Goal: Task Accomplishment & Management: Manage account settings

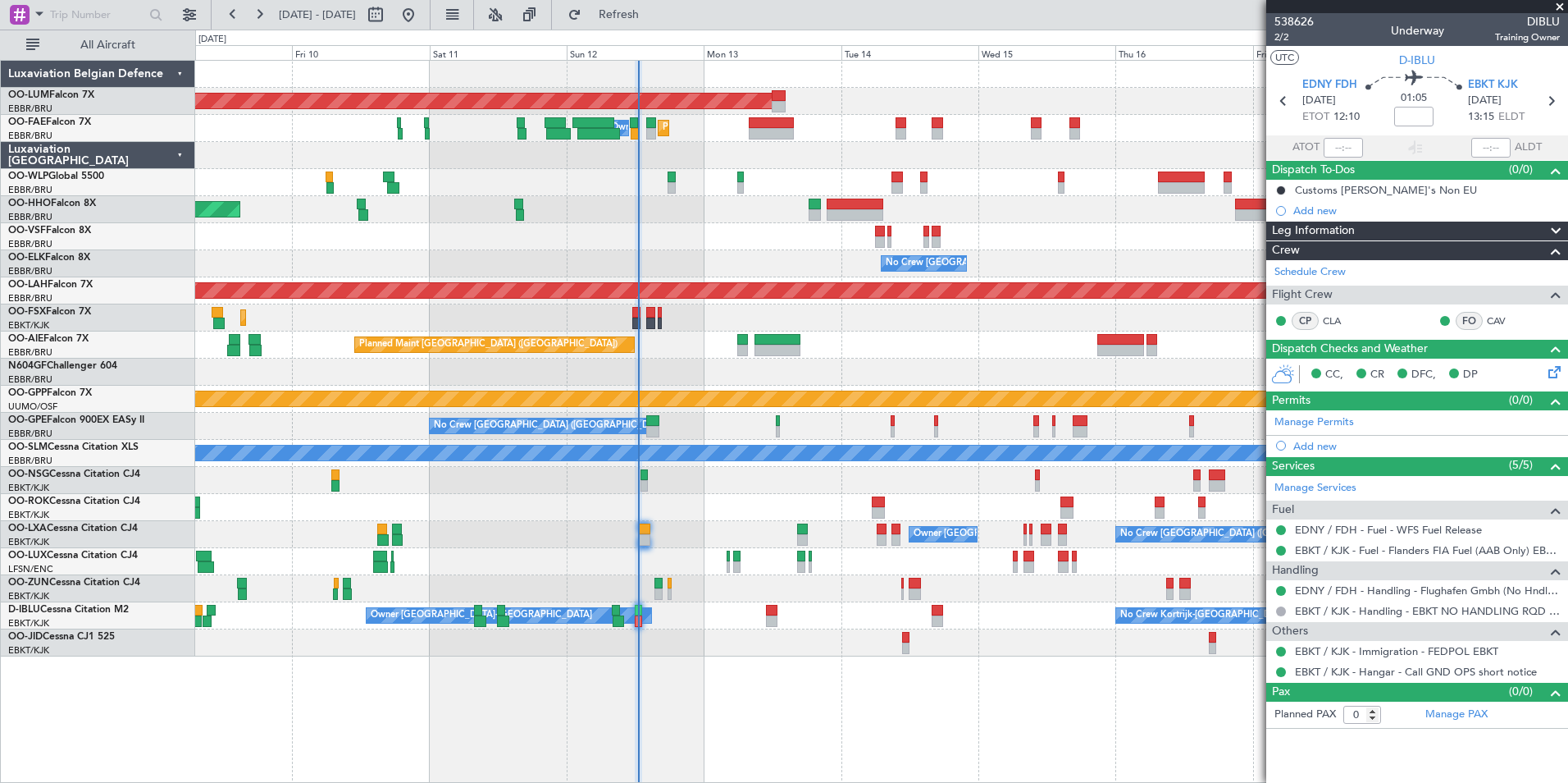
click at [553, 468] on div at bounding box center [881, 480] width 1372 height 27
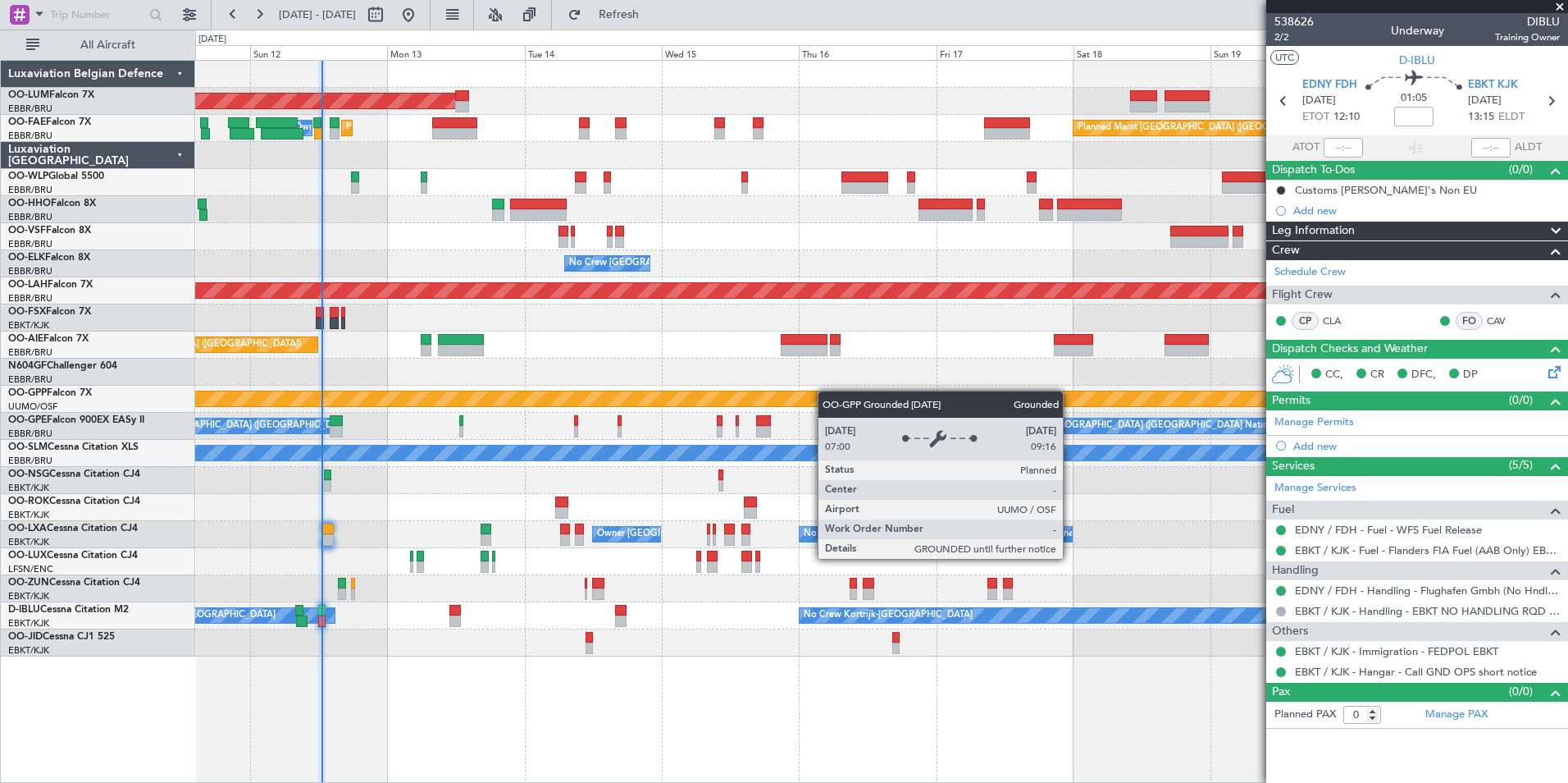
click at [825, 391] on div "AOG Maint [GEOGRAPHIC_DATA] Planned Maint [GEOGRAPHIC_DATA] ([GEOGRAPHIC_DATA])…" at bounding box center [881, 358] width 1372 height 595
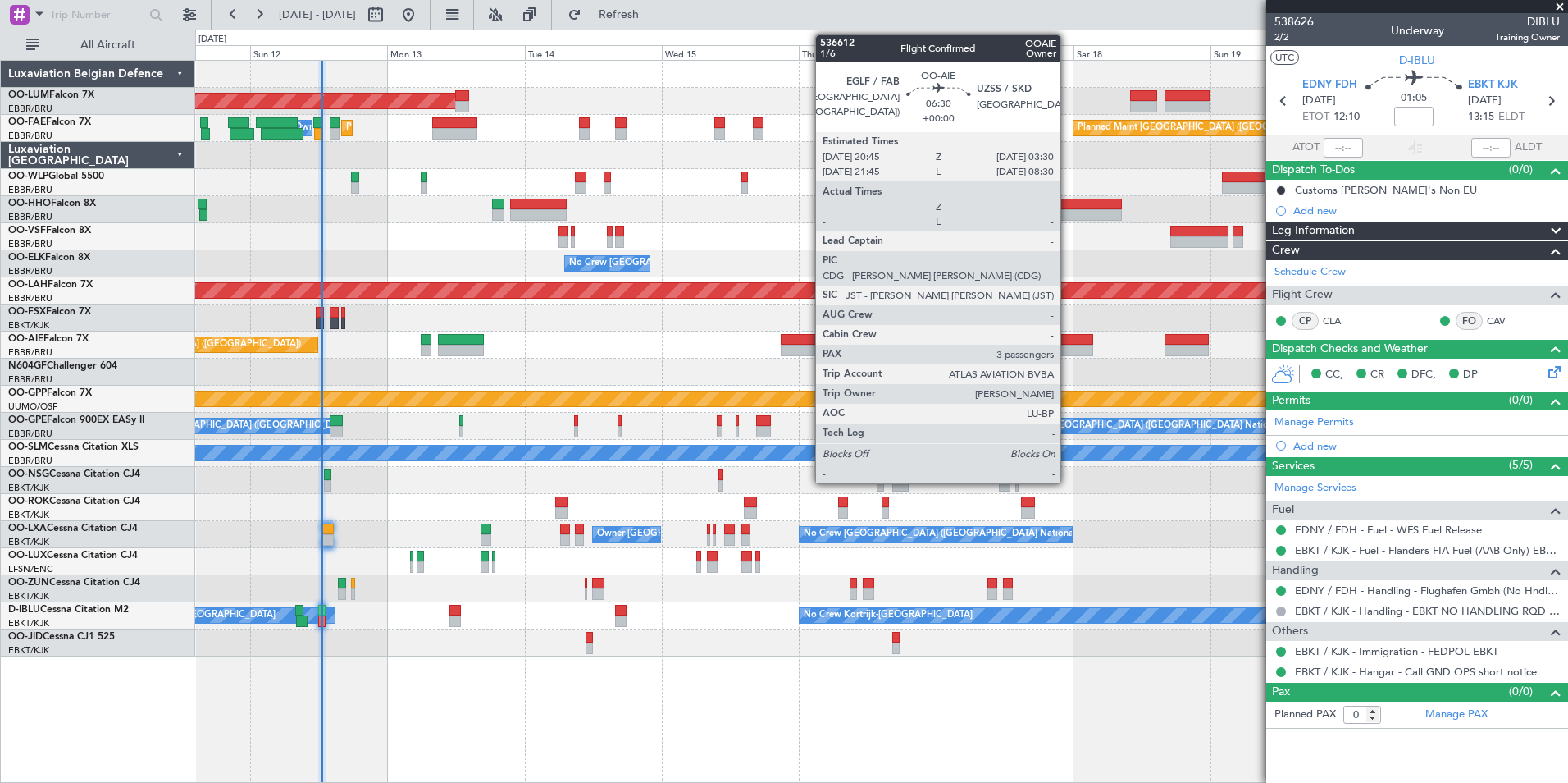
click at [1068, 348] on div at bounding box center [1073, 350] width 39 height 11
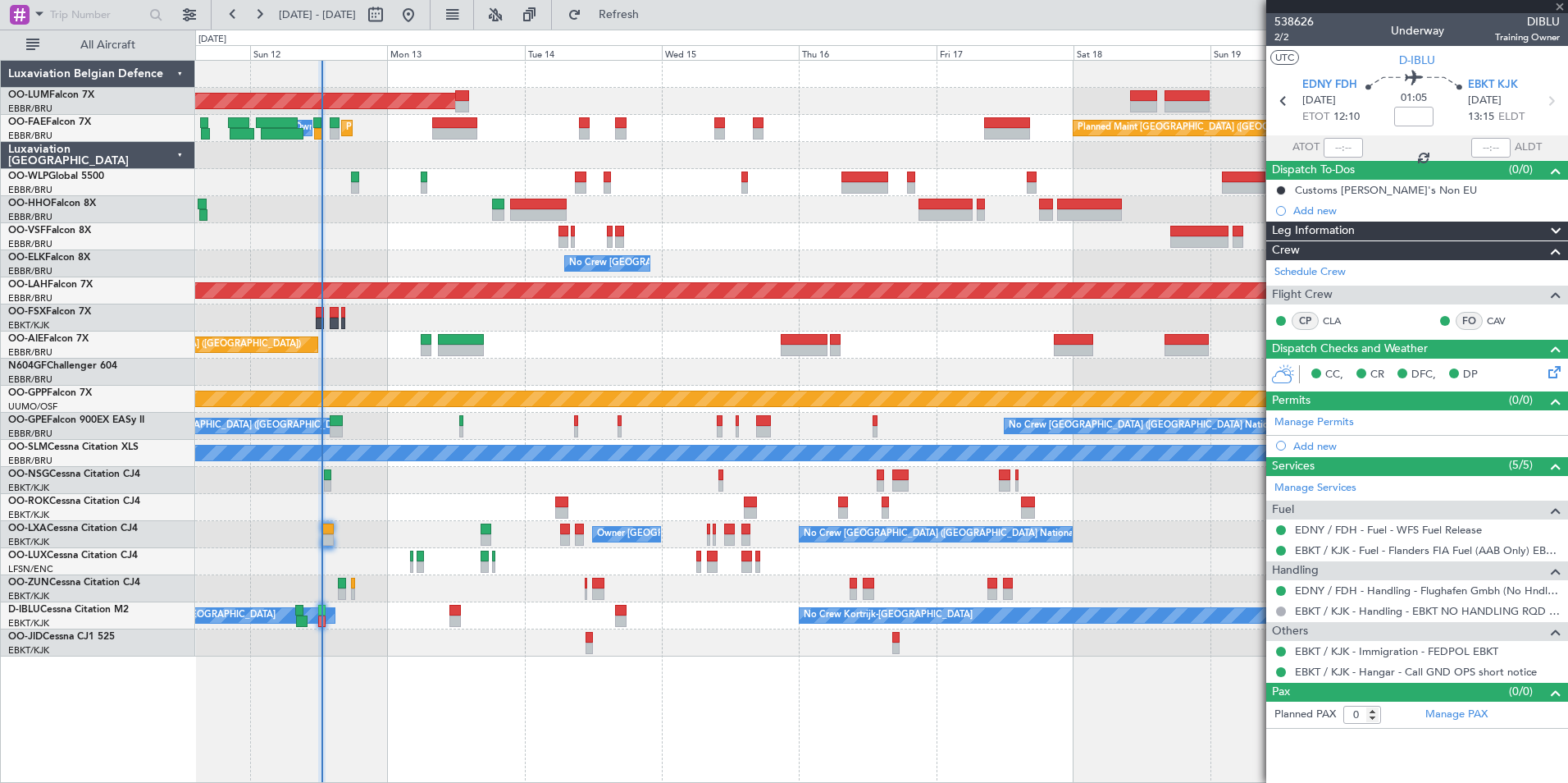
click at [706, 394] on div "AOG Maint [GEOGRAPHIC_DATA] Planned Maint [GEOGRAPHIC_DATA] ([GEOGRAPHIC_DATA])…" at bounding box center [881, 358] width 1372 height 595
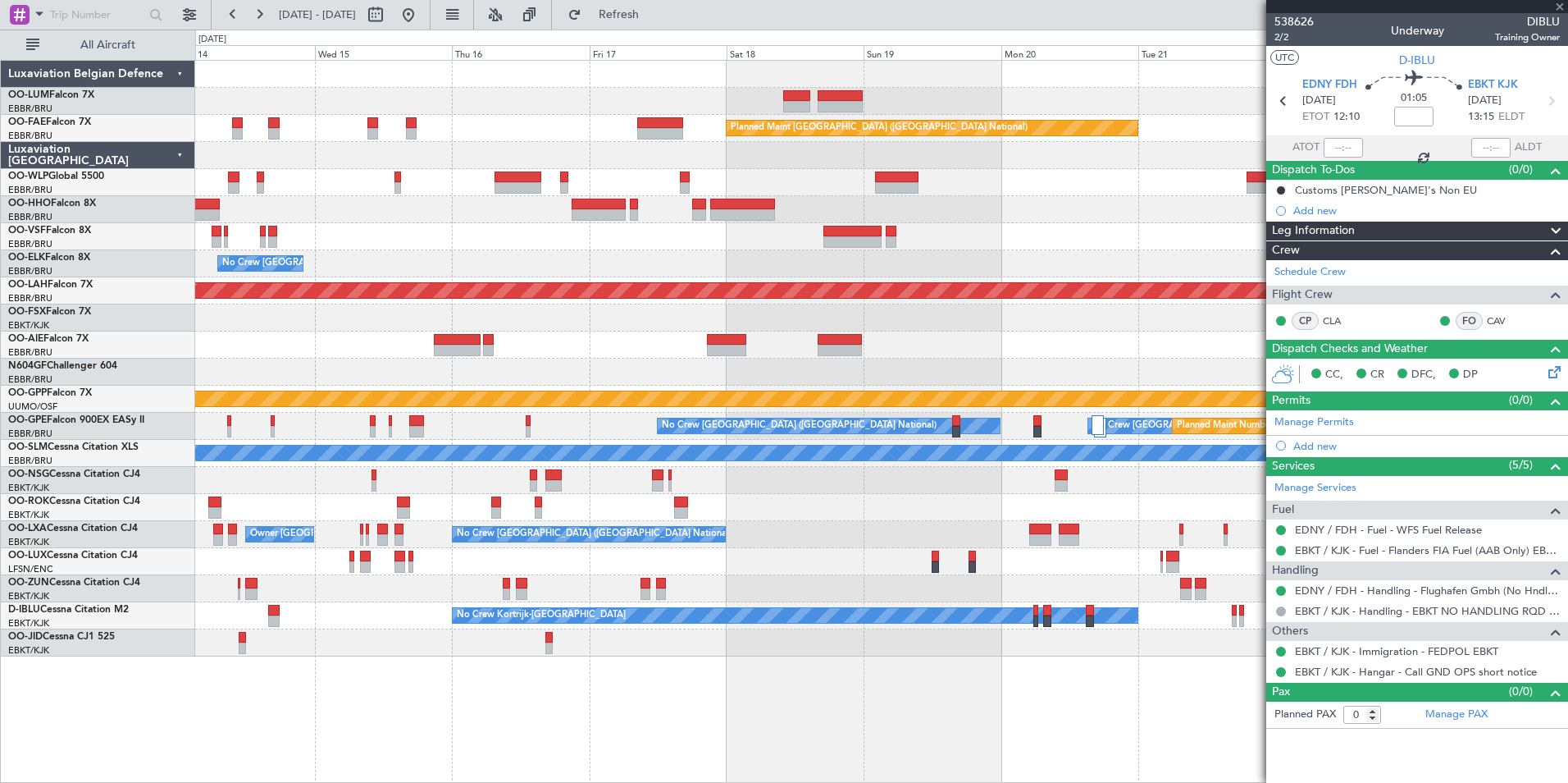
type input "3"
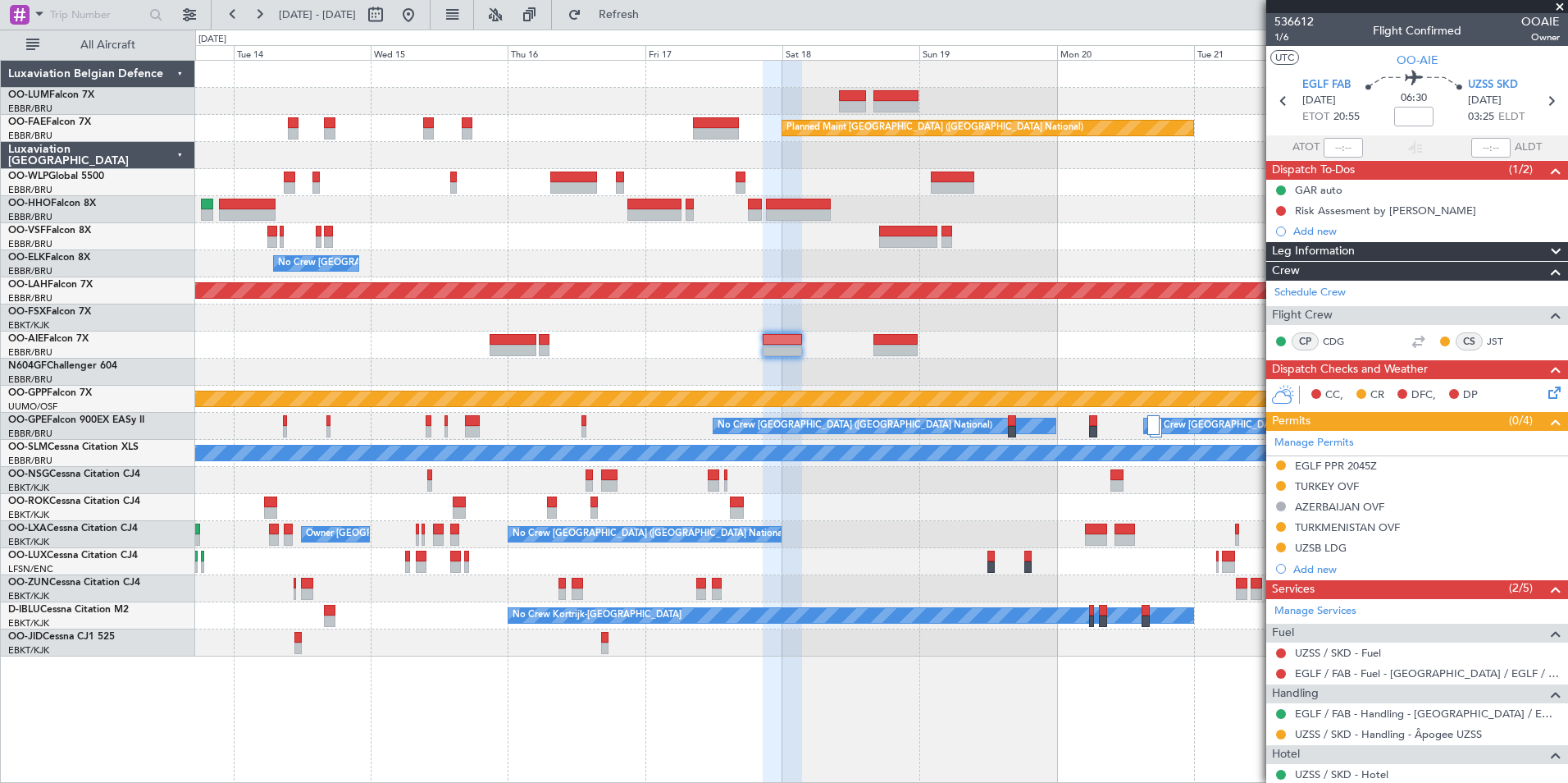
click at [799, 359] on div at bounding box center [881, 372] width 1372 height 27
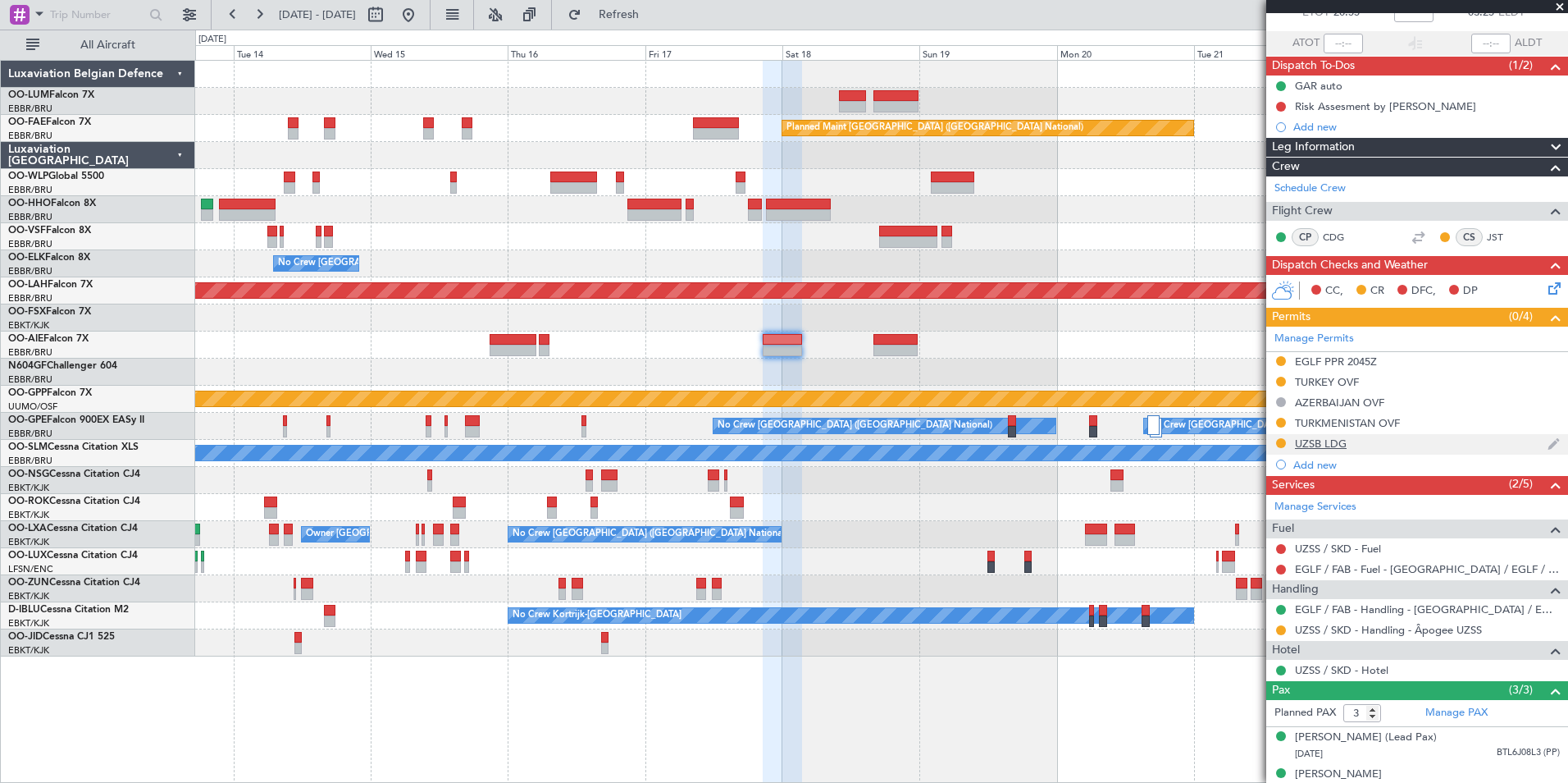
scroll to position [175, 0]
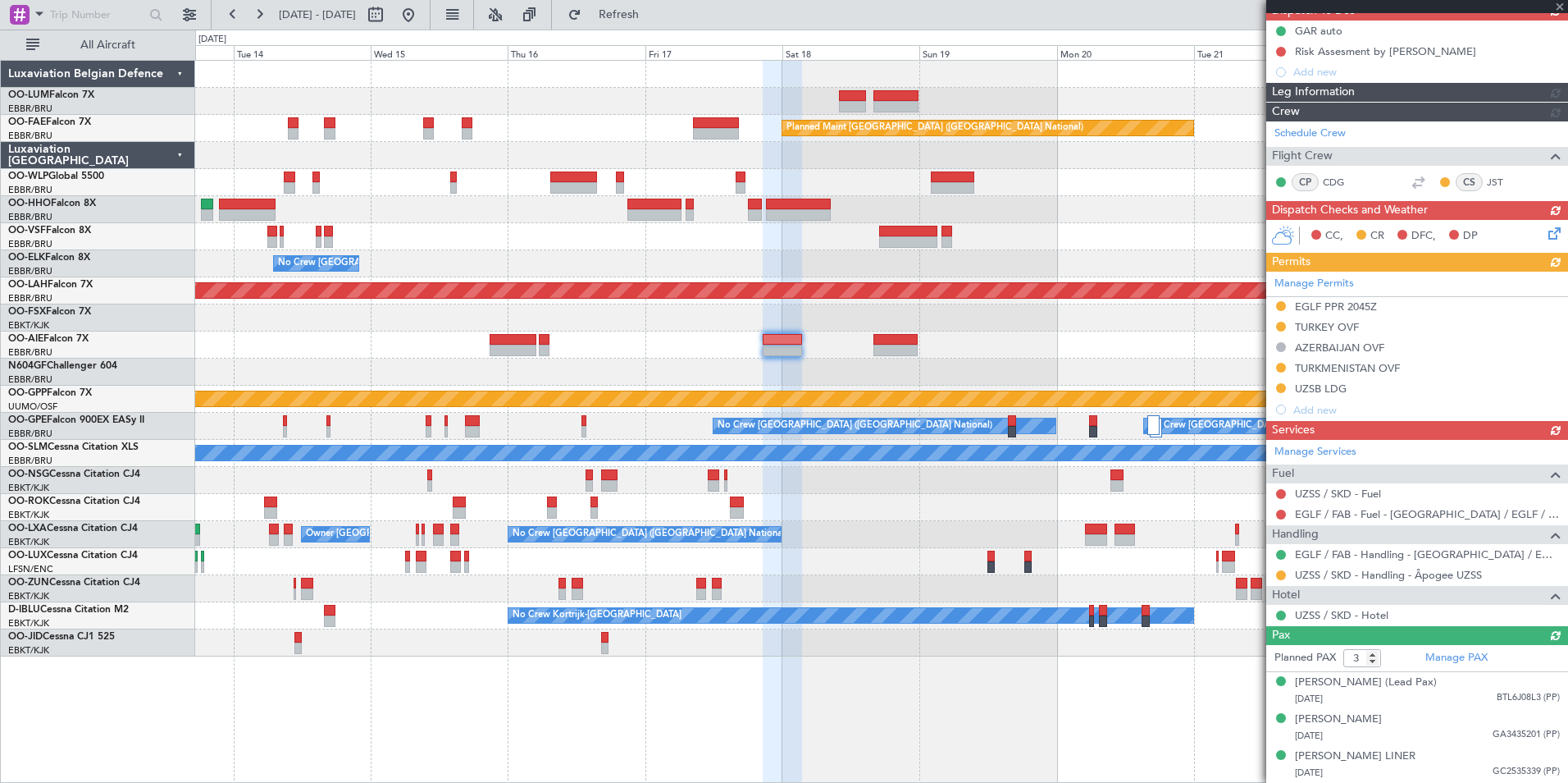
click at [981, 320] on div at bounding box center [881, 318] width 1372 height 27
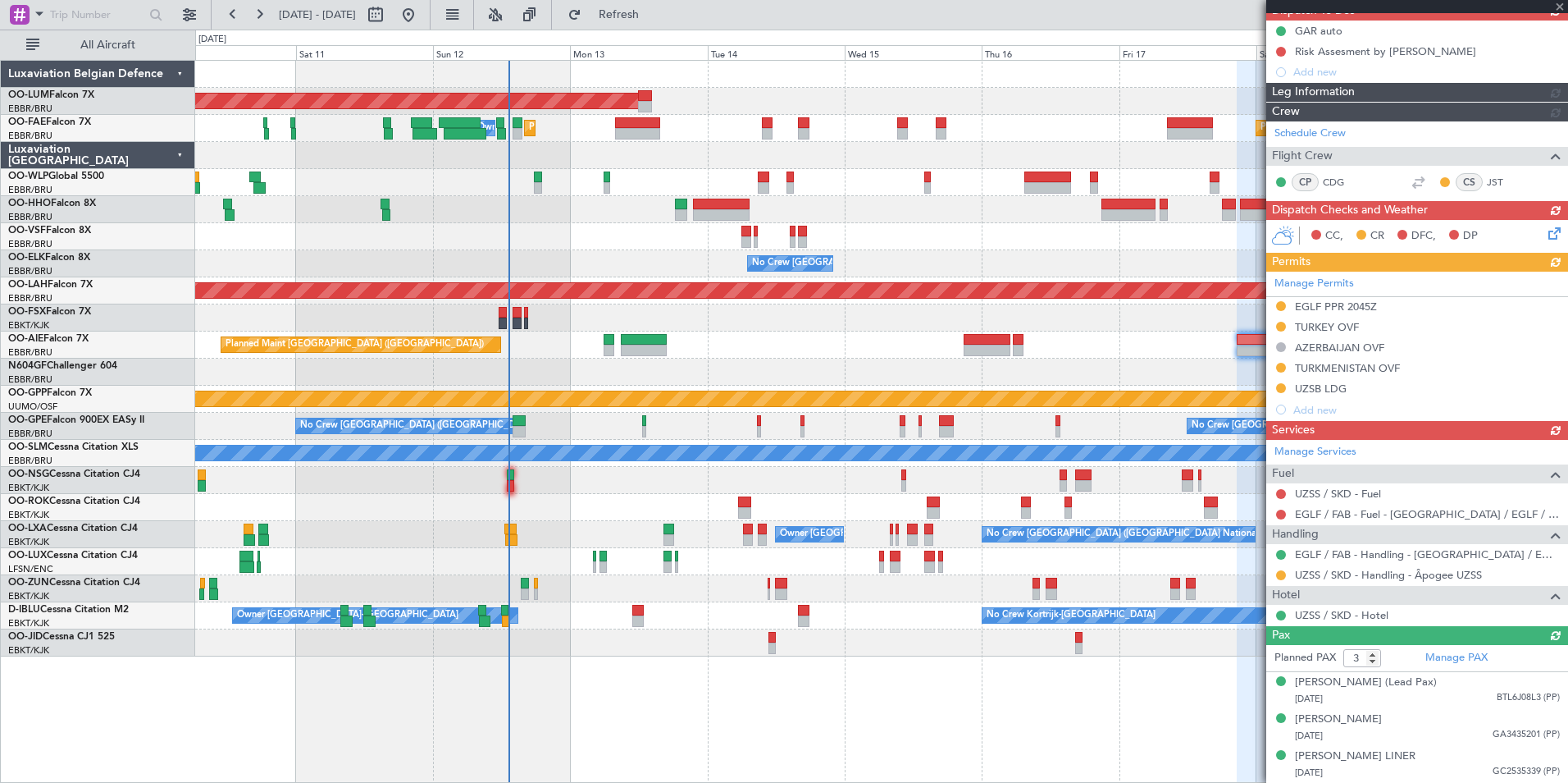
click at [832, 356] on div "Planned Maint [GEOGRAPHIC_DATA] ([GEOGRAPHIC_DATA])" at bounding box center [881, 345] width 1372 height 27
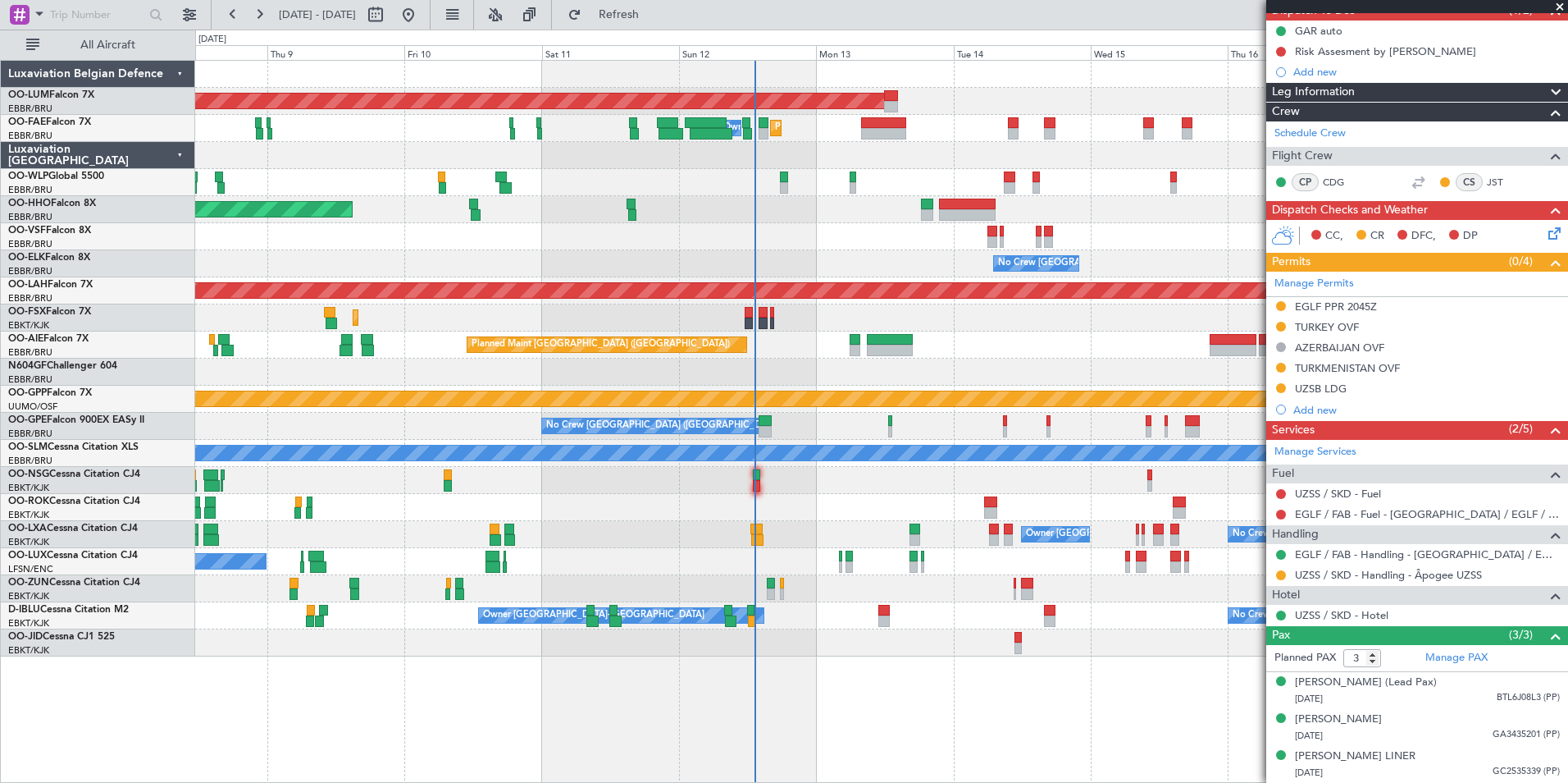
click at [825, 595] on div at bounding box center [881, 589] width 1372 height 27
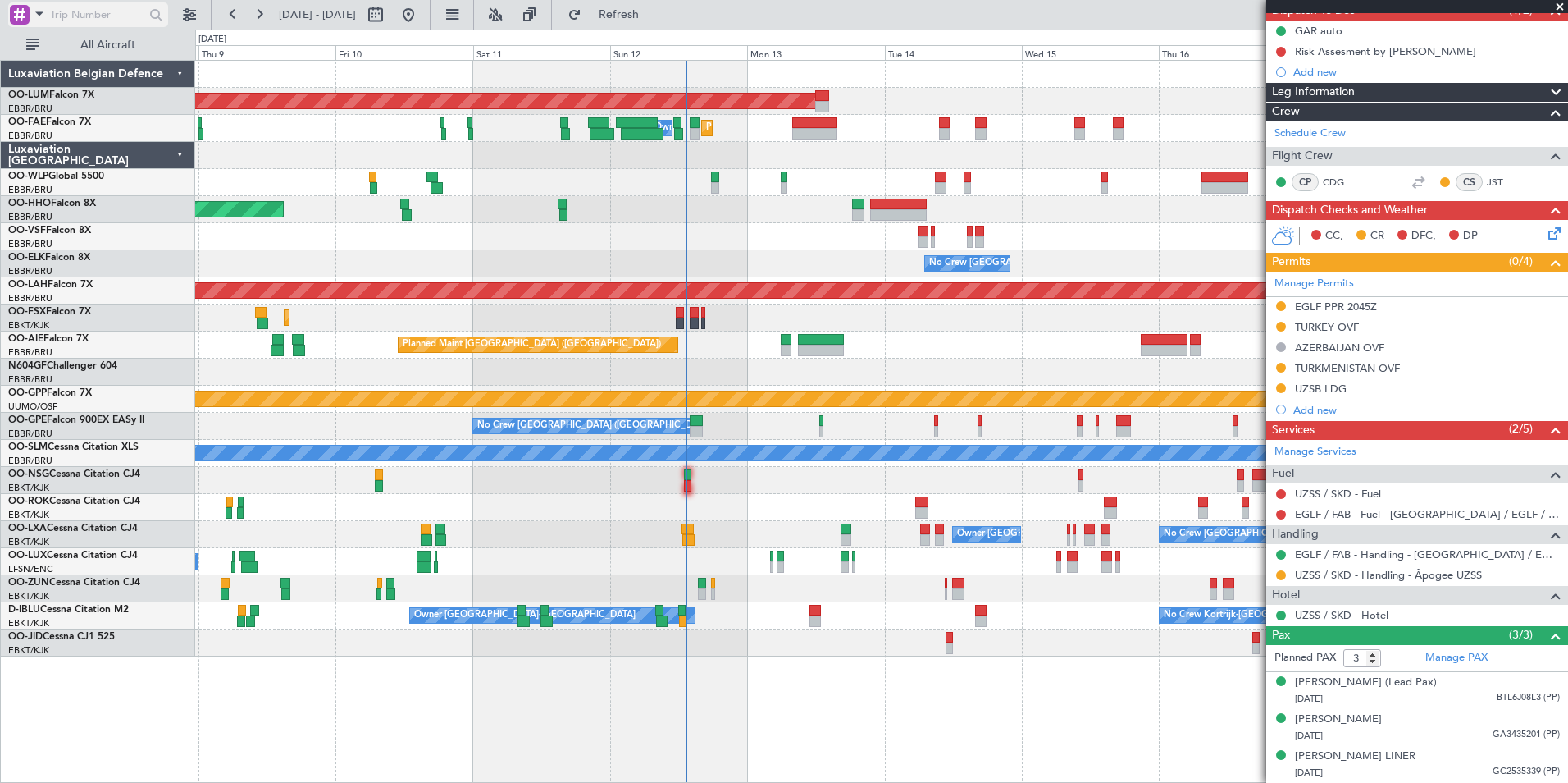
click at [34, 17] on span at bounding box center [39, 14] width 20 height 20
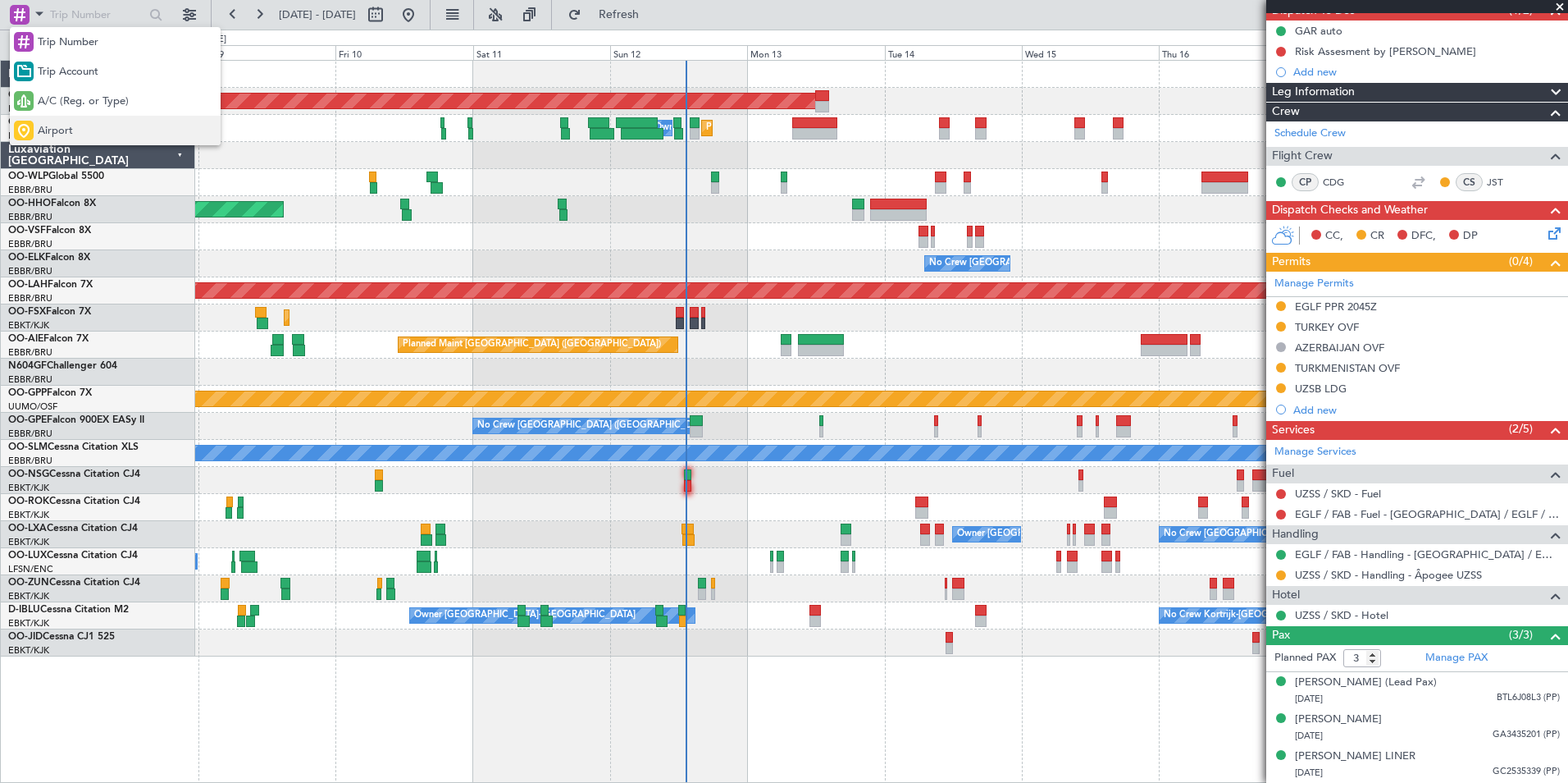
click at [71, 125] on span "Airport" at bounding box center [55, 130] width 35 height 16
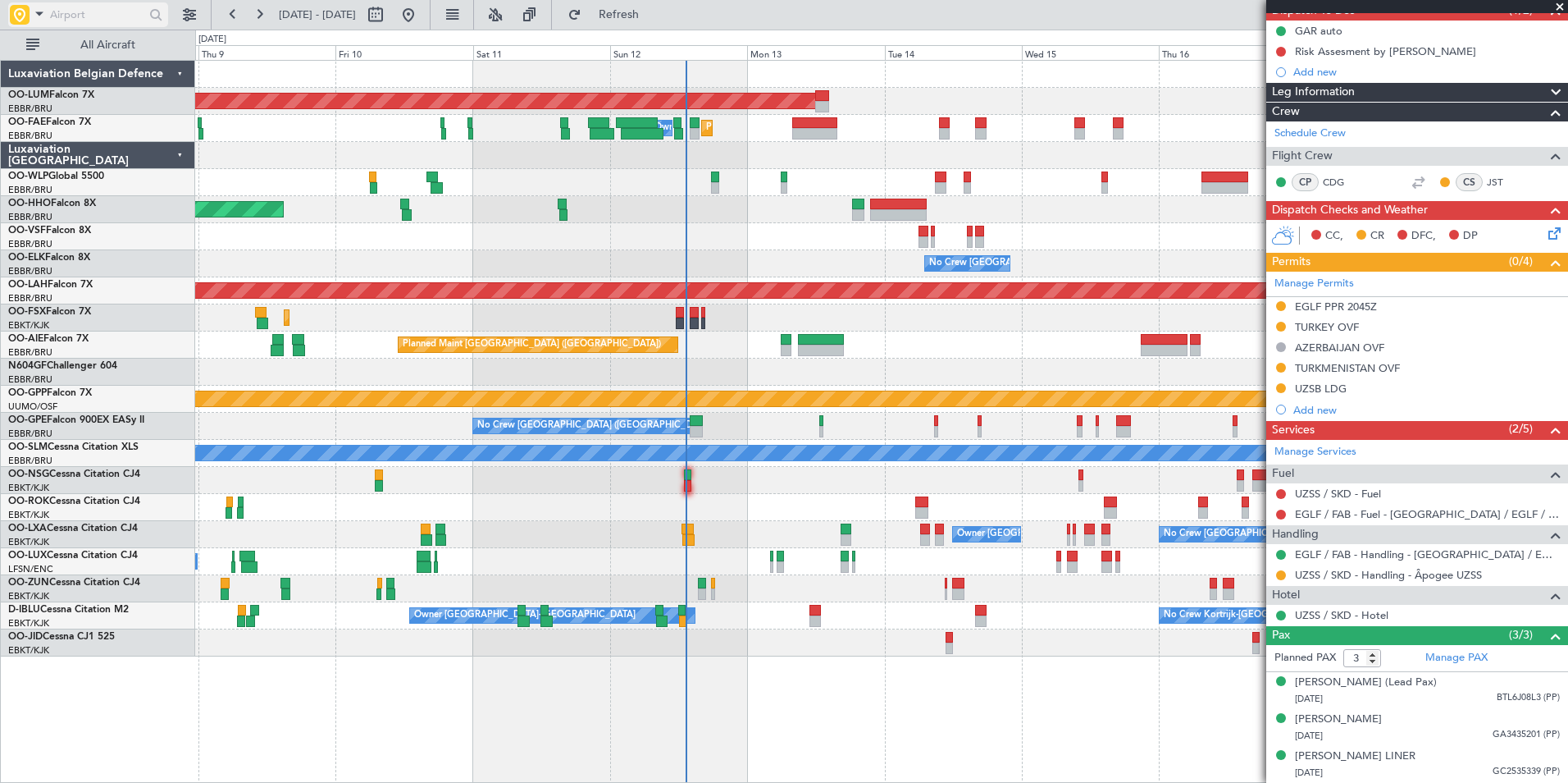
click at [89, 20] on input "text" at bounding box center [97, 14] width 95 height 25
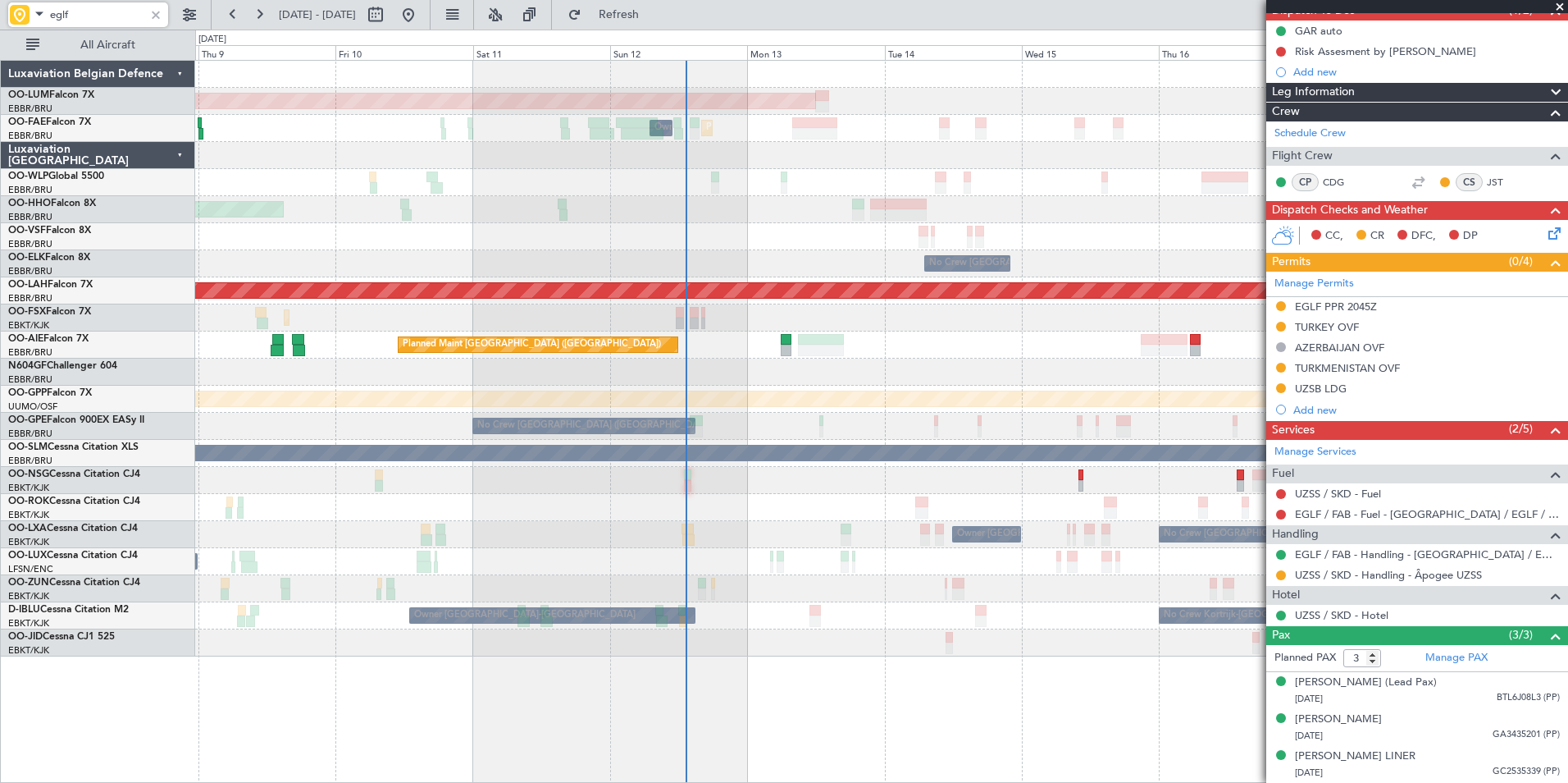
type input "eglf"
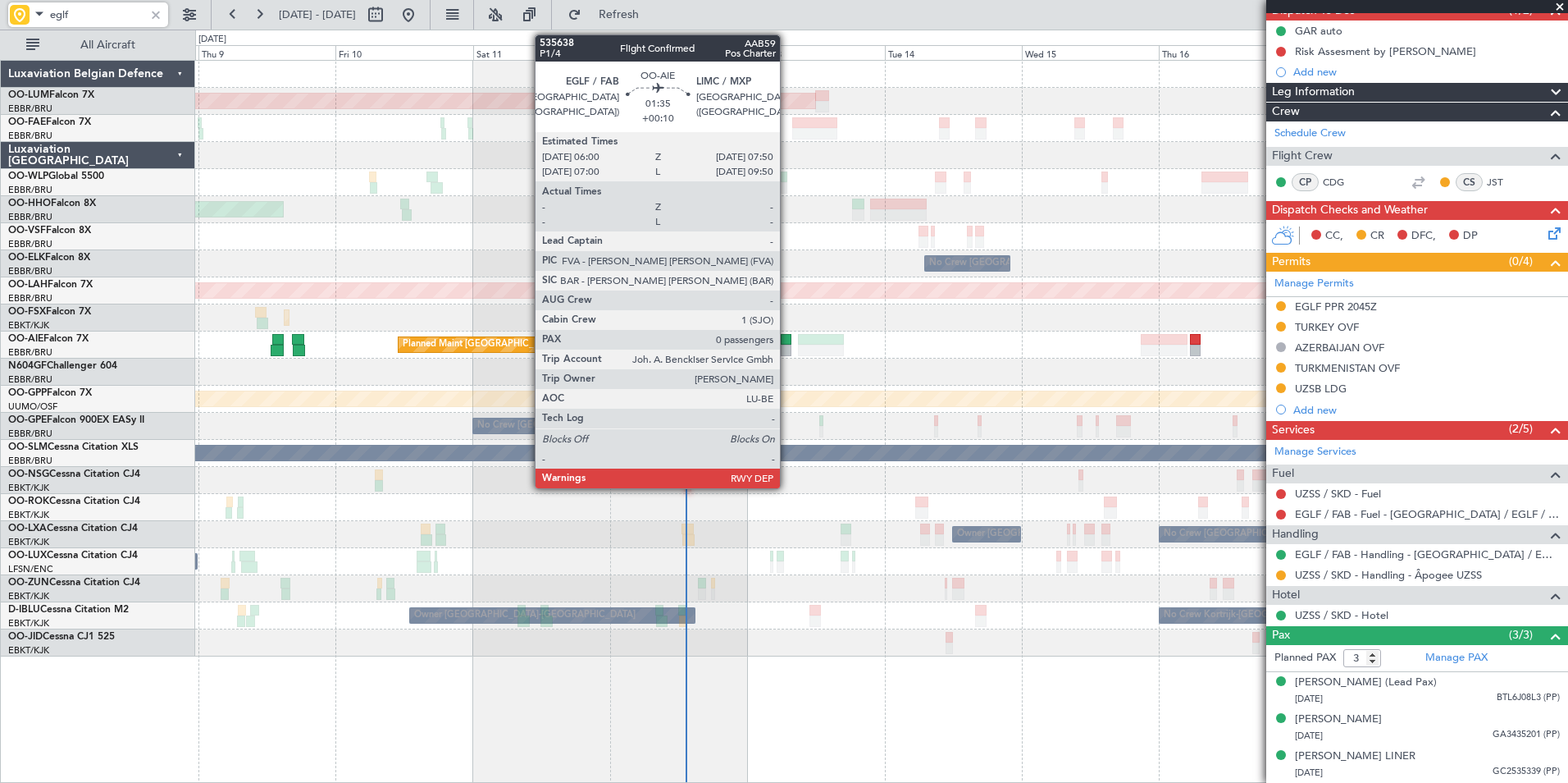
click at [787, 349] on div at bounding box center [786, 350] width 11 height 11
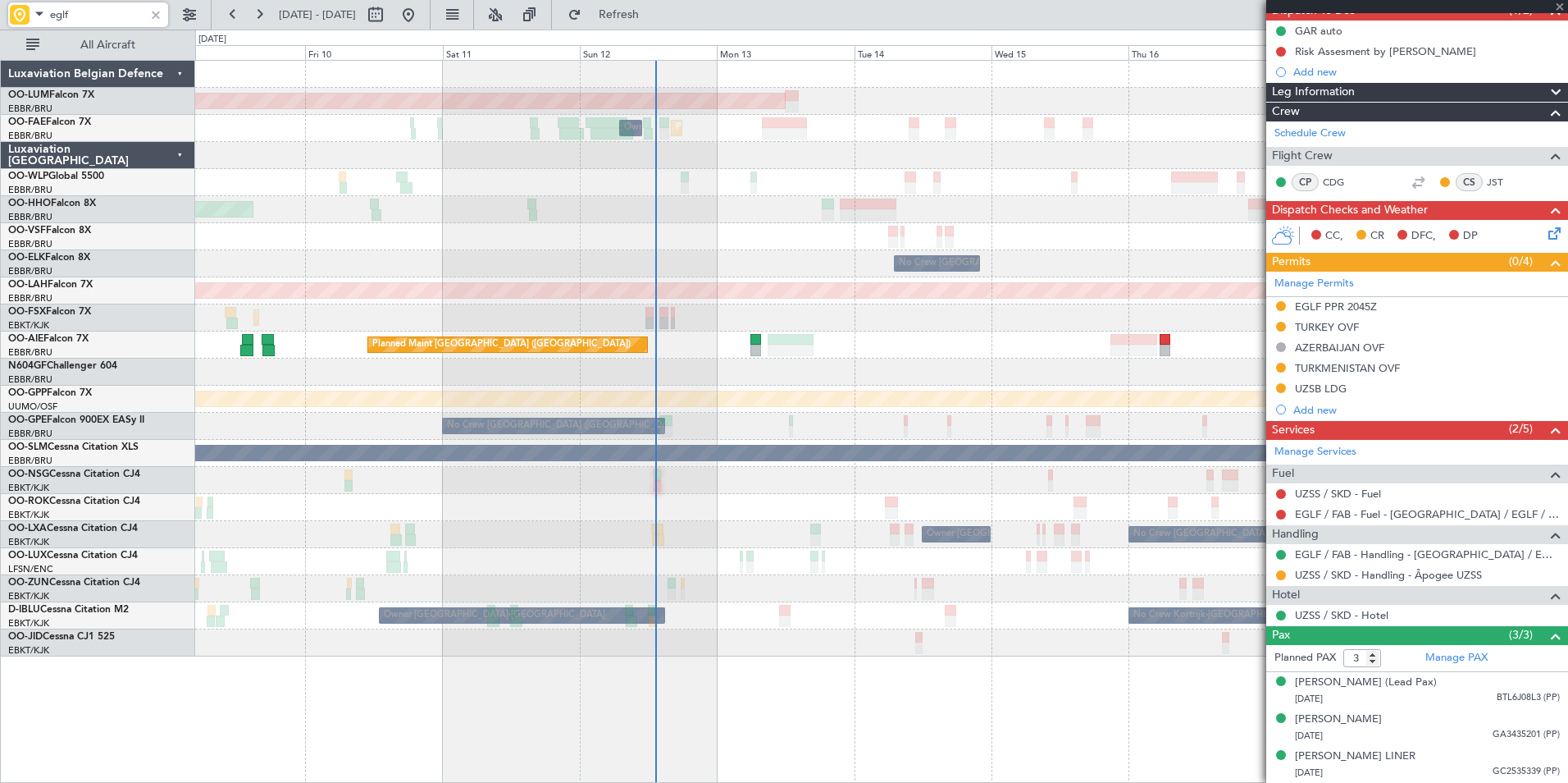
click at [783, 372] on div at bounding box center [881, 372] width 1372 height 27
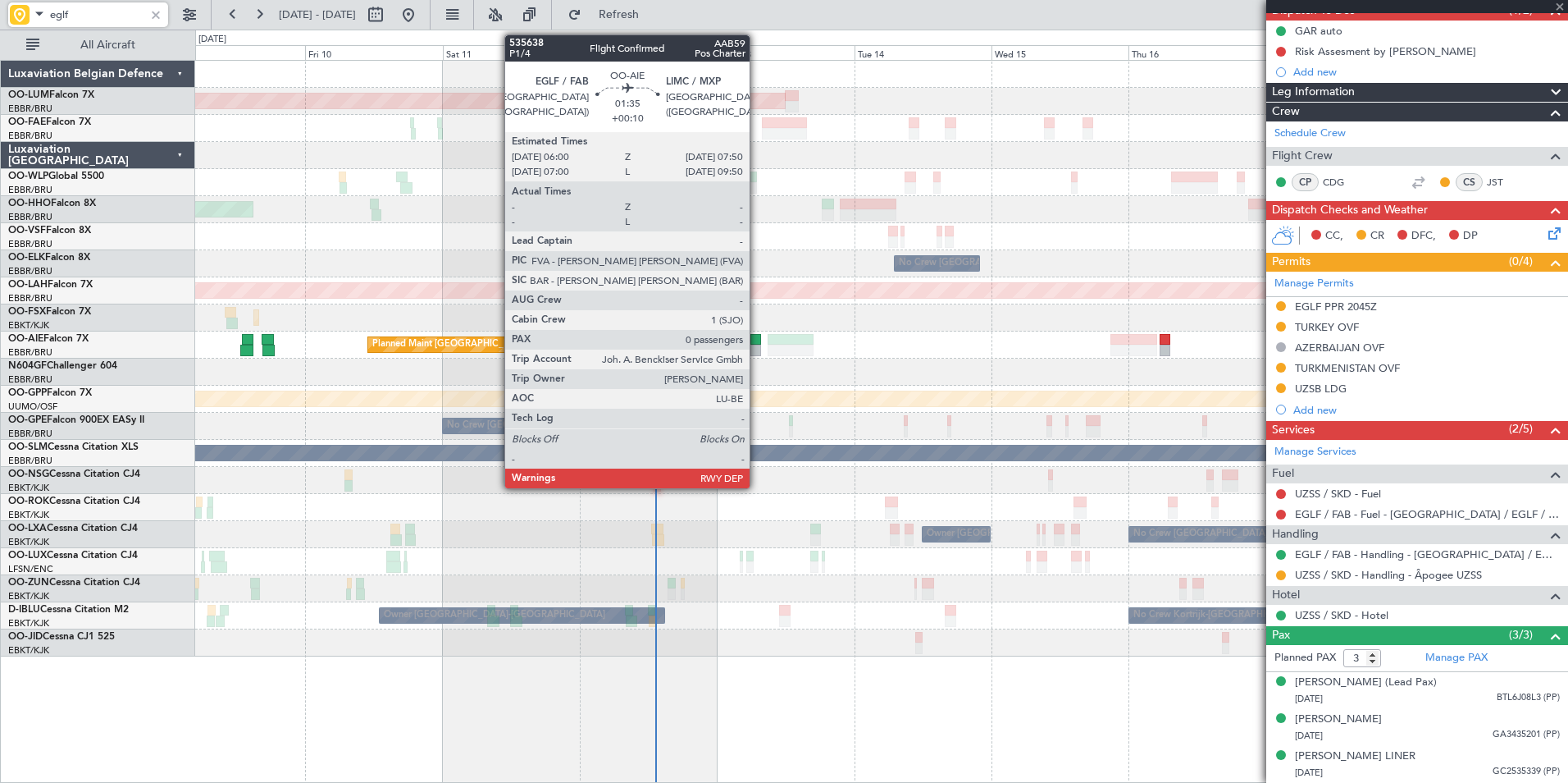
type input "+00:10"
type input "0"
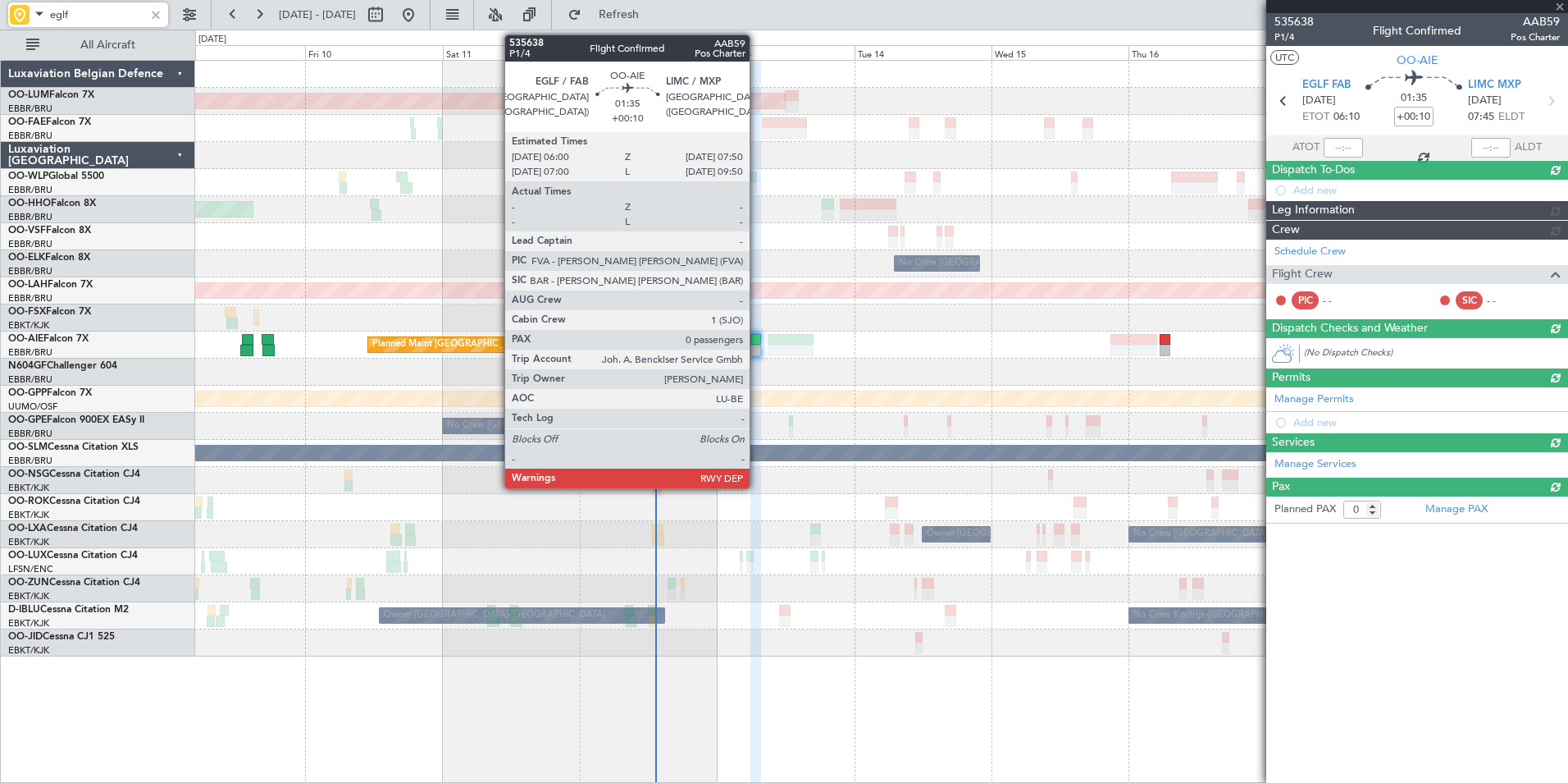
scroll to position [0, 0]
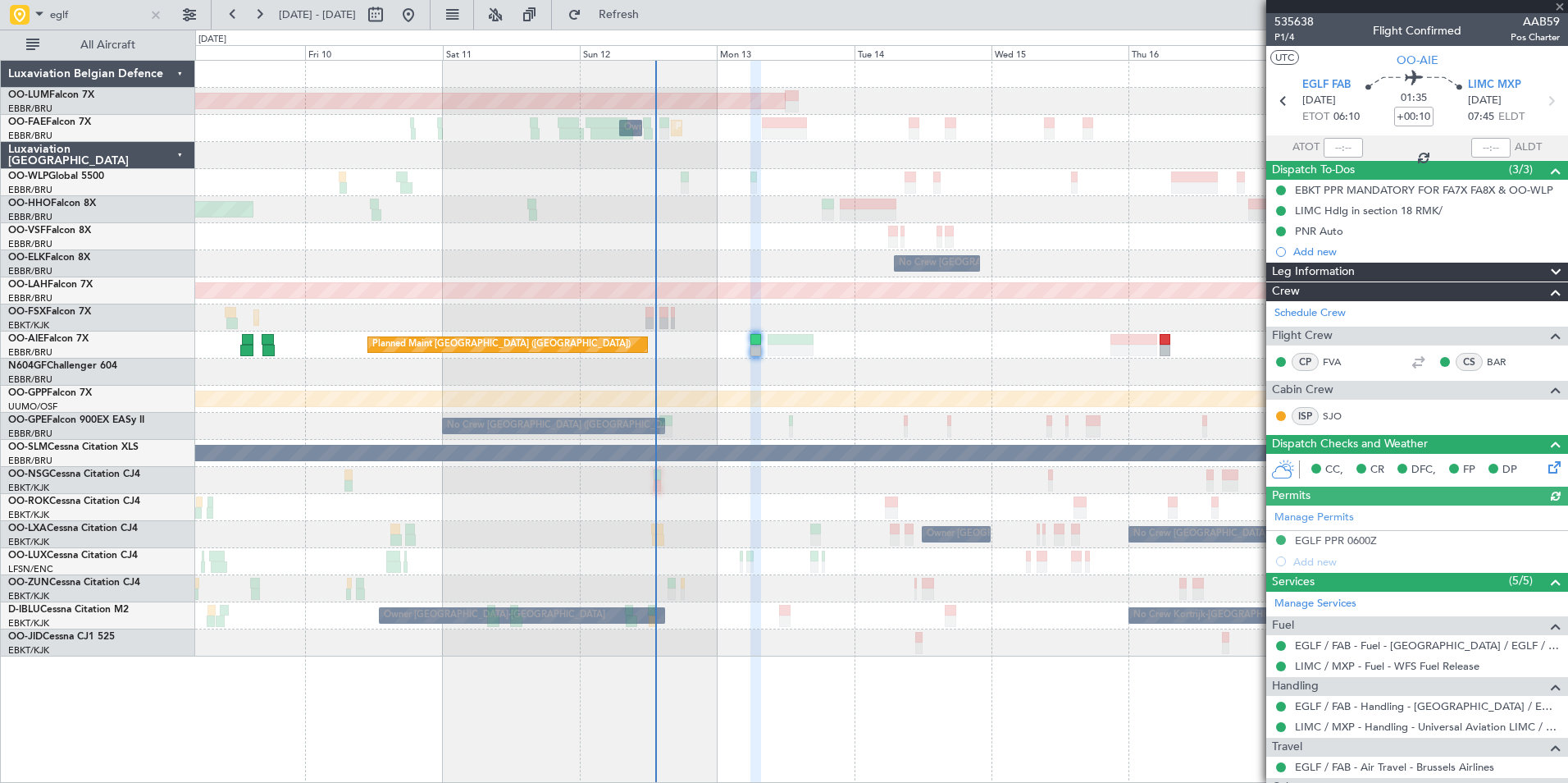
click at [1332, 541] on div "Manage Permits EGLF PPR 0600Z Add new" at bounding box center [1417, 538] width 302 height 67
click at [1332, 542] on div "Manage Permits EGLF PPR 0600Z Add new" at bounding box center [1417, 538] width 302 height 67
drag, startPoint x: 1332, startPoint y: 542, endPoint x: 1342, endPoint y: 533, distance: 13.5
click at [1342, 533] on div "Manage Permits EGLF PPR 0600Z Add new" at bounding box center [1417, 538] width 302 height 67
click at [1317, 540] on div "EGLF PPR 0600Z" at bounding box center [1336, 540] width 82 height 14
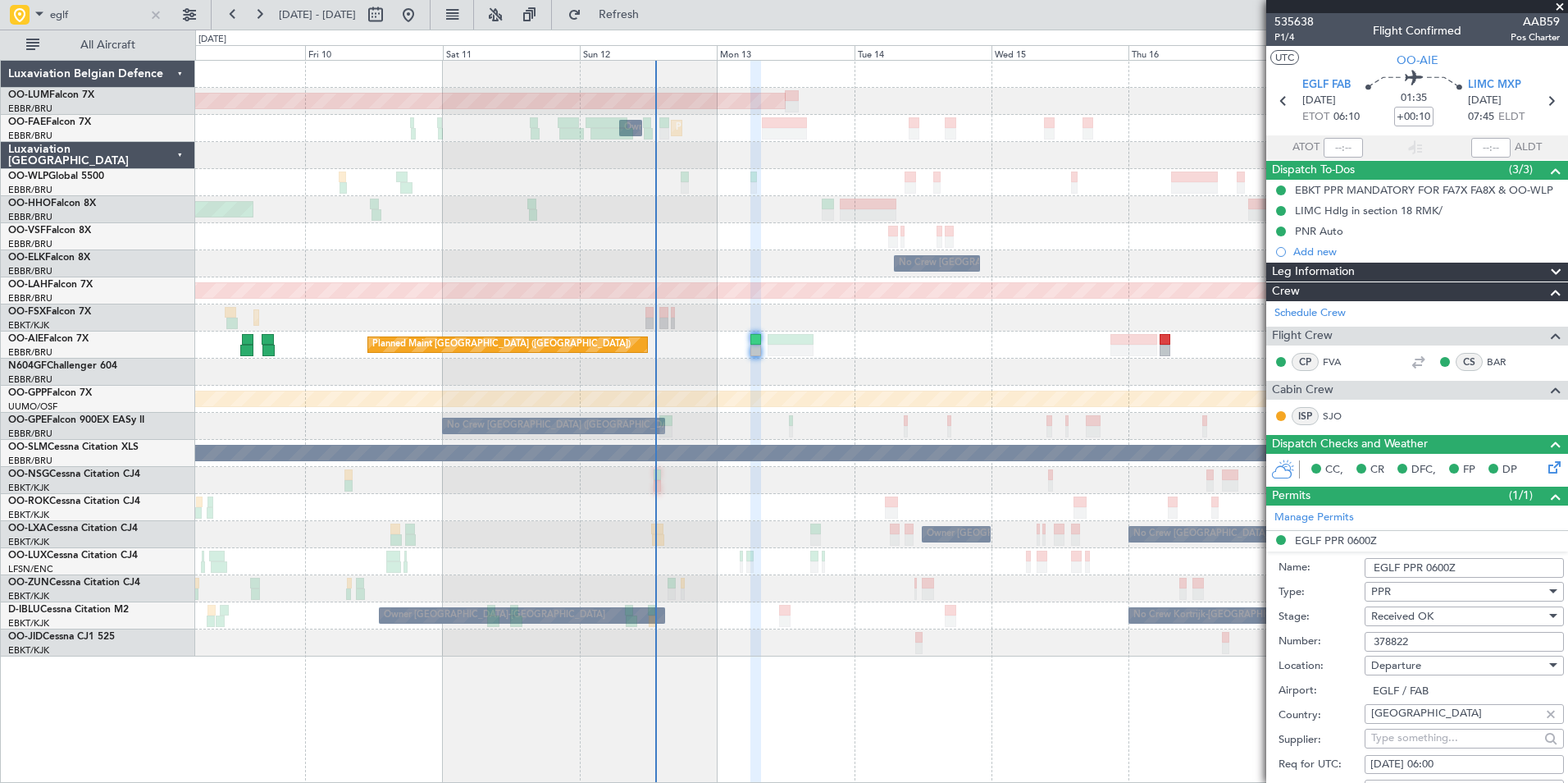
scroll to position [82, 0]
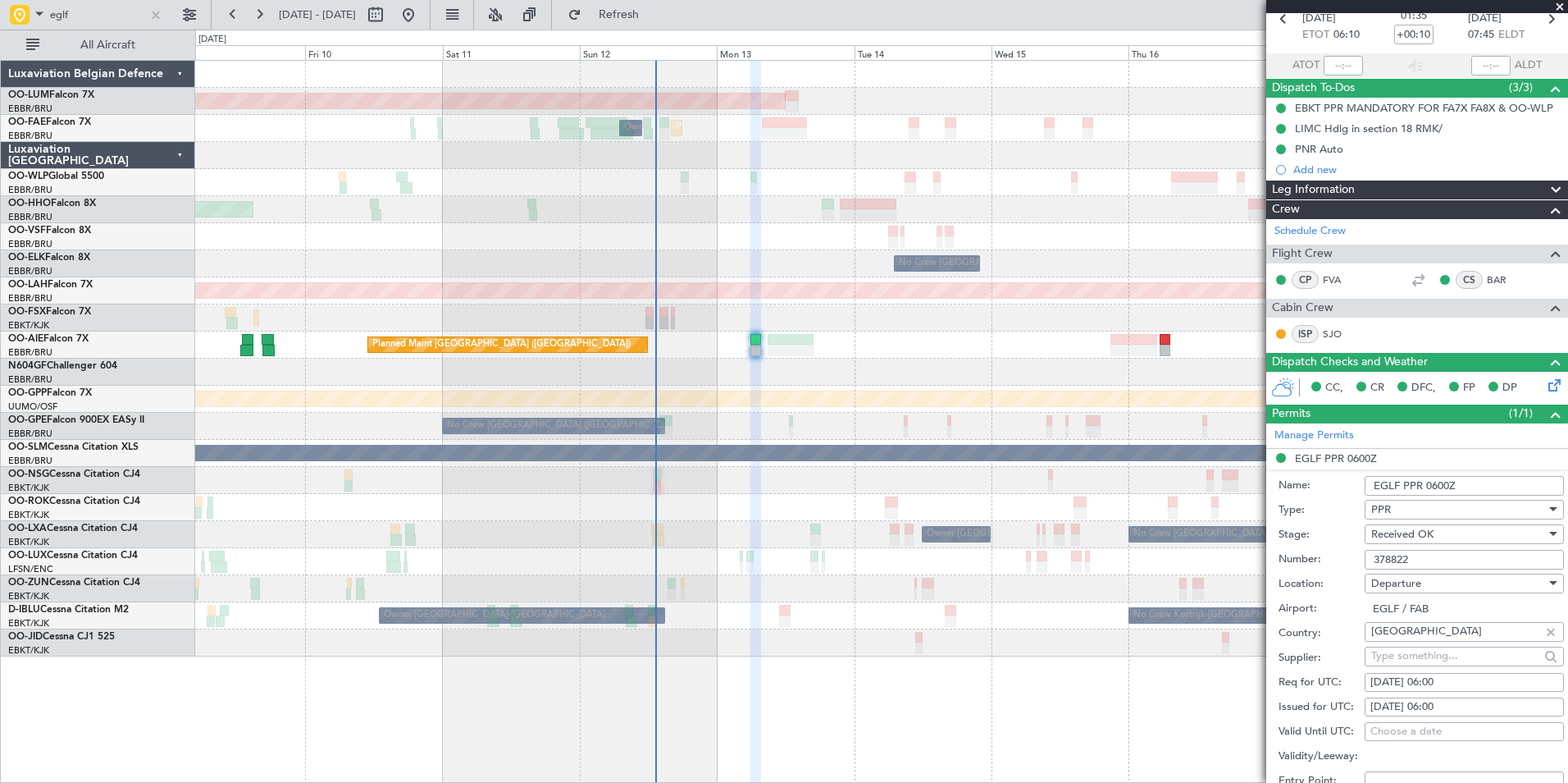
drag, startPoint x: 1426, startPoint y: 561, endPoint x: 1357, endPoint y: 553, distance: 69.5
click at [1357, 553] on div "Number: 378822" at bounding box center [1420, 560] width 286 height 25
click at [1423, 552] on input "378822" at bounding box center [1464, 559] width 200 height 20
click at [157, 9] on div at bounding box center [155, 14] width 18 height 18
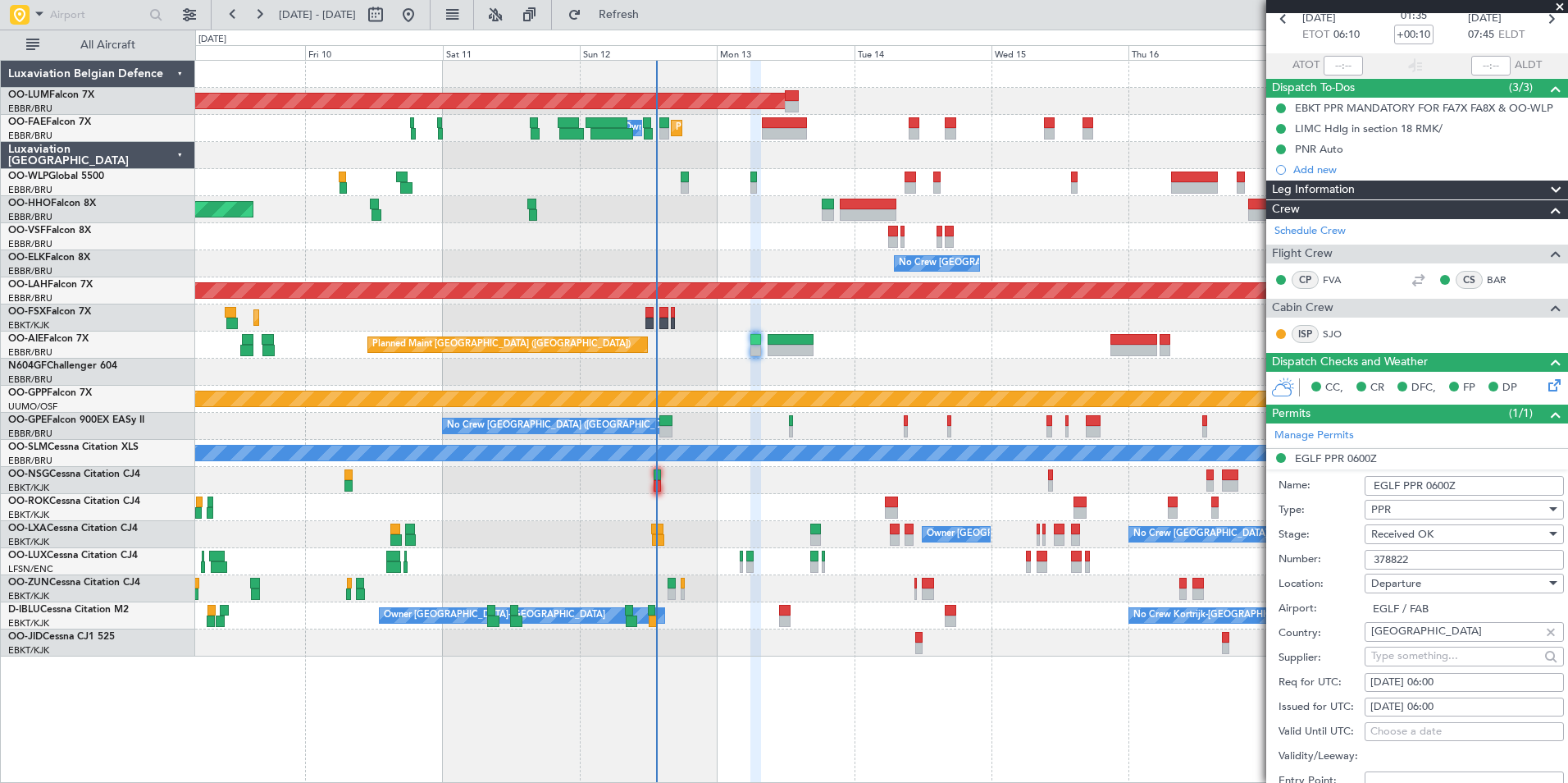
drag, startPoint x: 1421, startPoint y: 551, endPoint x: 1371, endPoint y: 546, distance: 50.2
click at [1371, 546] on form "Name: EGLF PPR 0600Z Type: PPR Stage: Received OK Number: 378822 Location: Depa…" at bounding box center [1417, 714] width 302 height 490
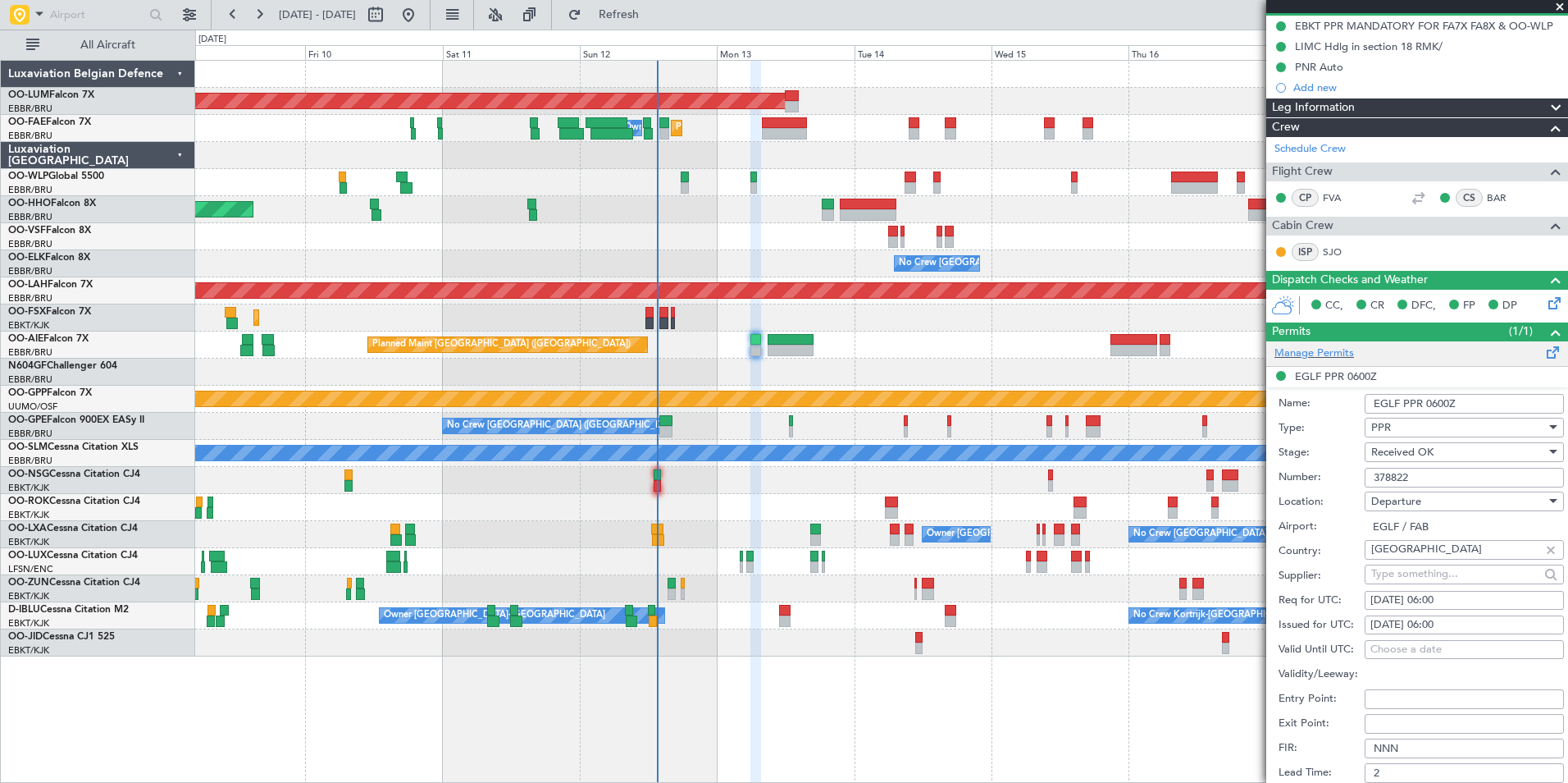
scroll to position [0, 0]
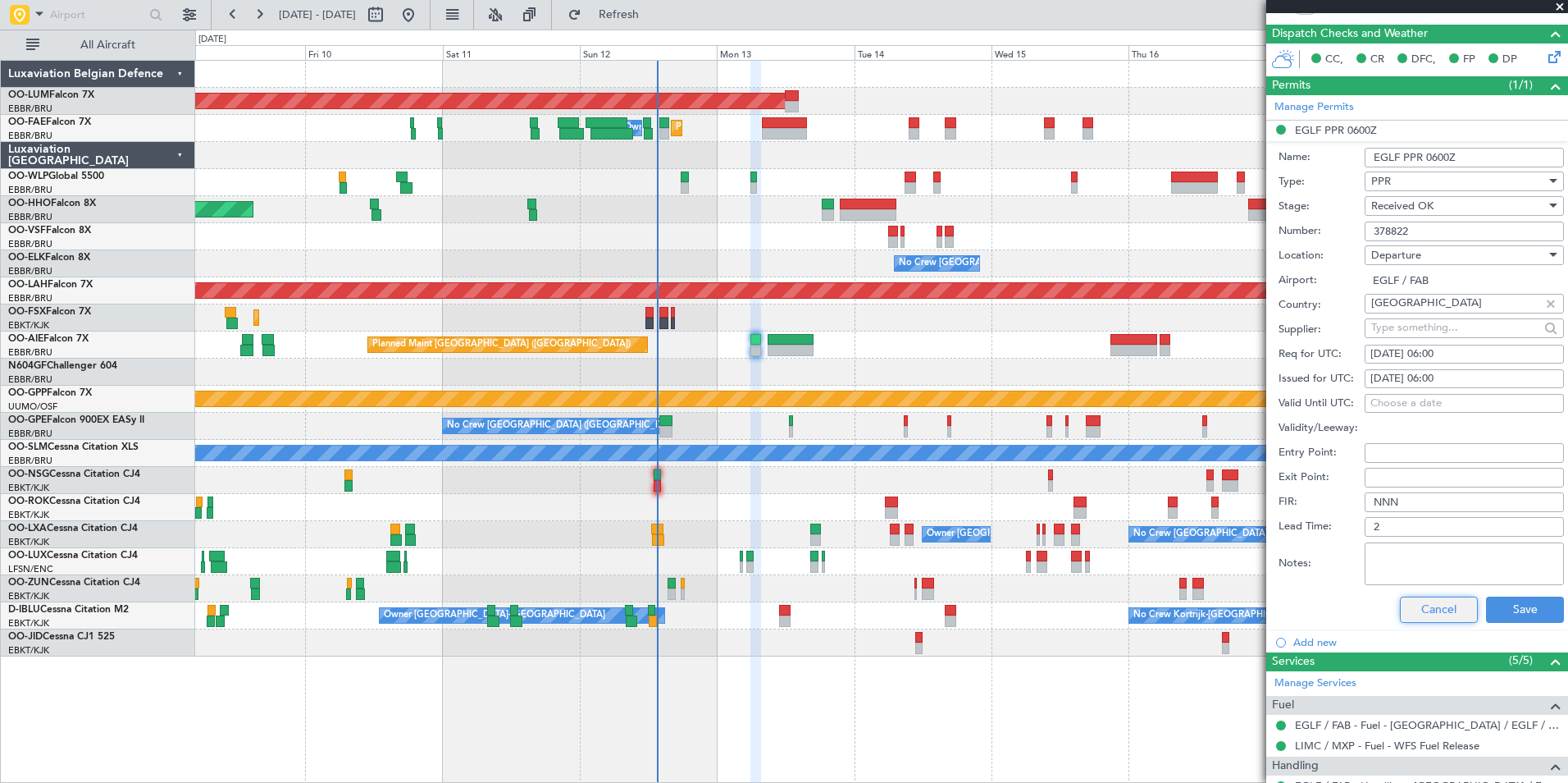
click at [1434, 610] on button "Cancel" at bounding box center [1438, 609] width 78 height 26
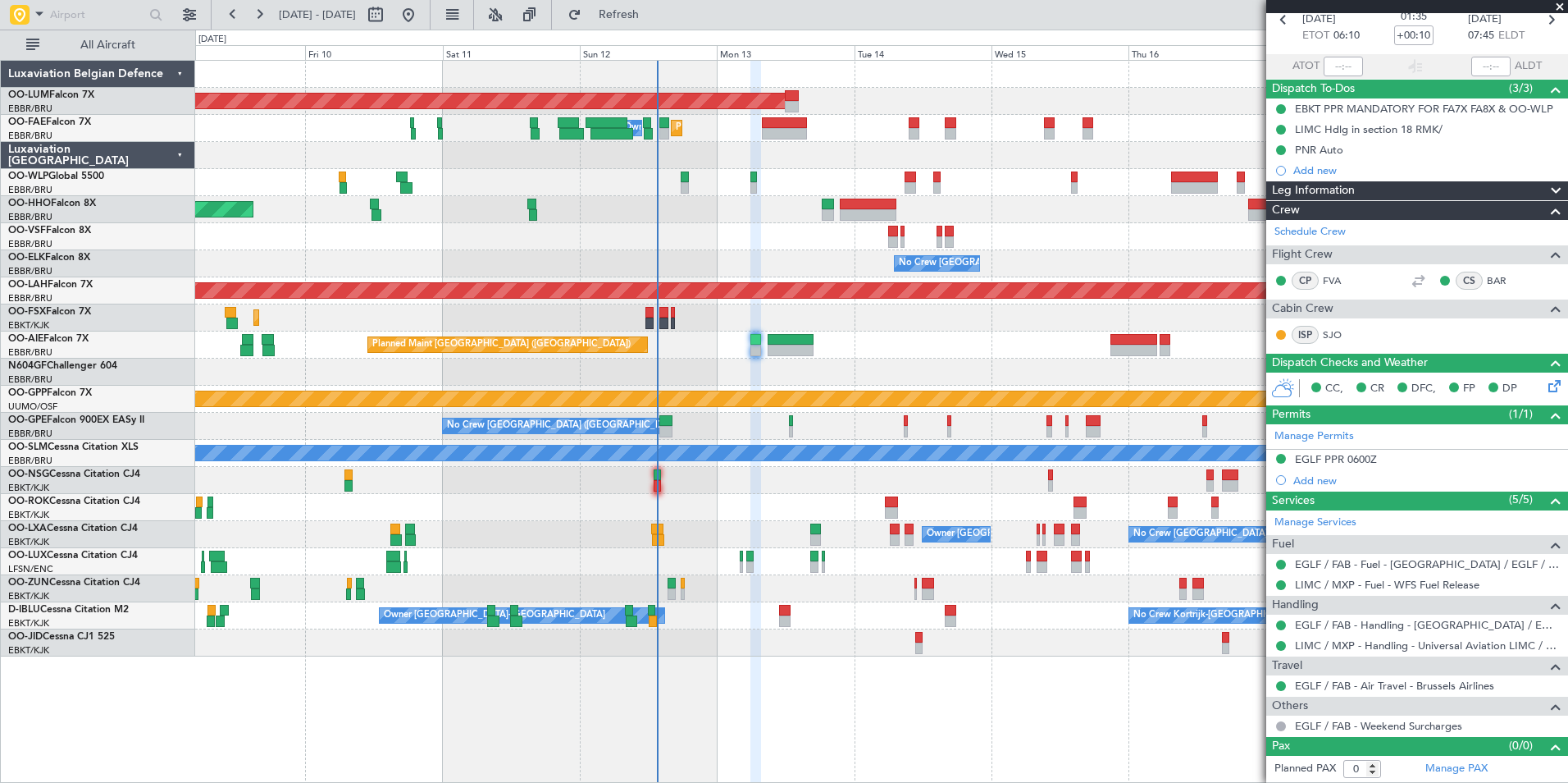
scroll to position [80, 0]
click at [520, 337] on div "Planned Maint [GEOGRAPHIC_DATA] ([GEOGRAPHIC_DATA])" at bounding box center [881, 345] width 1372 height 27
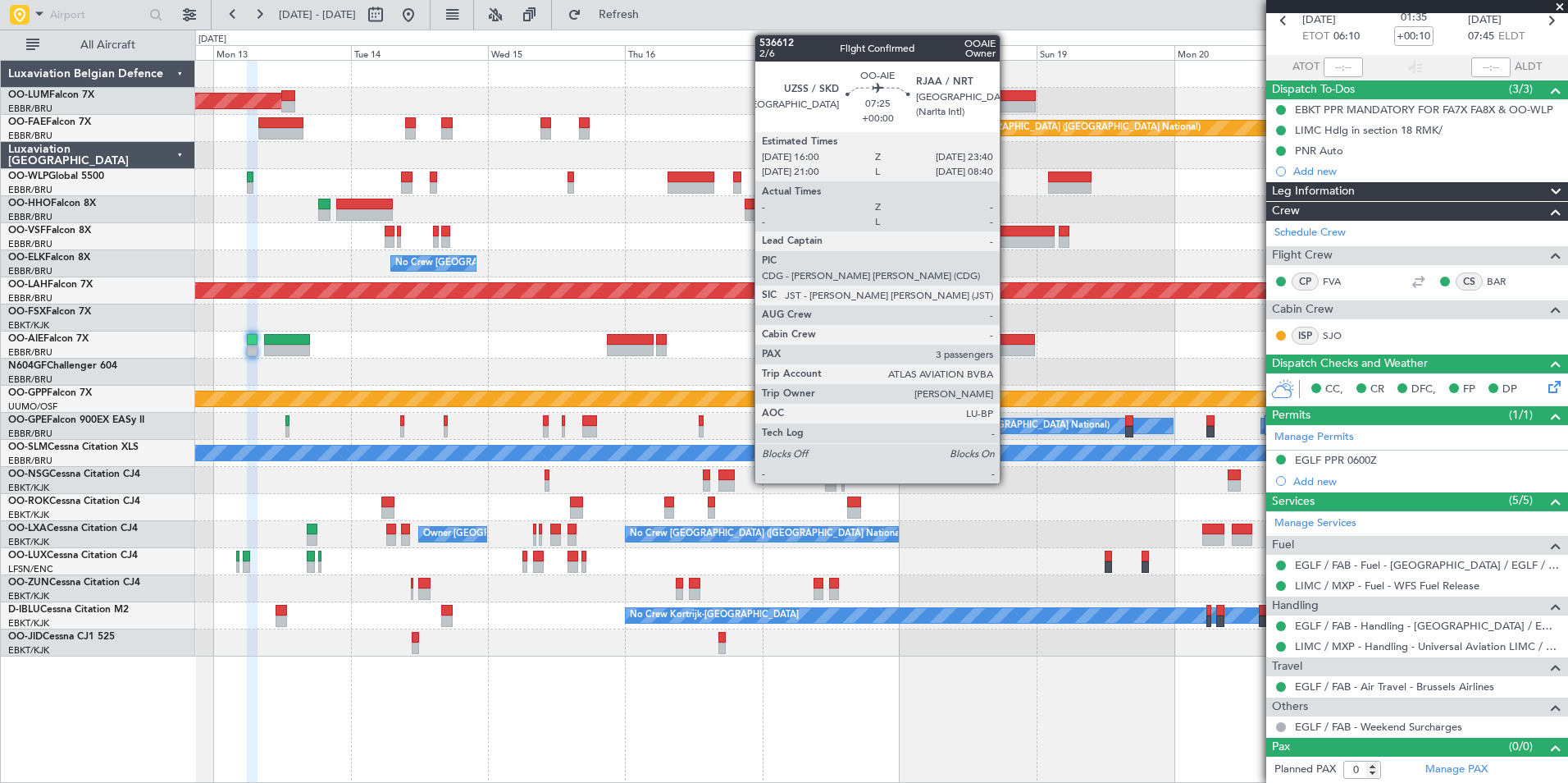
click at [1007, 341] on div at bounding box center [1013, 339] width 44 height 11
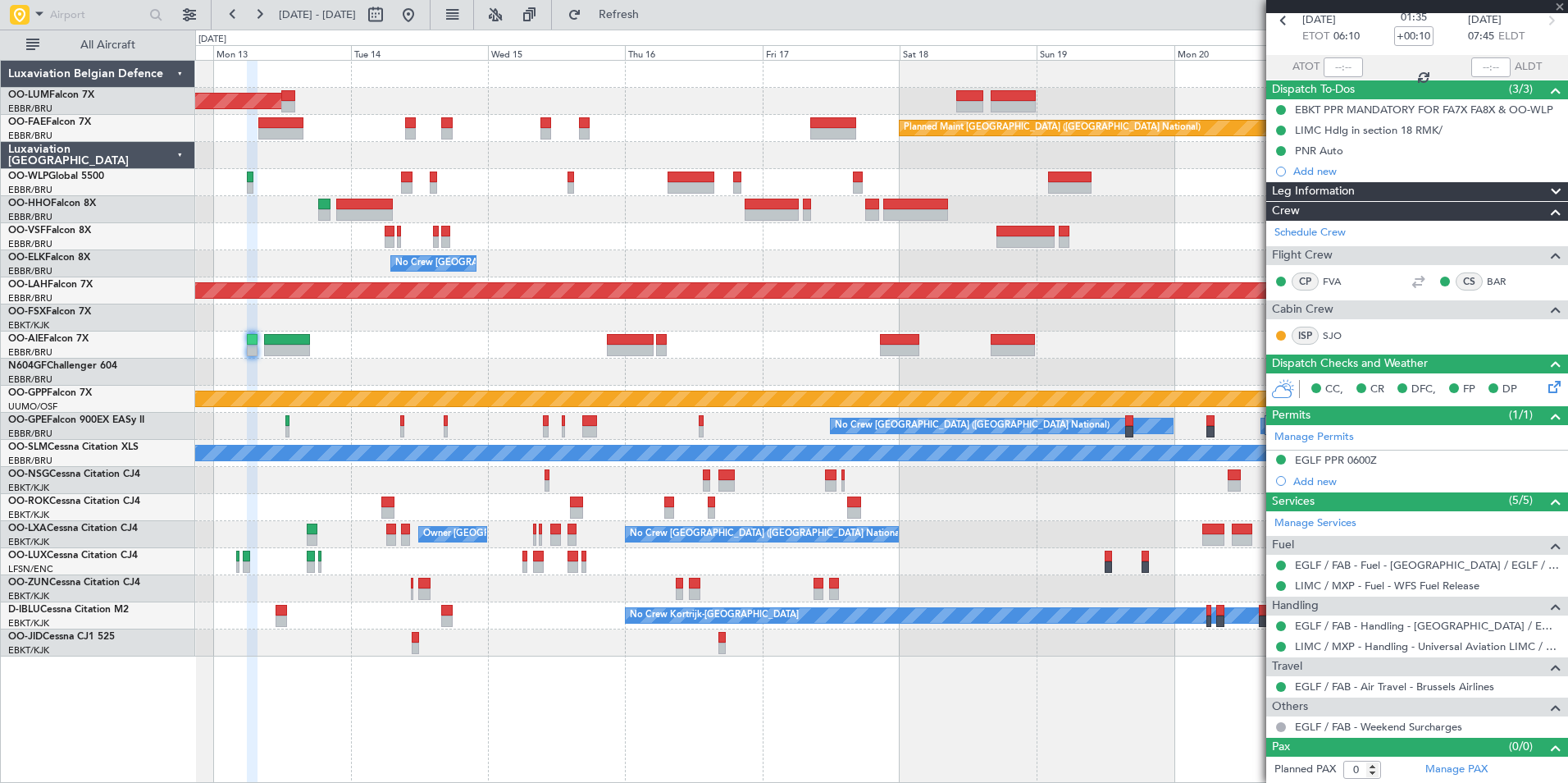
type input "3"
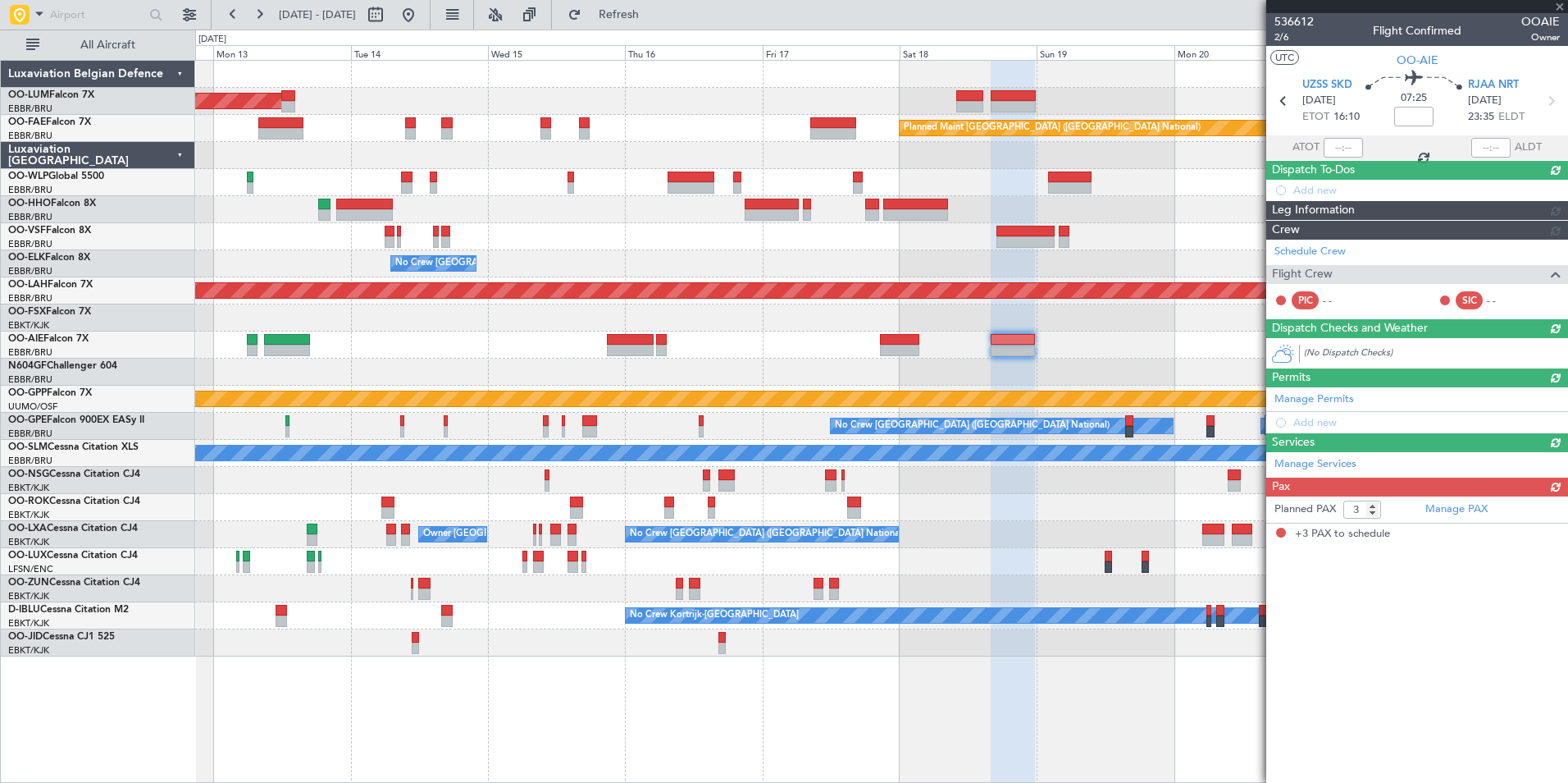
scroll to position [0, 0]
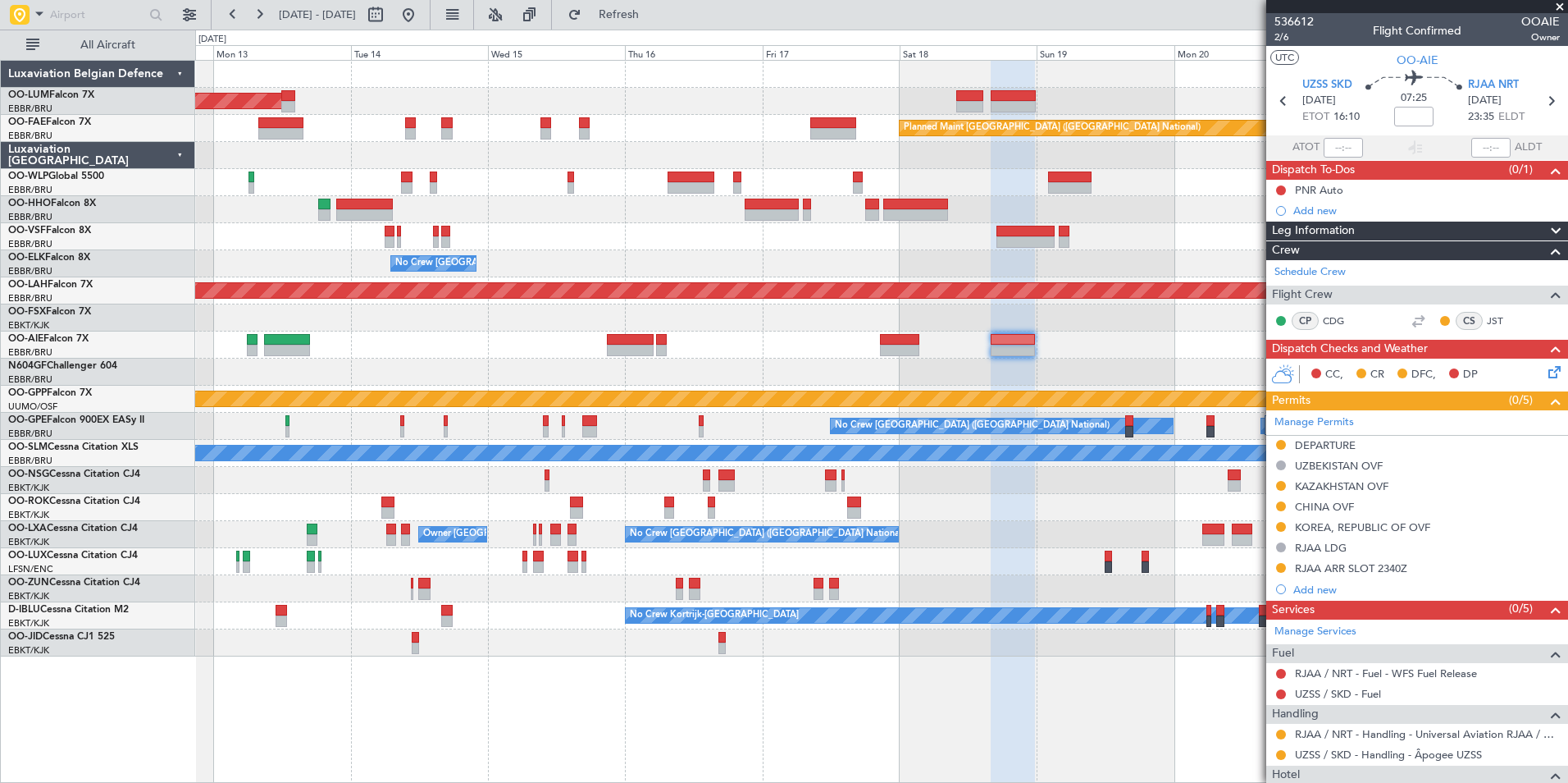
click at [1112, 431] on div "AOG Maint [GEOGRAPHIC_DATA] Planned Maint [GEOGRAPHIC_DATA] ([GEOGRAPHIC_DATA])…" at bounding box center [881, 358] width 1372 height 595
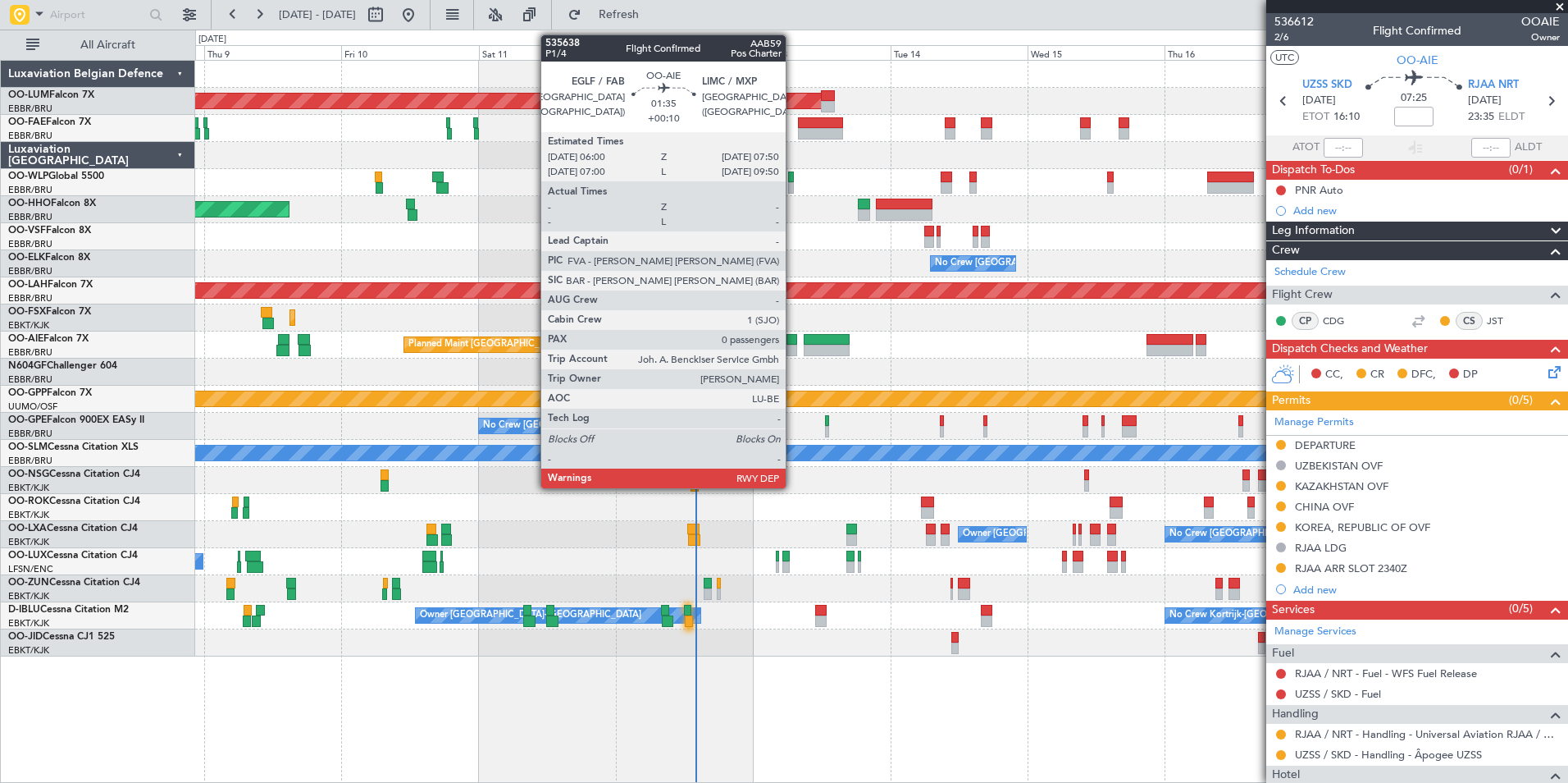
click at [793, 350] on div at bounding box center [791, 350] width 11 height 11
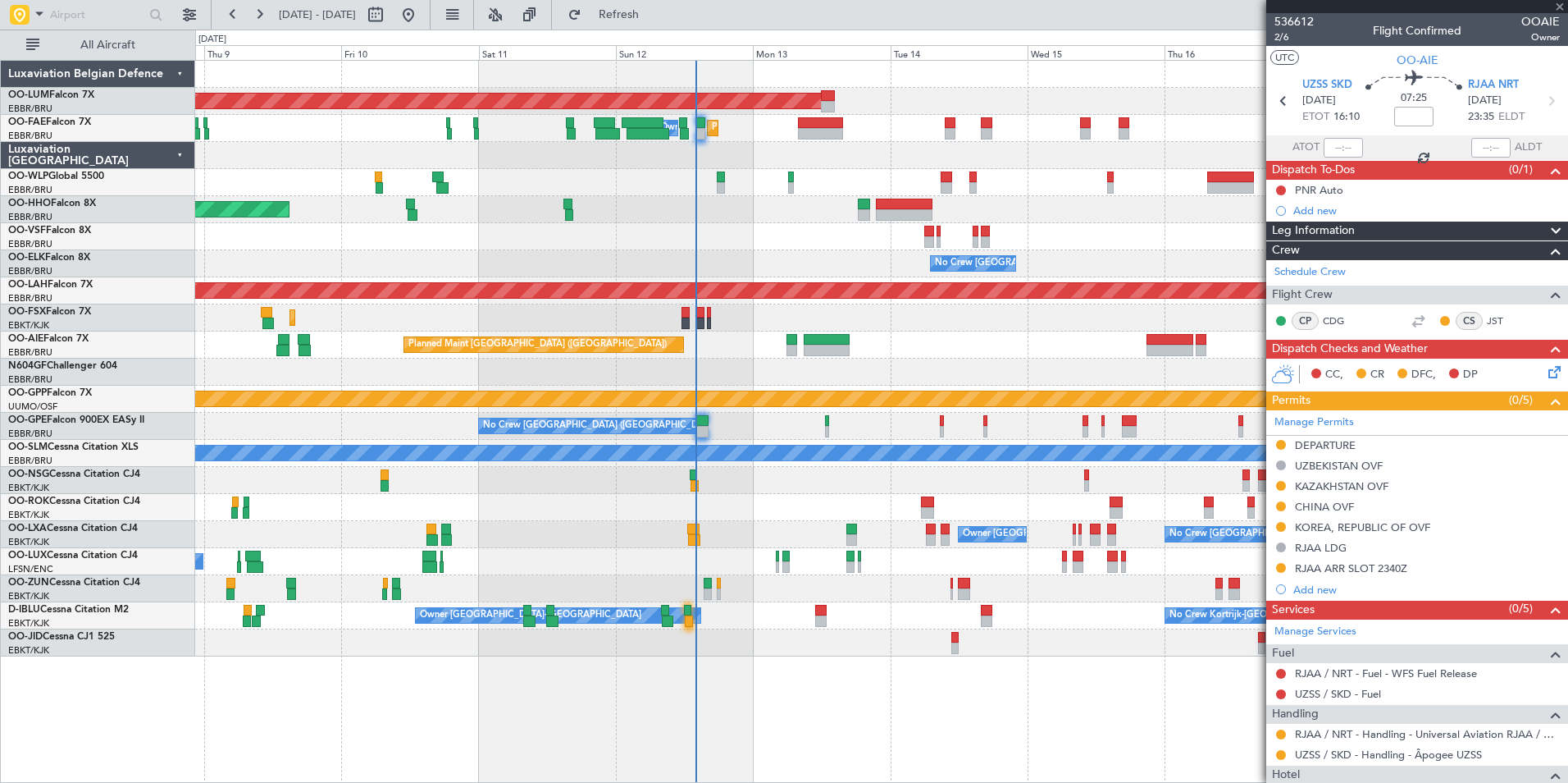
type input "+00:10"
type input "0"
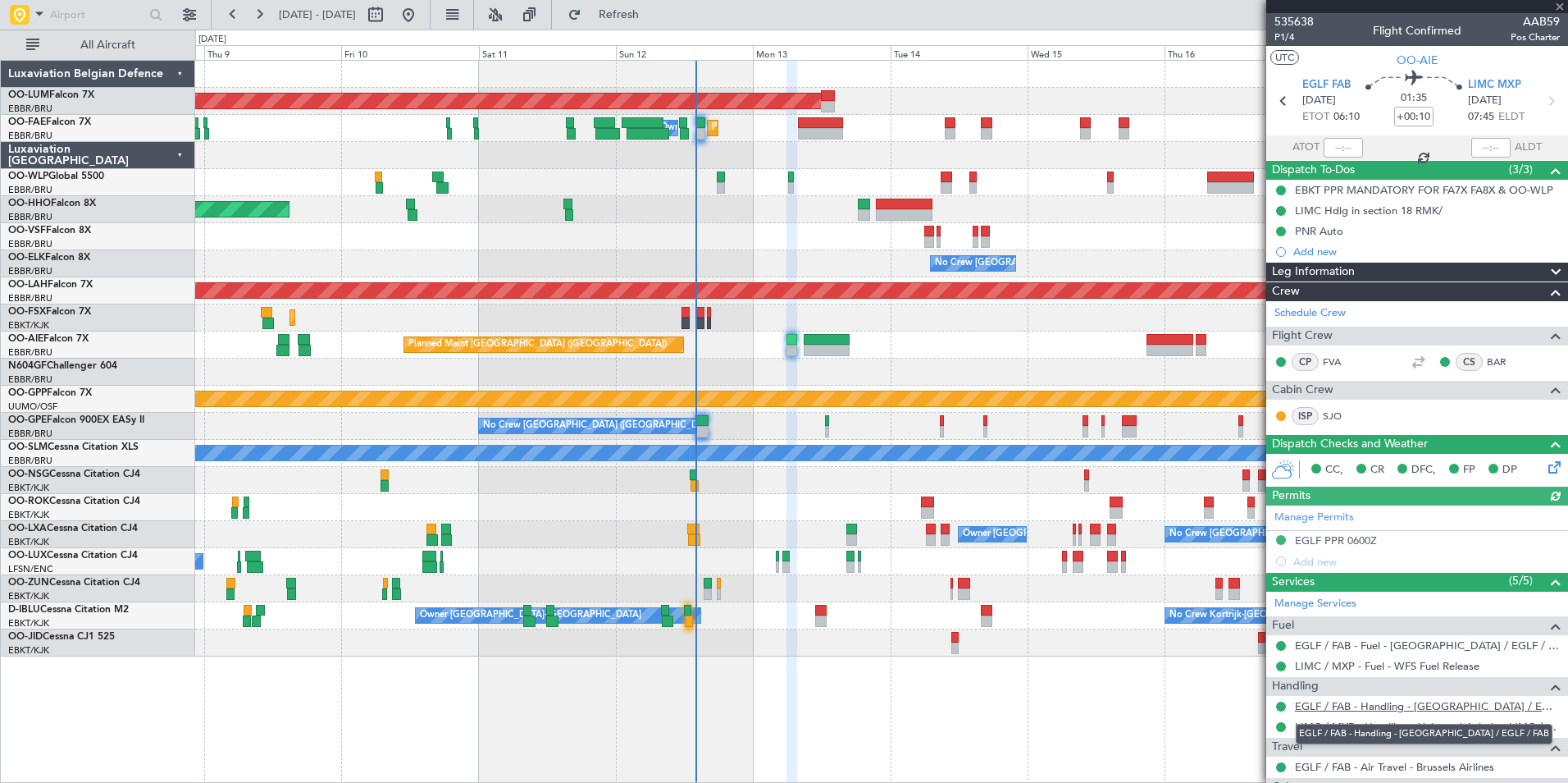
click at [1316, 705] on link "EGLF / FAB - Handling - [GEOGRAPHIC_DATA] / EGLF / FAB" at bounding box center [1427, 705] width 265 height 14
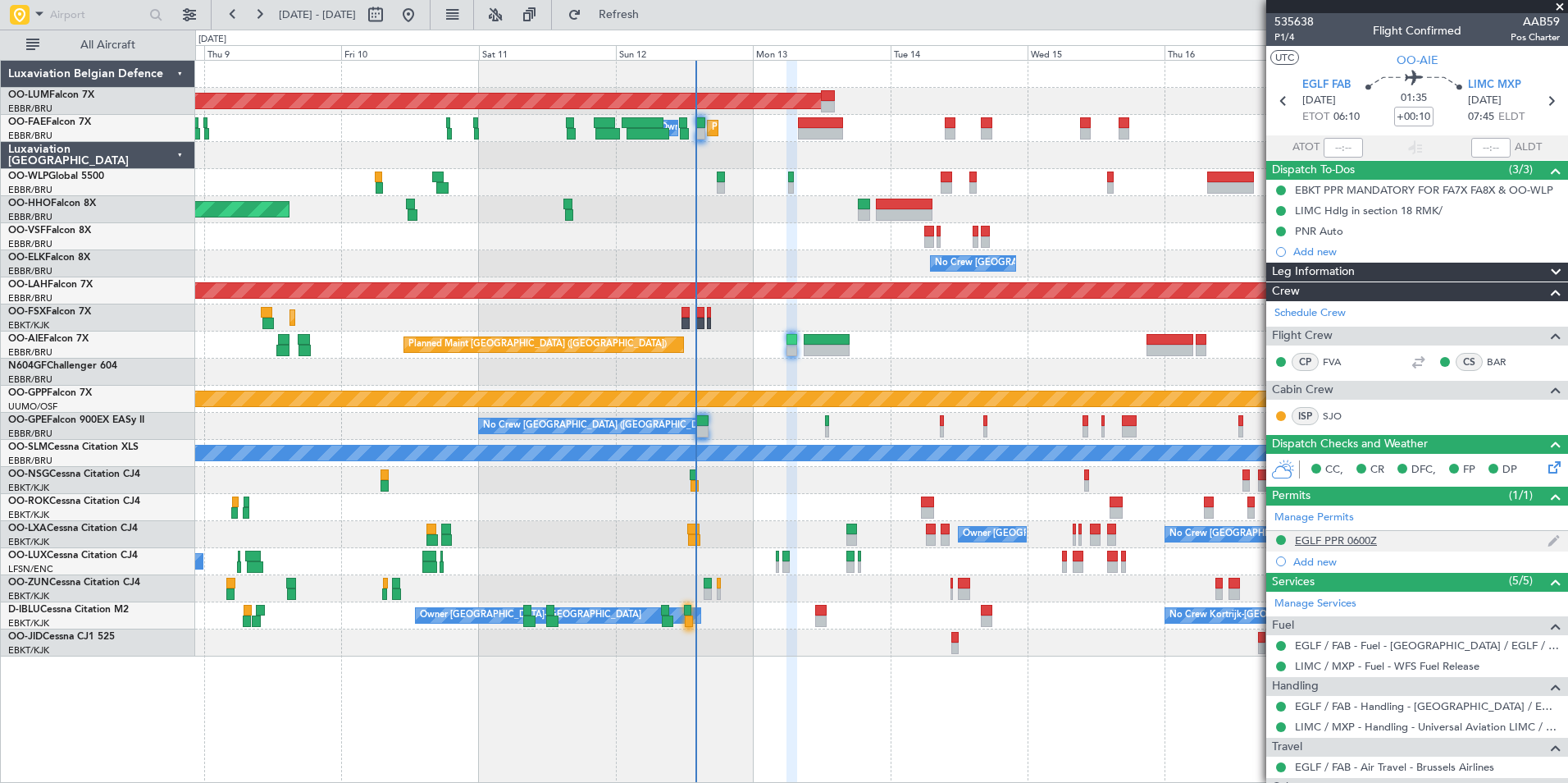
click at [1315, 544] on div "EGLF PPR 0600Z" at bounding box center [1336, 540] width 82 height 14
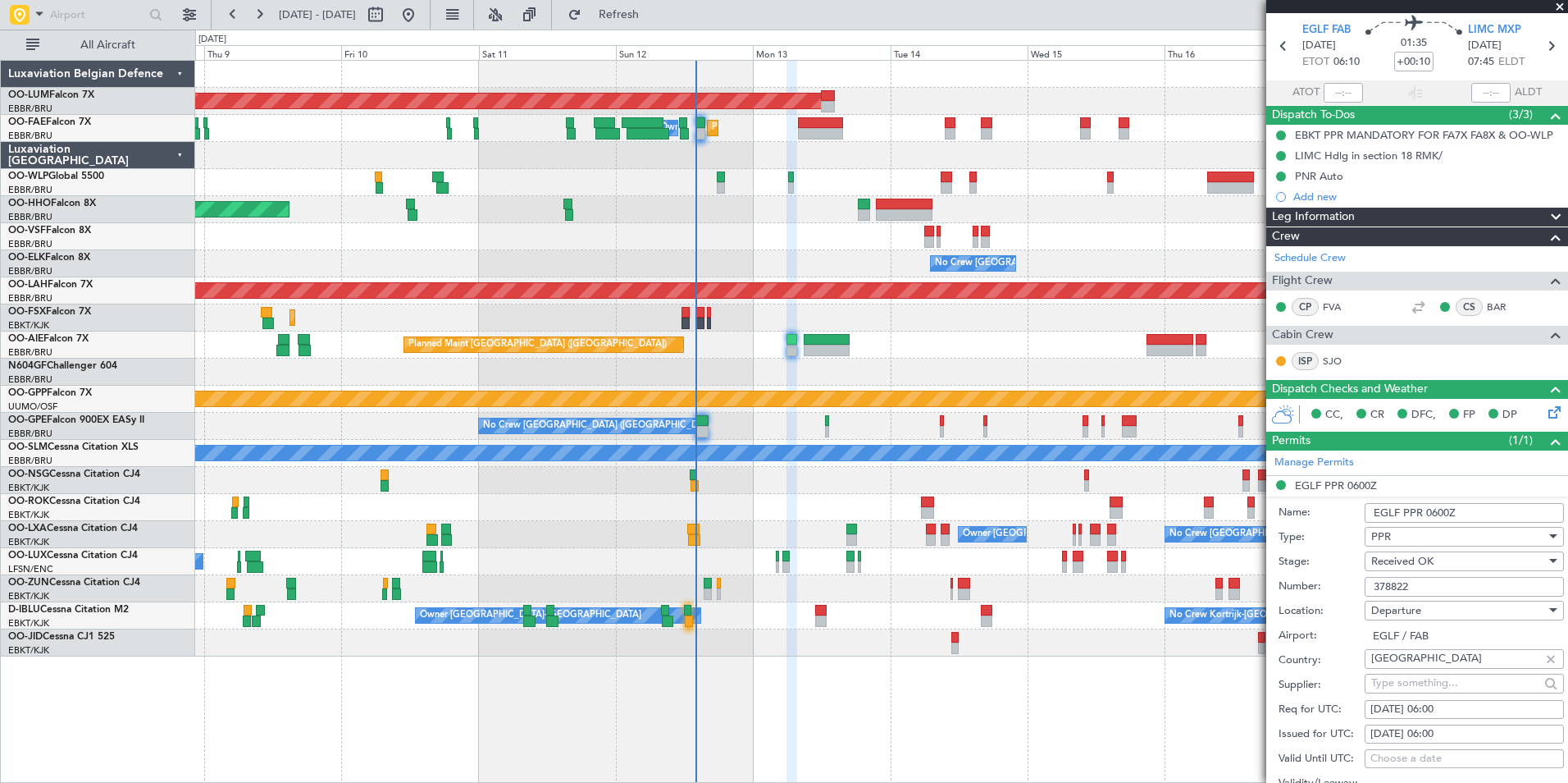
scroll to position [82, 0]
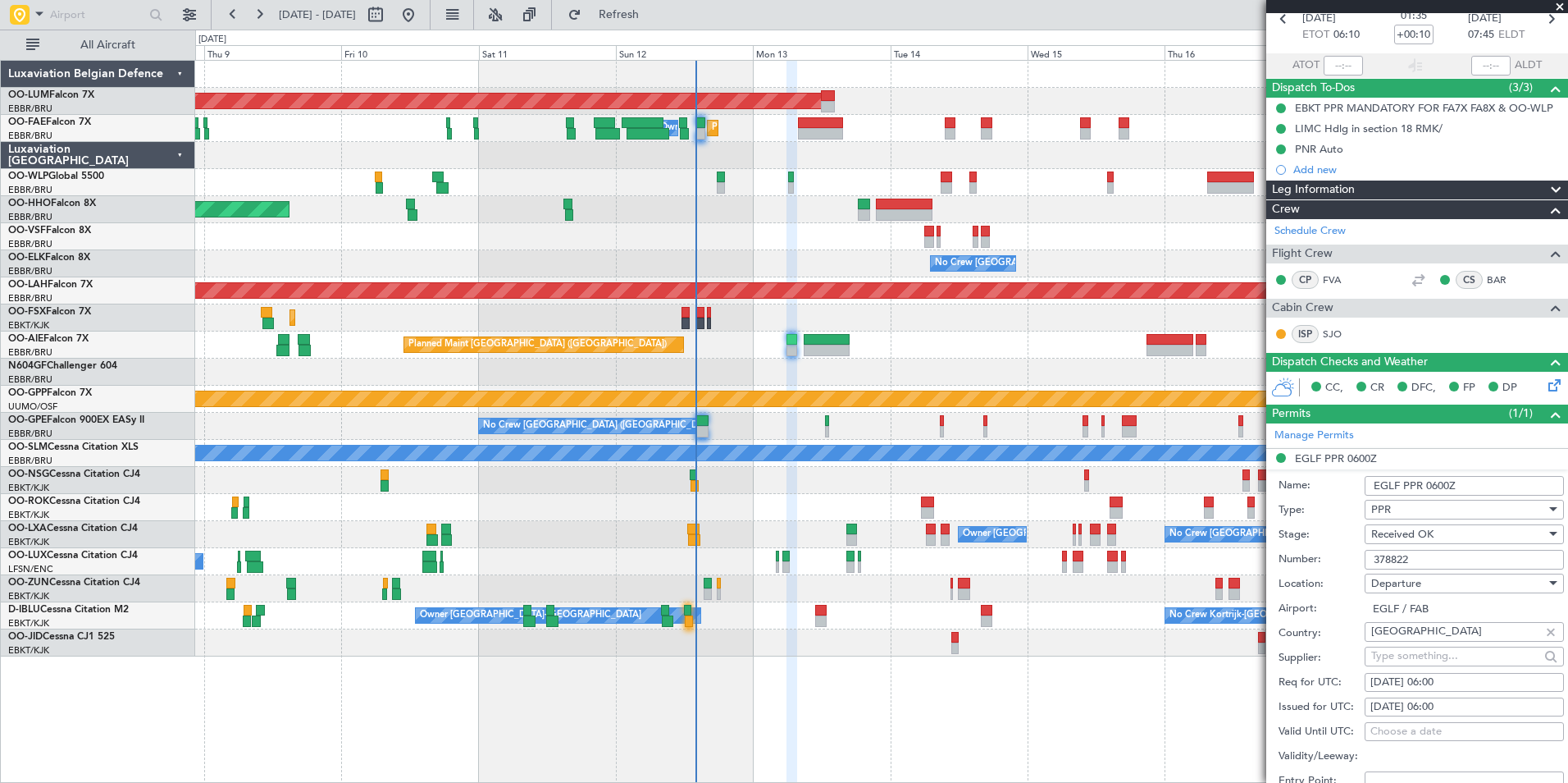
drag, startPoint x: 1419, startPoint y: 562, endPoint x: 1368, endPoint y: 558, distance: 51.2
click at [1368, 558] on input "378822" at bounding box center [1464, 559] width 200 height 20
click at [1406, 552] on input "378822" at bounding box center [1464, 559] width 200 height 20
drag, startPoint x: 1413, startPoint y: 554, endPoint x: 1365, endPoint y: 550, distance: 48.2
click at [1365, 550] on input "378822" at bounding box center [1464, 559] width 200 height 20
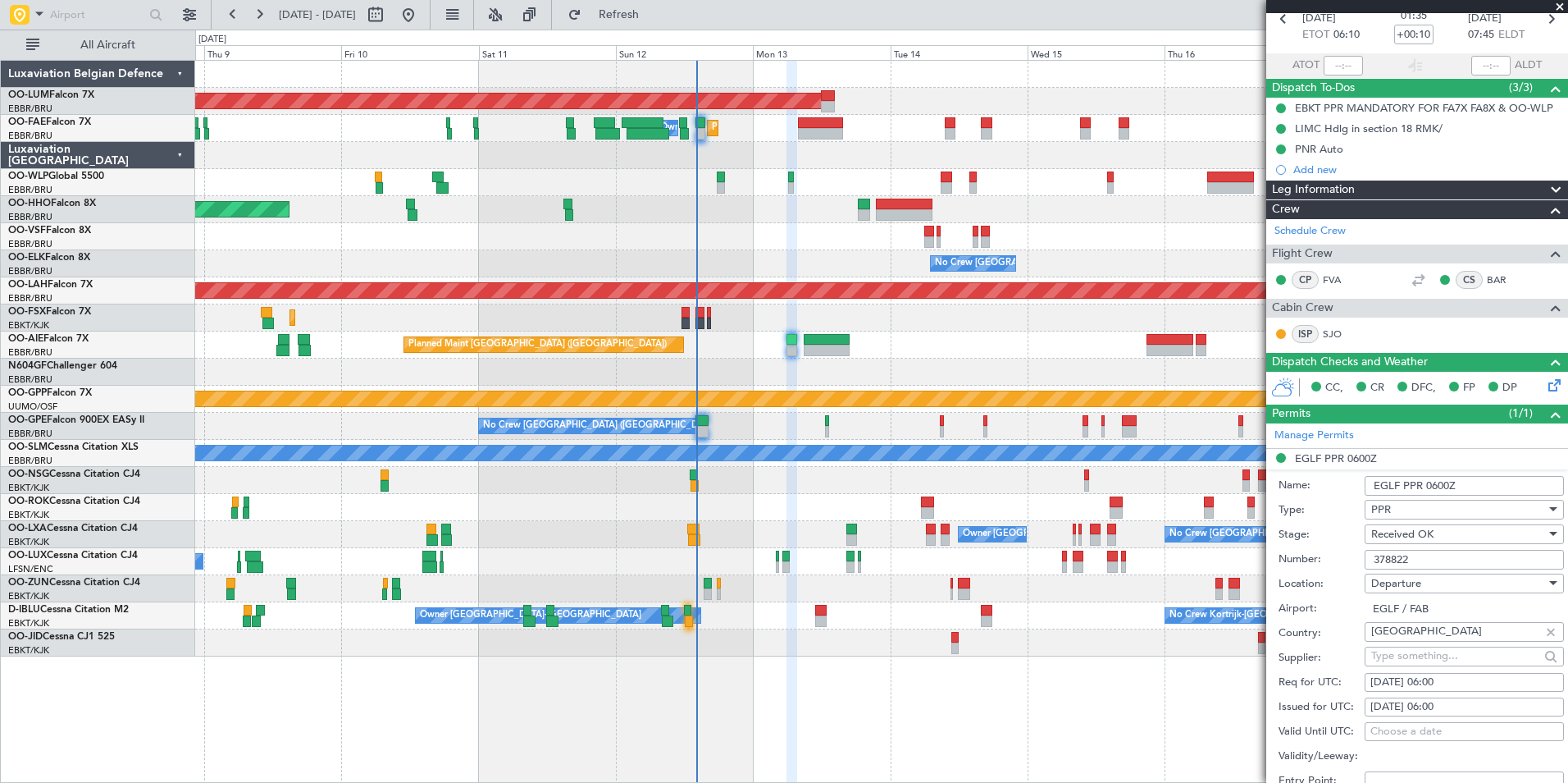
click at [970, 674] on div "AOG Maint [GEOGRAPHIC_DATA] Planned Maint [GEOGRAPHIC_DATA] ([GEOGRAPHIC_DATA])…" at bounding box center [882, 420] width 1373 height 722
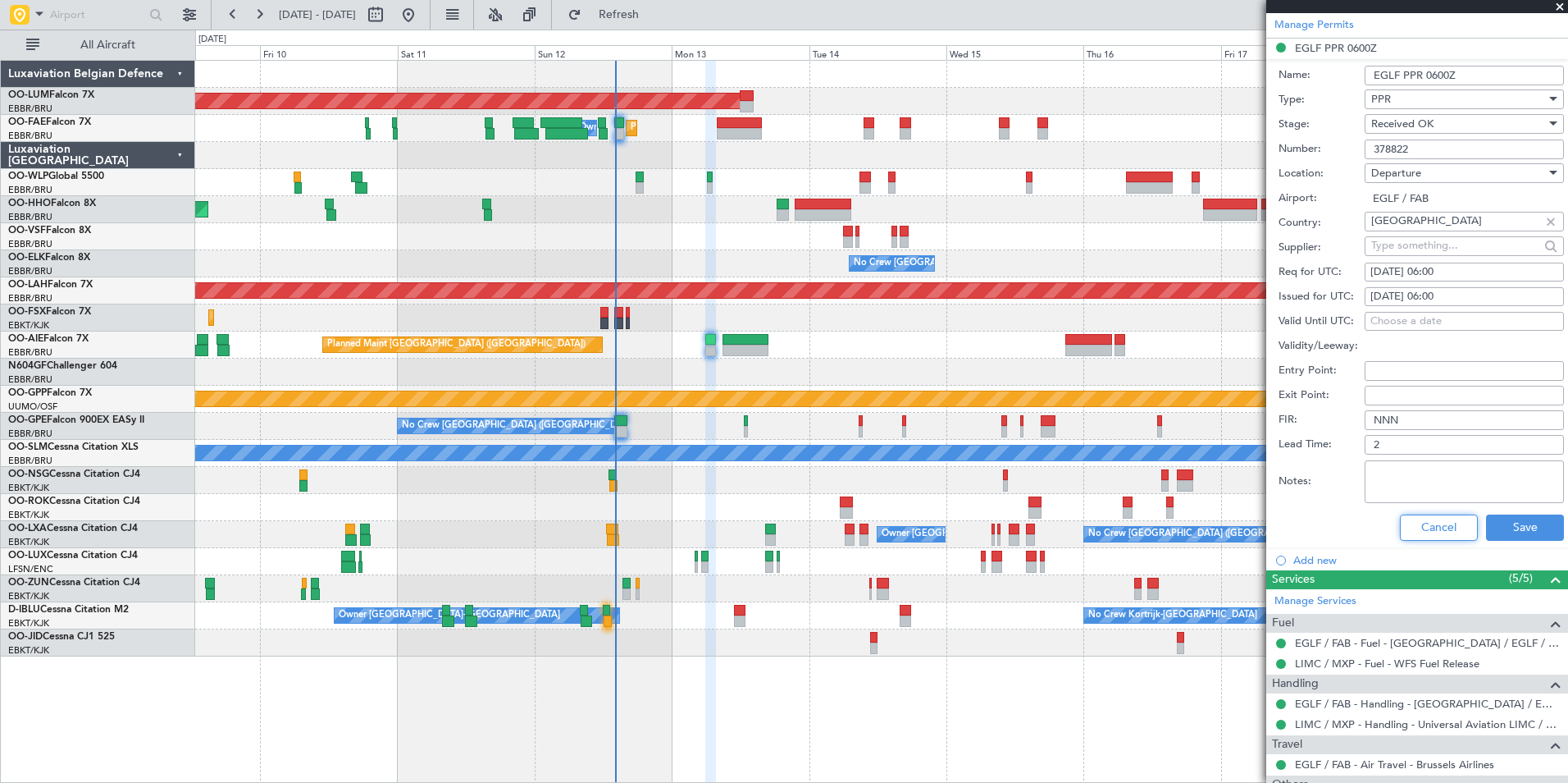
drag, startPoint x: 1406, startPoint y: 538, endPoint x: 1342, endPoint y: 541, distance: 64.1
click at [1406, 537] on button "Cancel" at bounding box center [1438, 527] width 78 height 26
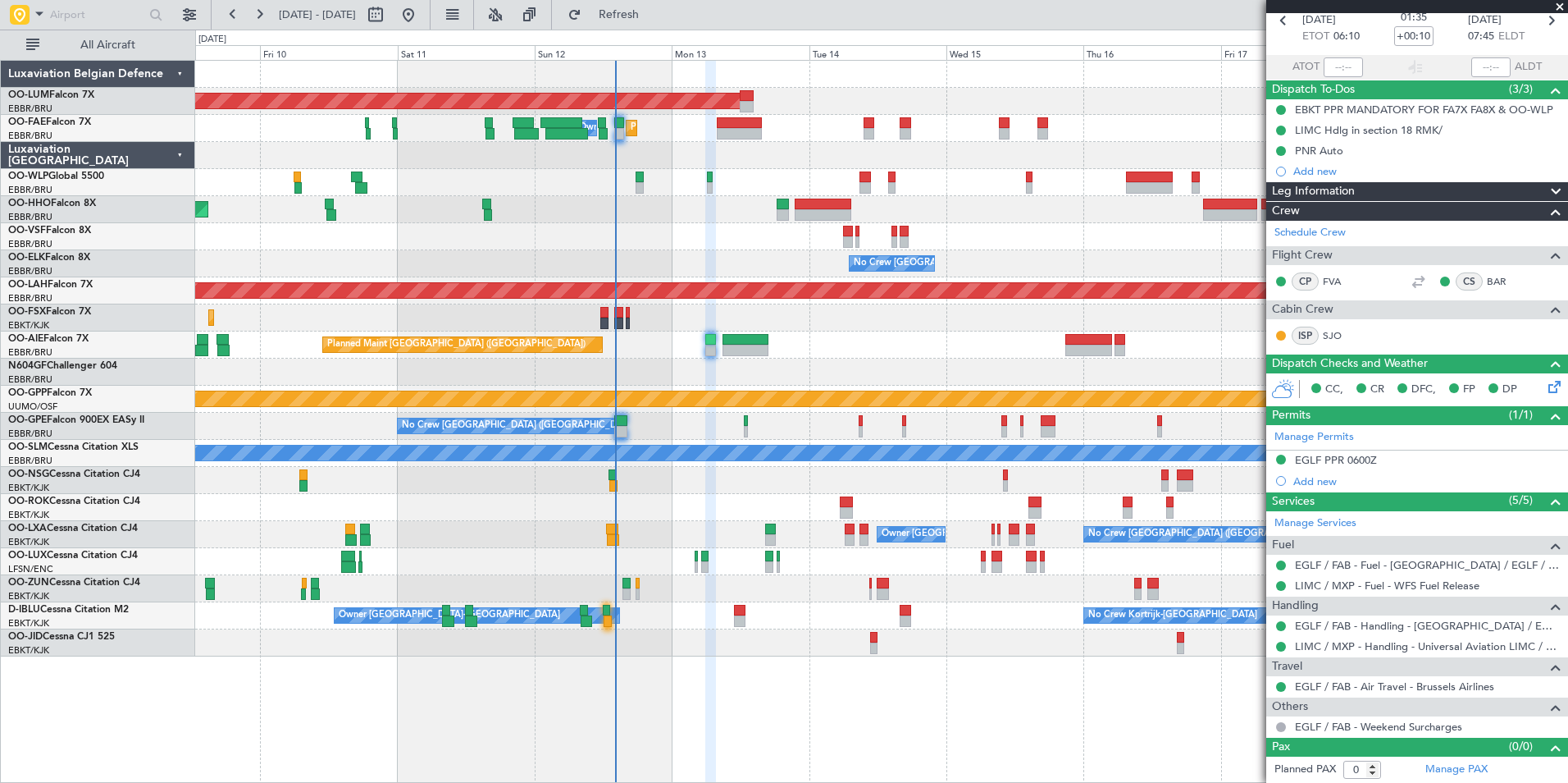
click at [380, 382] on div "AOG Maint [GEOGRAPHIC_DATA] Planned Maint [GEOGRAPHIC_DATA] ([GEOGRAPHIC_DATA])…" at bounding box center [881, 358] width 1372 height 595
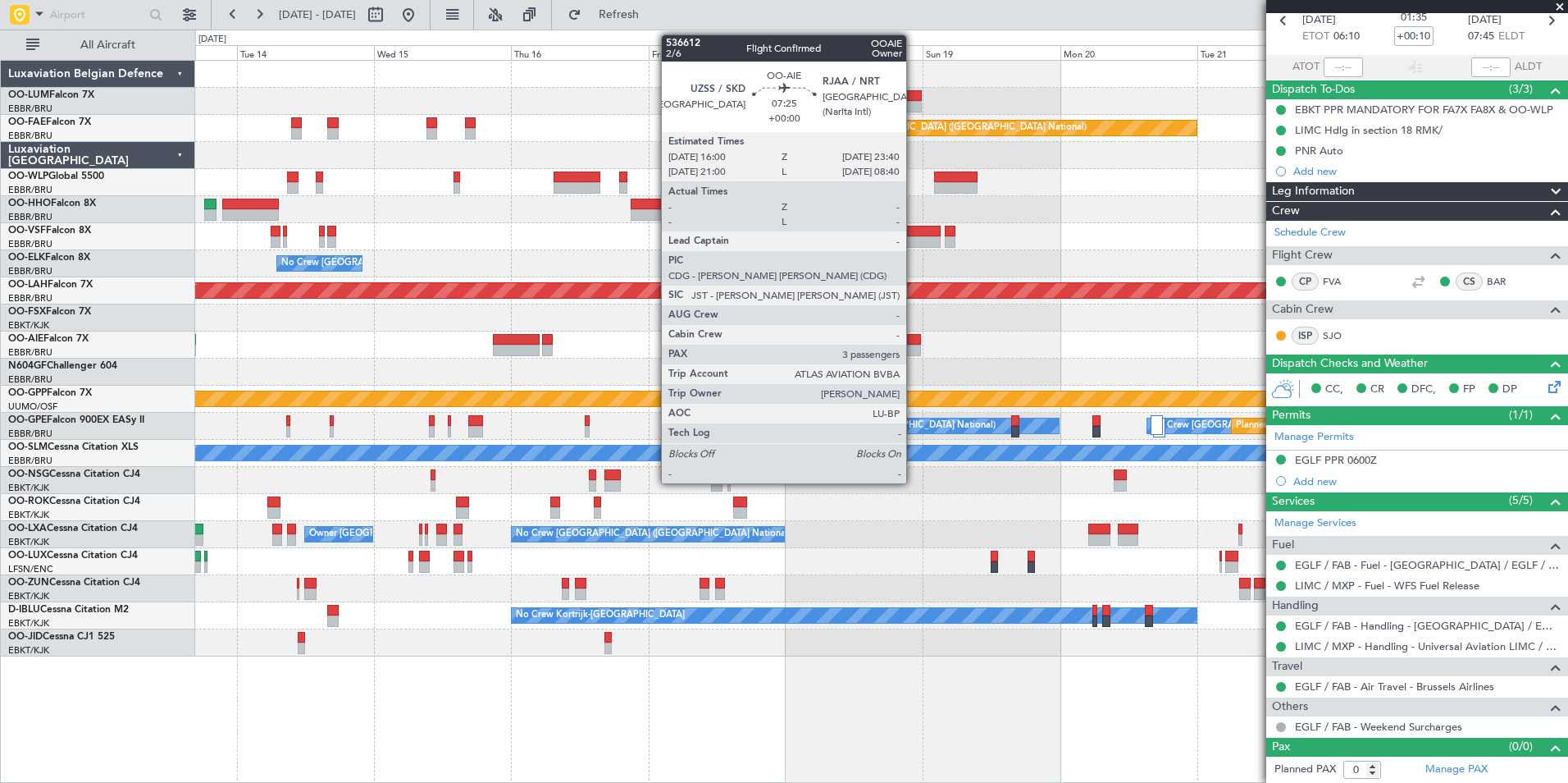
click at [913, 345] on div at bounding box center [899, 350] width 44 height 11
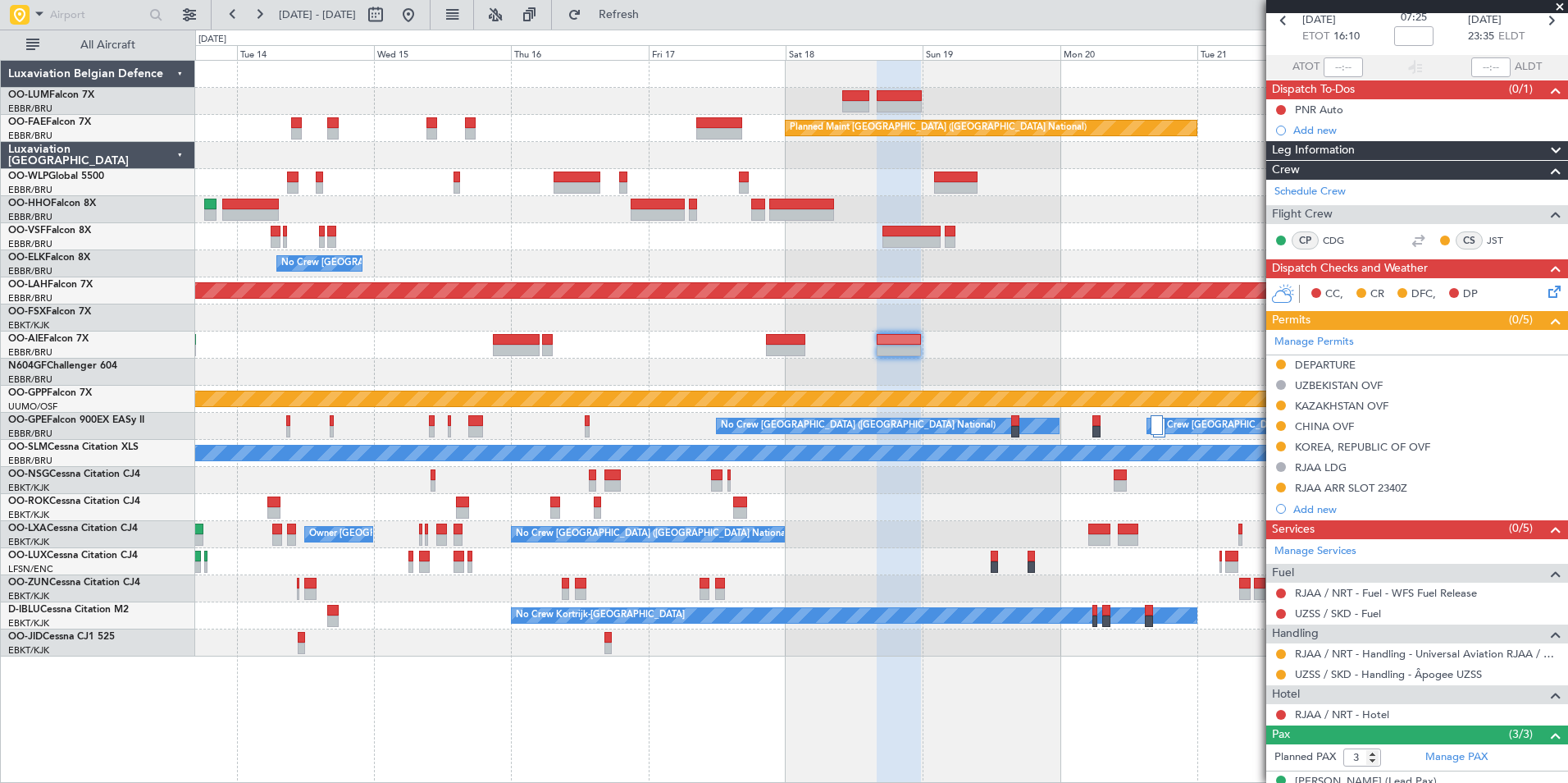
scroll to position [0, 0]
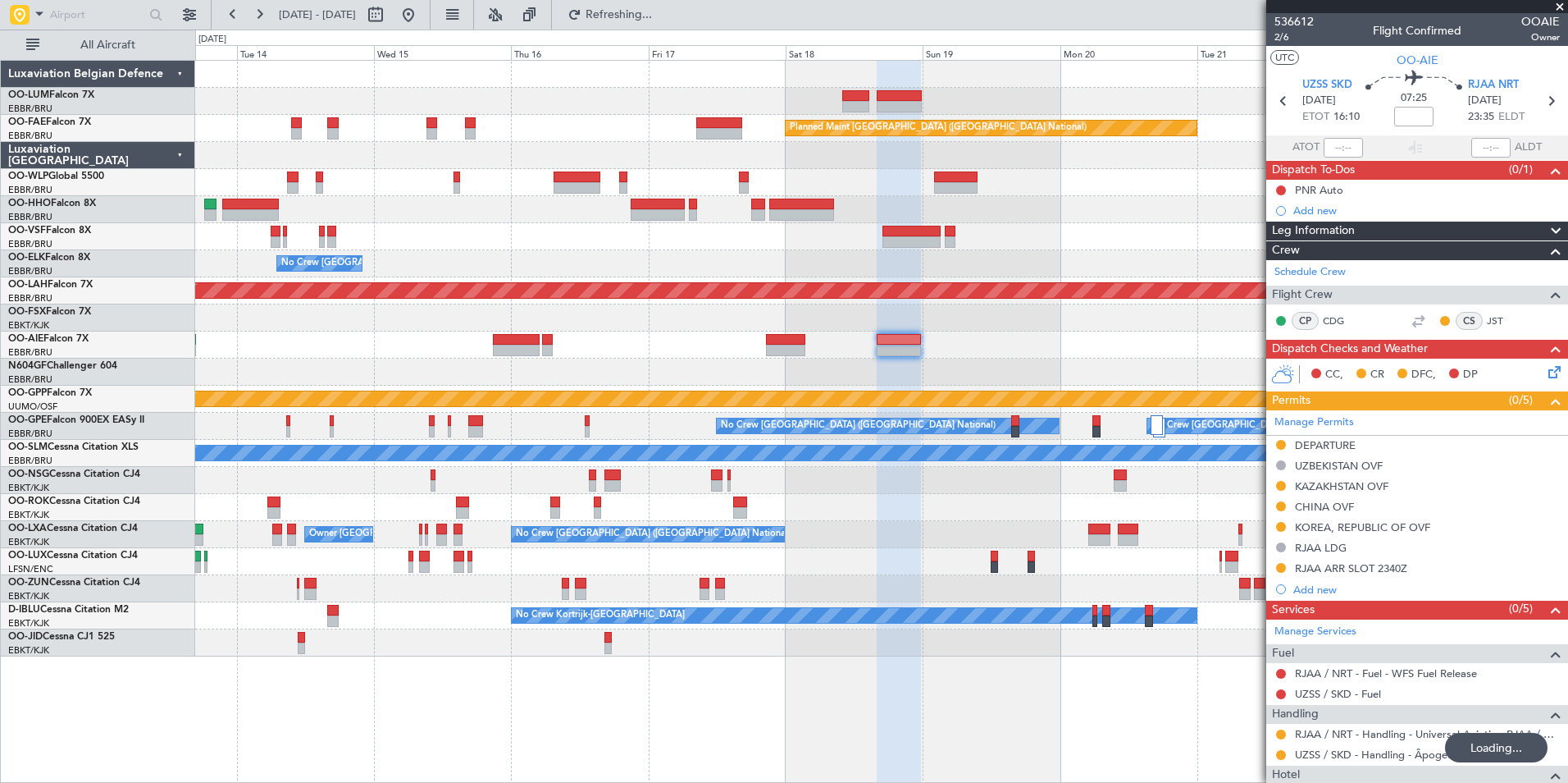
click at [1153, 547] on div "AOG Maint [GEOGRAPHIC_DATA] Planned Maint [GEOGRAPHIC_DATA] ([GEOGRAPHIC_DATA])…" at bounding box center [881, 358] width 1372 height 595
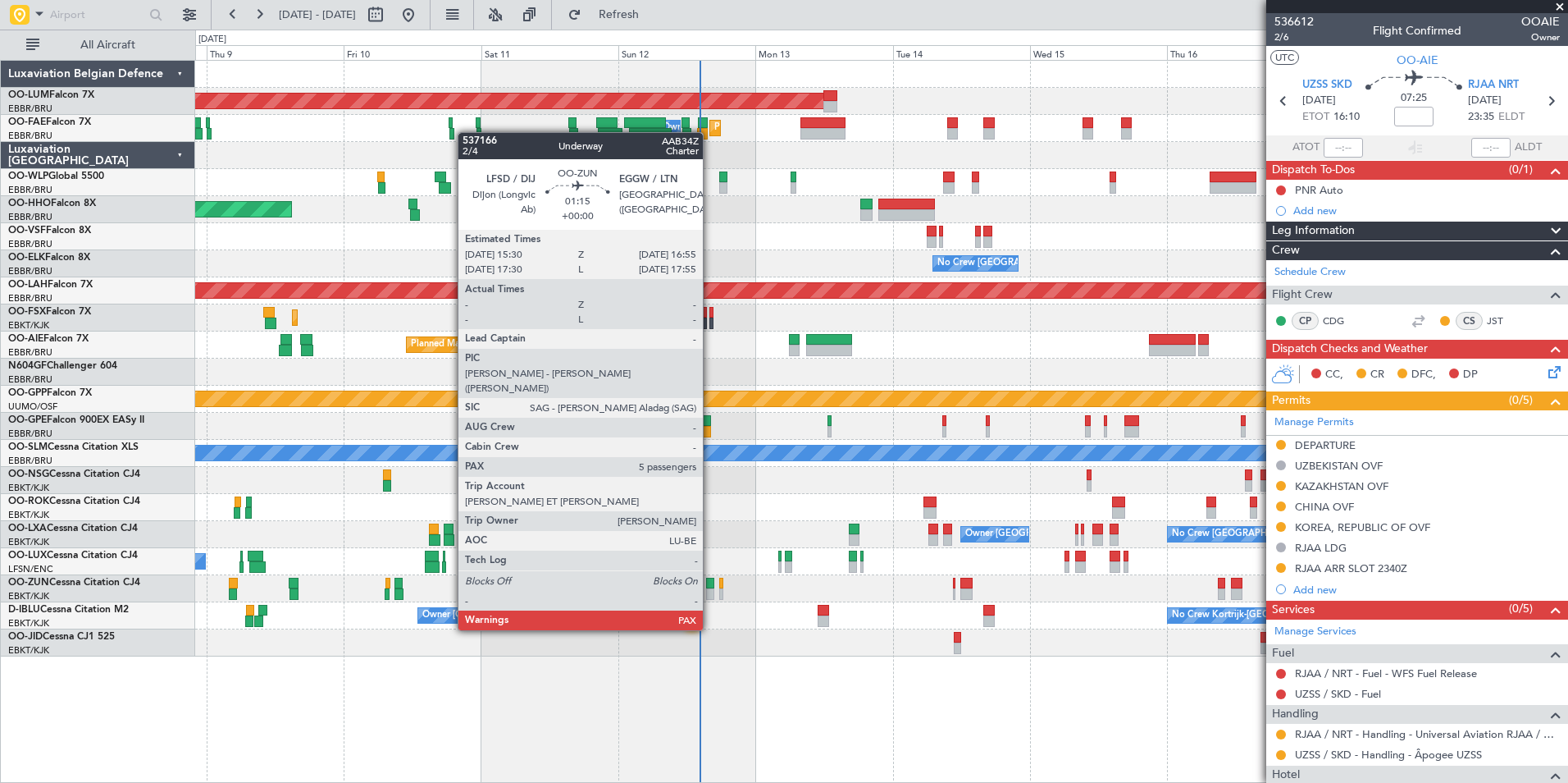
click at [710, 584] on div at bounding box center [710, 583] width 9 height 11
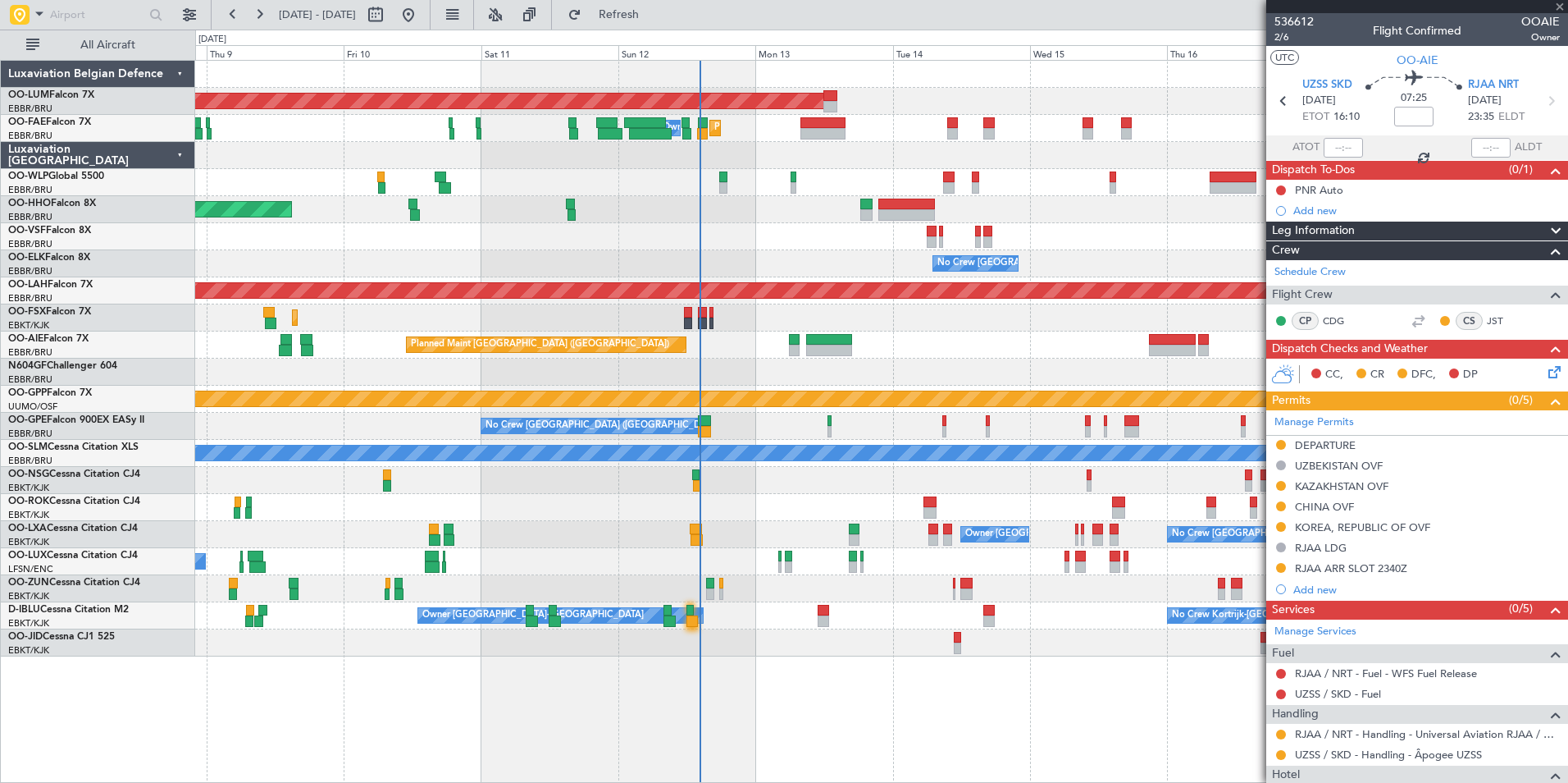
type input "5"
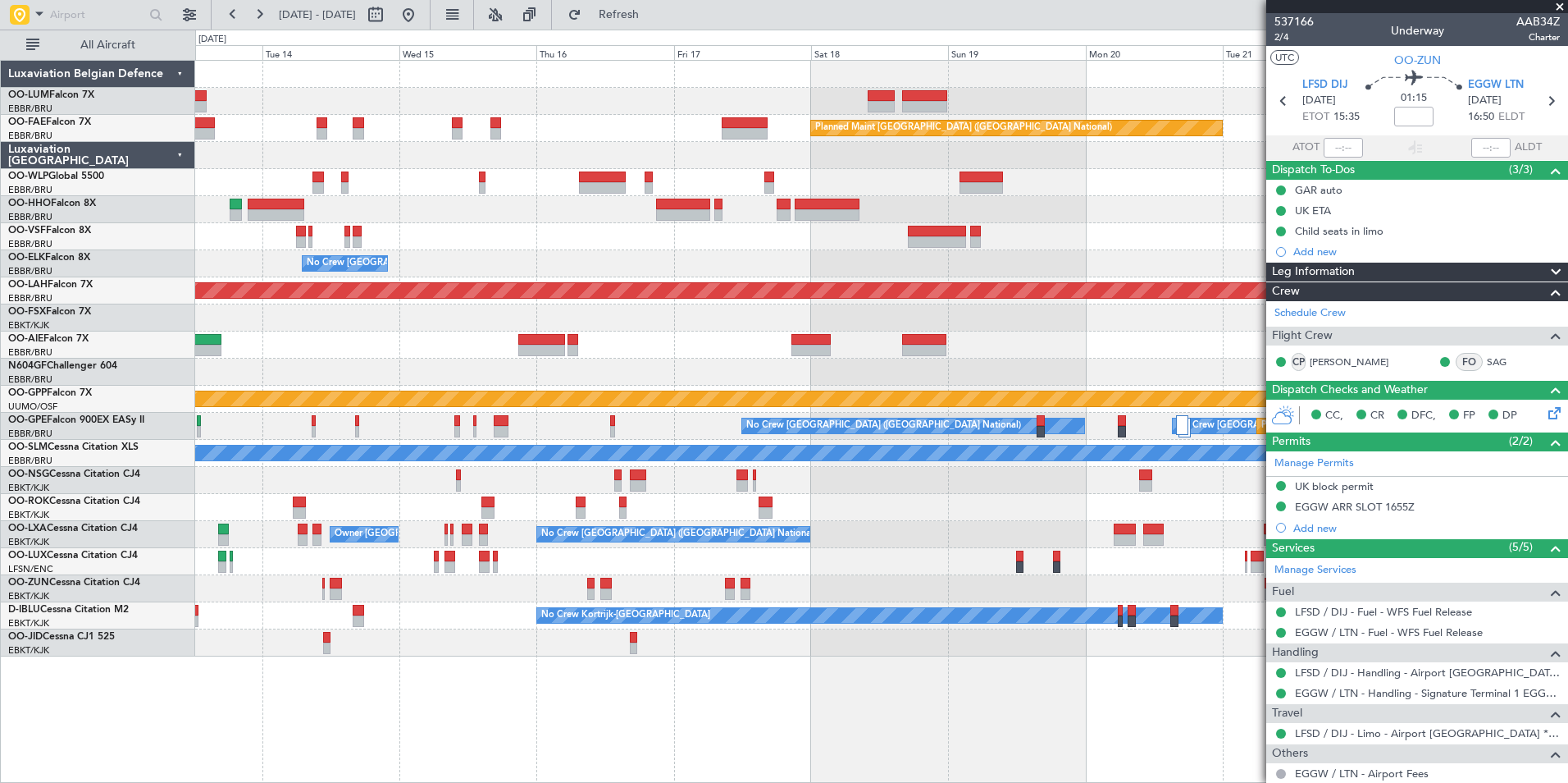
click at [291, 364] on div "AOG Maint [GEOGRAPHIC_DATA] Planned Maint [GEOGRAPHIC_DATA] ([GEOGRAPHIC_DATA])…" at bounding box center [881, 358] width 1372 height 595
click at [561, 341] on div "Planned Maint [GEOGRAPHIC_DATA] ([GEOGRAPHIC_DATA])" at bounding box center [881, 345] width 1372 height 27
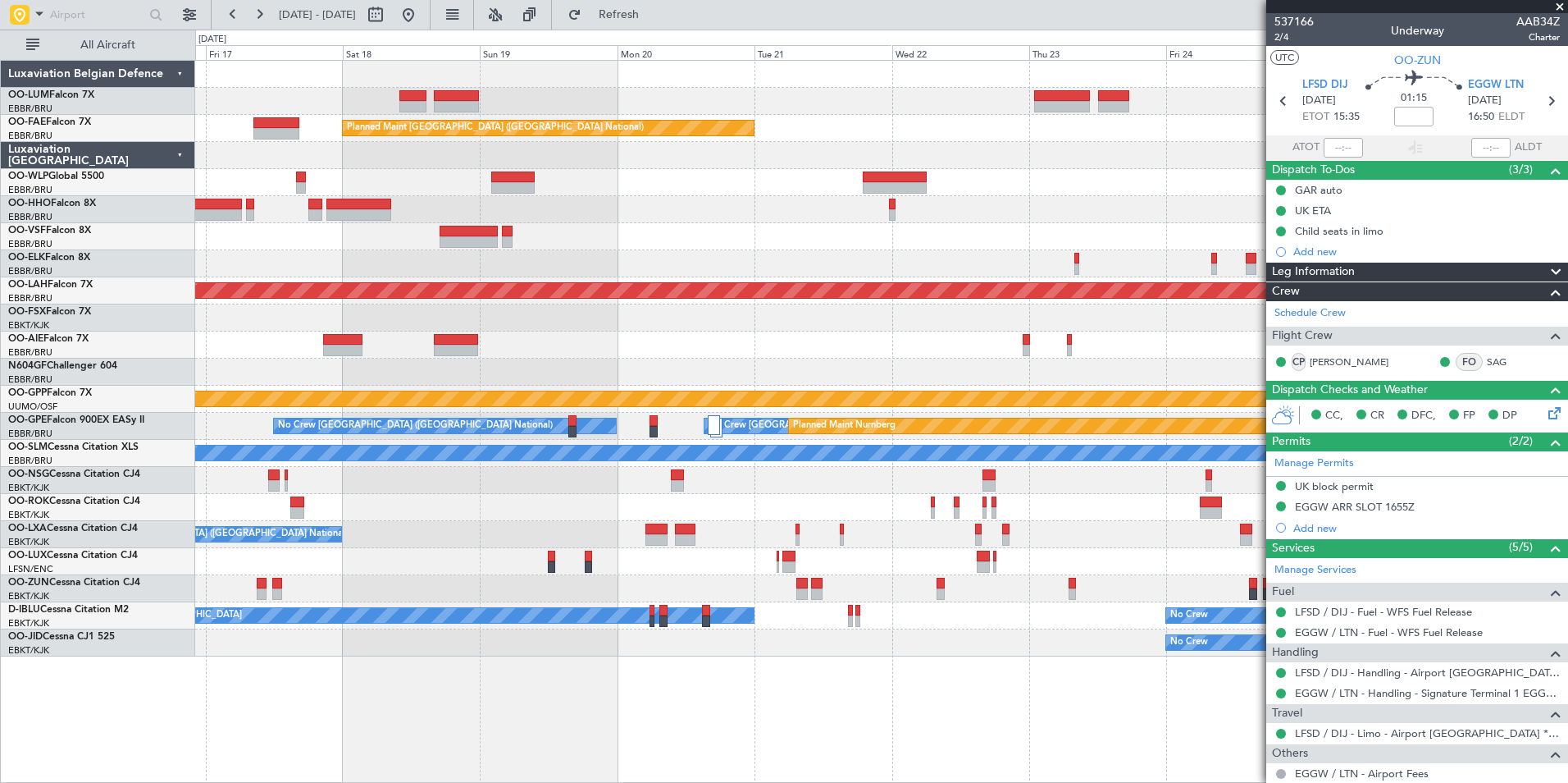
click at [1016, 349] on div "Owner Melsbroek Air Base Planned Maint Kortrijk-Wevelgem Planned Maint Brussels…" at bounding box center [881, 358] width 1372 height 595
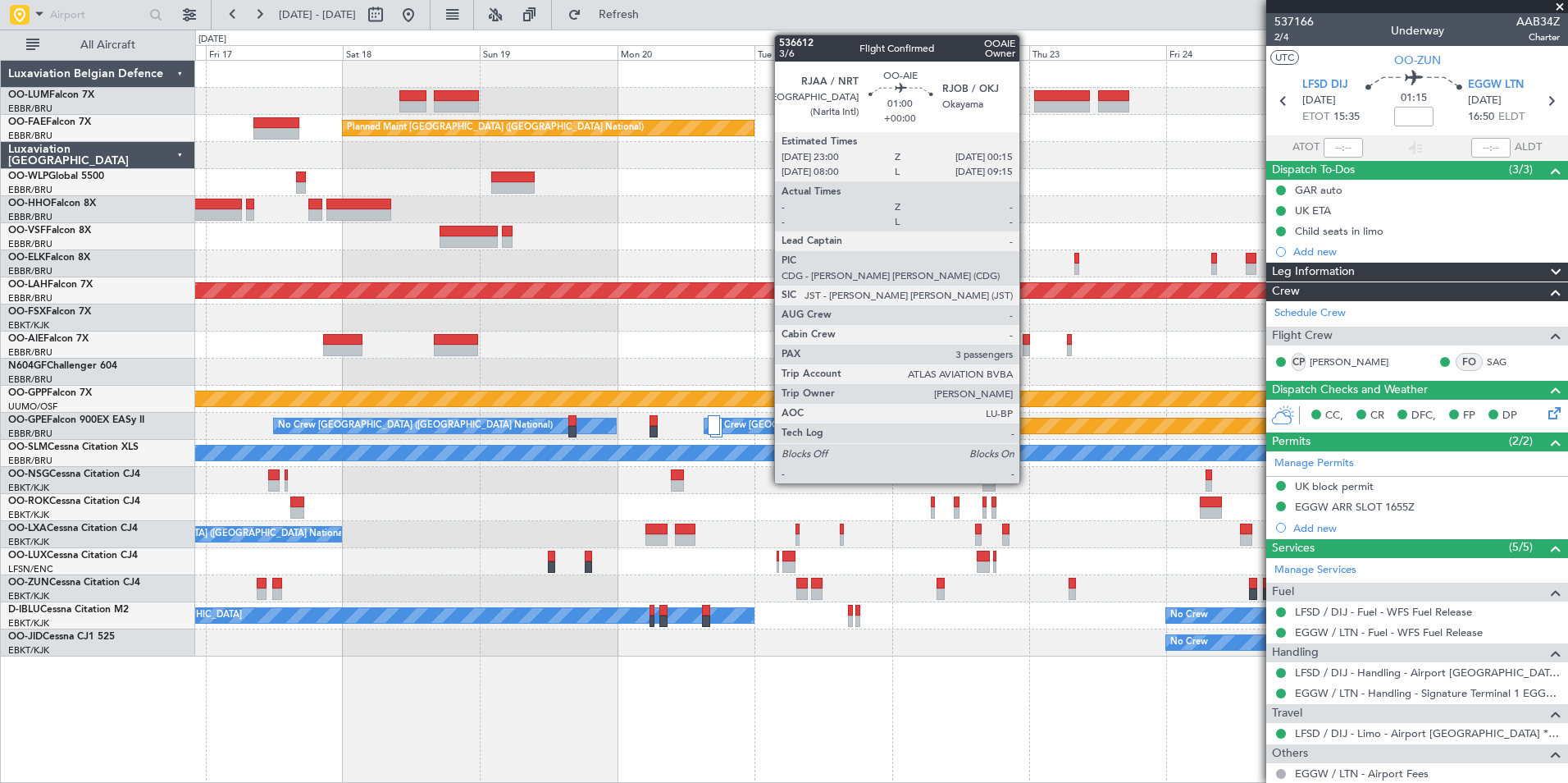
click at [1027, 346] on div at bounding box center [1026, 350] width 8 height 11
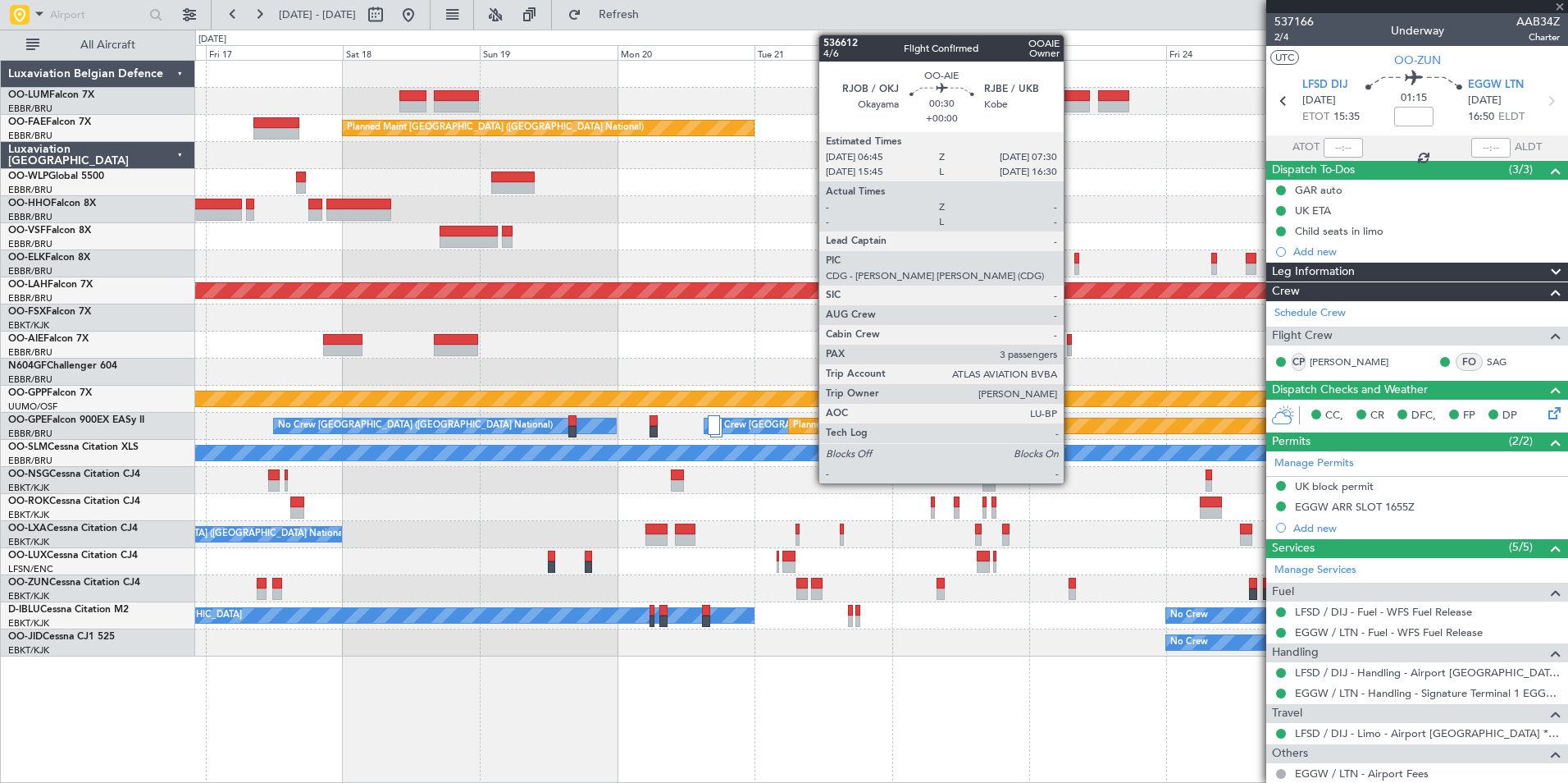
type input "3"
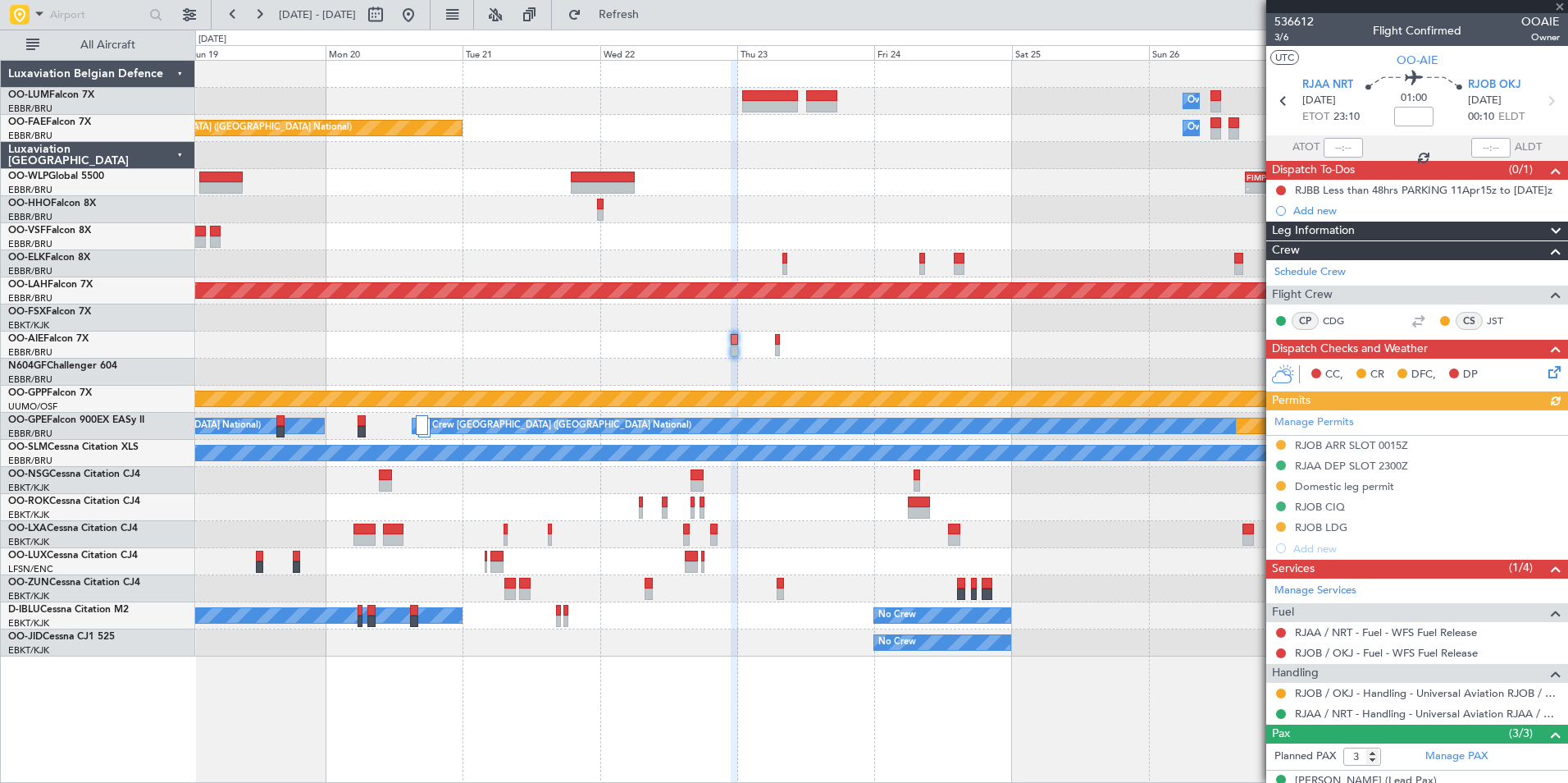
click at [963, 348] on div at bounding box center [881, 345] width 1372 height 27
click at [976, 381] on div "Planned Maint Kortrijk-Wevelgem Owner Melsbroek Air Base Owner Melsbroek Air Ba…" at bounding box center [881, 358] width 1372 height 595
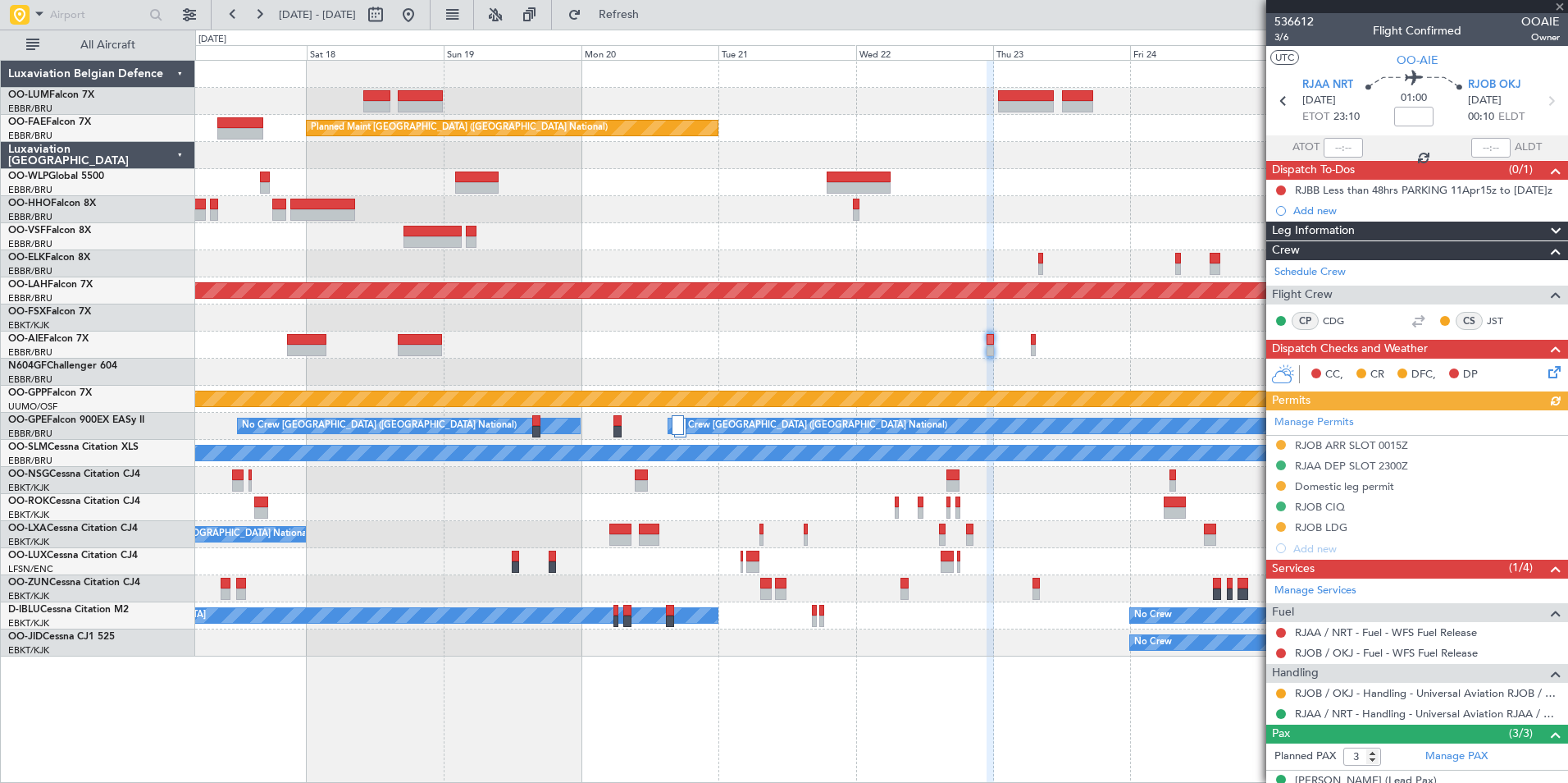
click at [443, 349] on div at bounding box center [881, 345] width 1372 height 27
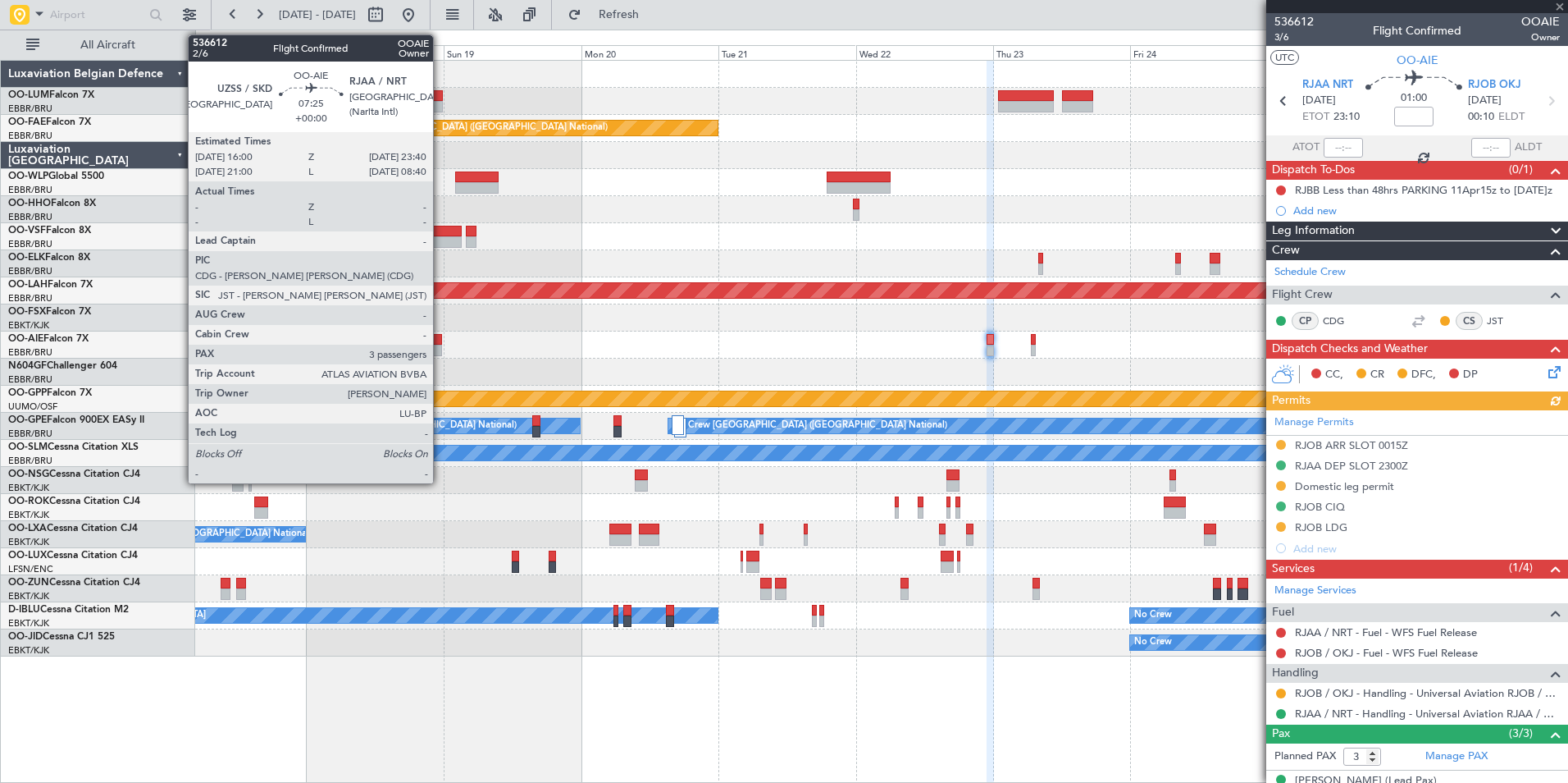
click at [437, 349] on div at bounding box center [419, 350] width 44 height 11
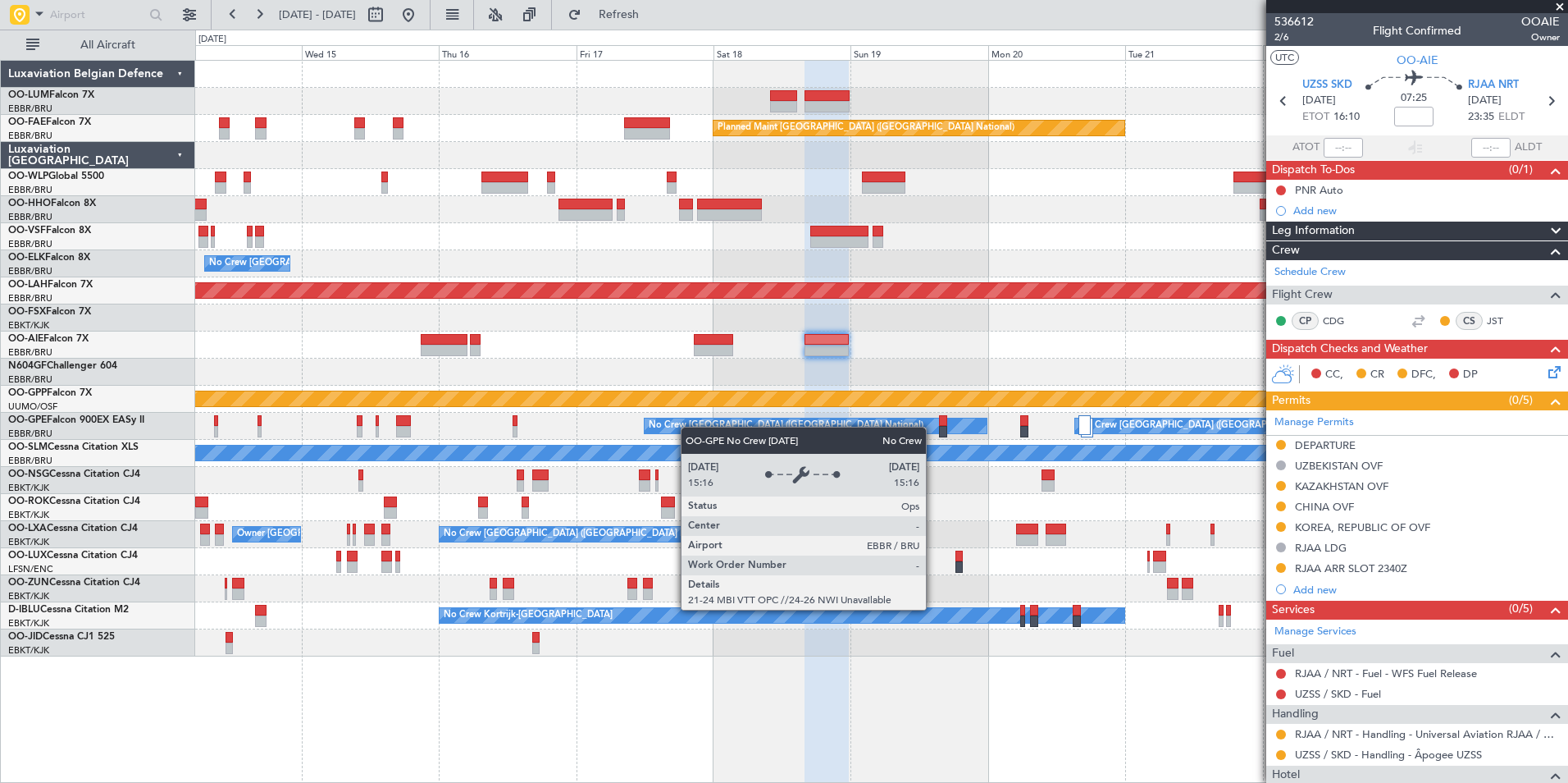
click at [1091, 425] on div "No Crew [GEOGRAPHIC_DATA] ([GEOGRAPHIC_DATA] National)" at bounding box center [1486, 426] width 823 height 14
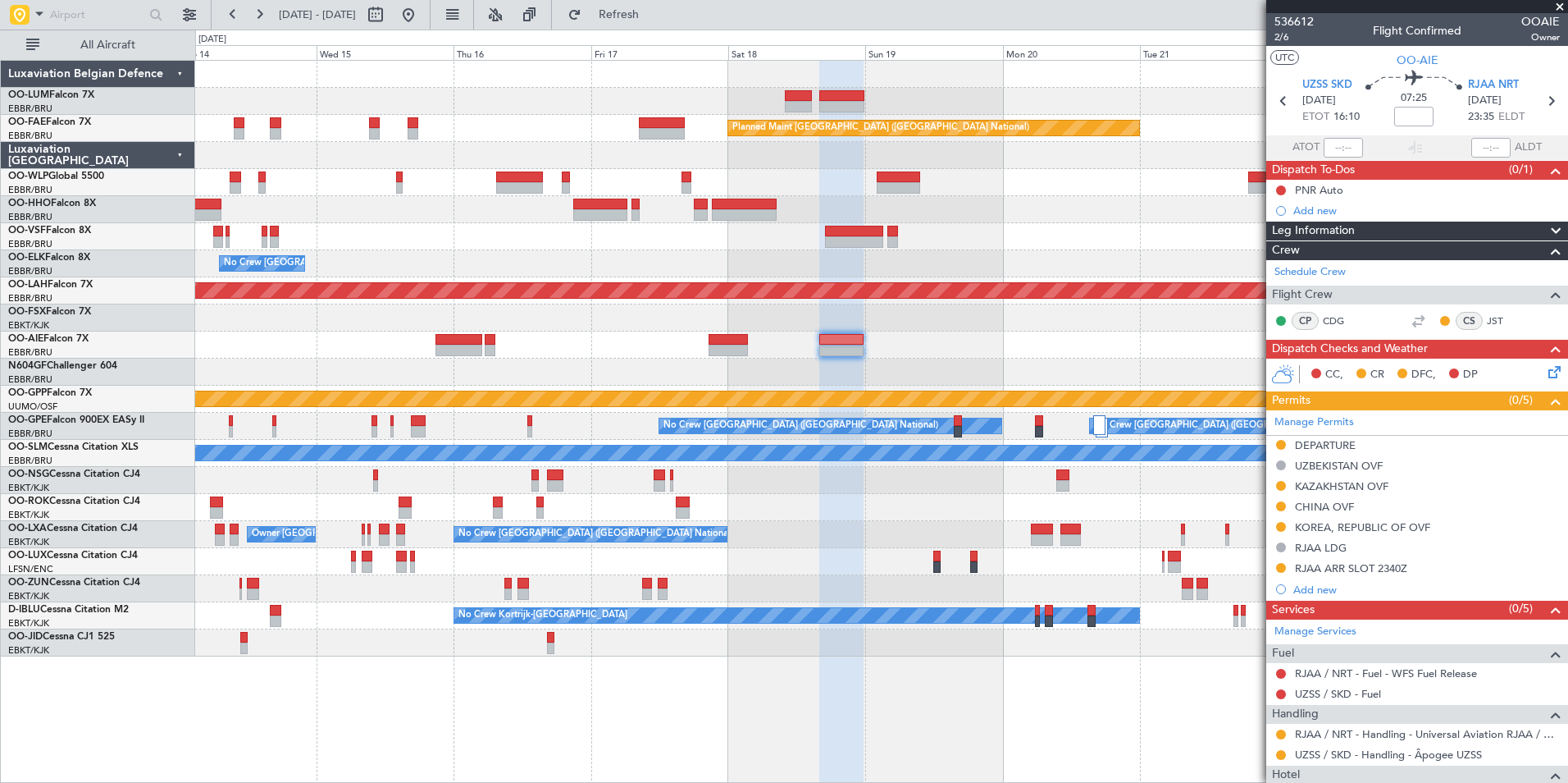
click at [1157, 380] on div at bounding box center [881, 372] width 1372 height 27
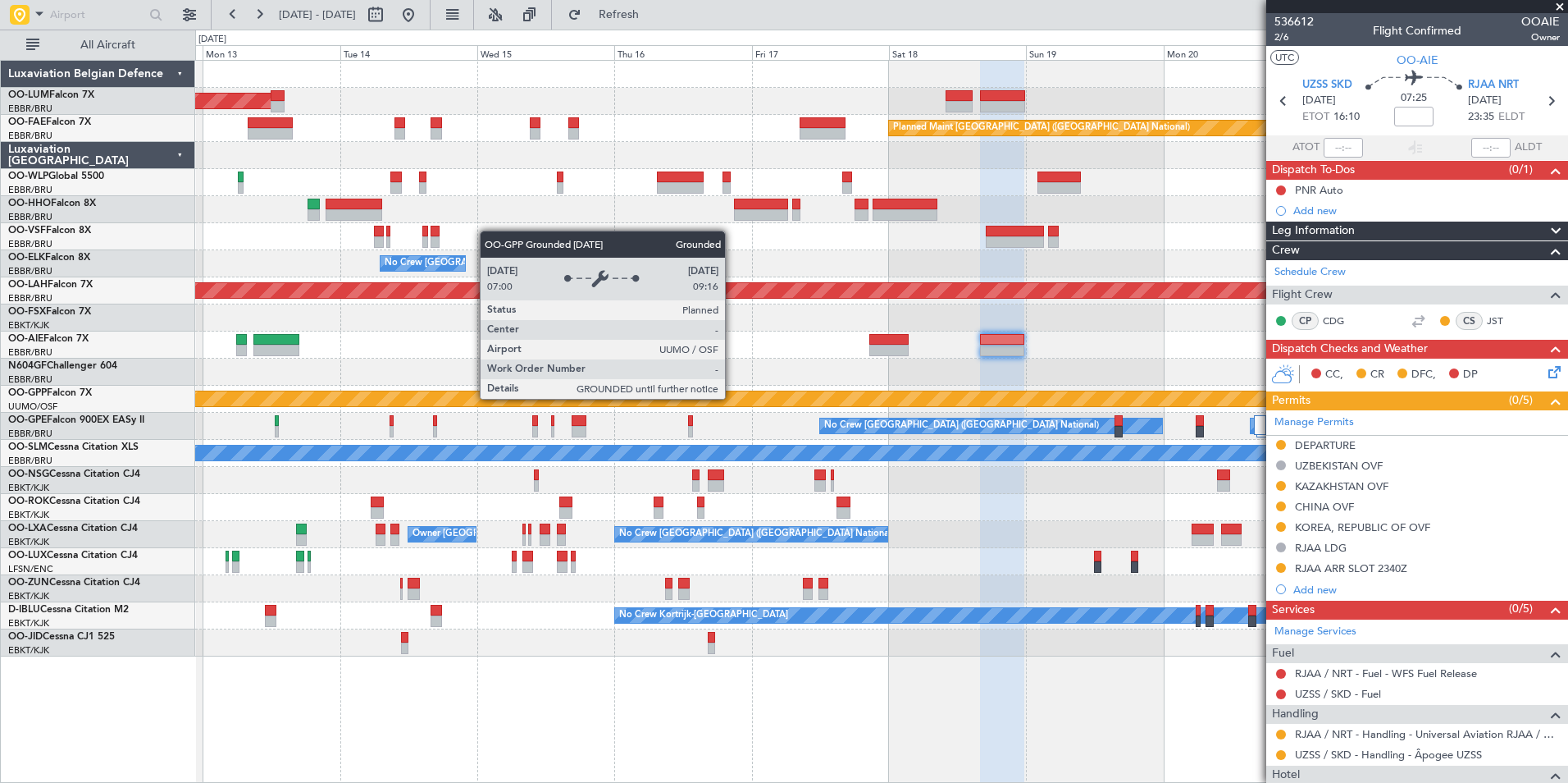
click at [338, 395] on div "Grounded [PERSON_NAME]" at bounding box center [882, 398] width 4115 height 14
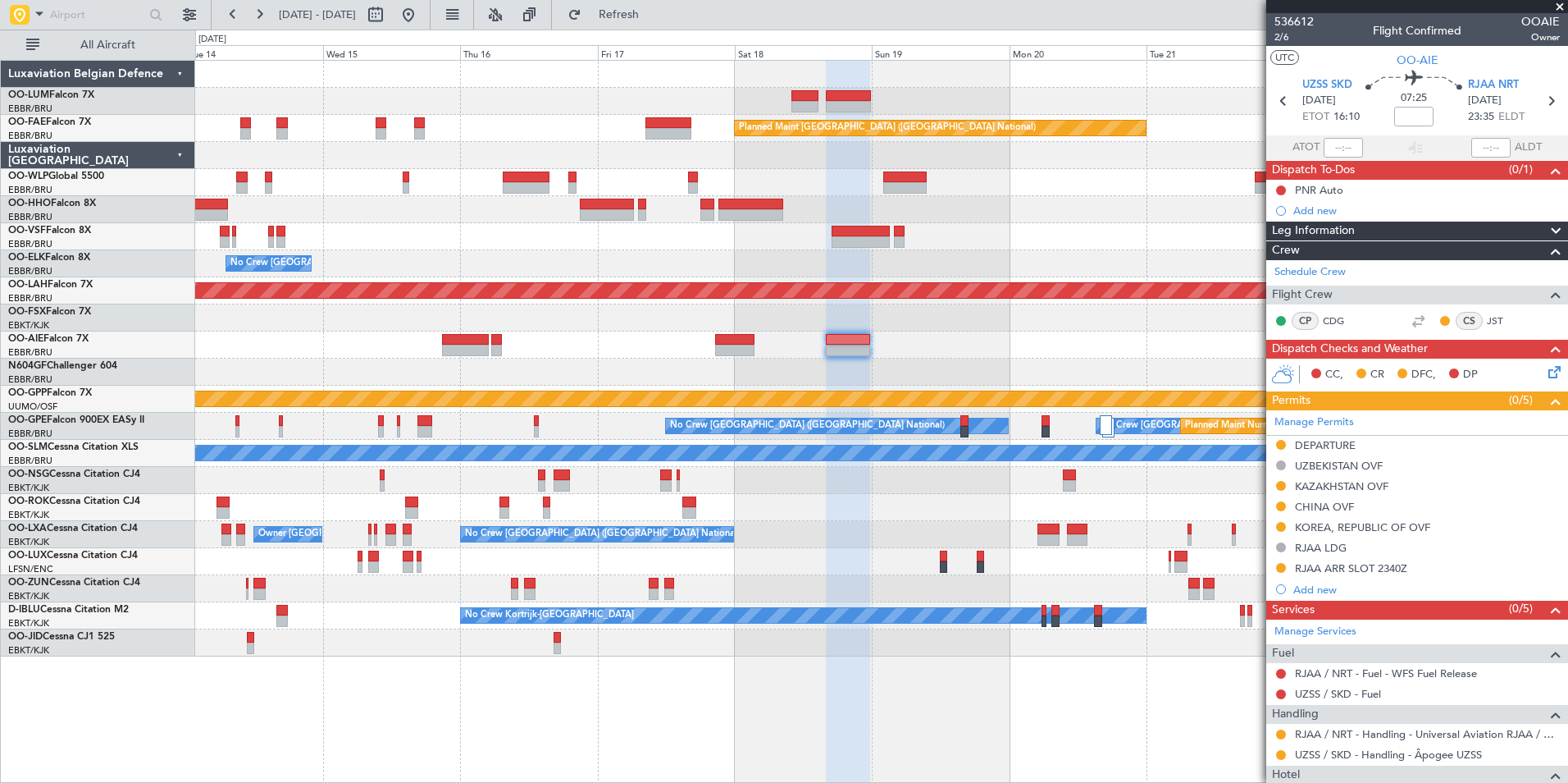
click at [912, 516] on div "Owner Melsbroek Air Base AOG Maint Sibiu Planned Maint Brussels (Brussels Natio…" at bounding box center [881, 358] width 1372 height 595
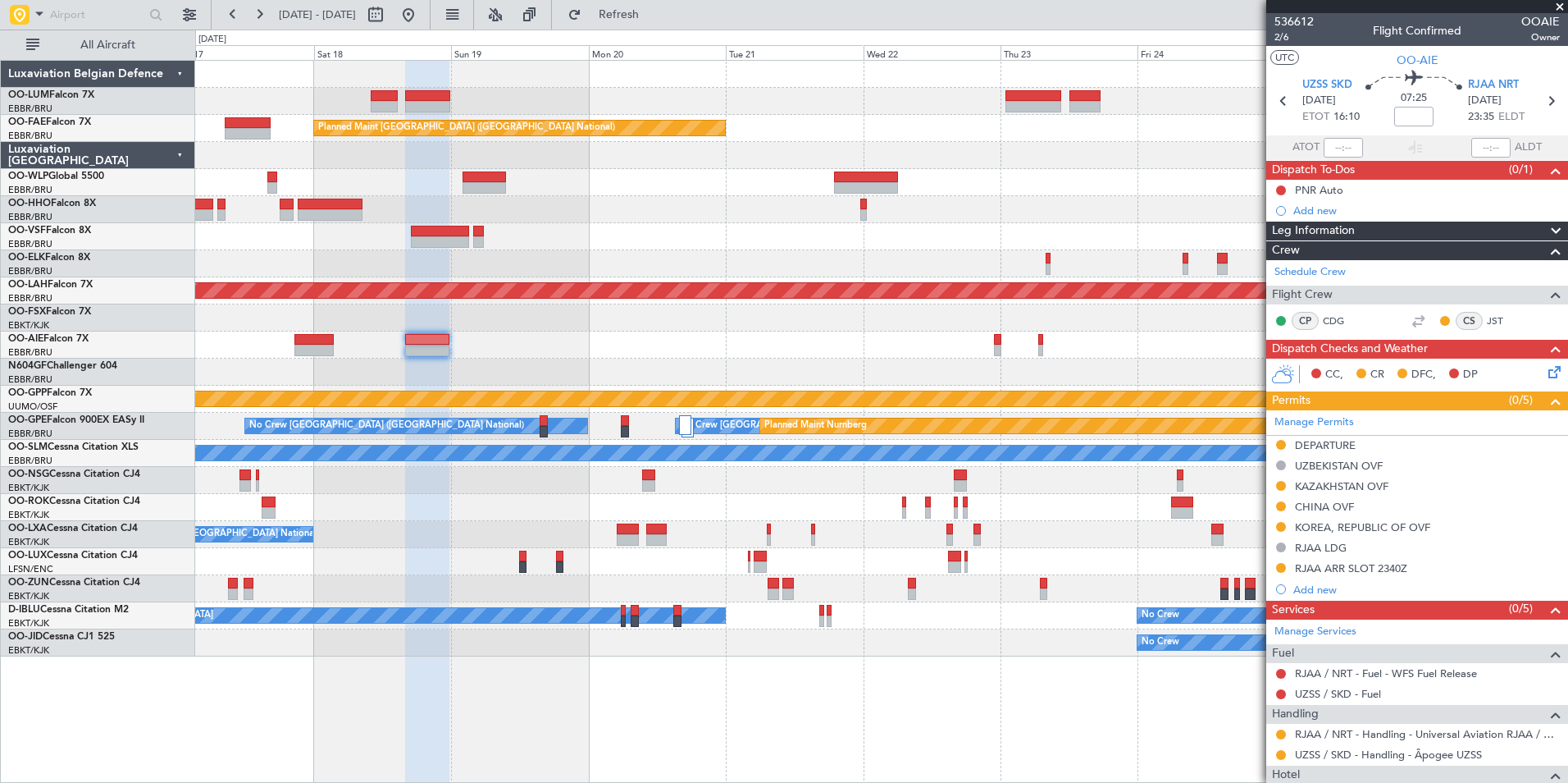
click at [512, 357] on div at bounding box center [881, 345] width 1372 height 27
click at [918, 352] on div at bounding box center [881, 345] width 1372 height 27
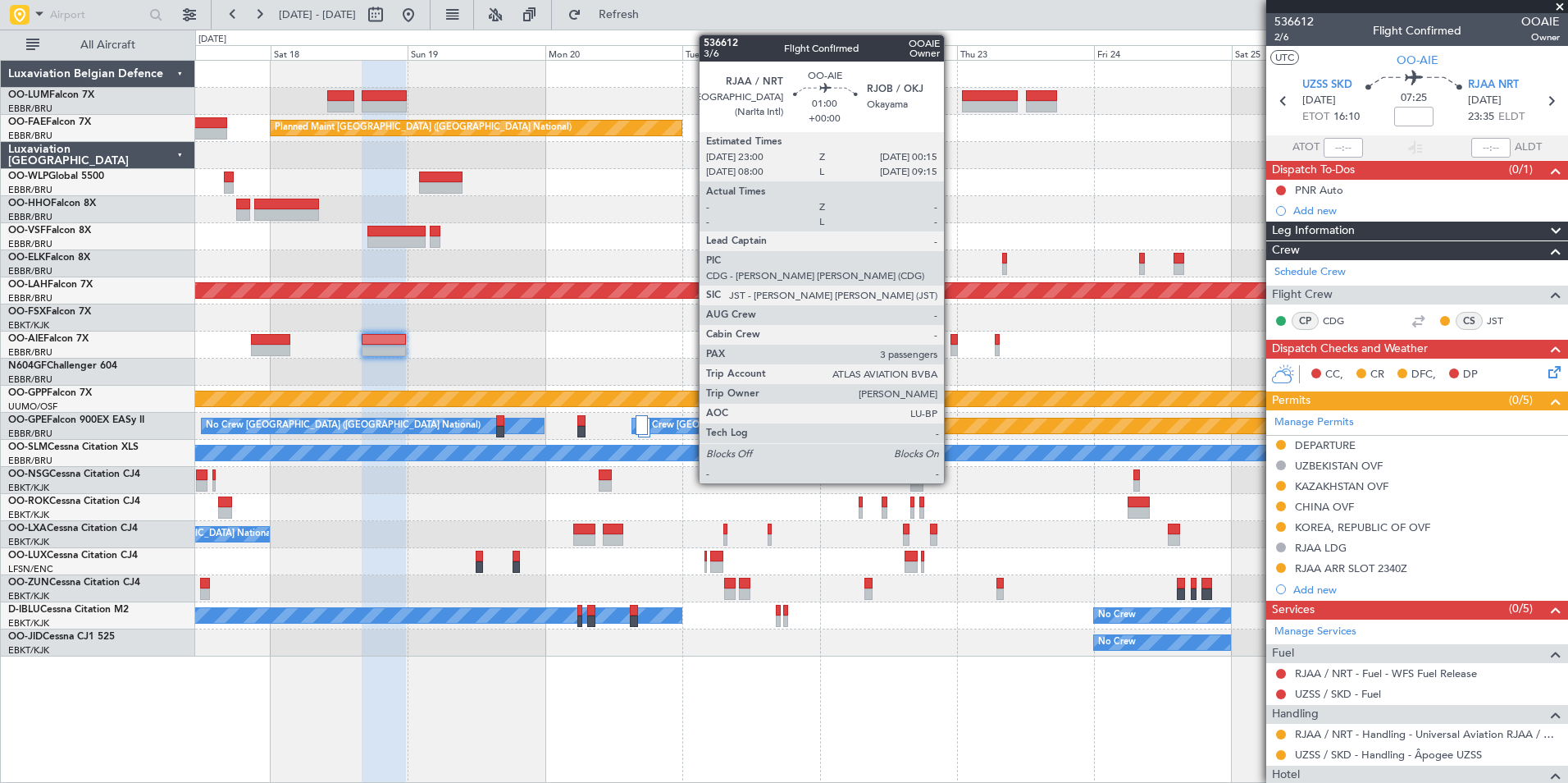
click at [952, 344] on div at bounding box center [954, 339] width 8 height 11
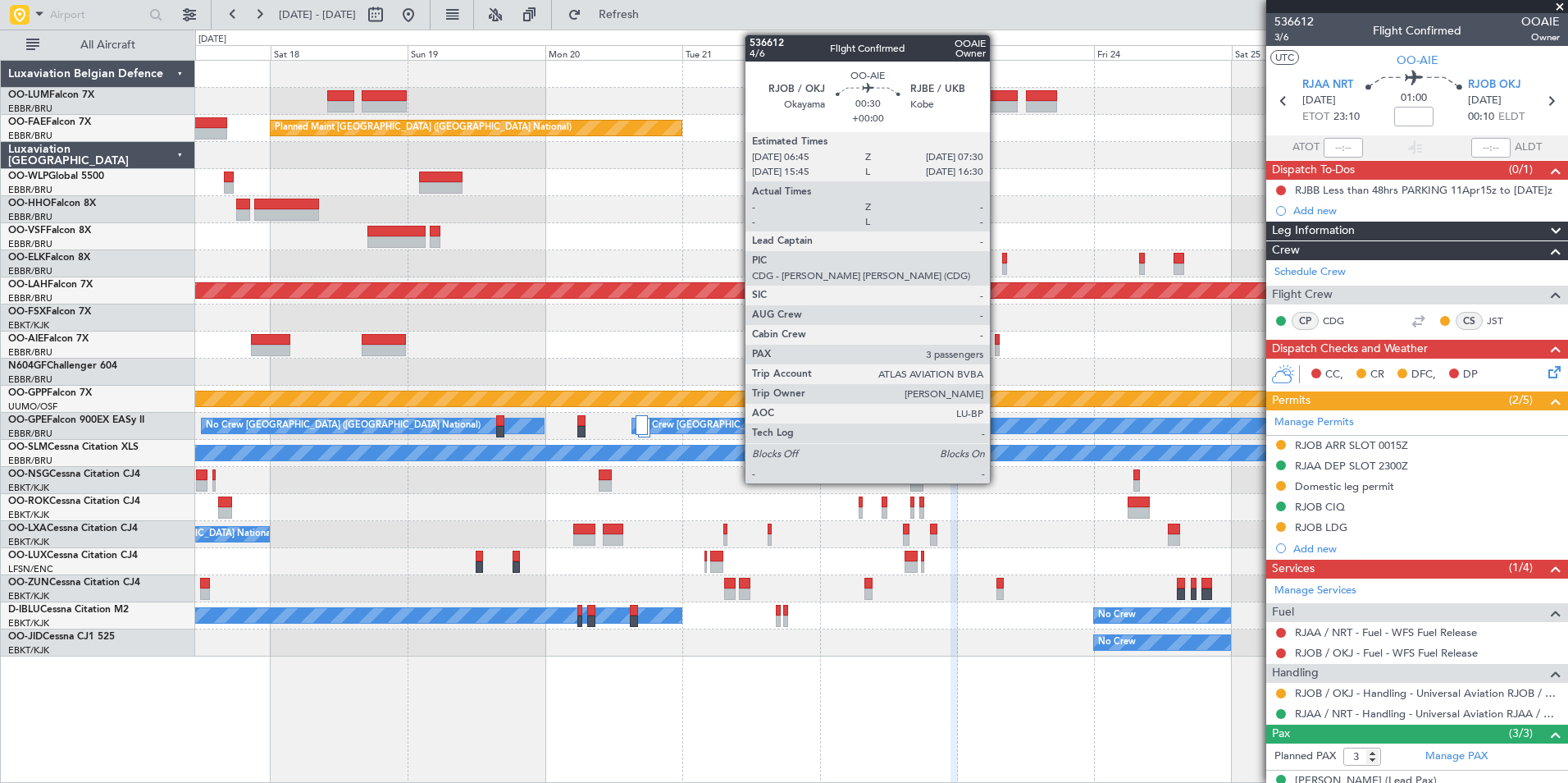
click at [998, 339] on div at bounding box center [998, 339] width 5 height 11
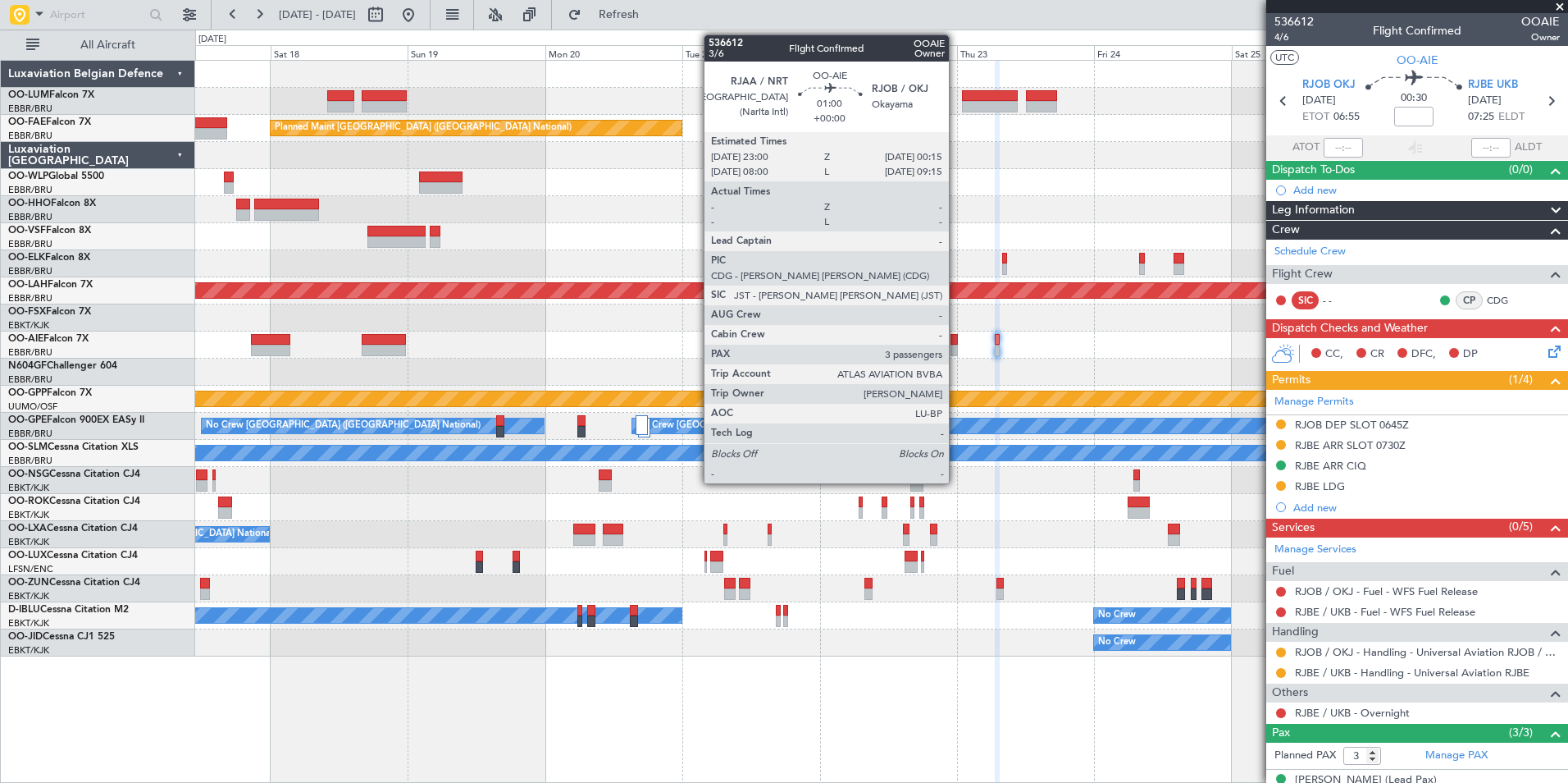
click at [956, 345] on div at bounding box center [954, 350] width 8 height 11
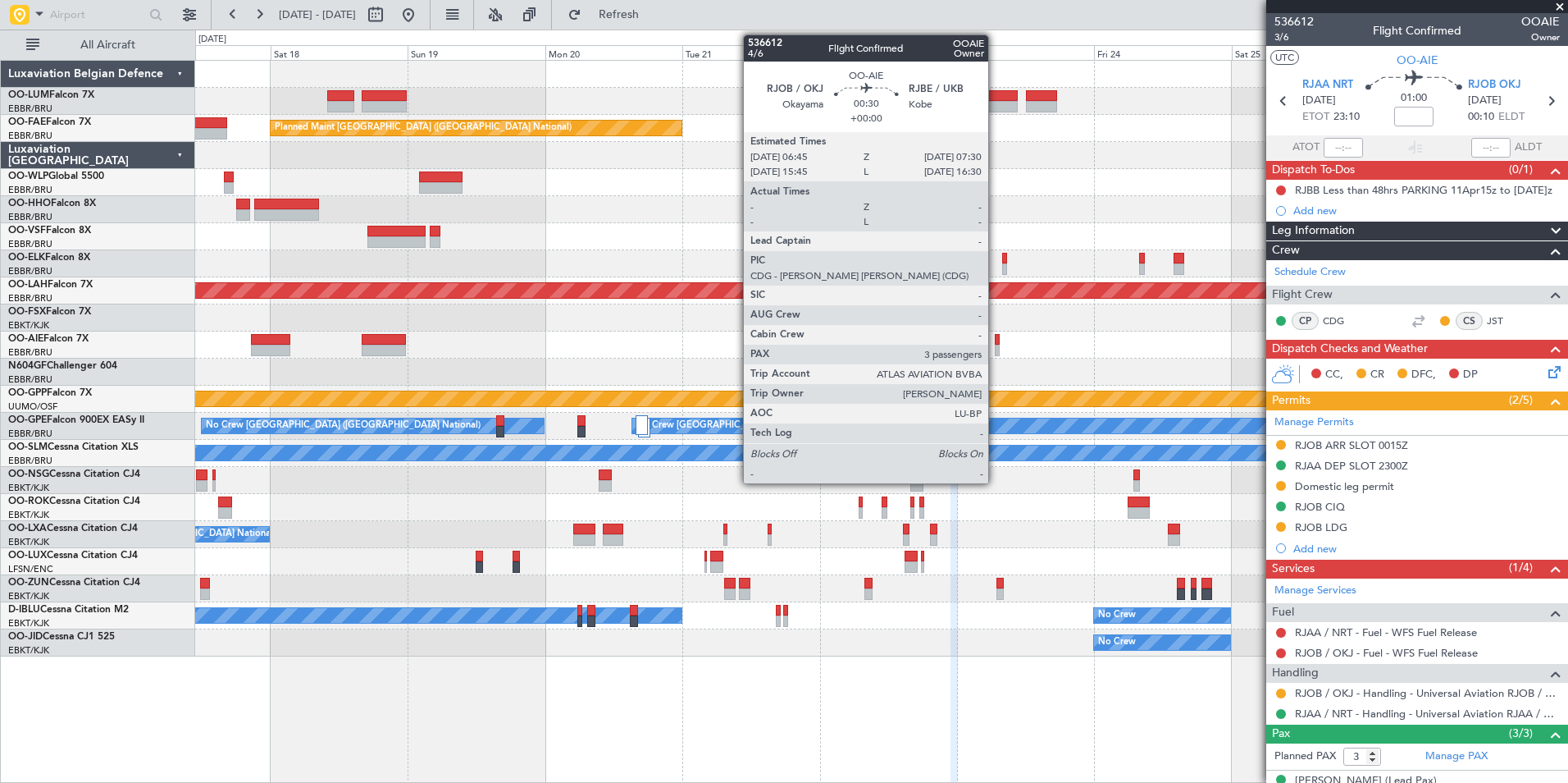
click at [996, 345] on div at bounding box center [998, 350] width 5 height 11
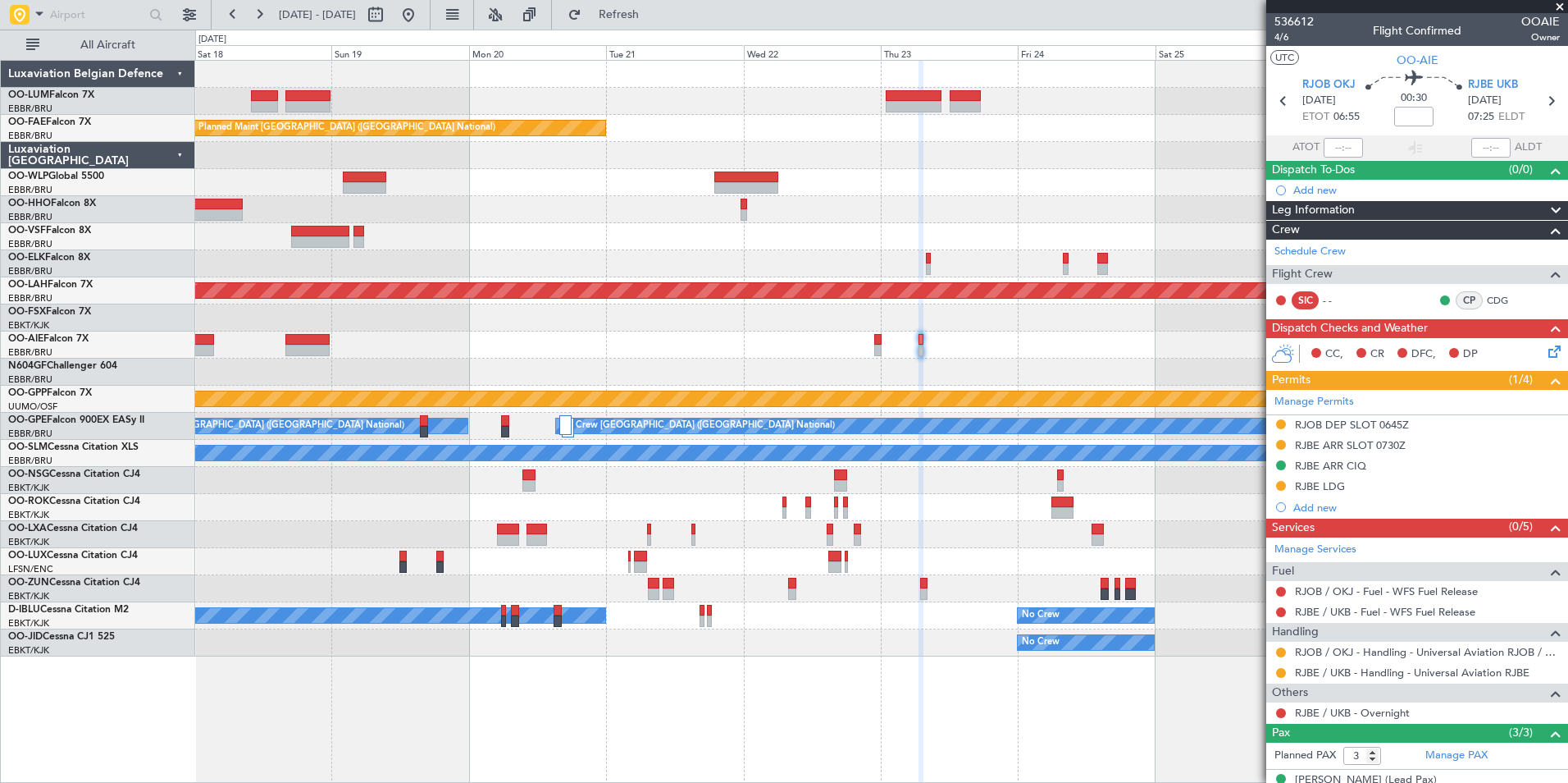
click at [813, 372] on div at bounding box center [881, 372] width 1372 height 27
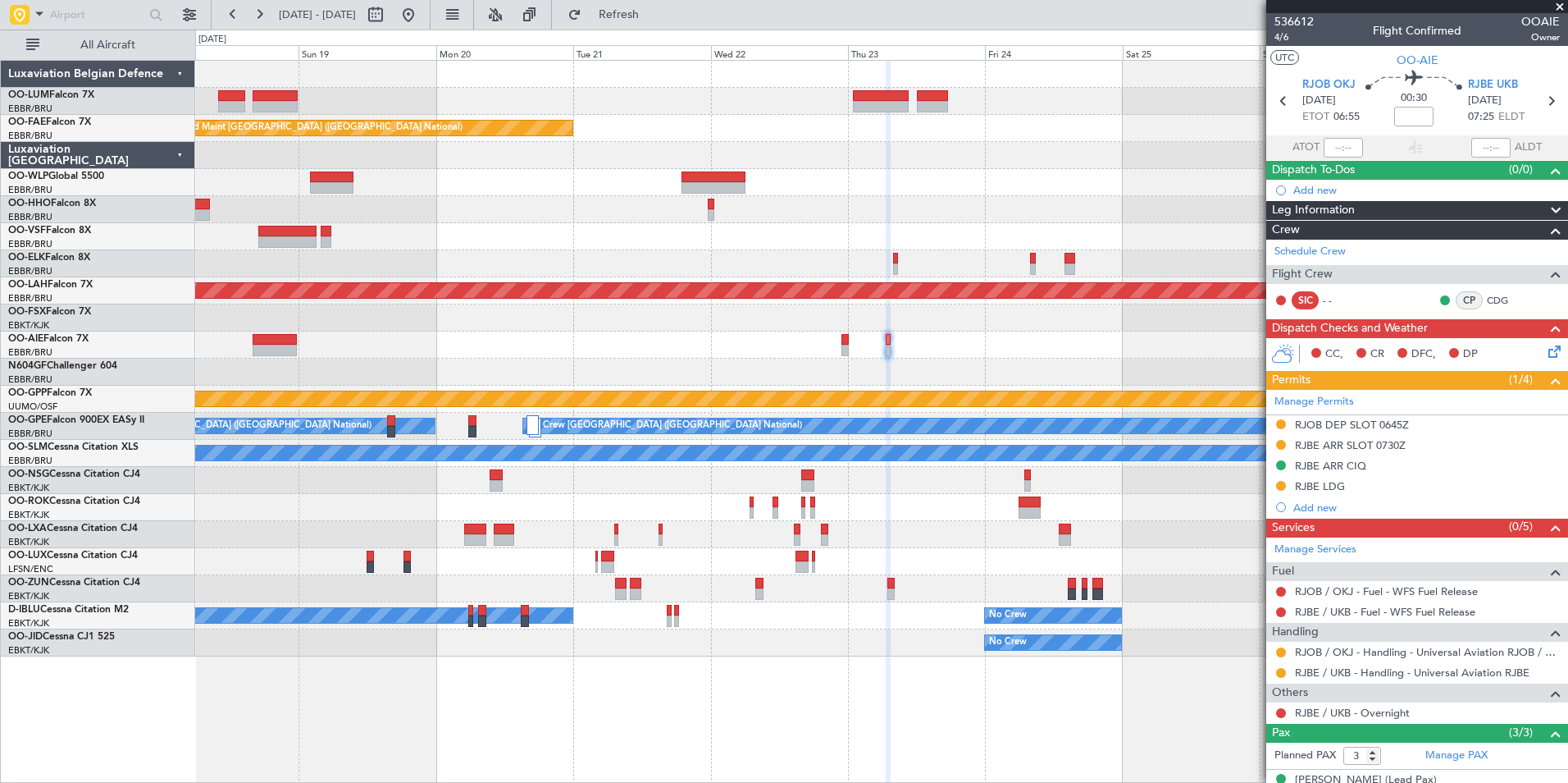
click at [934, 361] on div "Owner Melsbroek Air Base Planned Maint Kortrijk-Wevelgem Owner Melsbroek Air Ba…" at bounding box center [881, 358] width 1372 height 595
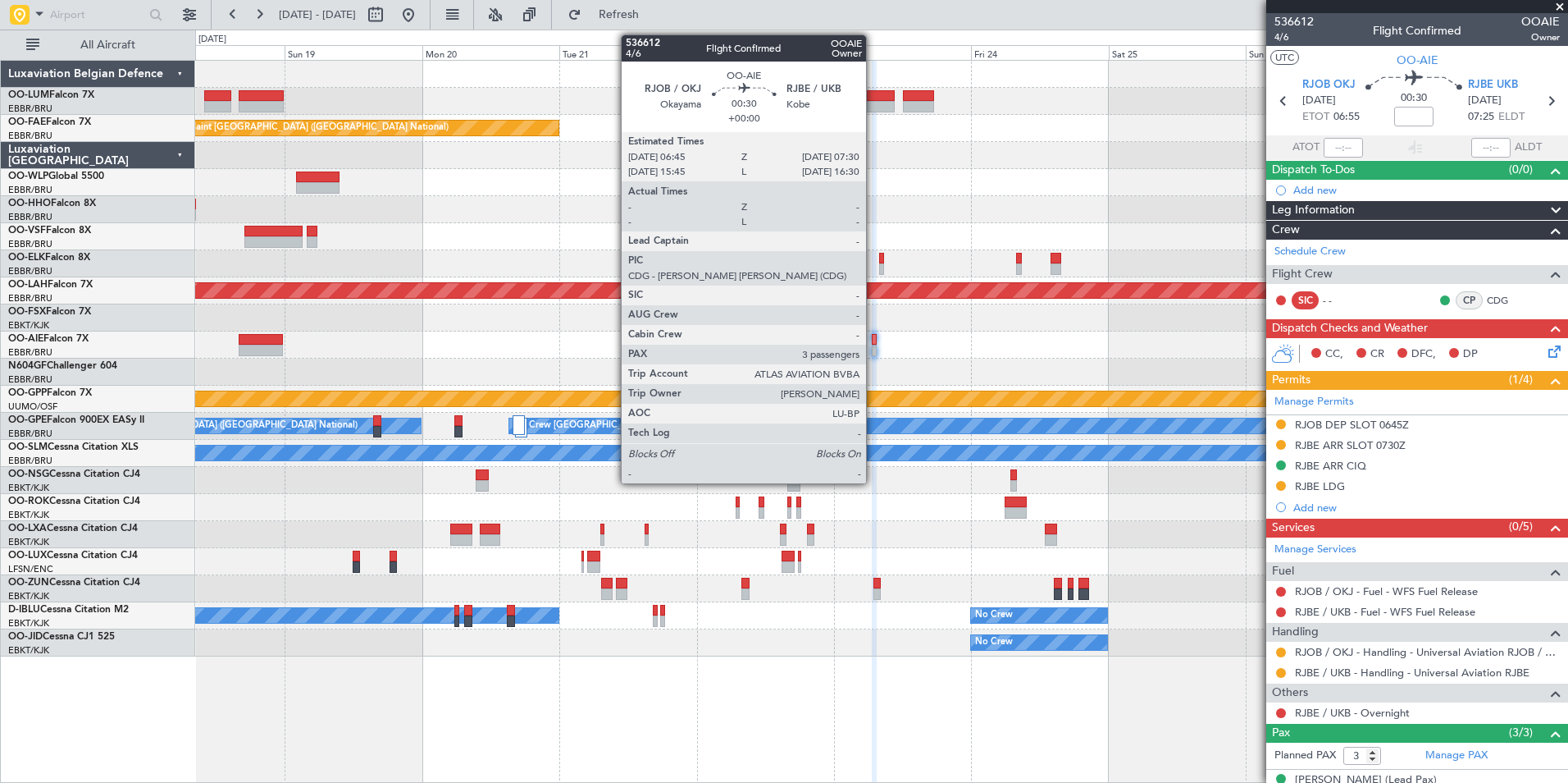
click at [873, 341] on div at bounding box center [874, 339] width 5 height 11
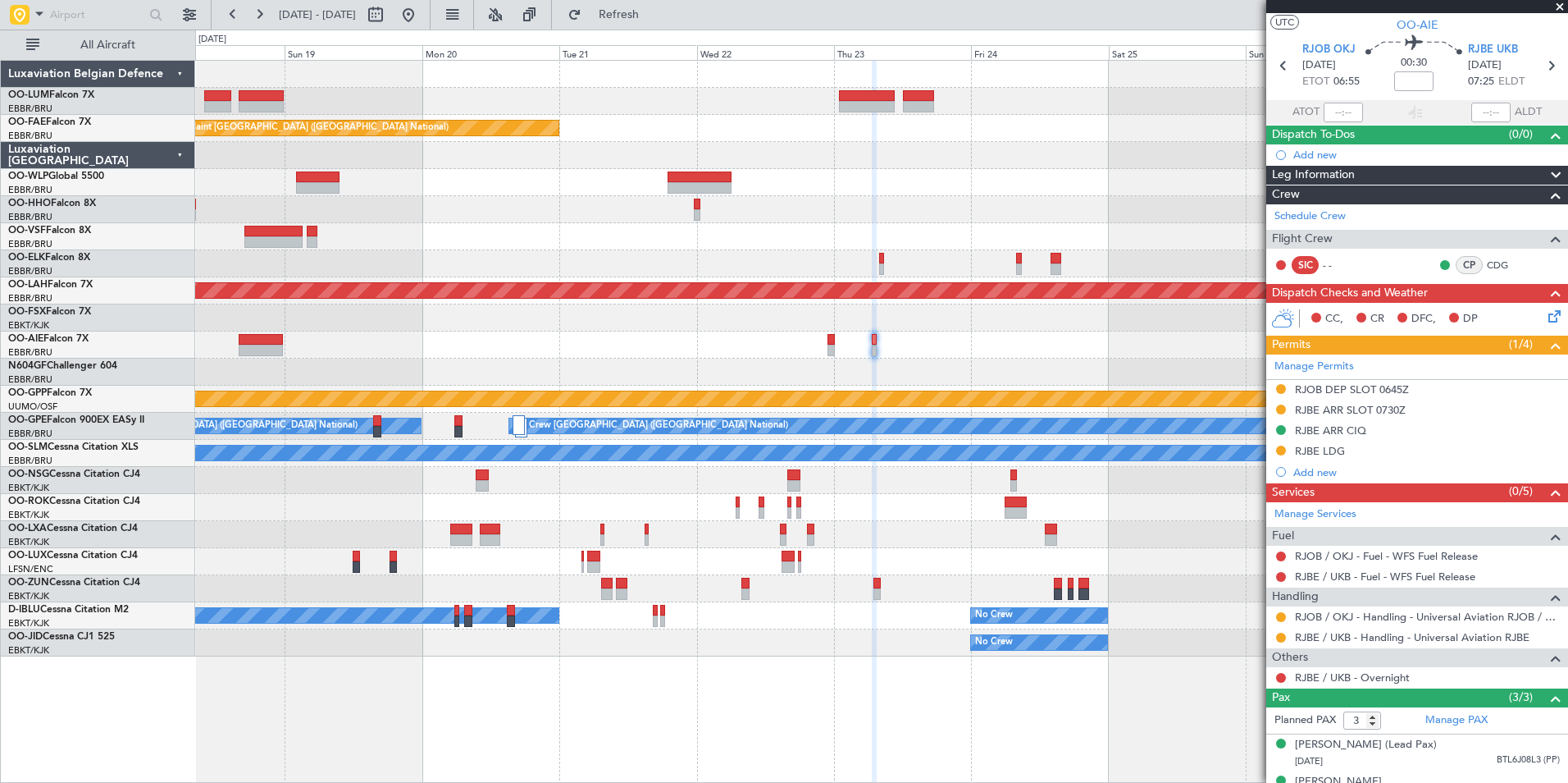
scroll to position [82, 0]
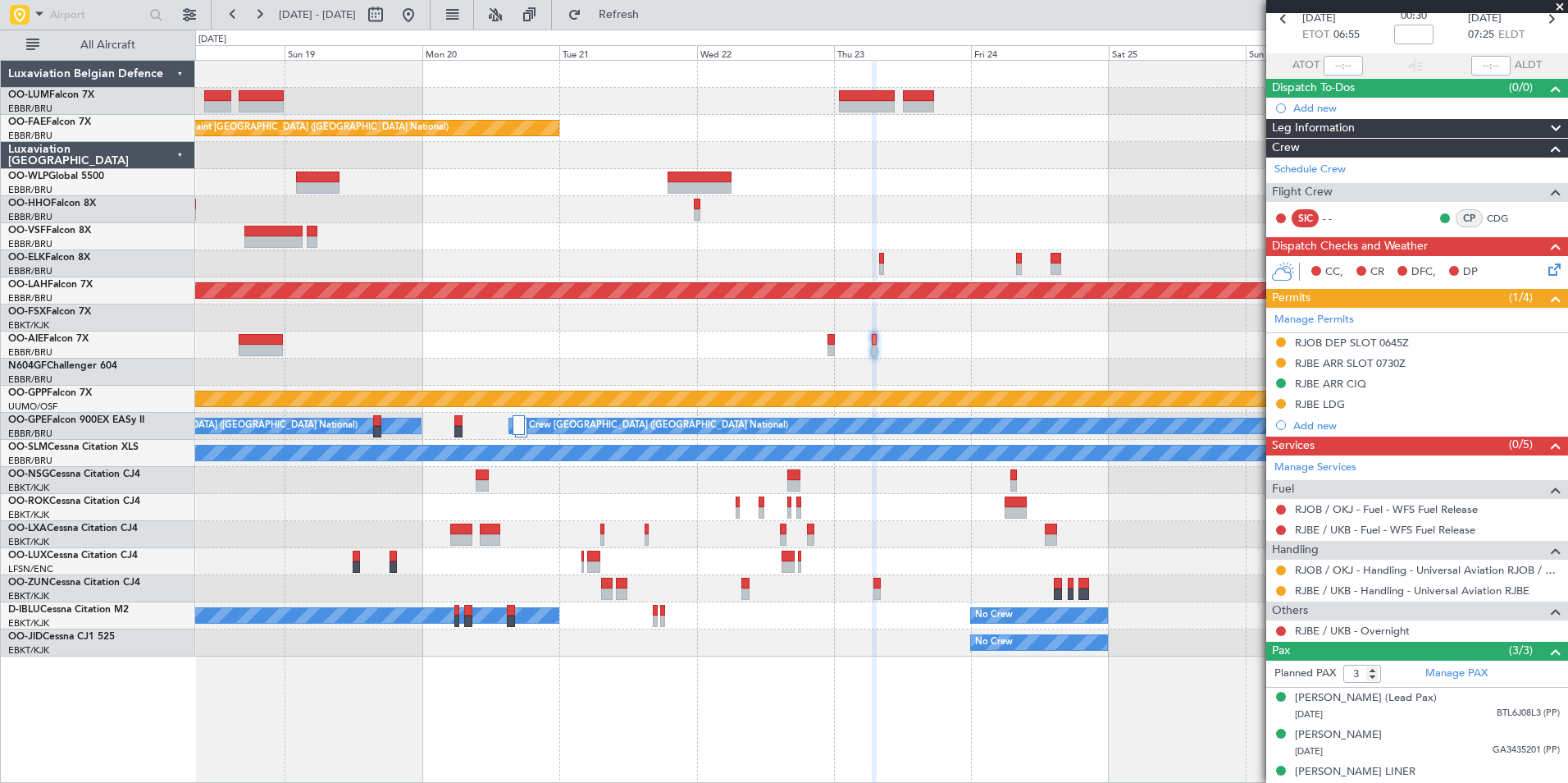
click at [800, 359] on div "Planned Maint Kortrijk-Wevelgem Owner Melsbroek Air Base Planned Maint Brussels…" at bounding box center [881, 358] width 1372 height 595
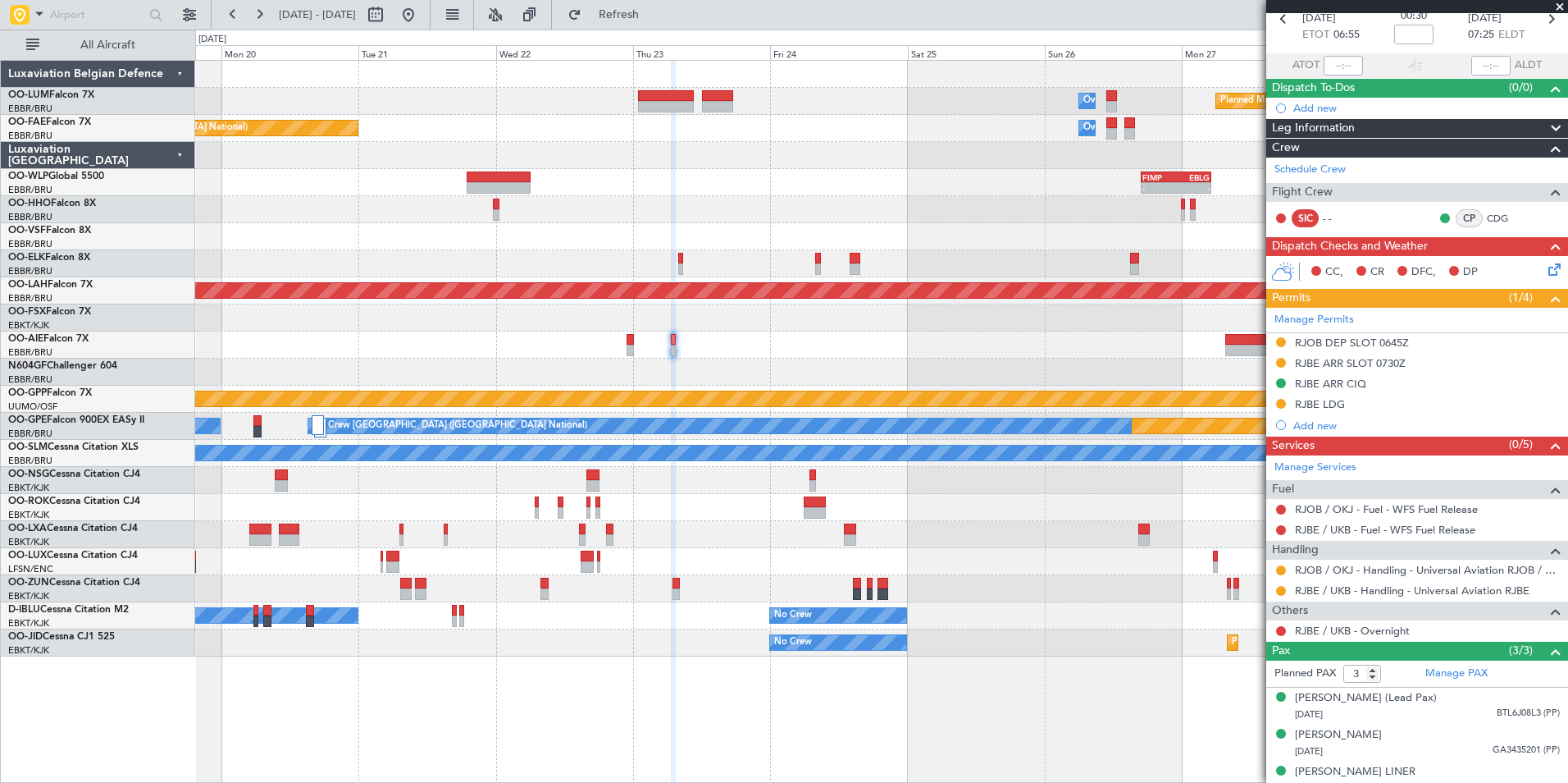
click at [855, 364] on div "Planned Maint Kortrijk-Wevelgem Owner Melsbroek Air Base Planned Maint Brussels…" at bounding box center [881, 358] width 1372 height 595
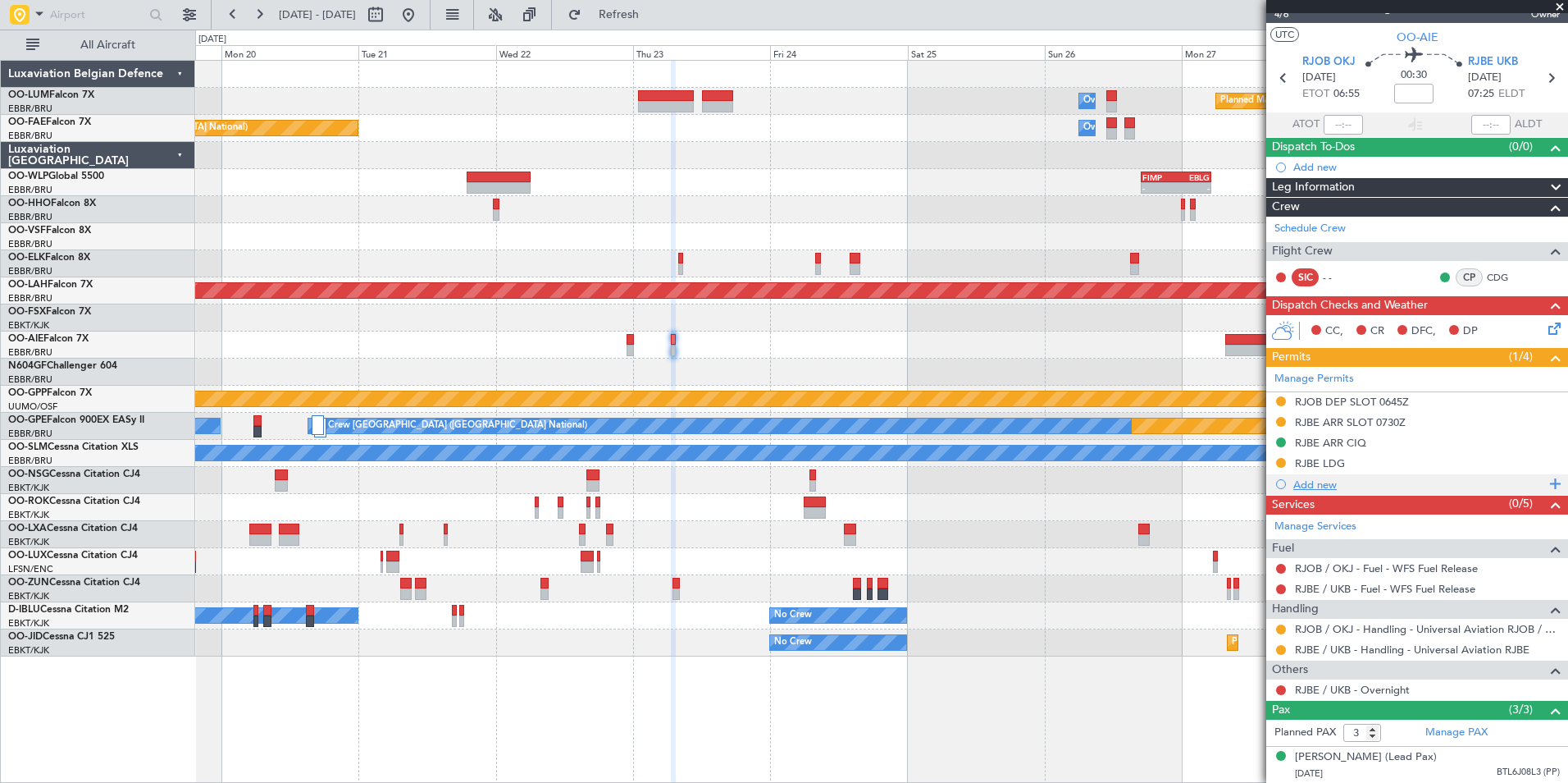
scroll to position [0, 0]
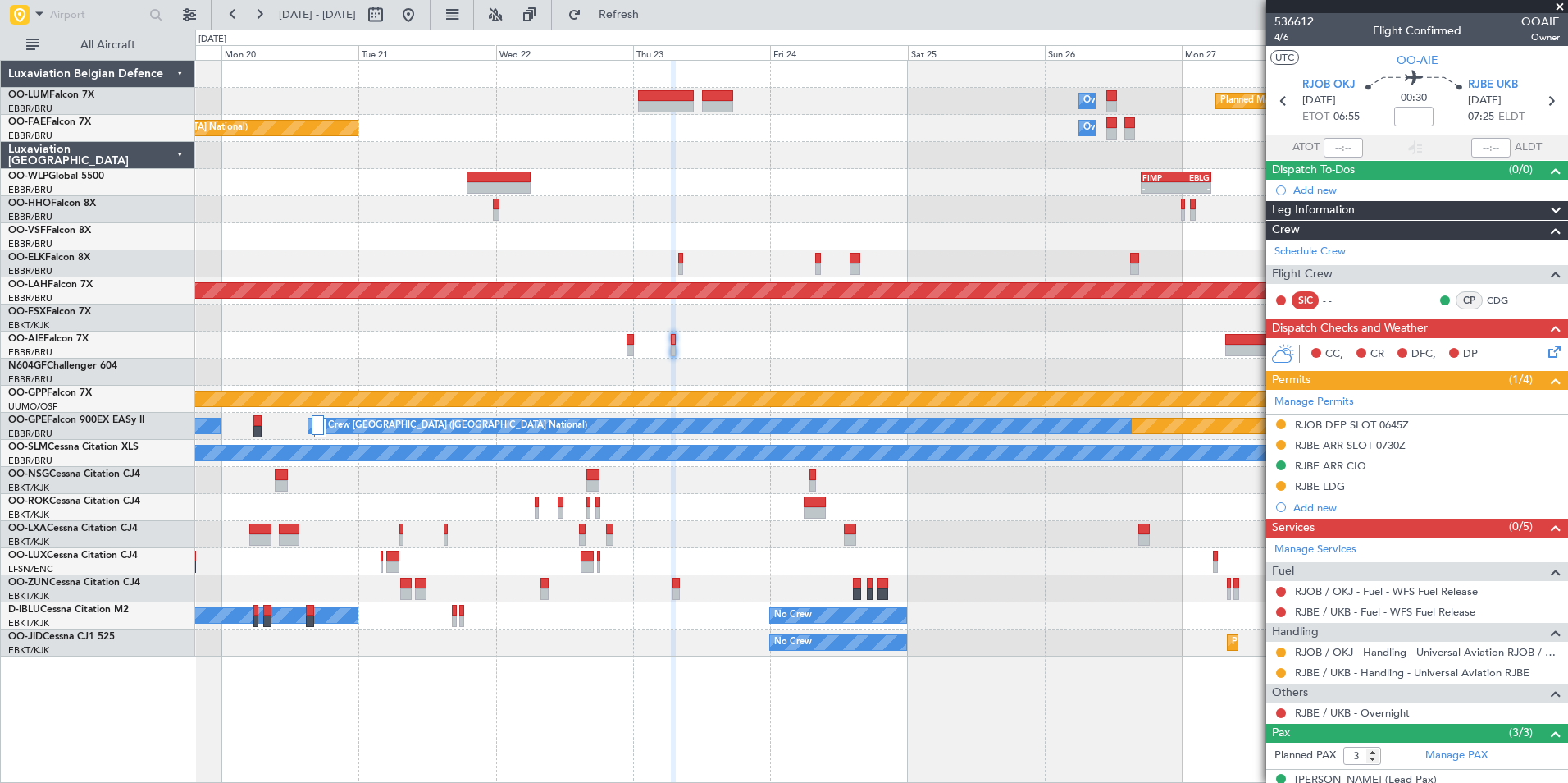
click at [607, 356] on div at bounding box center [881, 345] width 1372 height 27
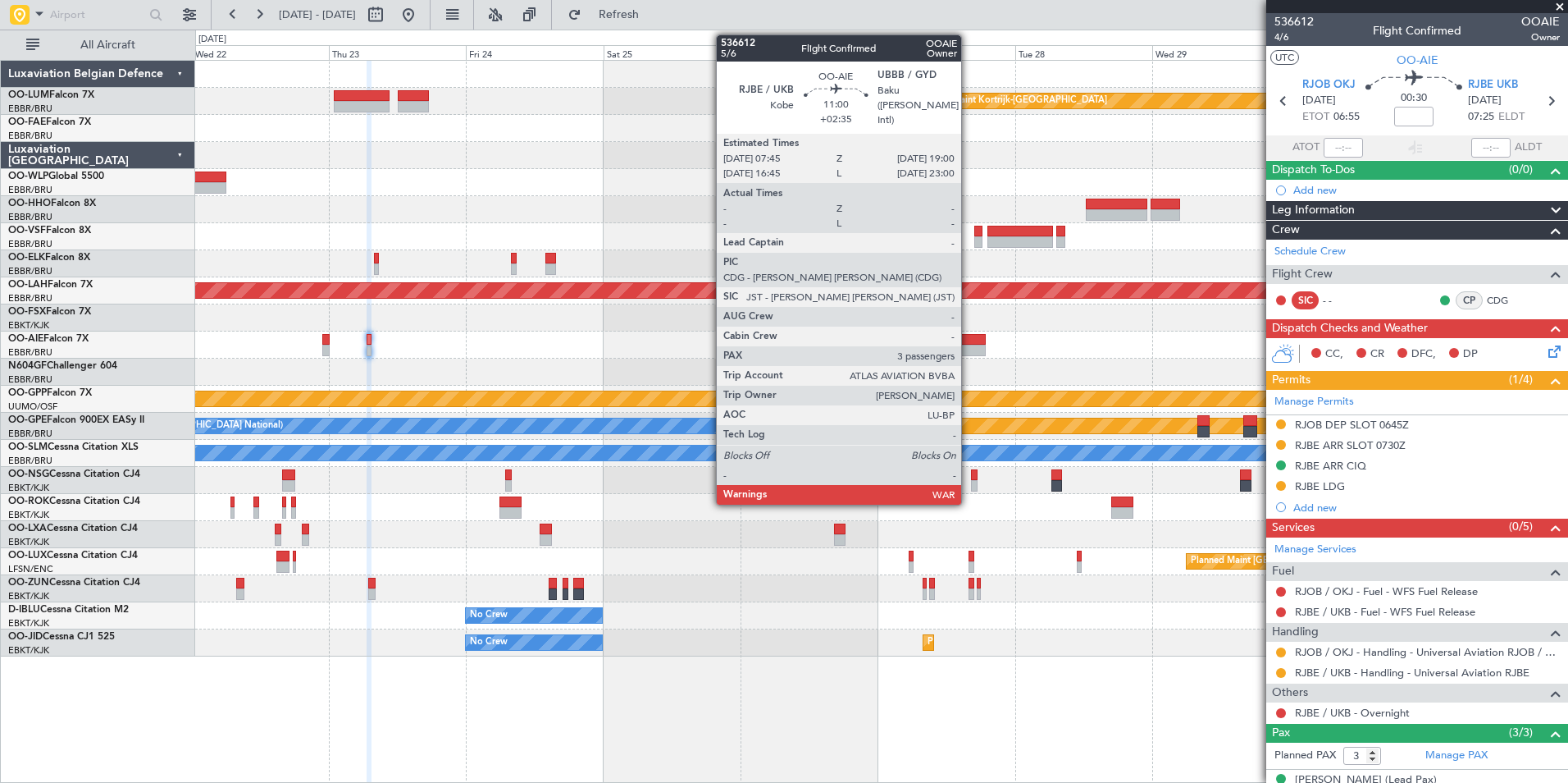
click at [969, 354] on div at bounding box center [953, 350] width 65 height 11
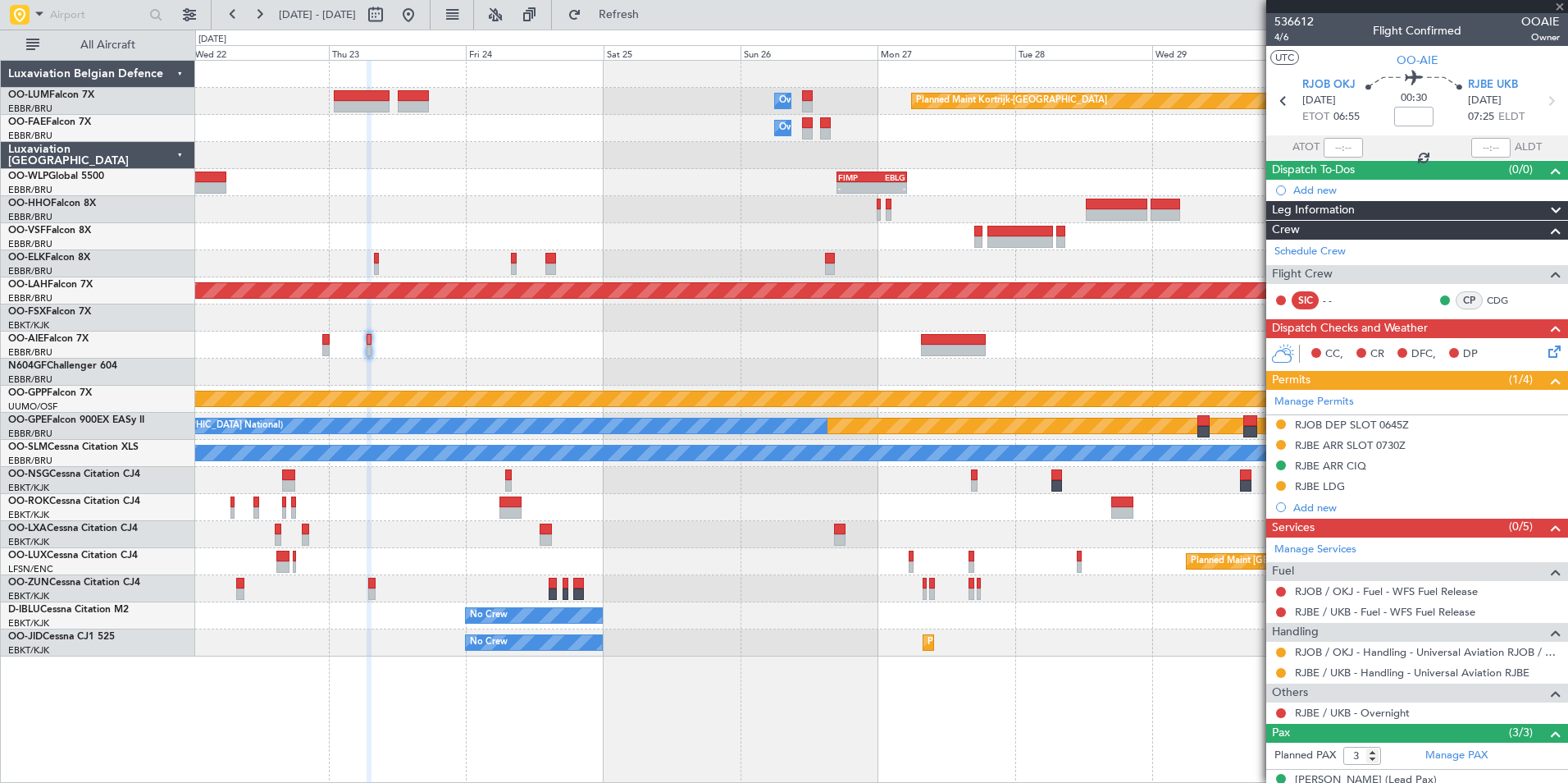
type input "+02:35"
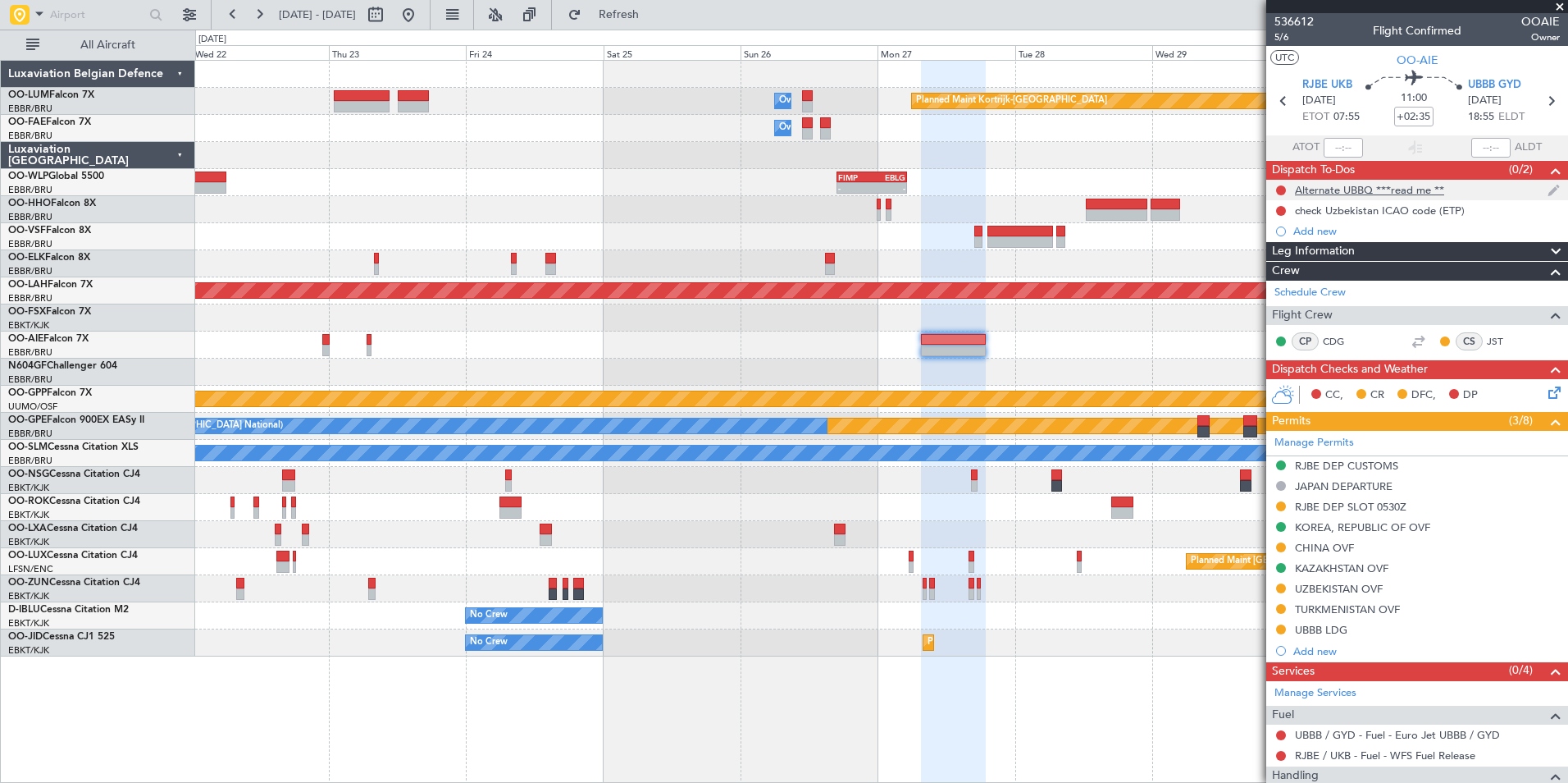
click at [1376, 192] on div "Alternate UBBQ ***read me **" at bounding box center [1369, 189] width 149 height 14
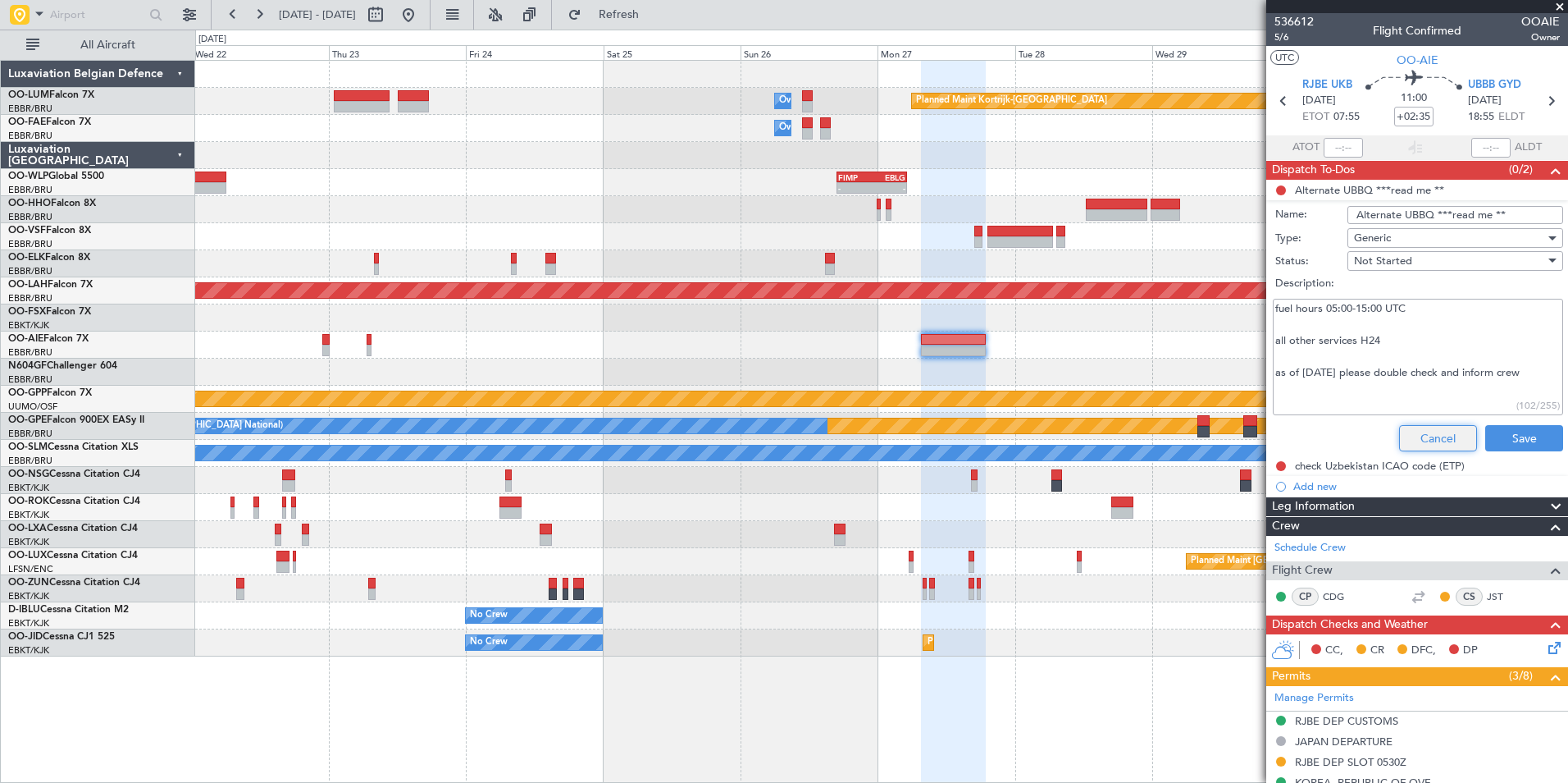
click at [1409, 436] on button "Cancel" at bounding box center [1438, 438] width 78 height 26
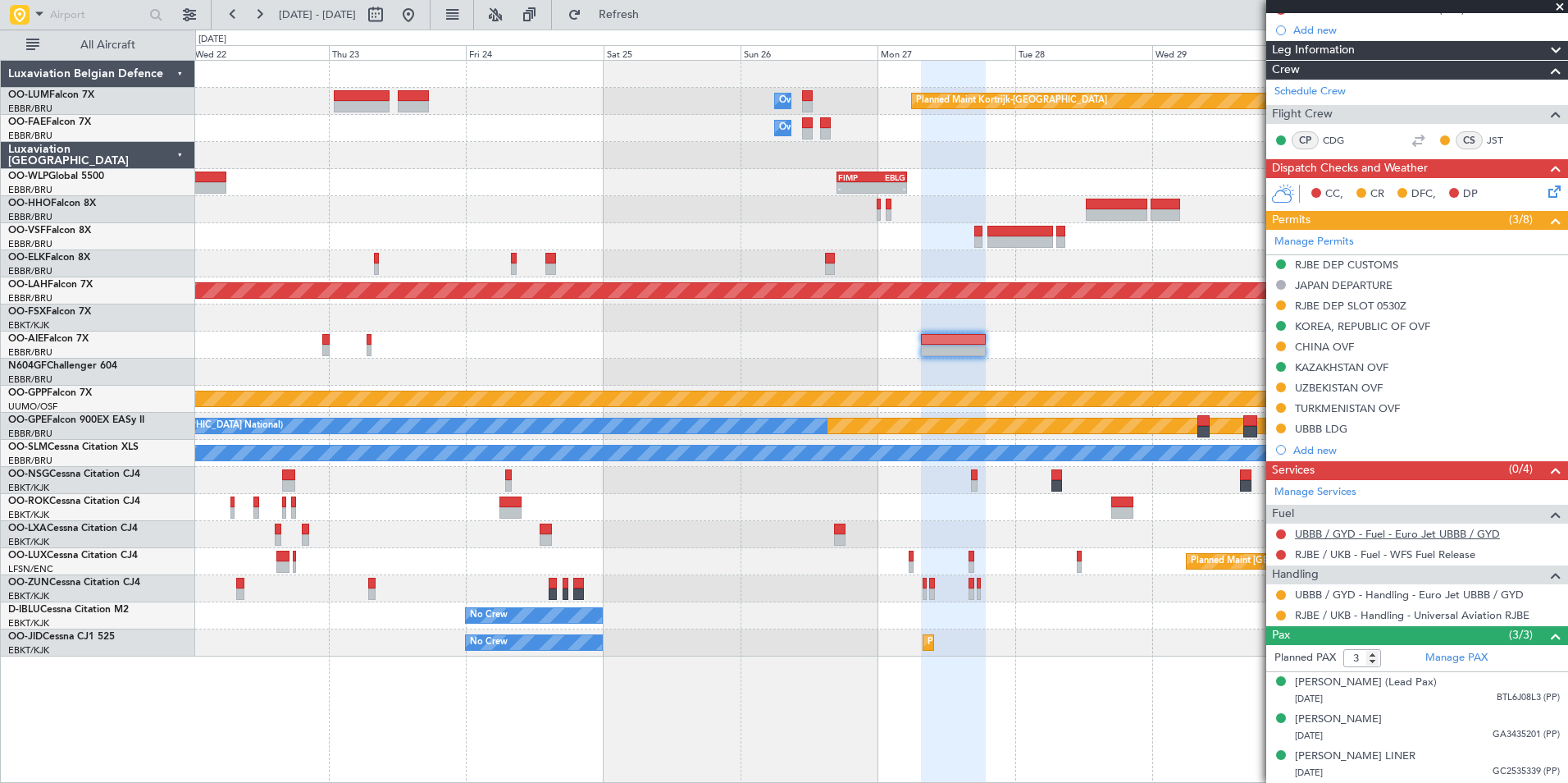
scroll to position [217, 0]
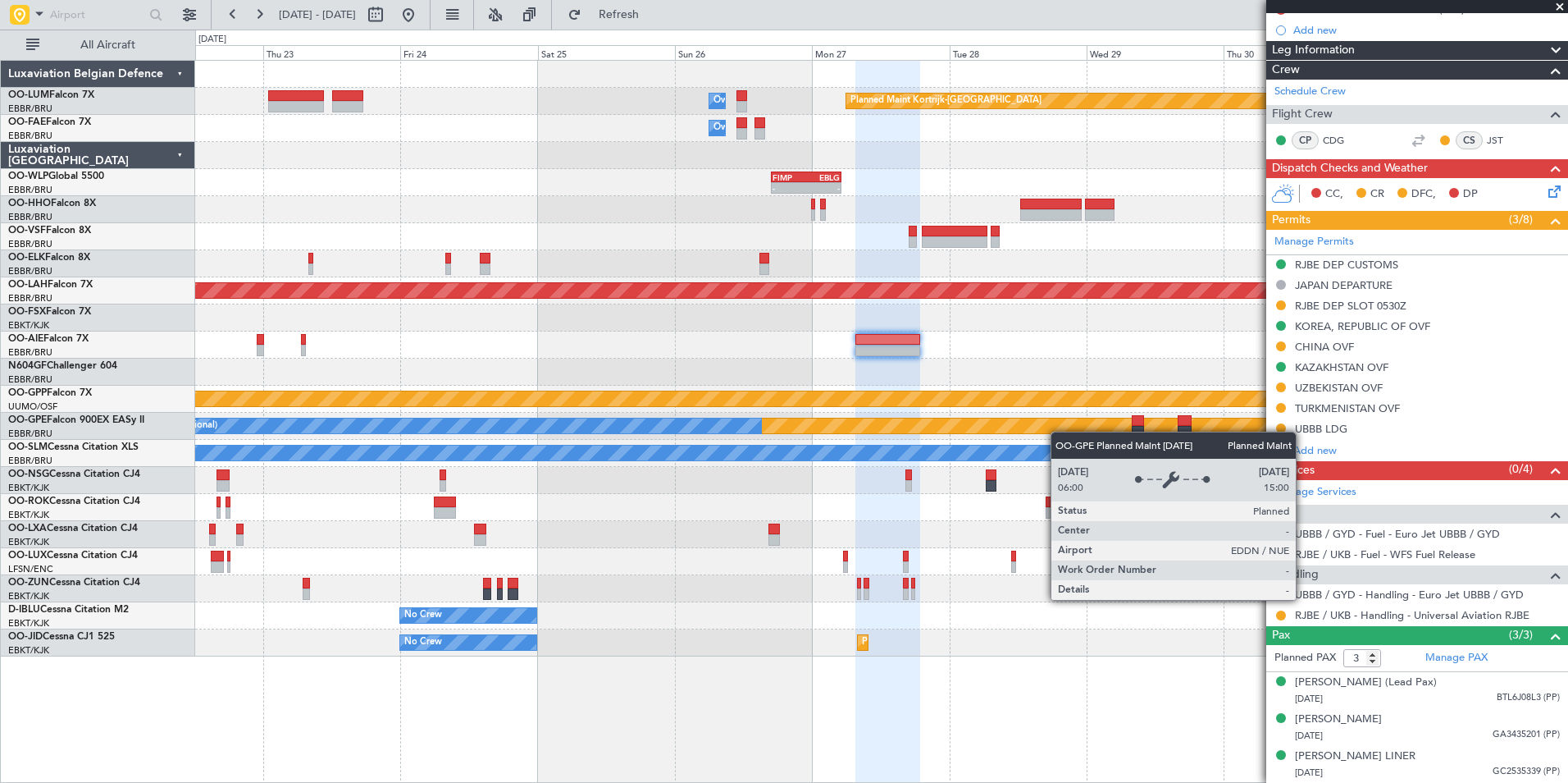
click at [973, 432] on div "Planned Maint Nurnberg No Crew Brussels (Brussels National)" at bounding box center [881, 426] width 1372 height 27
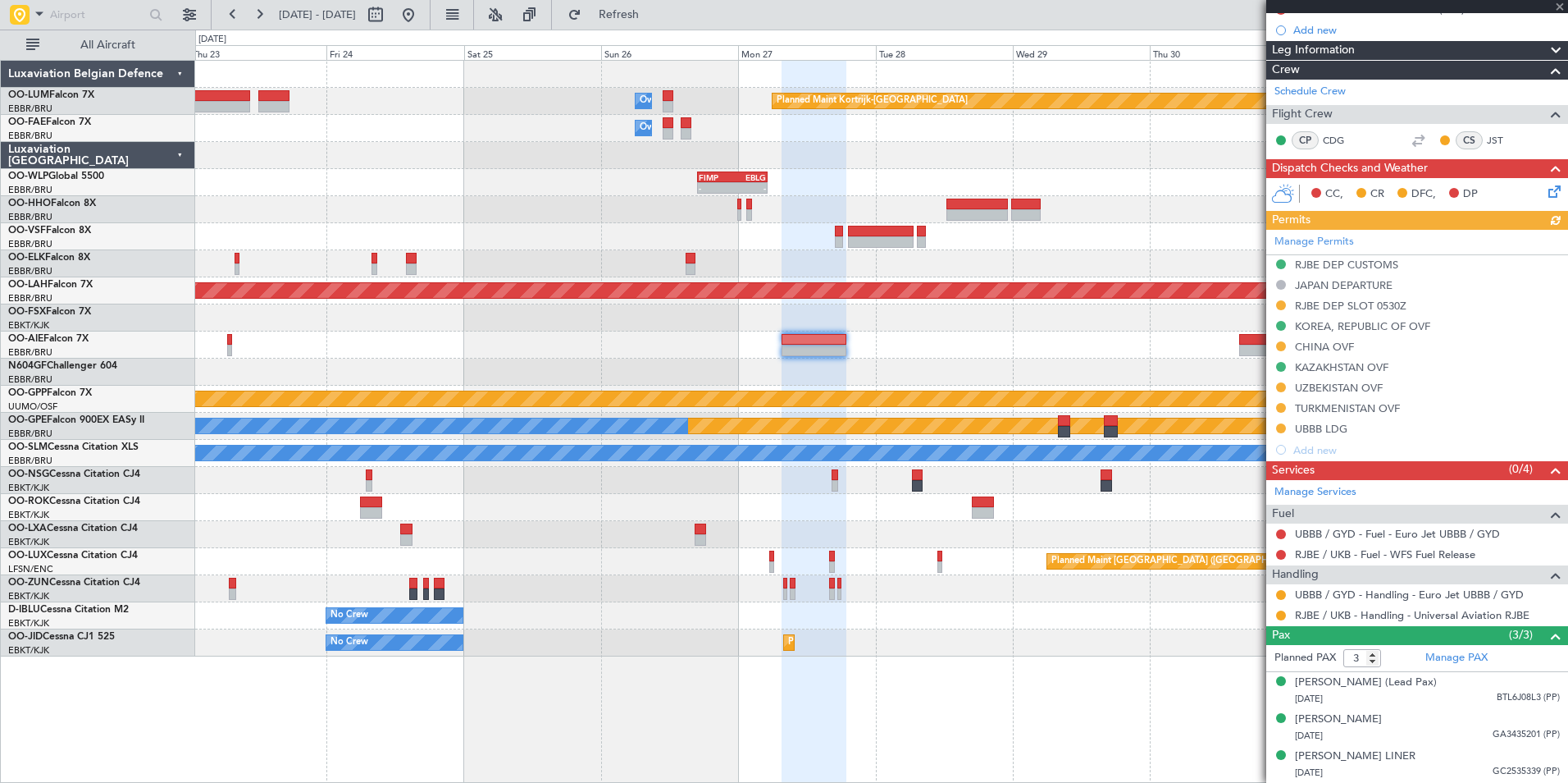
click at [917, 362] on div at bounding box center [881, 372] width 1372 height 27
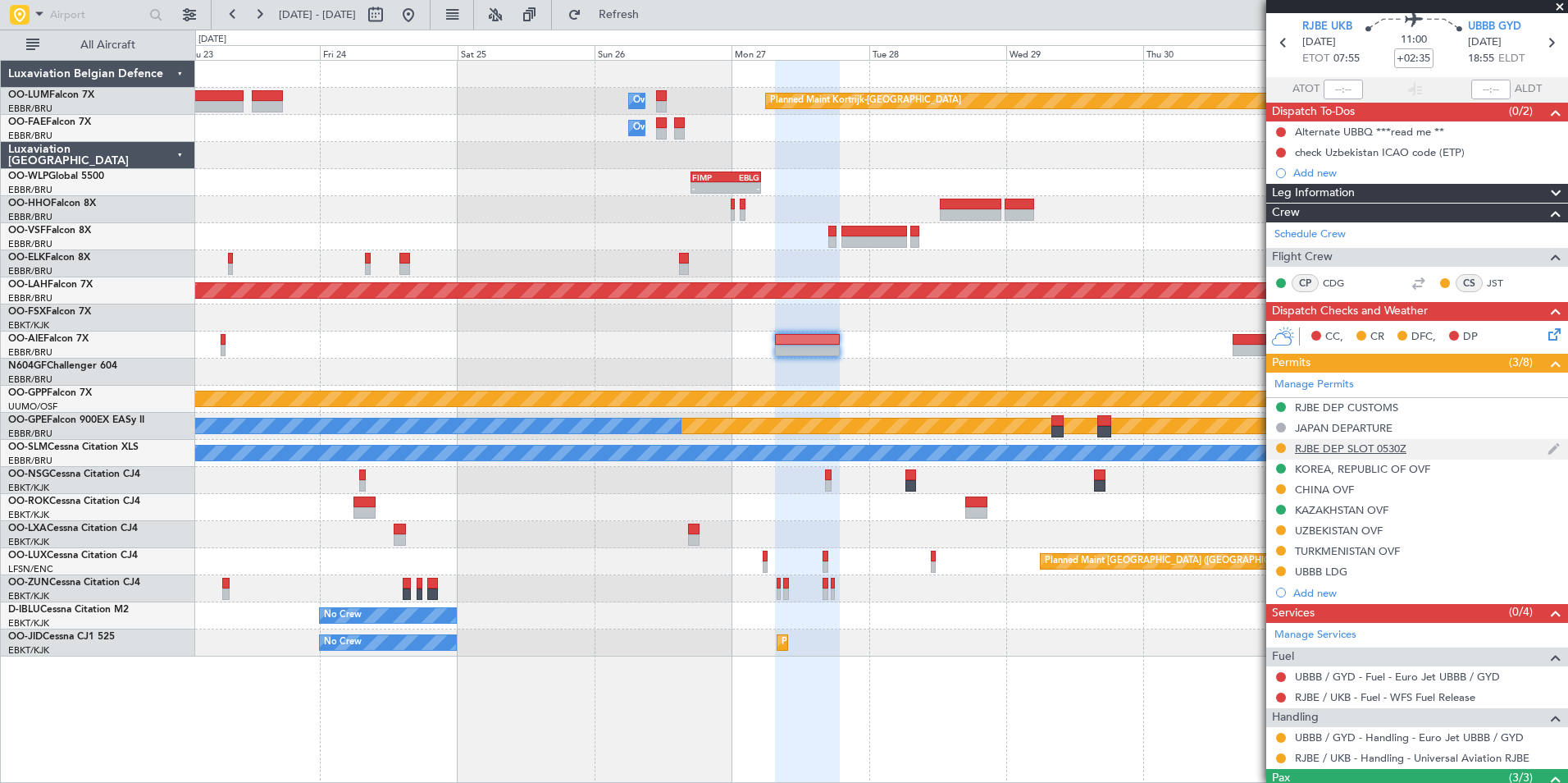
scroll to position [0, 0]
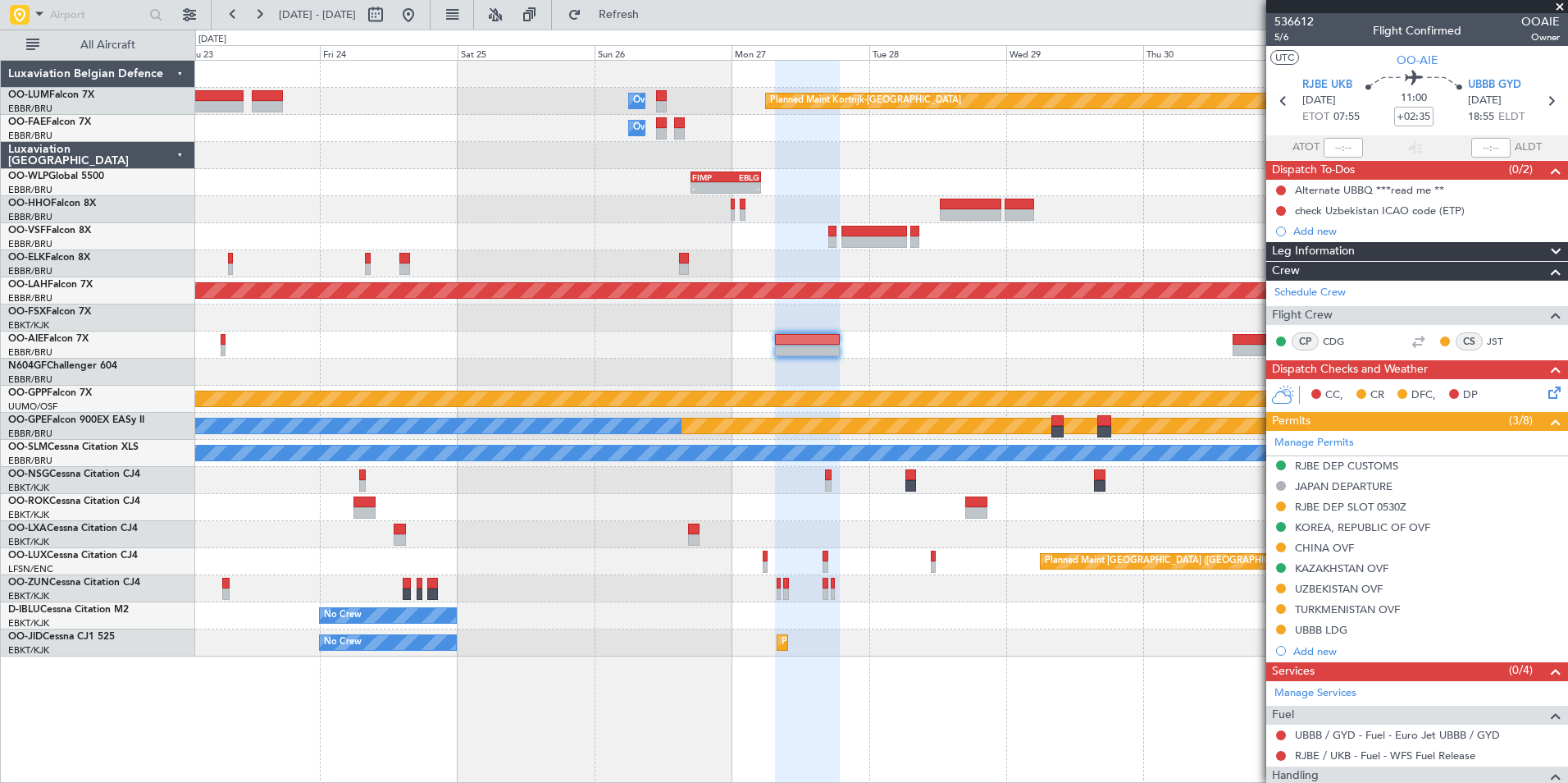
click at [1054, 537] on div at bounding box center [881, 535] width 1372 height 27
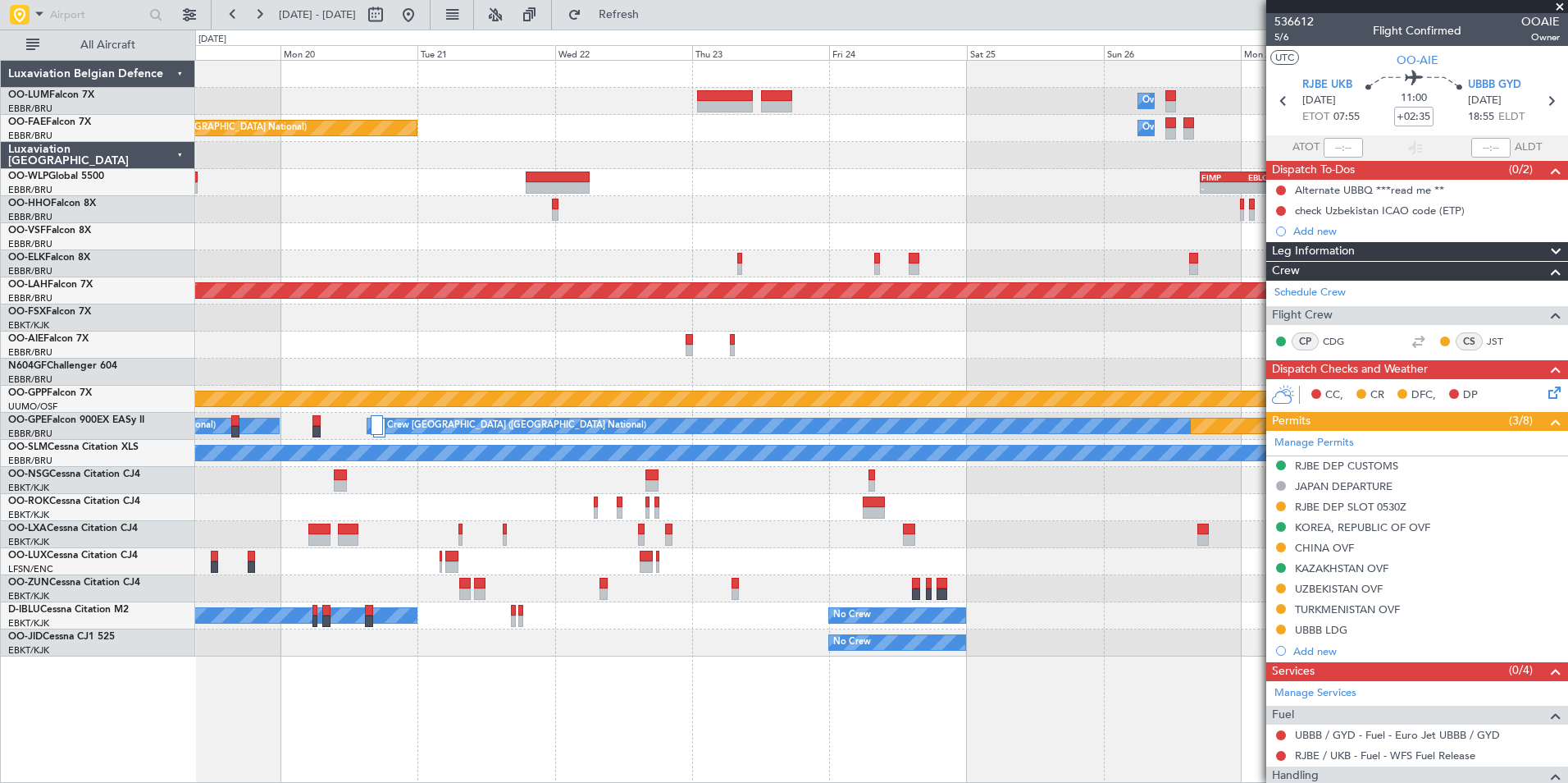
click at [1037, 562] on div "Planned Maint Paris (Le Bourget)" at bounding box center [881, 561] width 1372 height 27
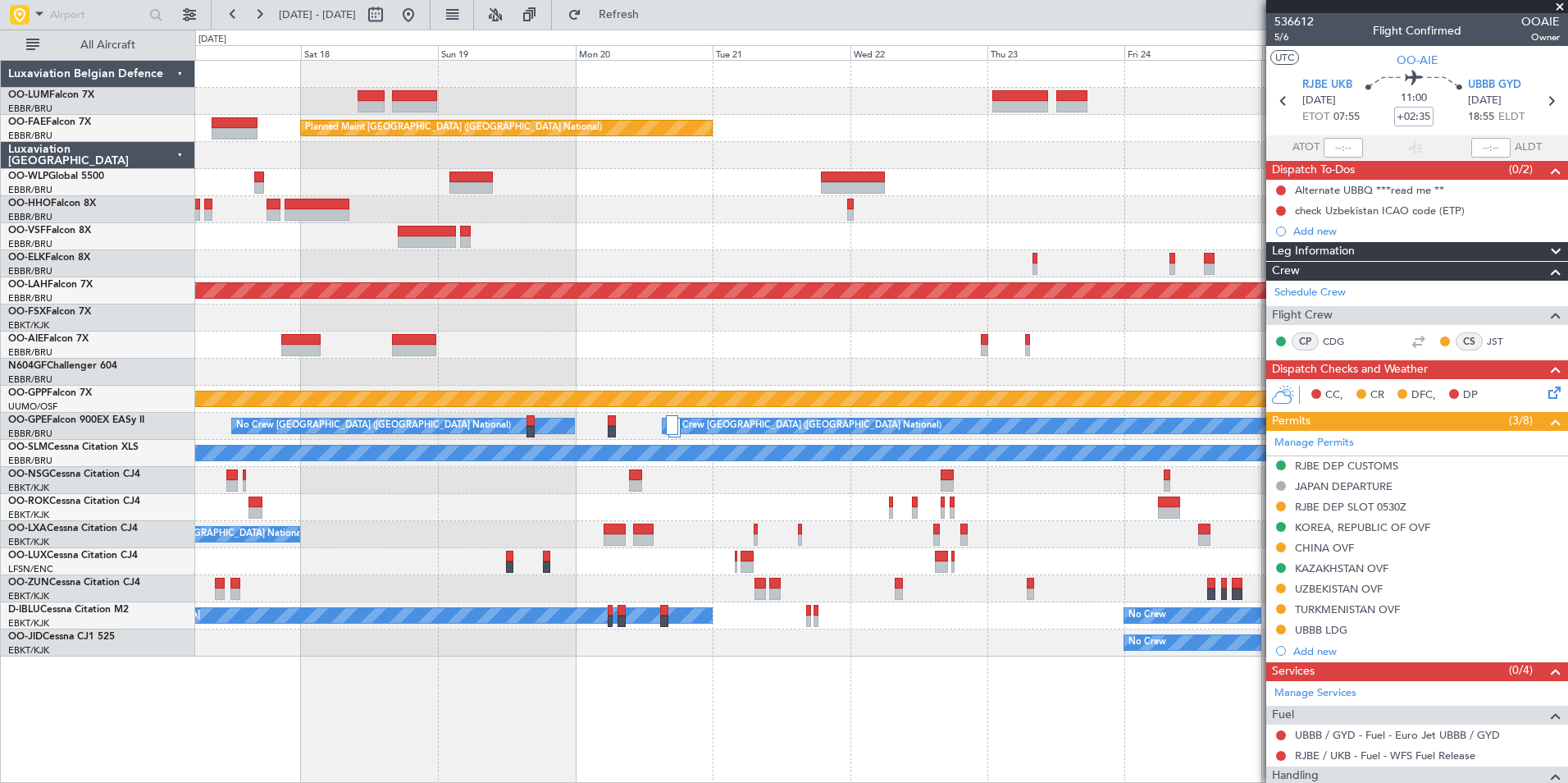
click at [993, 579] on div at bounding box center [881, 589] width 1372 height 27
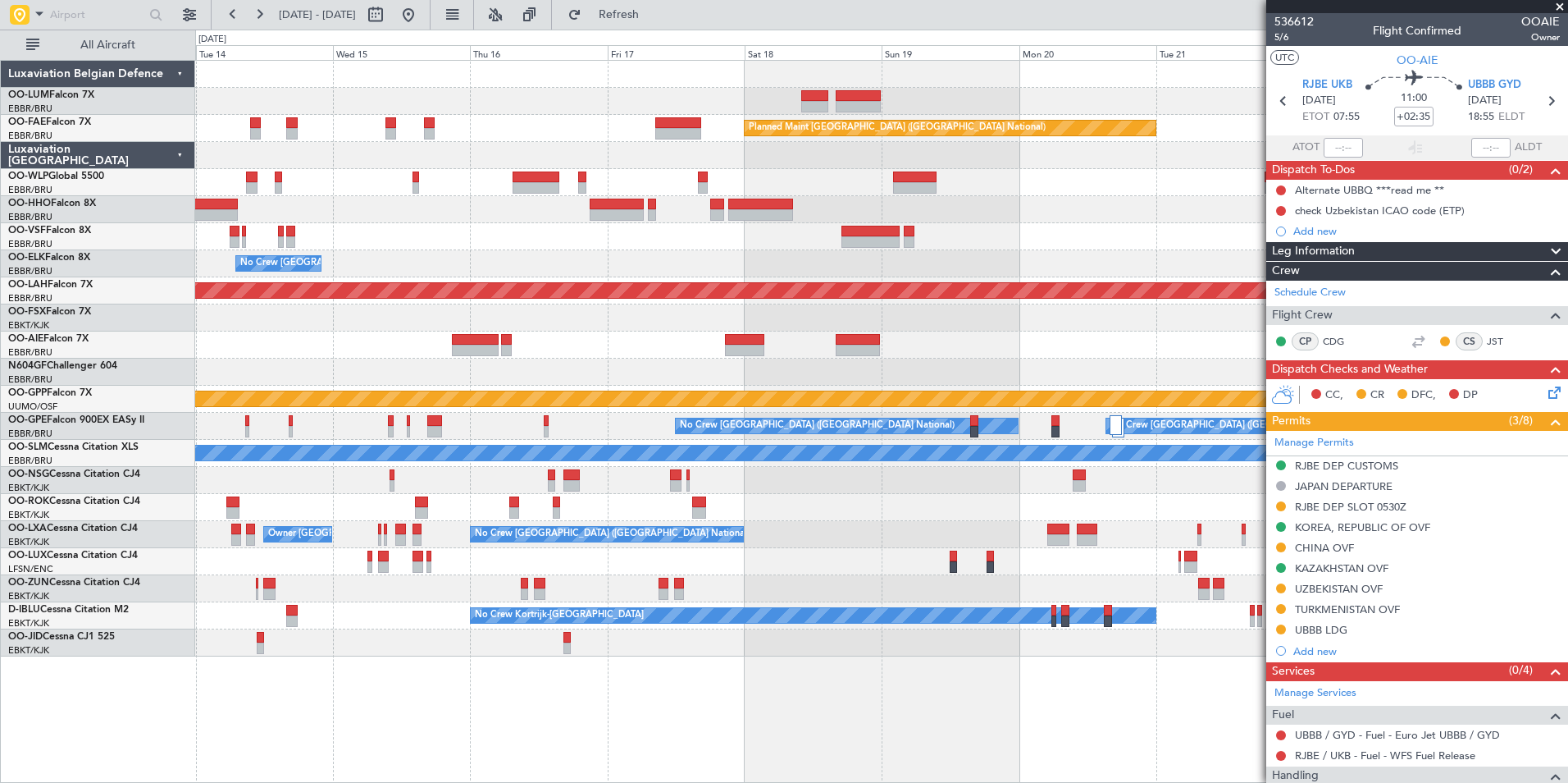
click at [770, 571] on div "Owner Melsbroek Air Base AOG Maint Sibiu Planned Maint Brussels (Brussels Natio…" at bounding box center [881, 358] width 1372 height 595
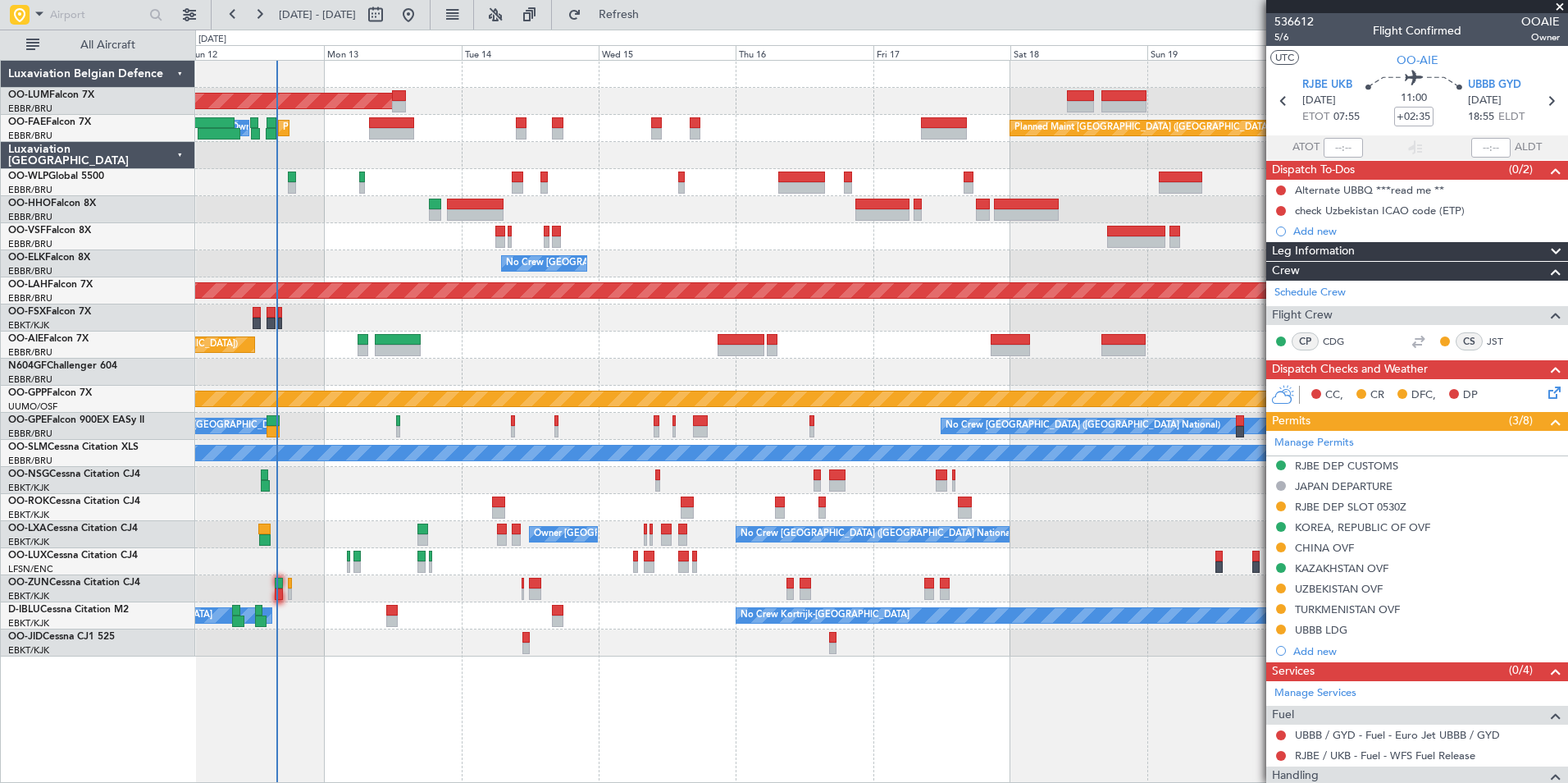
click at [877, 572] on div at bounding box center [881, 561] width 1372 height 27
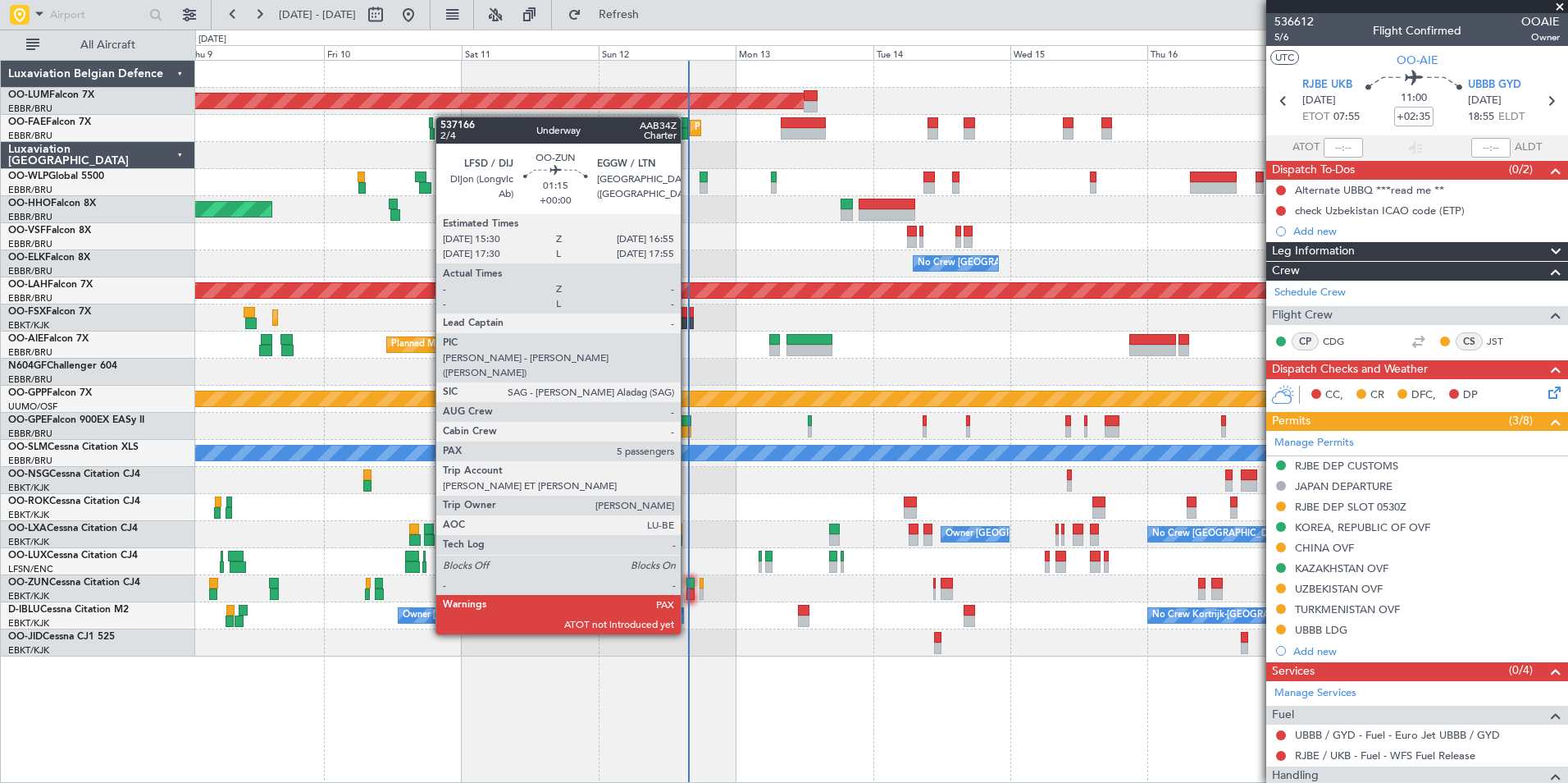
click at [688, 589] on div at bounding box center [691, 594] width 9 height 11
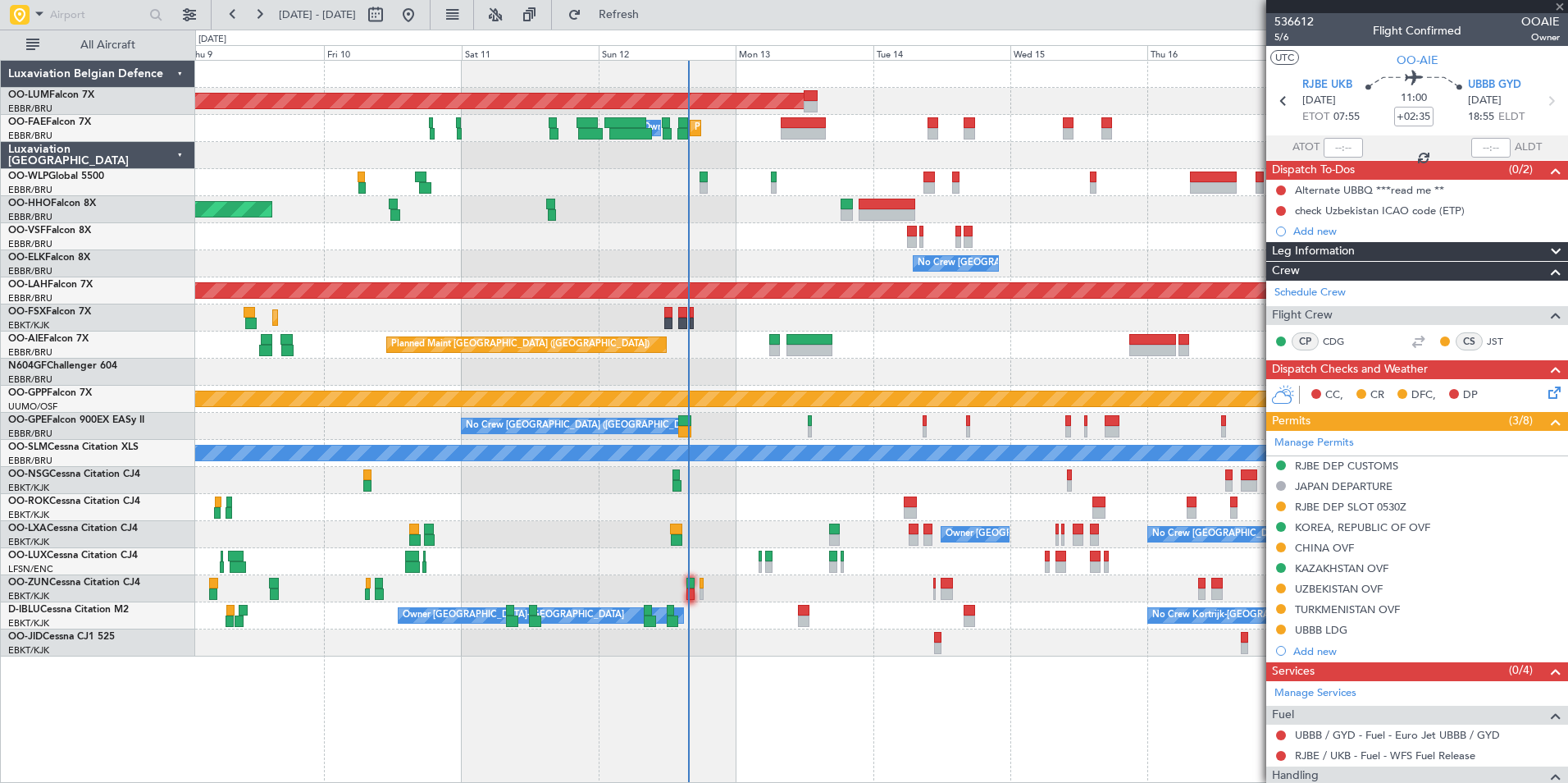
type input "5"
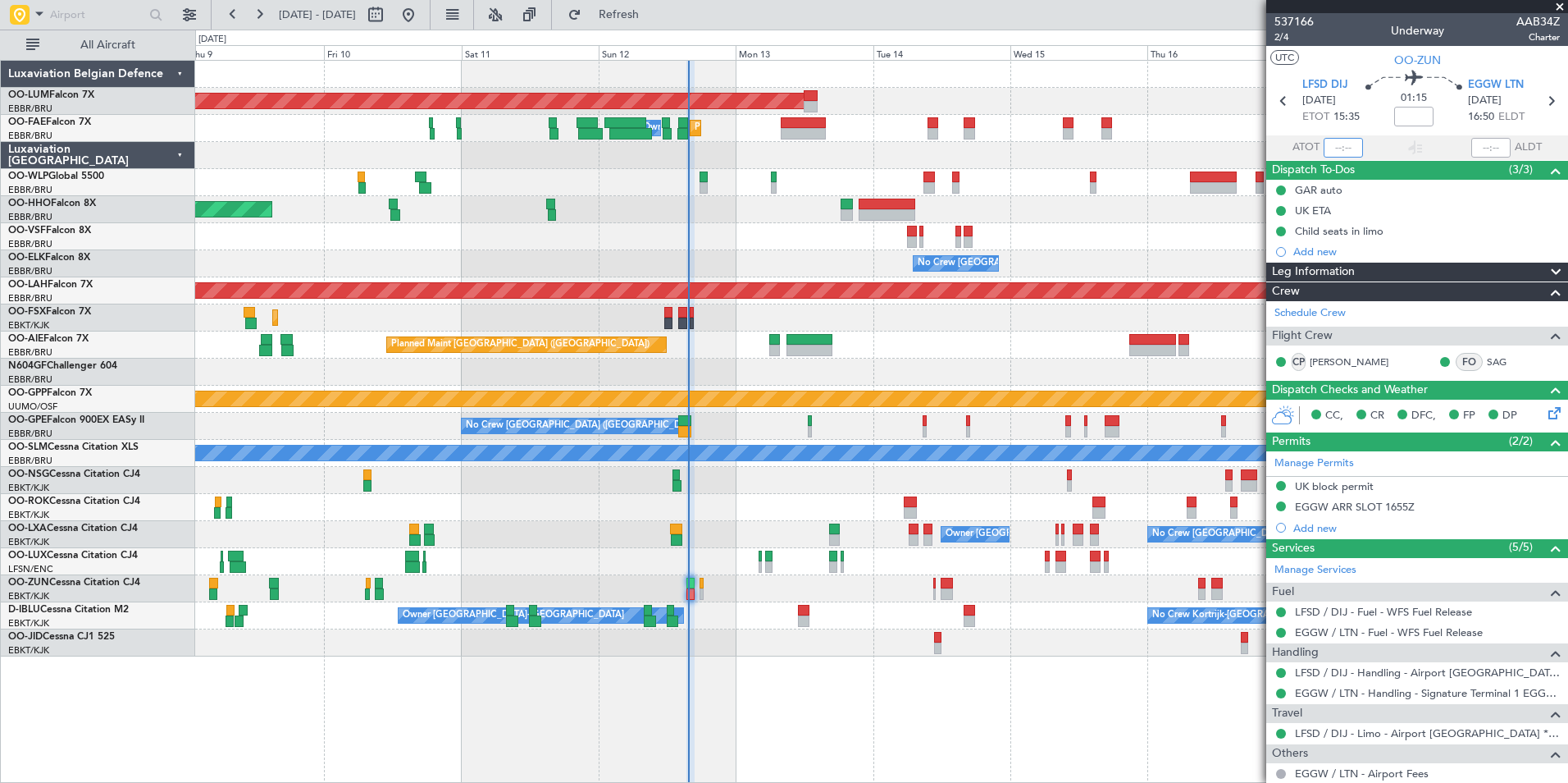
click at [1346, 150] on input "text" at bounding box center [1343, 148] width 39 height 20
type input "15:27"
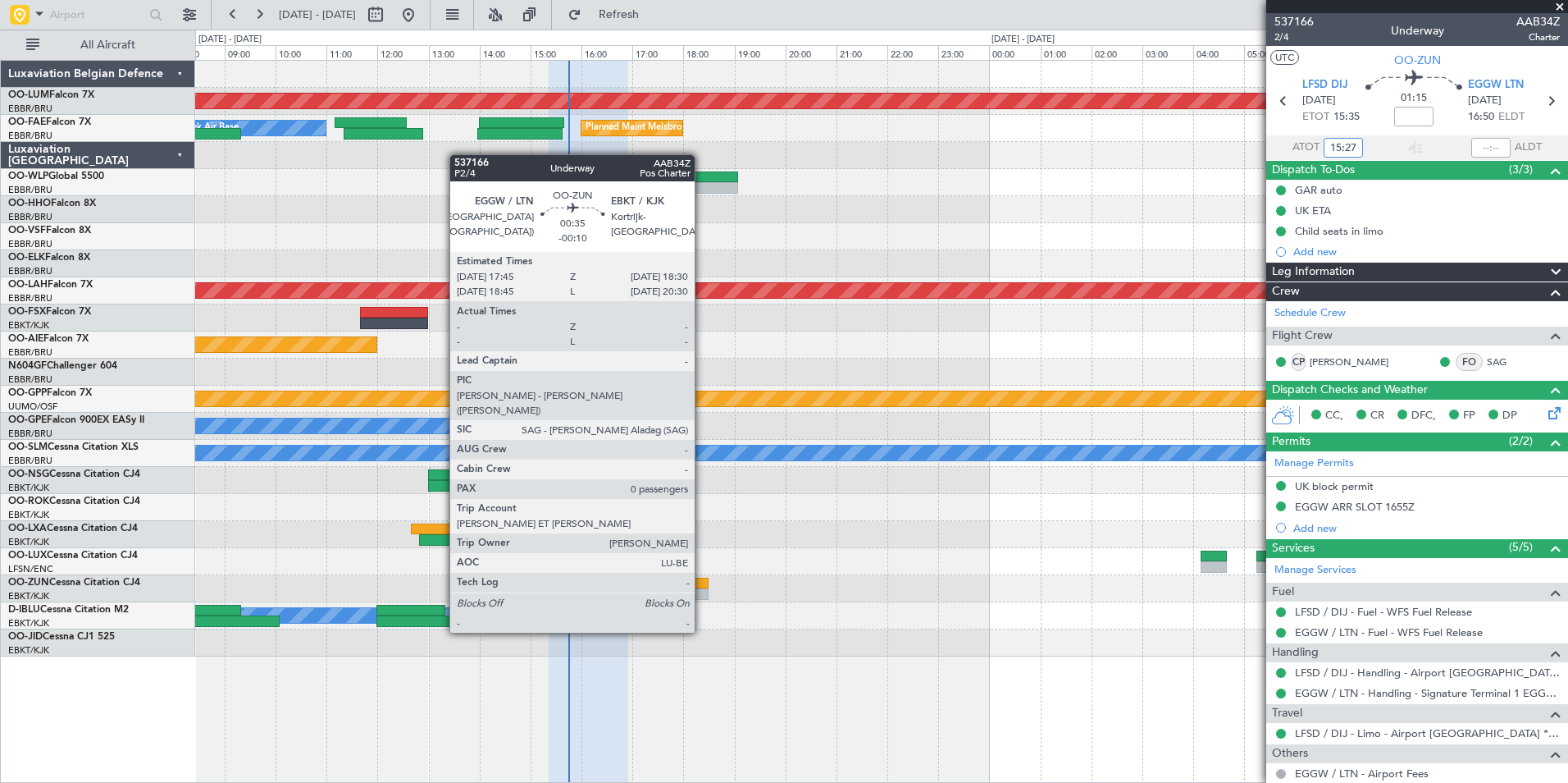
click at [702, 587] on div at bounding box center [689, 583] width 38 height 11
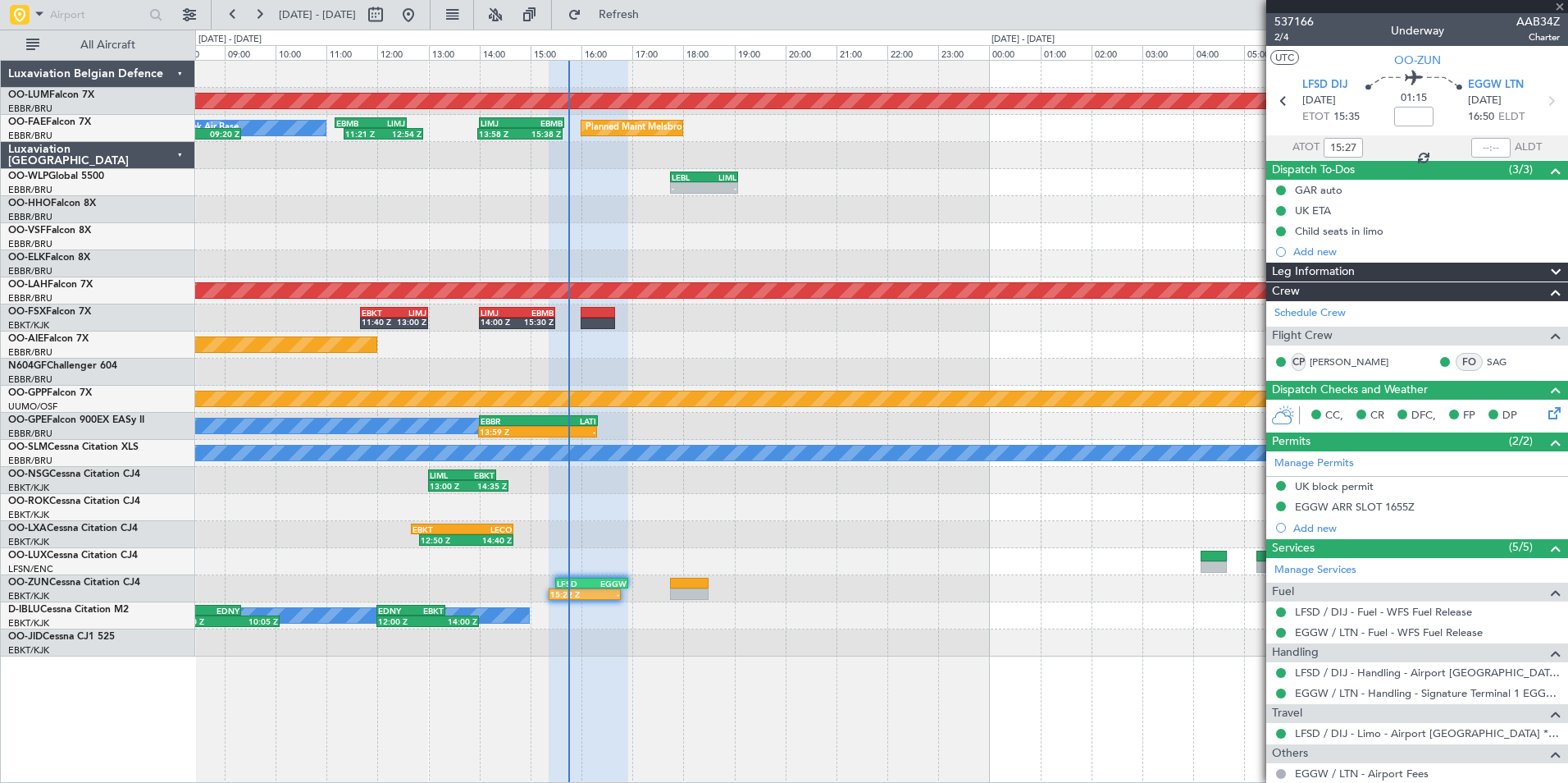
click at [738, 624] on div "Owner Kortrijk-Wevelgem 08:00 Z 10:05 Z EBKT 08:00 Z EDNY 09:20 Z 12:00 Z 14:00…" at bounding box center [881, 616] width 1372 height 27
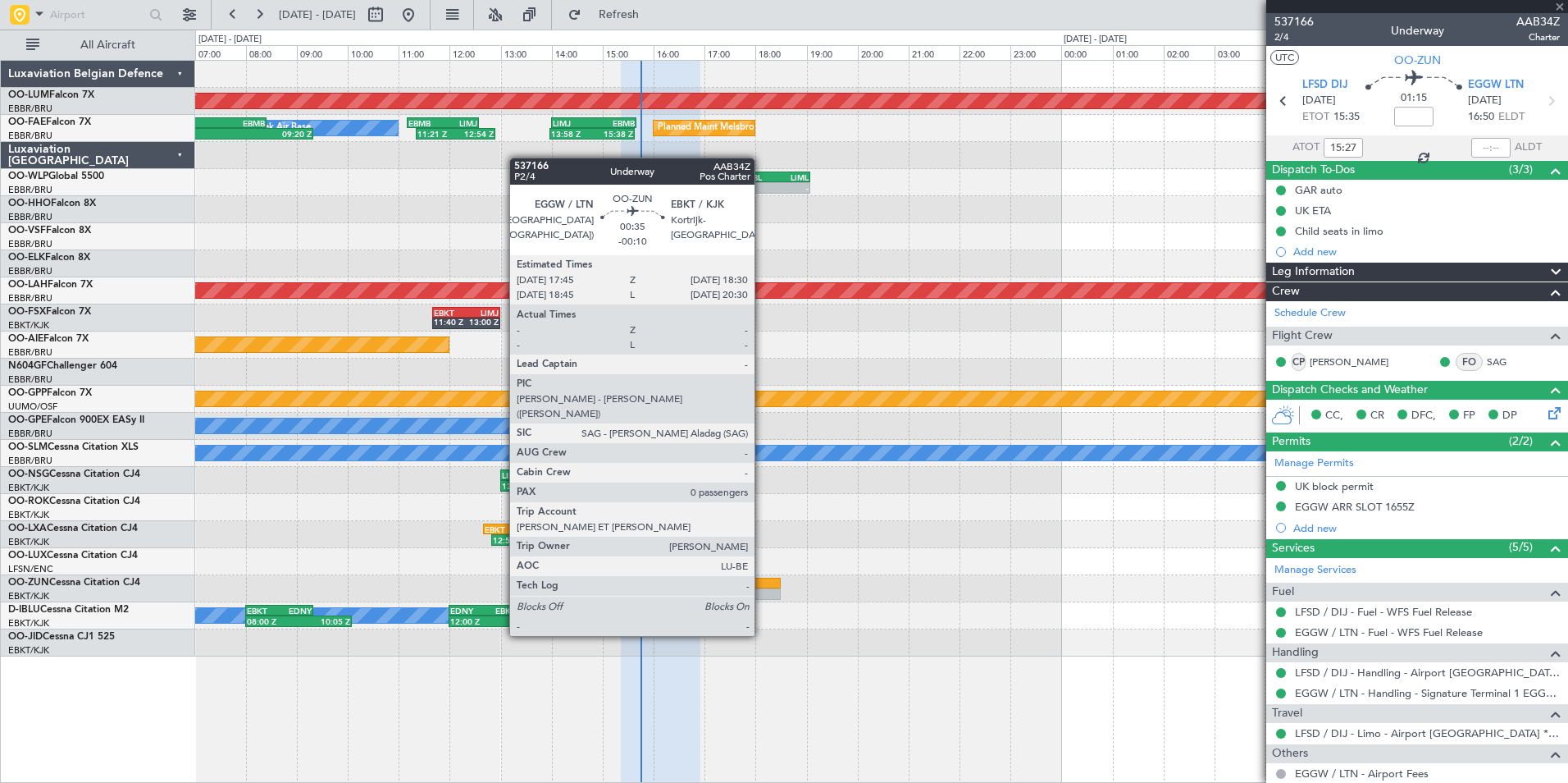
type input "-00:10"
type input "0"
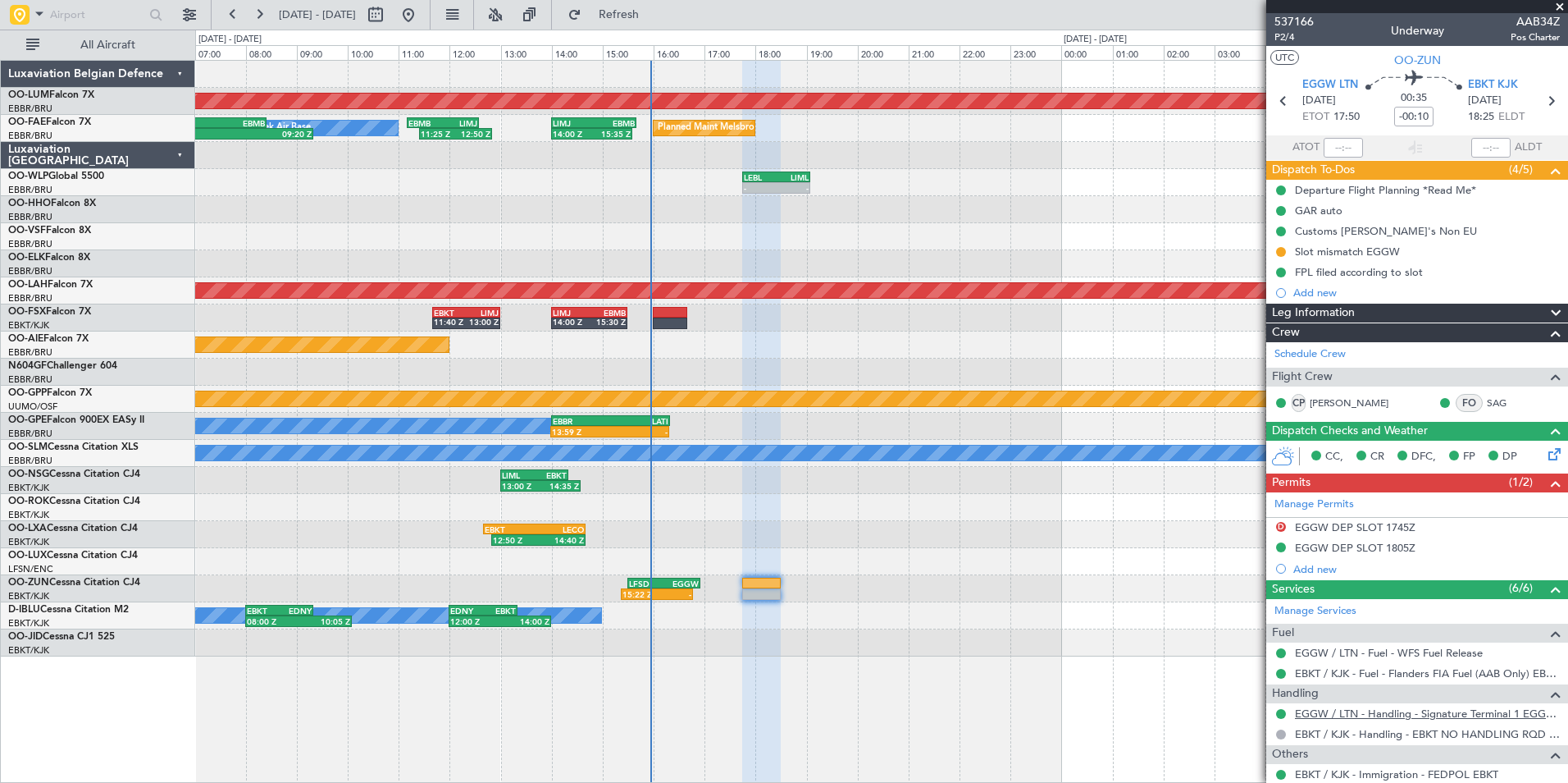
click at [1367, 714] on link "EGGW / LTN - Handling - Signature Terminal 1 EGGW / LTN" at bounding box center [1427, 713] width 265 height 14
click at [1407, 713] on link "EGGW / LTN - Handling - Signature Terminal 1 EGGW / LTN" at bounding box center [1427, 713] width 265 height 14
click at [1330, 718] on link "EGGW / LTN - Handling - Signature Terminal 1 EGGW / LTN" at bounding box center [1427, 713] width 265 height 14
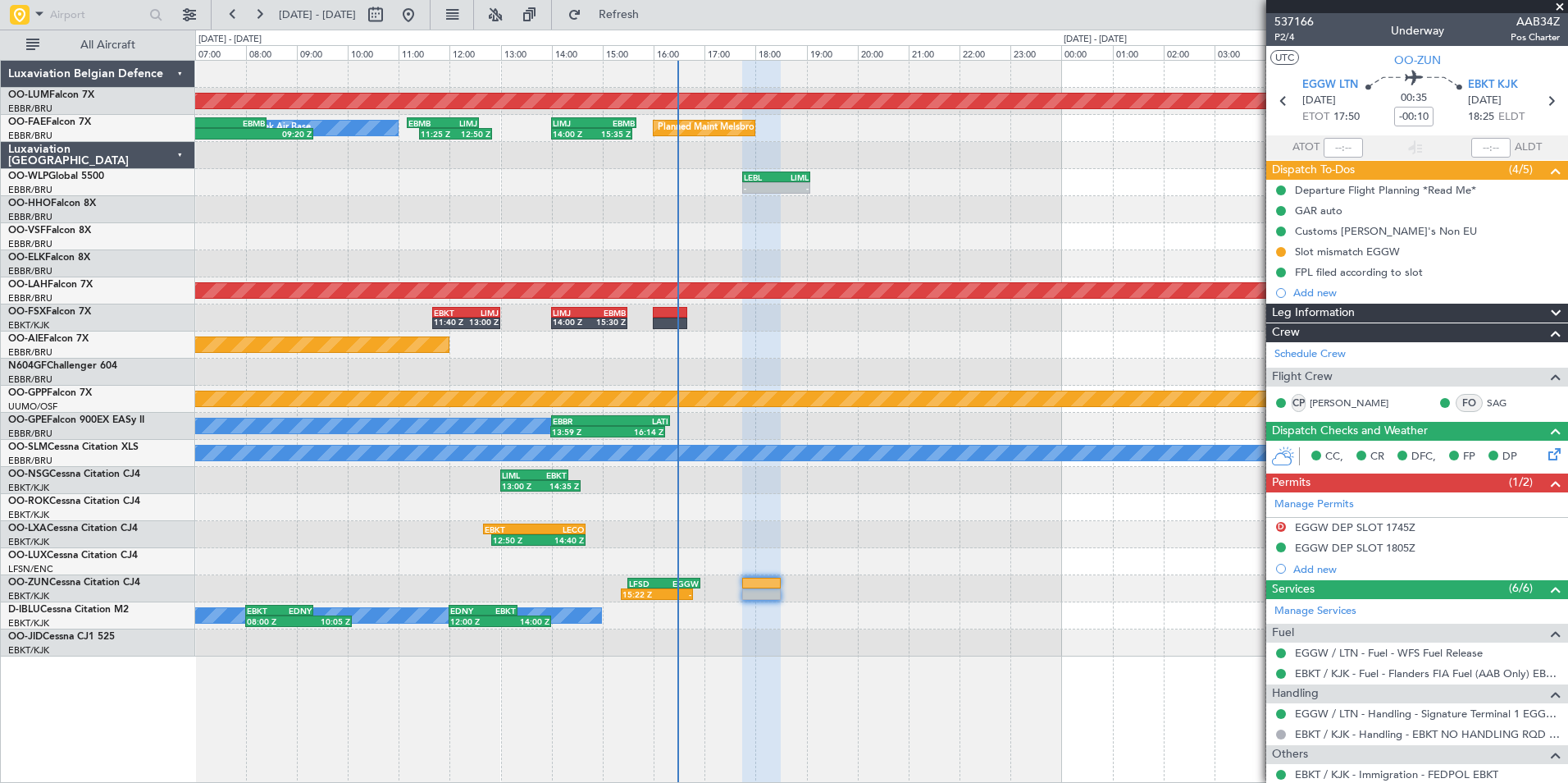
click at [296, 255] on div "AOG Maint Sibiu - - LRSB 12:00 Z EBMB 14:25 Z Planned Maint Melsbroek Air Base …" at bounding box center [881, 358] width 1372 height 595
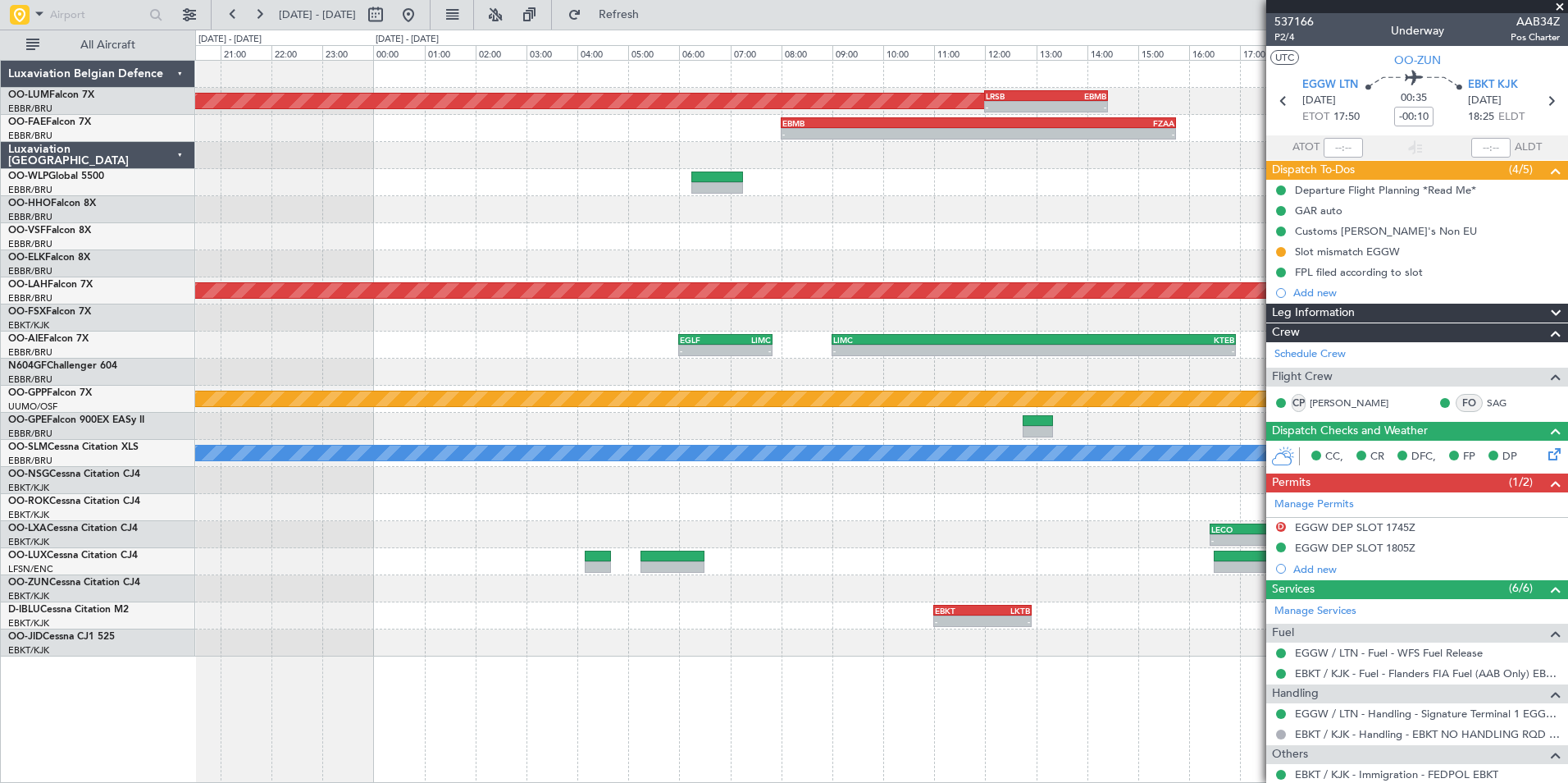
click at [736, 213] on div "LSGG 18:30 Z LEZL 20:35 Z - - - - LEZL 21:40 Z SKCG 07:25 Z" at bounding box center [881, 210] width 1372 height 27
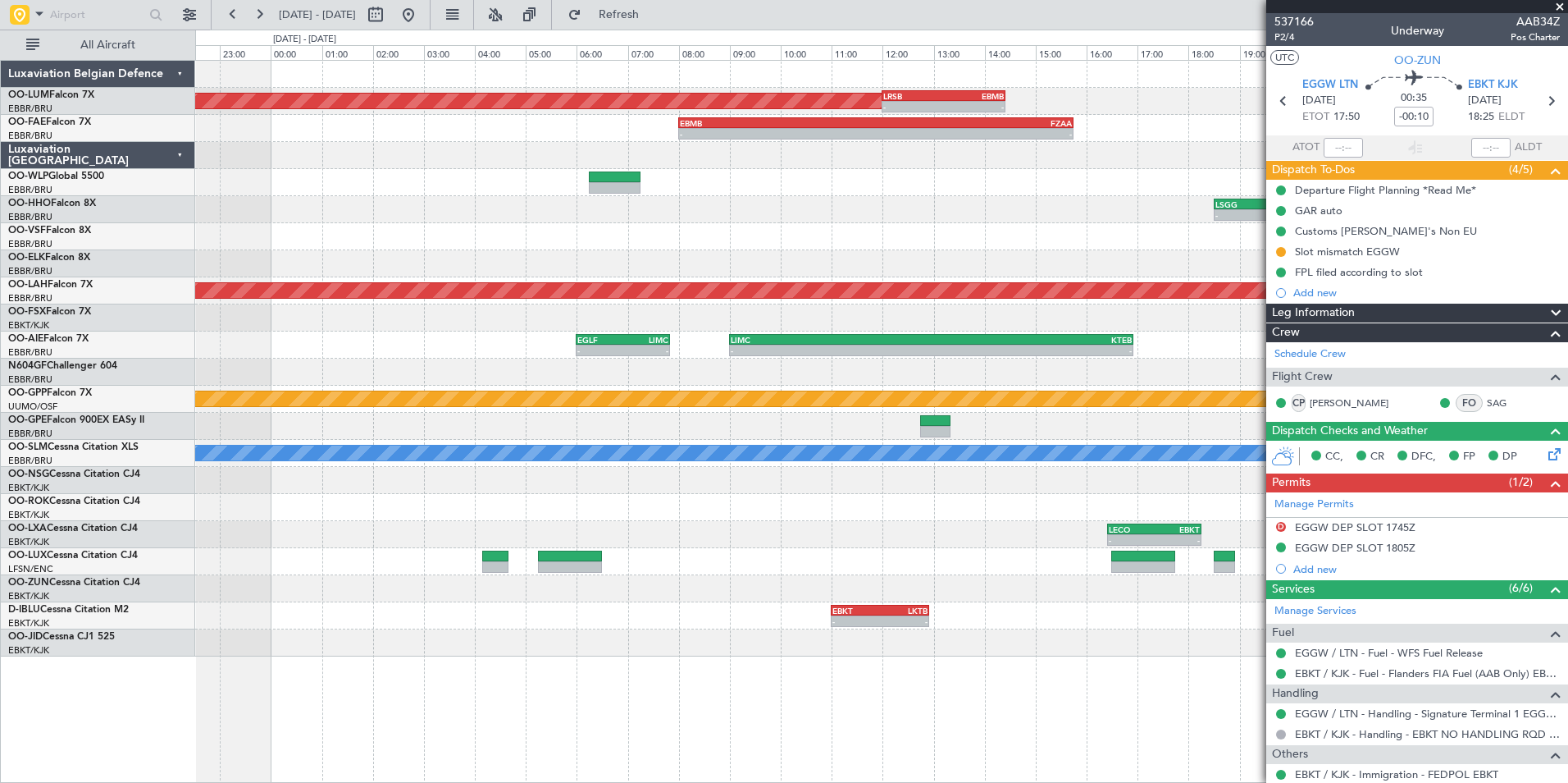
click at [433, 252] on div "No Crew [GEOGRAPHIC_DATA] ([GEOGRAPHIC_DATA] National)" at bounding box center [881, 264] width 1372 height 27
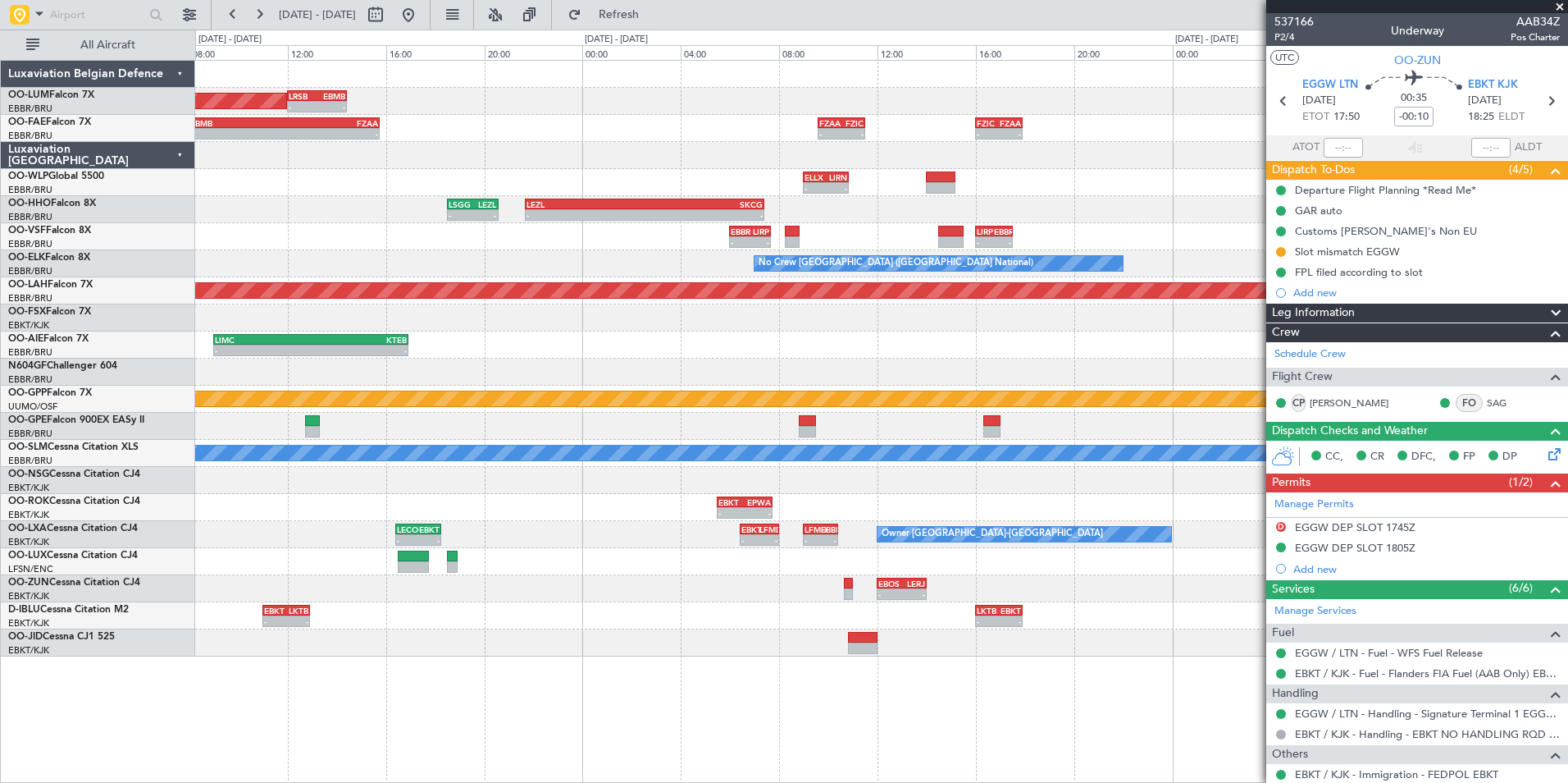
click at [313, 224] on div "- - EBBR 06:00 Z LIRP 07:40 Z - - LIRP 16:00 Z EBBR 17:30 Z" at bounding box center [881, 237] width 1372 height 27
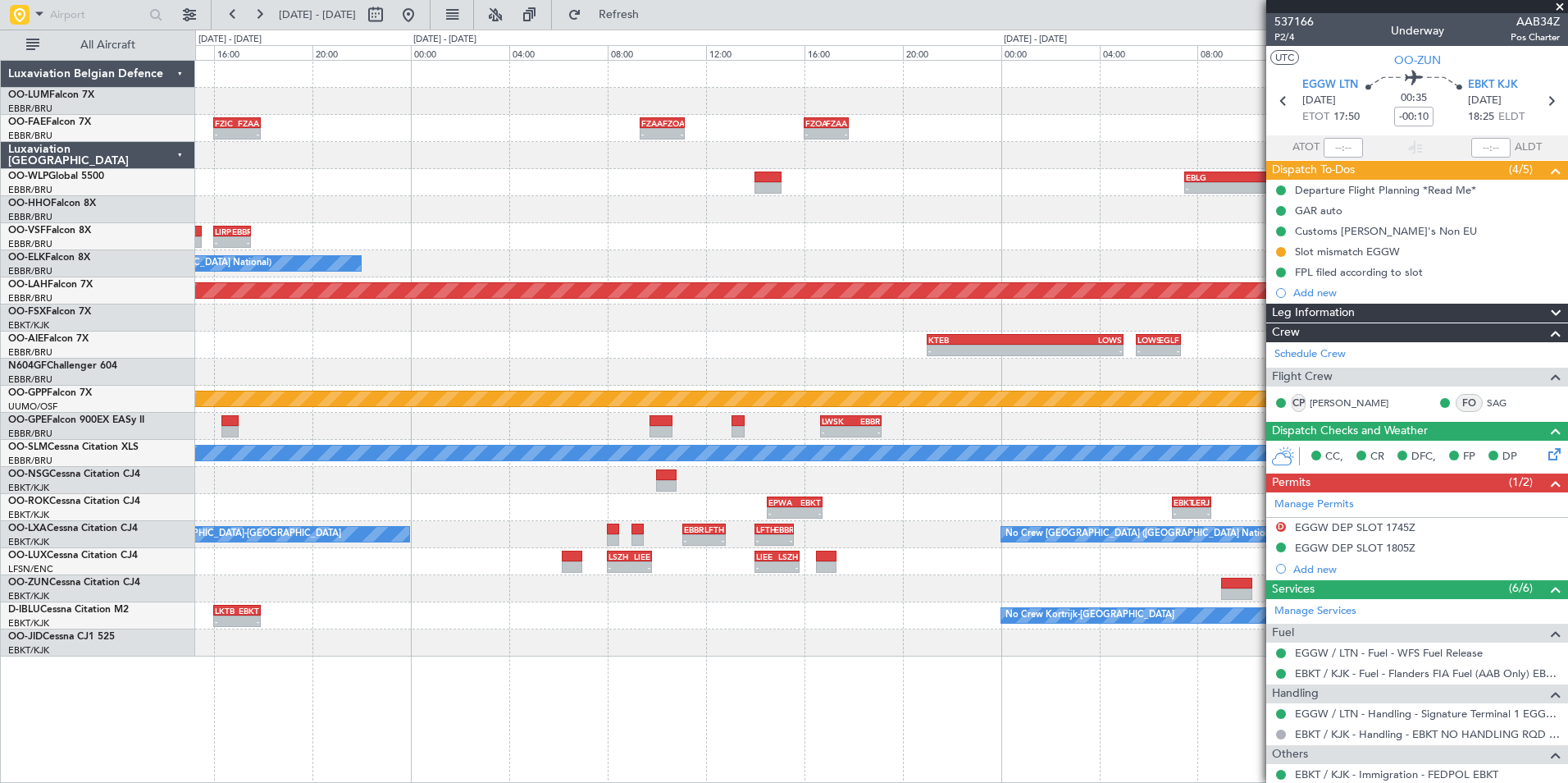
click at [416, 213] on div "- - FZIC 16:00 Z FZAA 17:55 Z - - FZAA 09:20 Z FZOA 11:10 Z - - FZOA 16:00 Z FZ…" at bounding box center [881, 358] width 1372 height 595
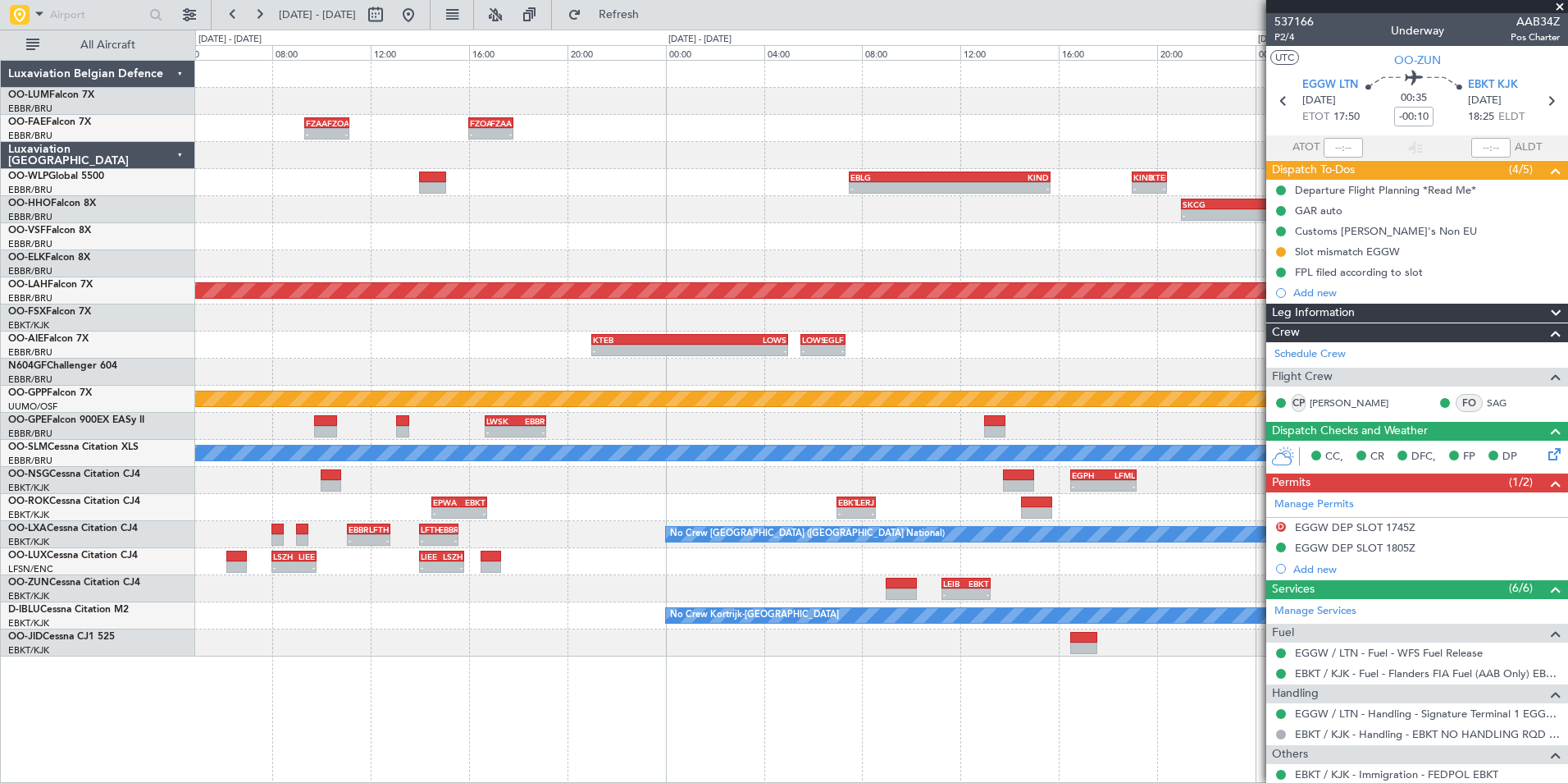
click at [765, 218] on div "- - SKCG 21:00 Z EGGD 06:25 Z - - EGGD 07:10 Z LSGG 08:35 Z - - LSGG 18:10 Z LR…" at bounding box center [881, 210] width 1372 height 27
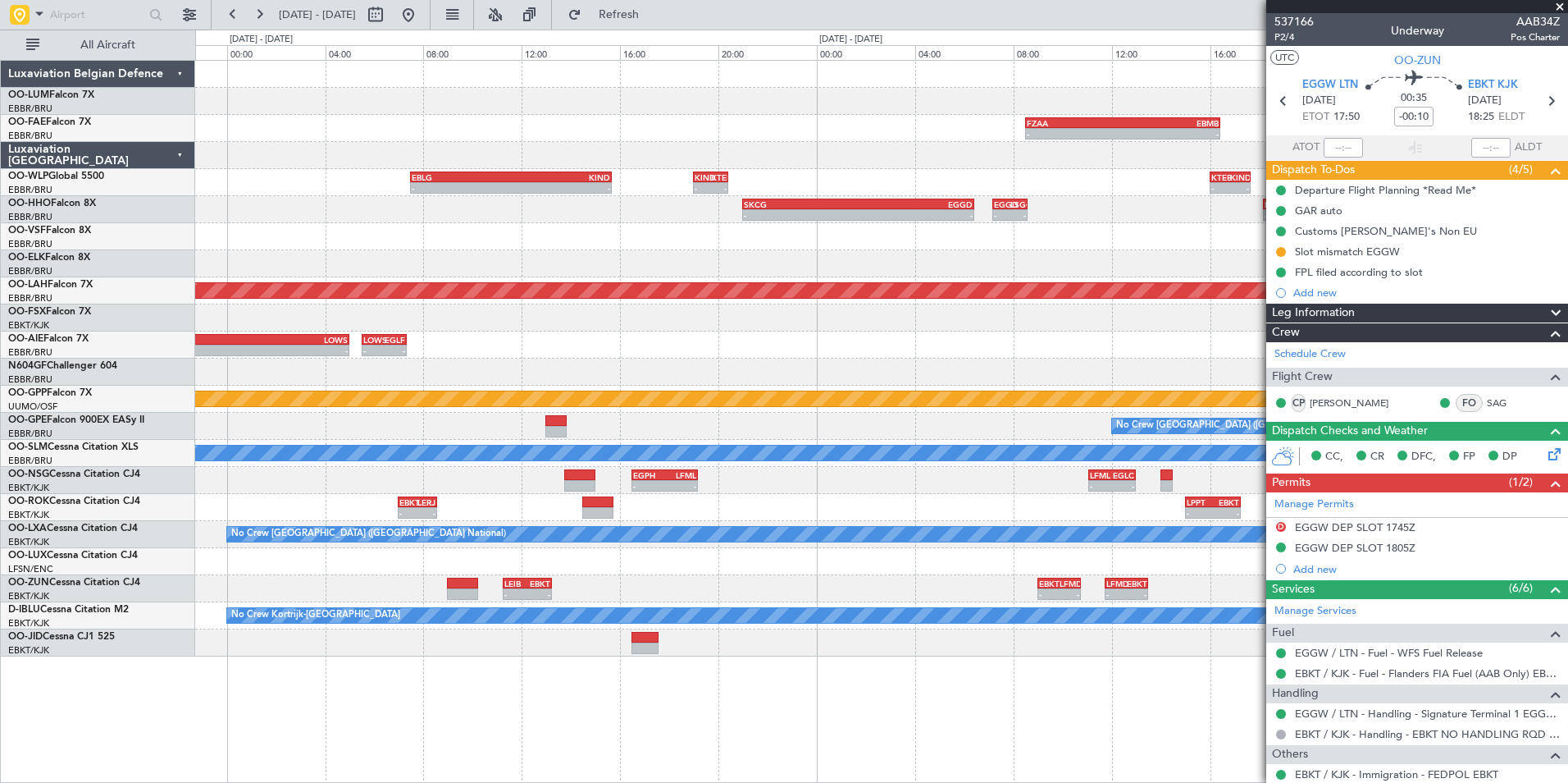
click at [630, 221] on div "- - SKCG 21:00 Z EGGD 06:25 Z - - EGGD 07:10 Z LSGG 08:35 Z - - LSGG 18:10 Z LR…" at bounding box center [881, 210] width 1372 height 27
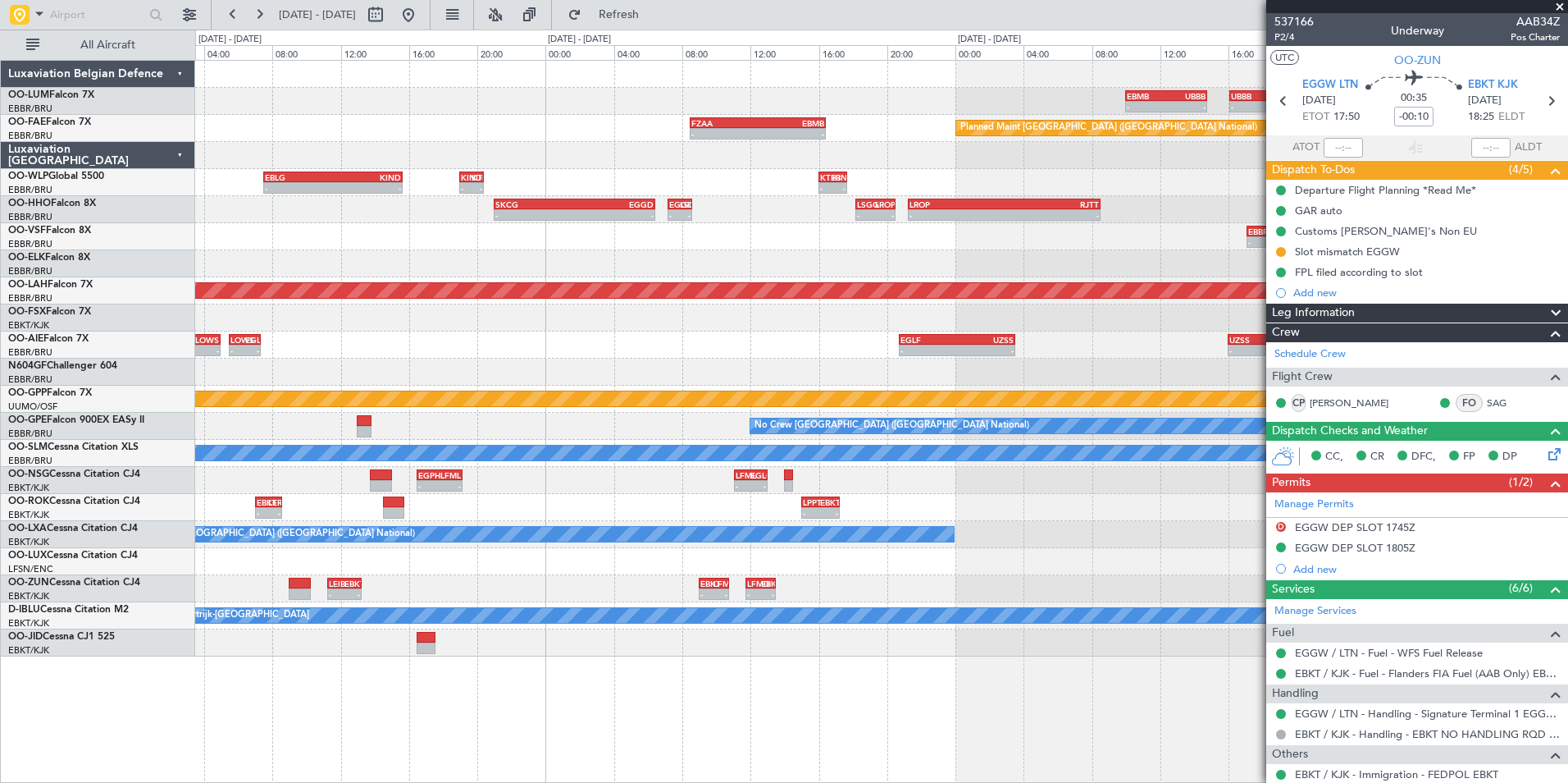
click at [792, 220] on div "- - SKCG 21:00 Z EGGD 06:25 Z - - EGGD 07:10 Z LSGG 08:35 Z - - LSGG 18:10 Z LR…" at bounding box center [881, 210] width 1372 height 27
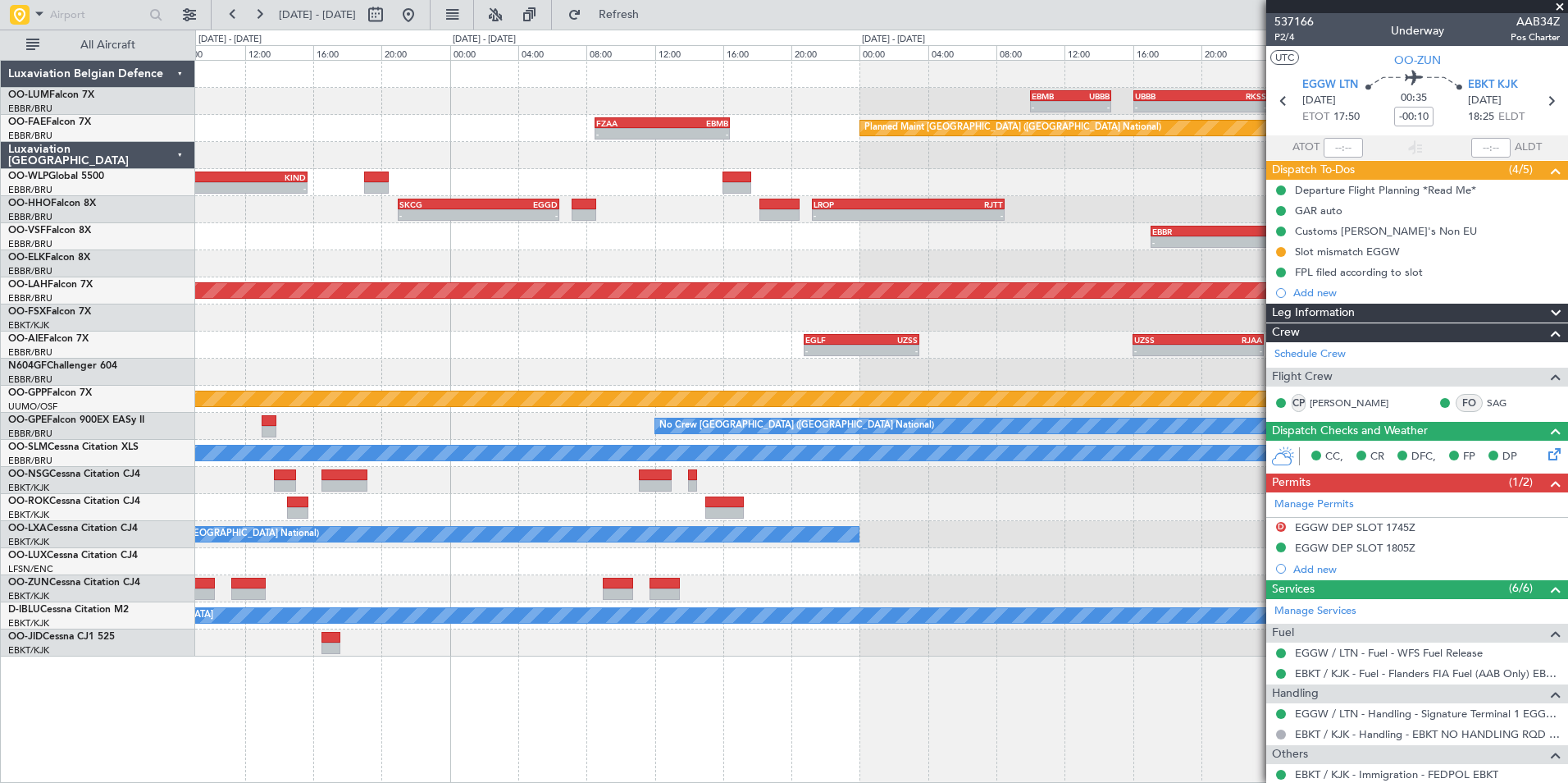
click at [914, 255] on div at bounding box center [881, 264] width 1372 height 27
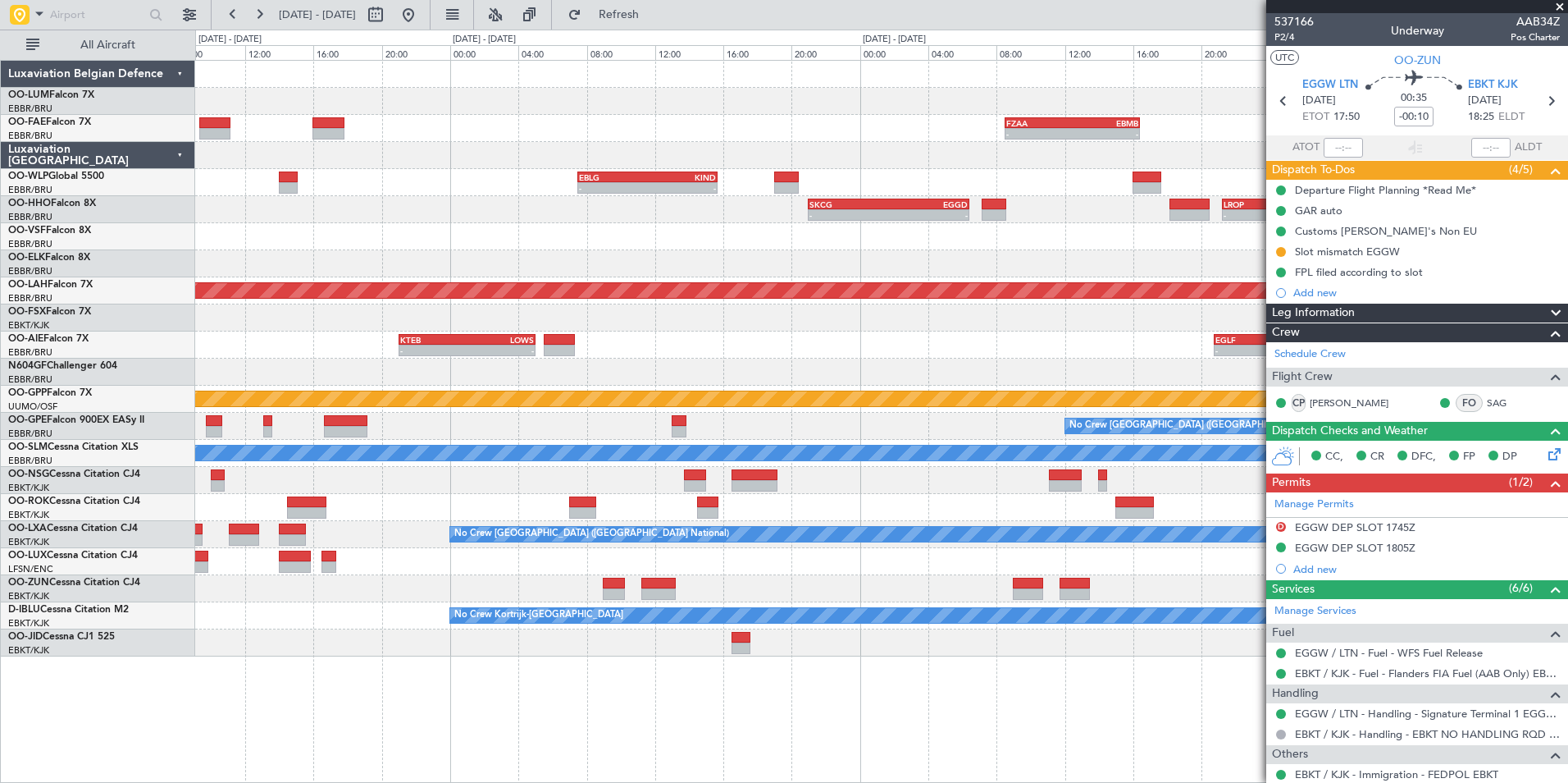
click at [947, 460] on div "EBMB 10:00 Z UBBB 14:45 Z - - - - UBBB 16:05 Z RKSS 23:55 Z - - FZAA 08:30 Z EB…" at bounding box center [881, 358] width 1372 height 595
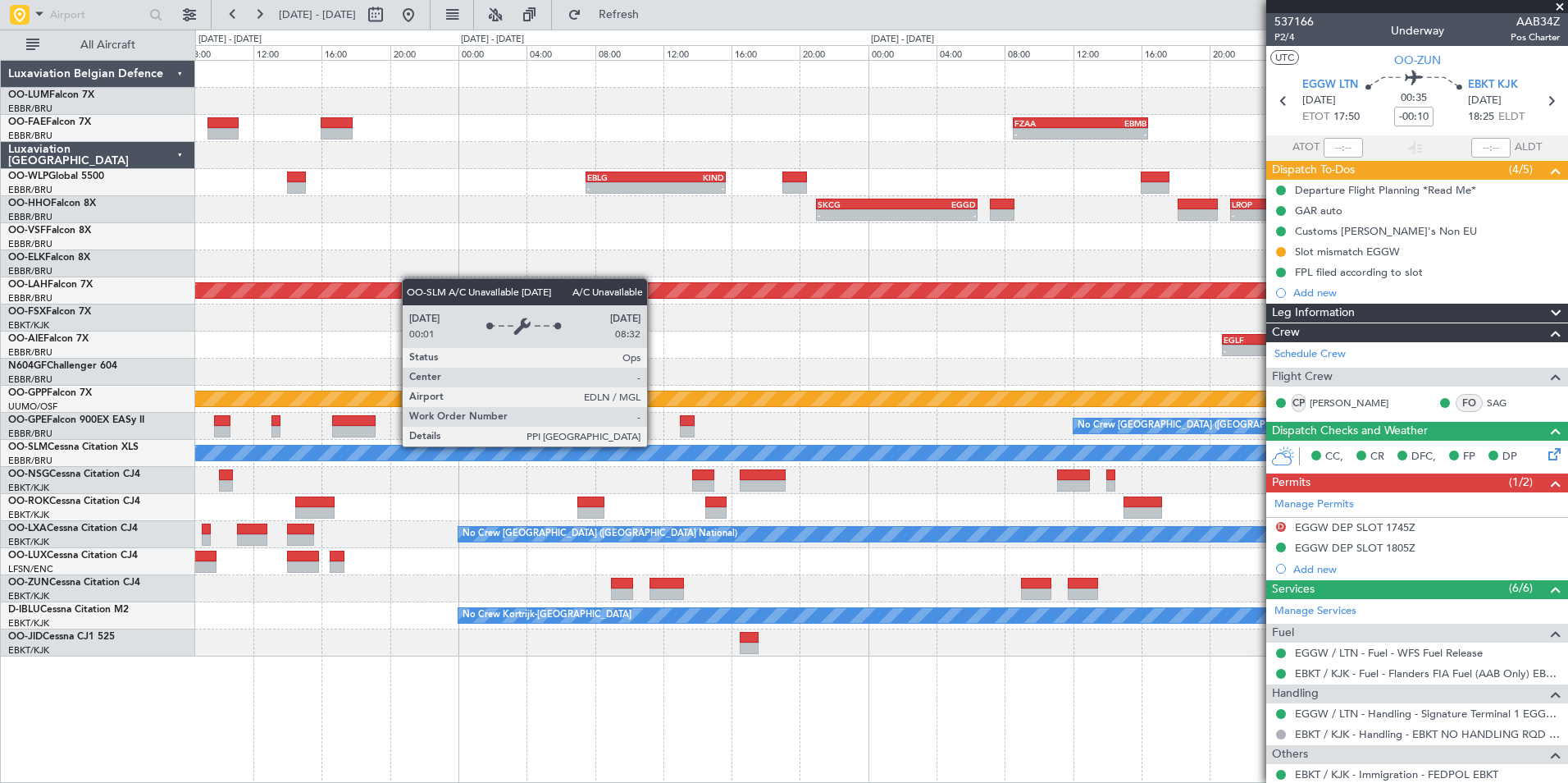
click at [1113, 432] on div "EBMB 10:00 Z UBBB 14:45 Z - - - - UBBB 16:05 Z RKSS 23:55 Z - - FZAA 08:30 Z EB…" at bounding box center [881, 358] width 1372 height 595
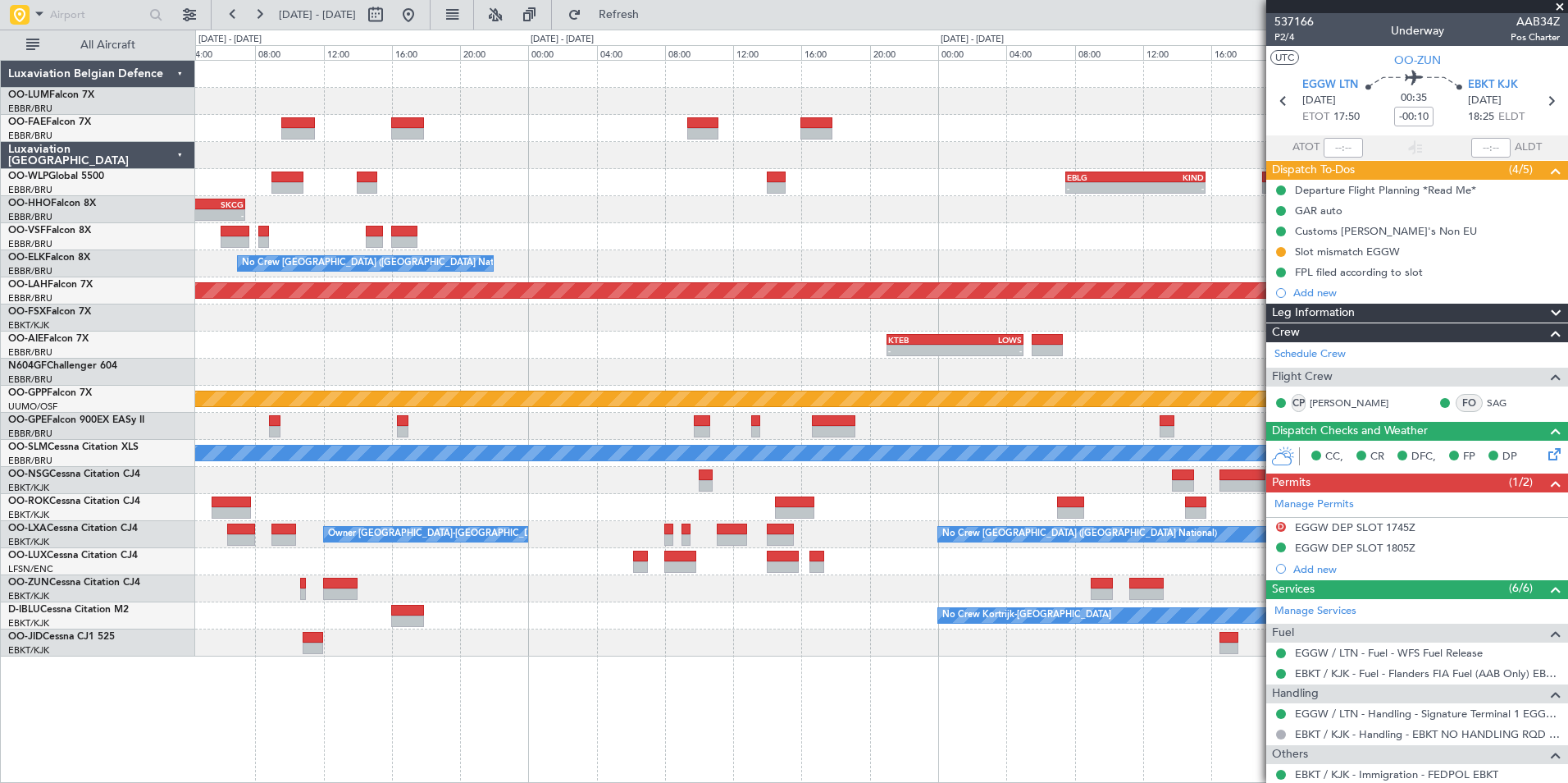
click at [1177, 460] on div "AOG Maint Sibiu - - FZAA 08:30 Z EBMB 16:25 Z Planned Maint Brussels (Brussels …" at bounding box center [881, 358] width 1372 height 595
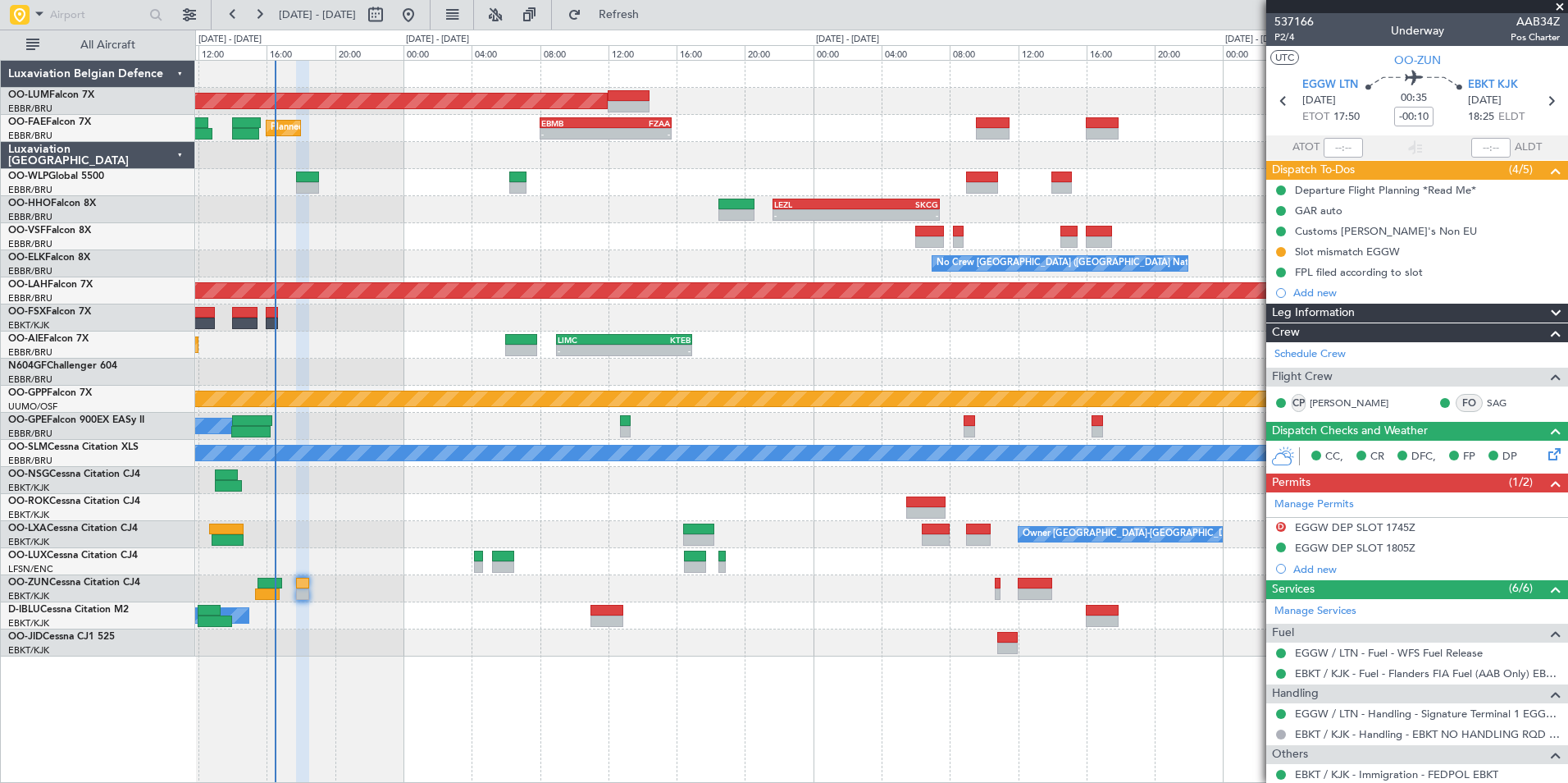
click at [694, 514] on div at bounding box center [881, 508] width 1372 height 27
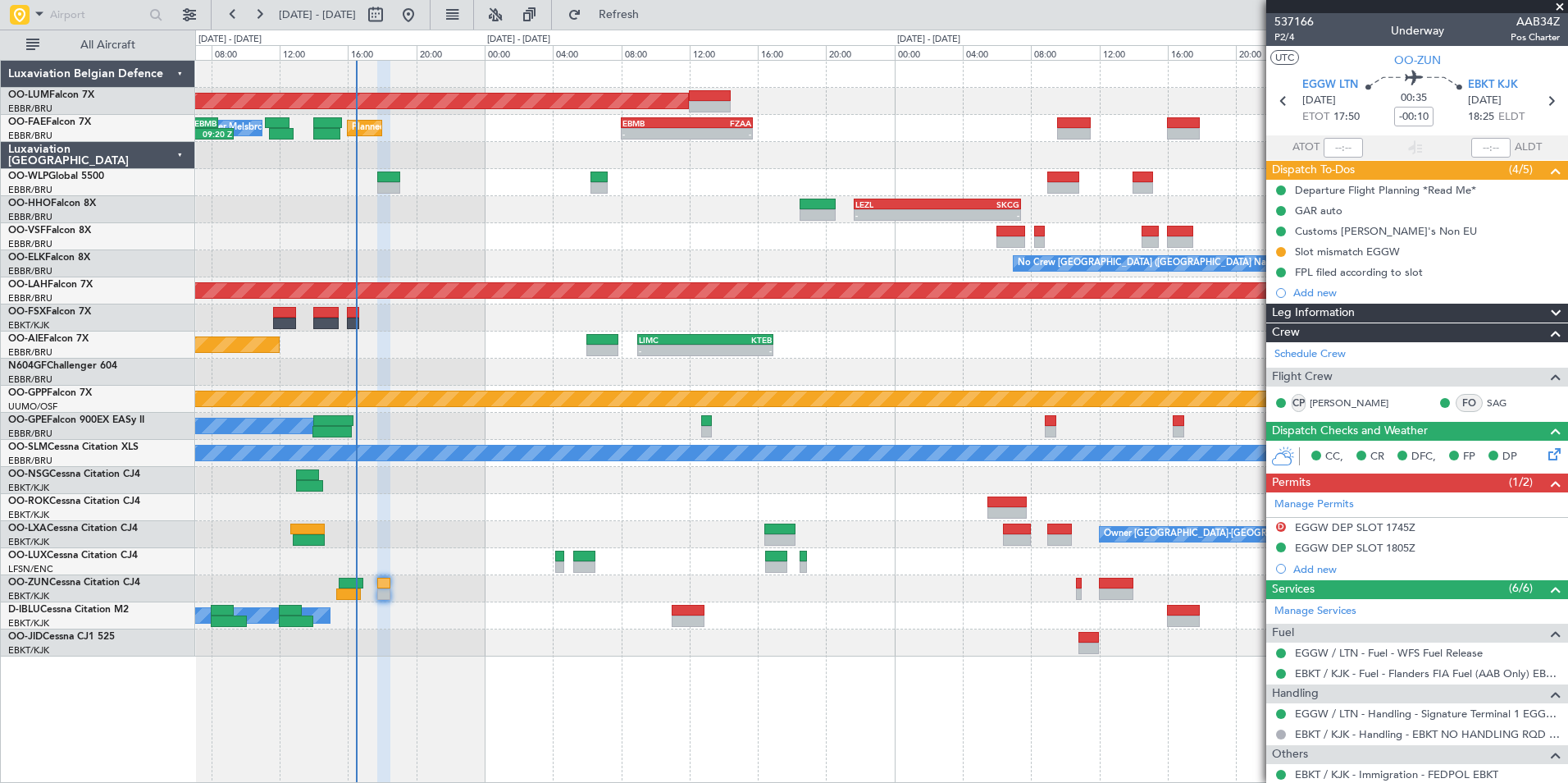
click at [1349, 720] on mat-tooltip-component "EGGW / LTN - Handling - Signature Terminal 1 EGGW / LTN" at bounding box center [1420, 741] width 276 height 44
click at [1351, 717] on link "EGGW / LTN - Handling - Signature Terminal 1 EGGW / LTN" at bounding box center [1427, 713] width 265 height 14
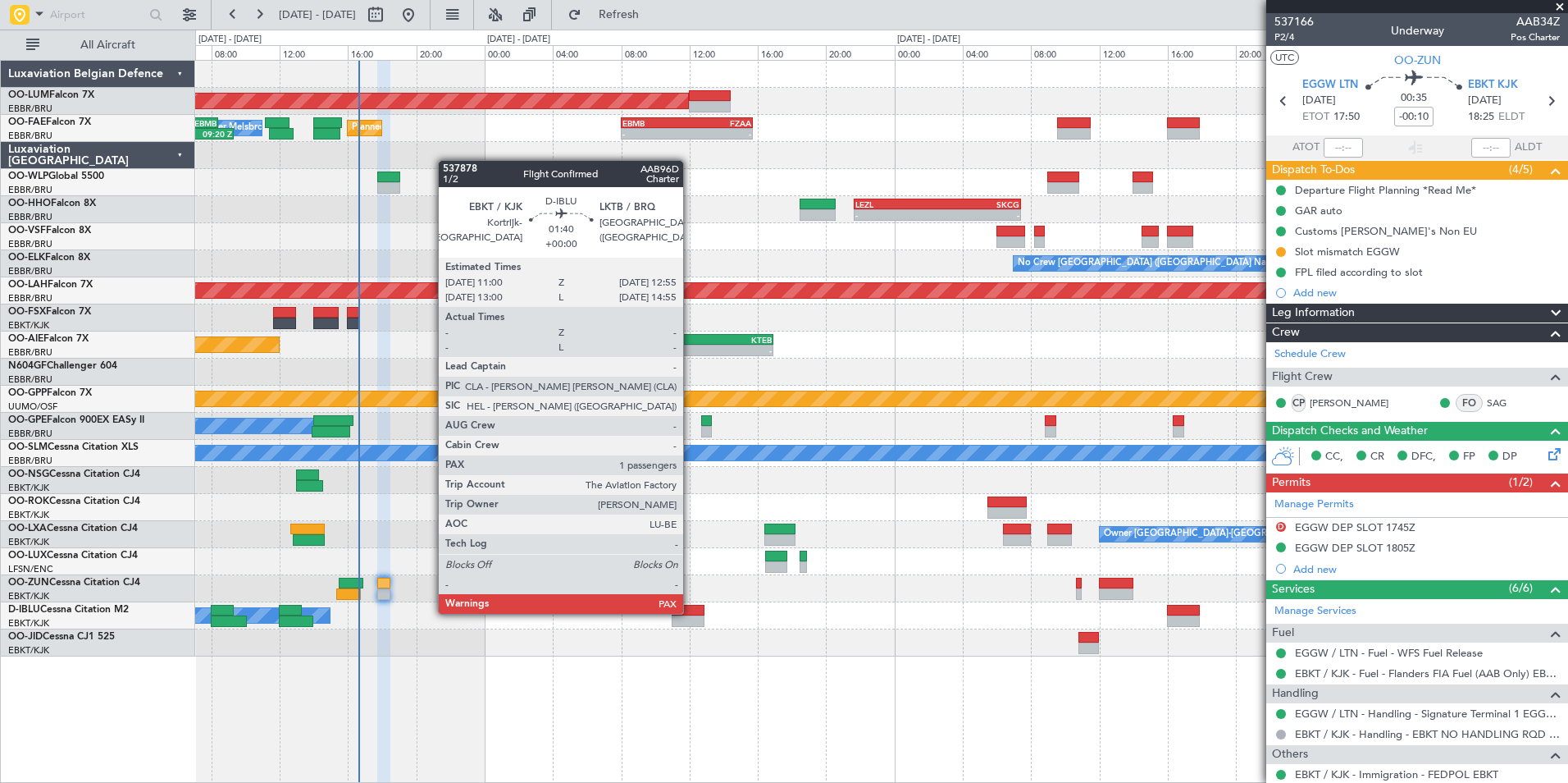
click at [691, 612] on div at bounding box center [688, 610] width 32 height 11
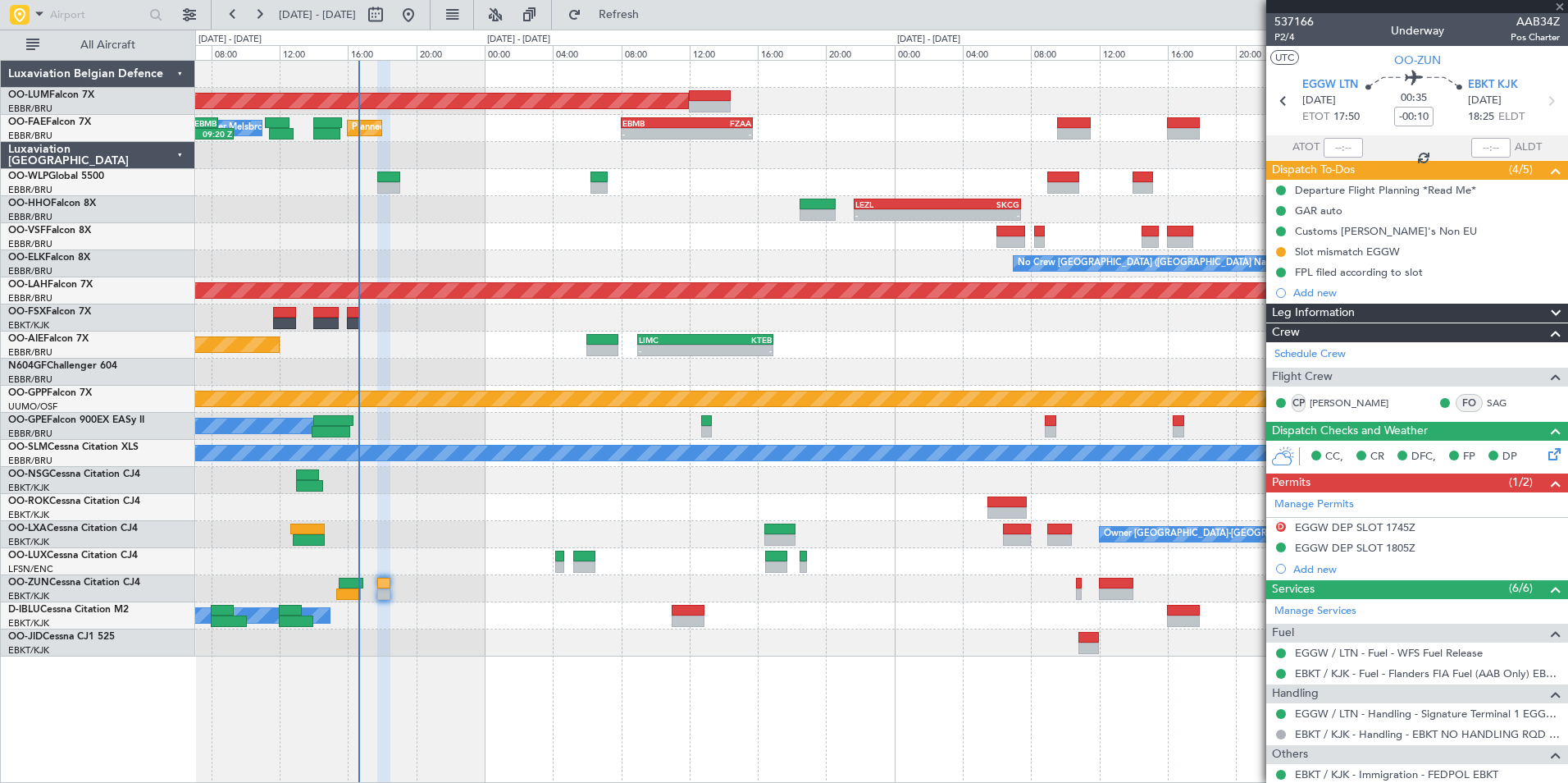
click at [691, 612] on div at bounding box center [688, 610] width 32 height 11
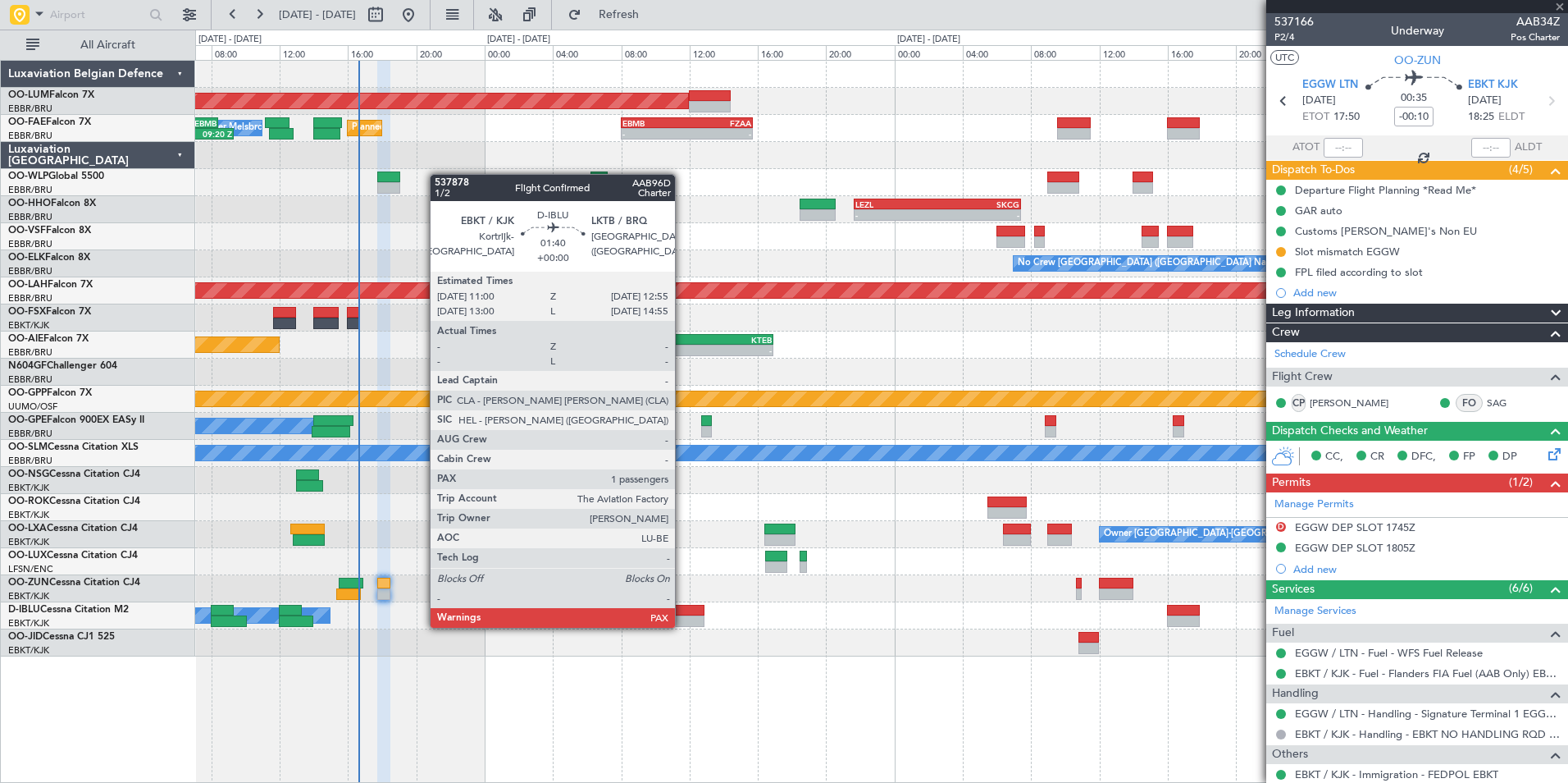
type input "2"
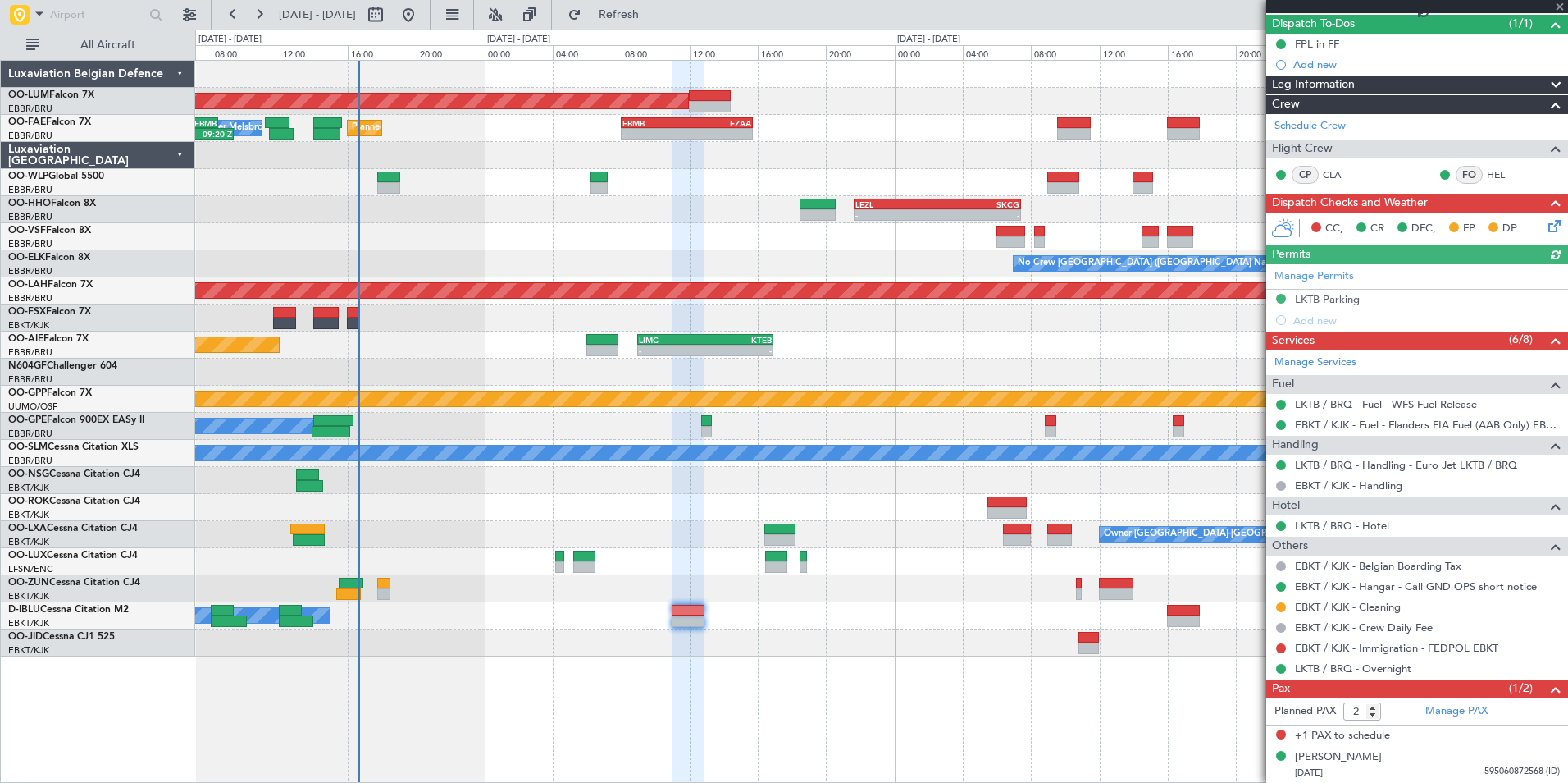
scroll to position [146, 0]
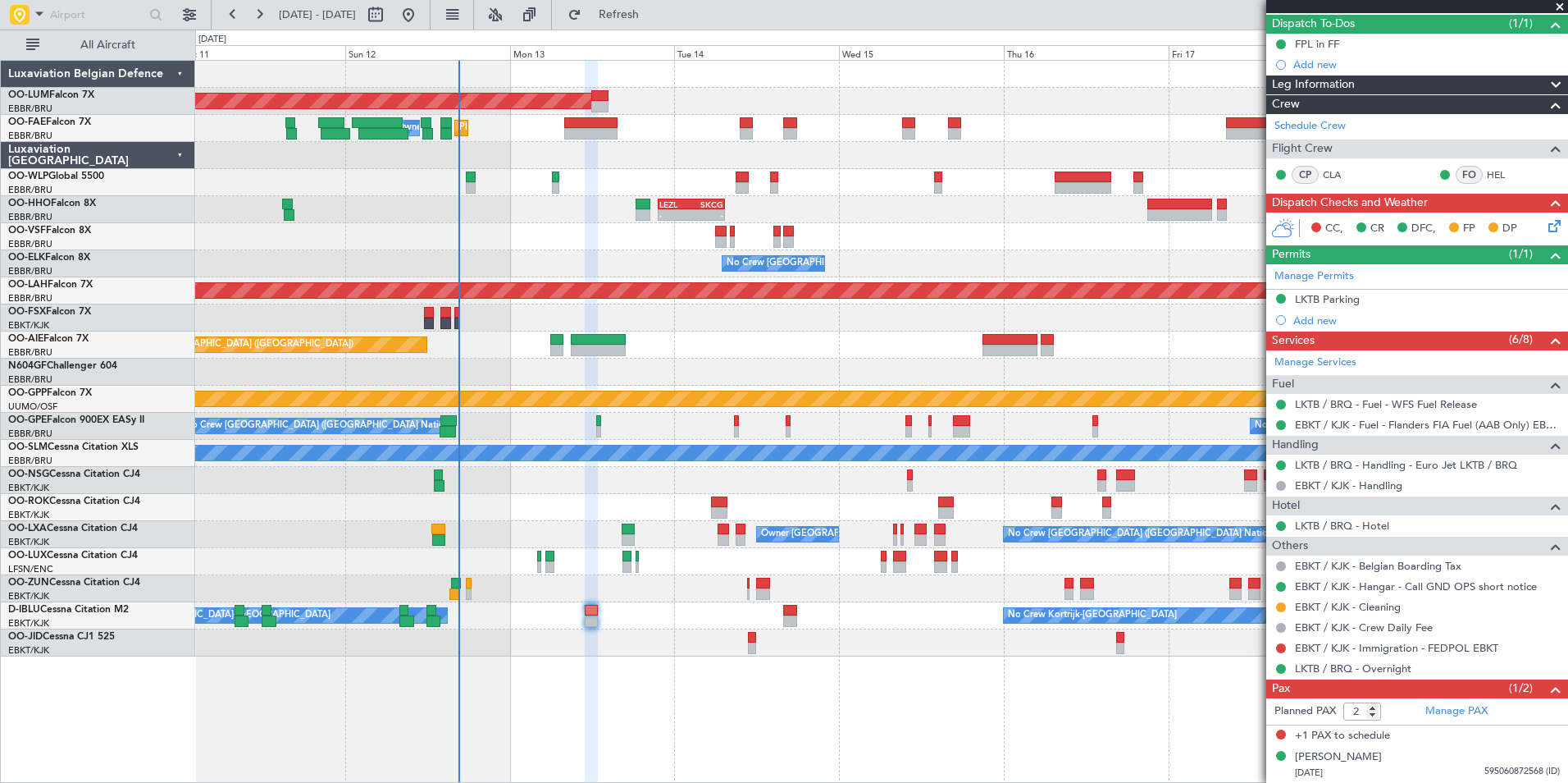
click at [805, 357] on div "AOG Maint Sibiu Planned Maint Melsbroek Air Base Owner Melsbroek Air Base Plann…" at bounding box center [881, 358] width 1372 height 595
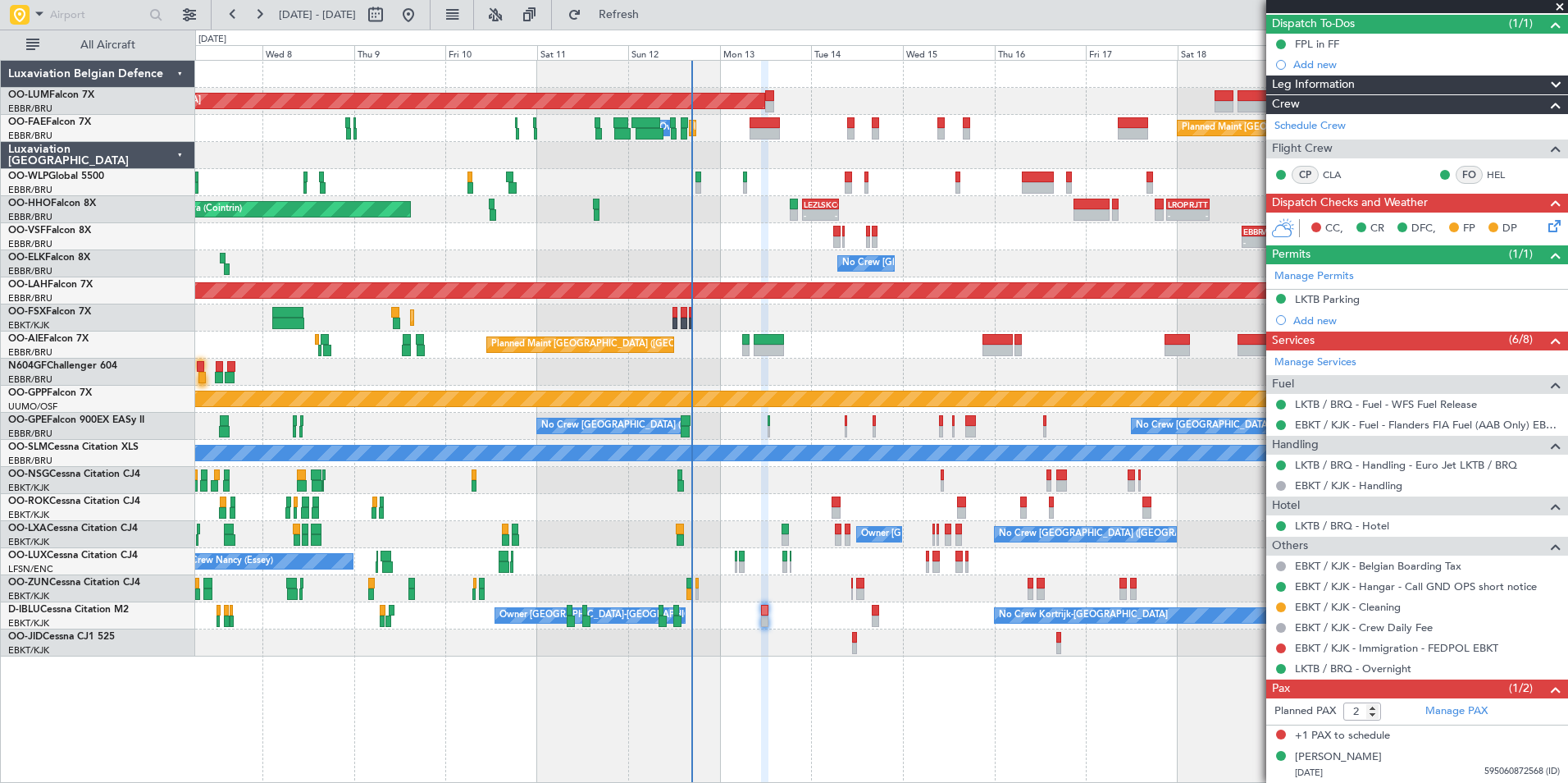
click at [759, 357] on div "Planned Maint London (Farnborough) Unplanned Maint London (Farnborough)" at bounding box center [881, 345] width 1372 height 27
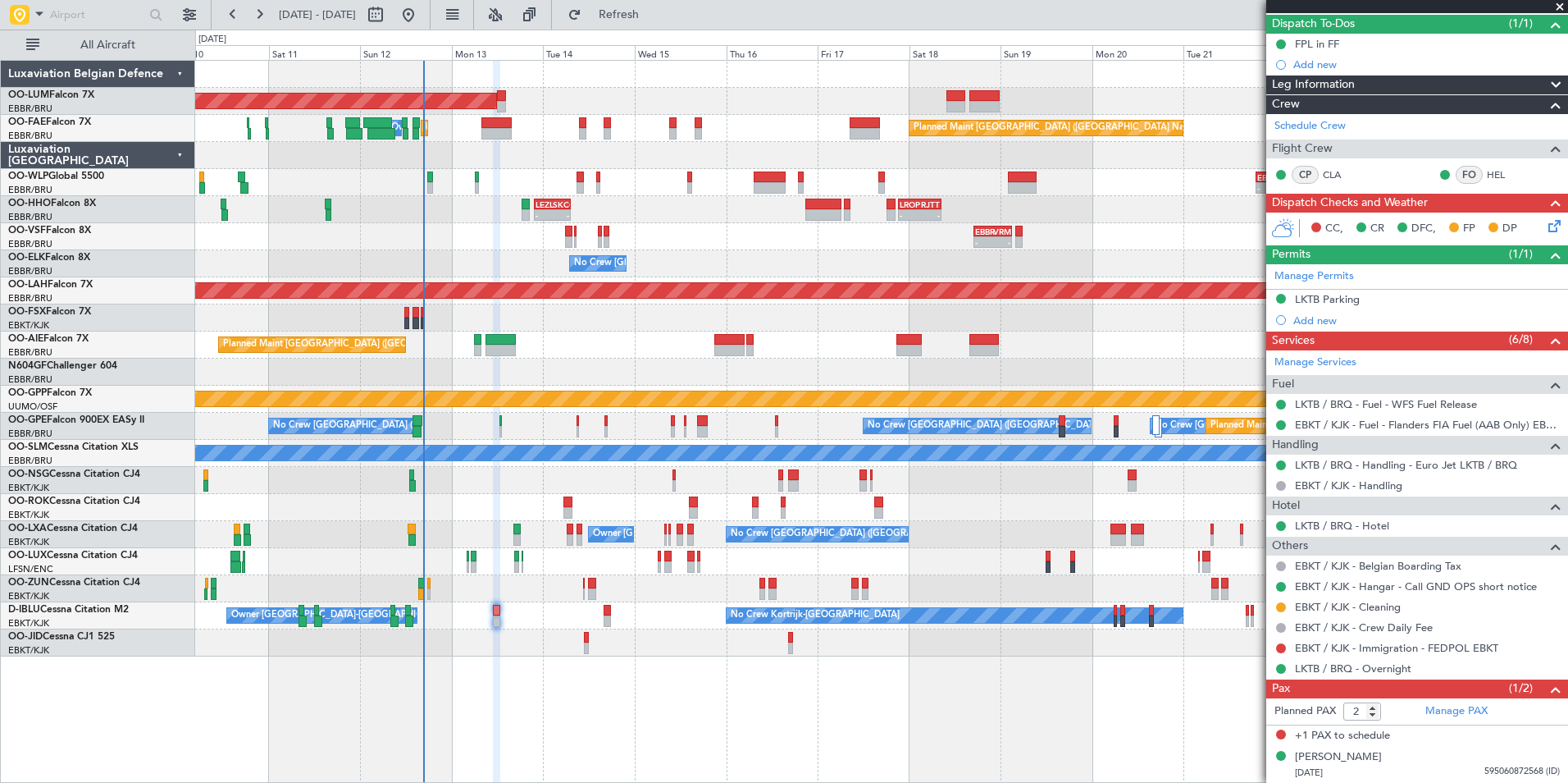
click at [819, 363] on div at bounding box center [881, 372] width 1372 height 27
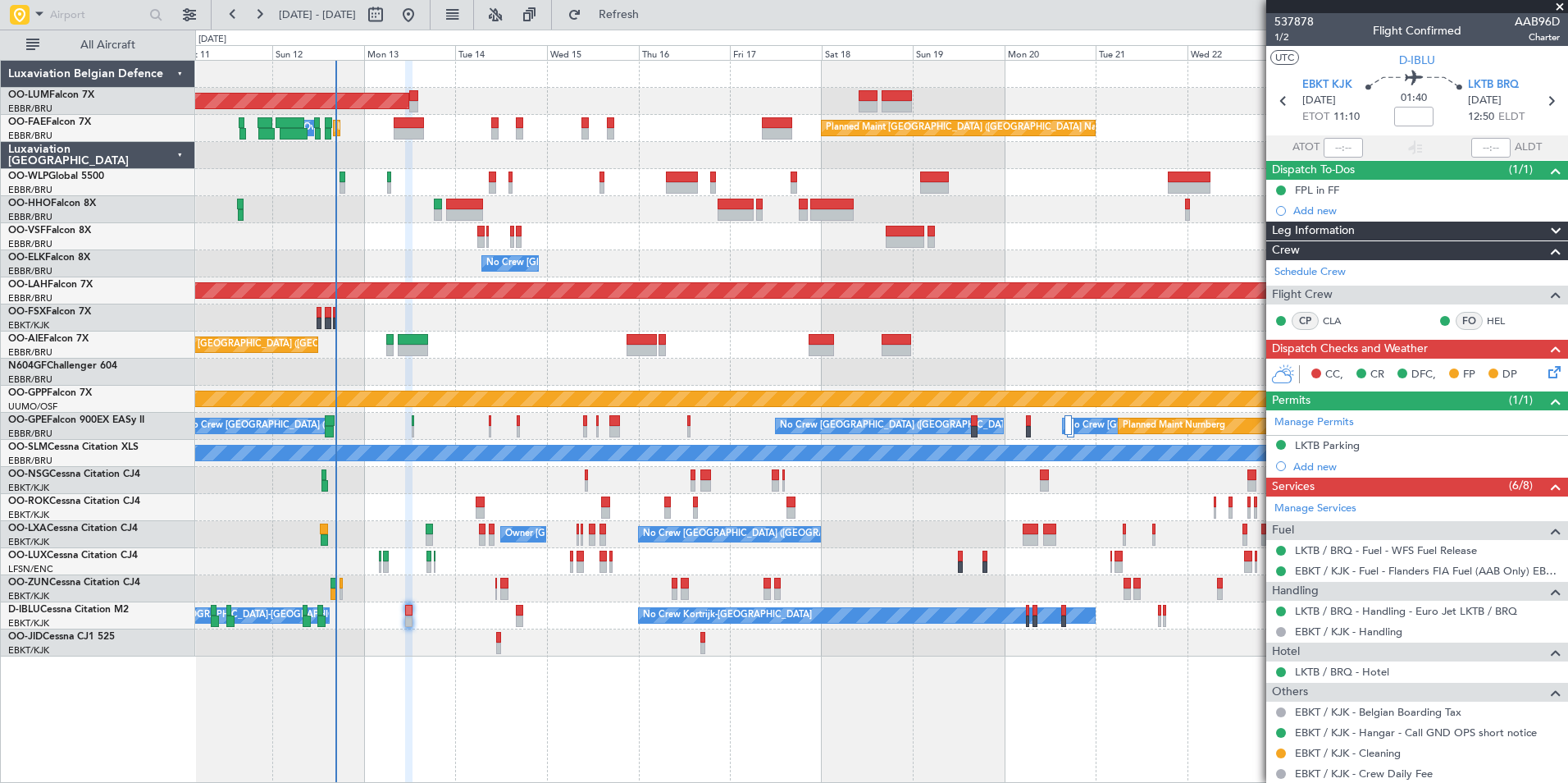
scroll to position [146, 0]
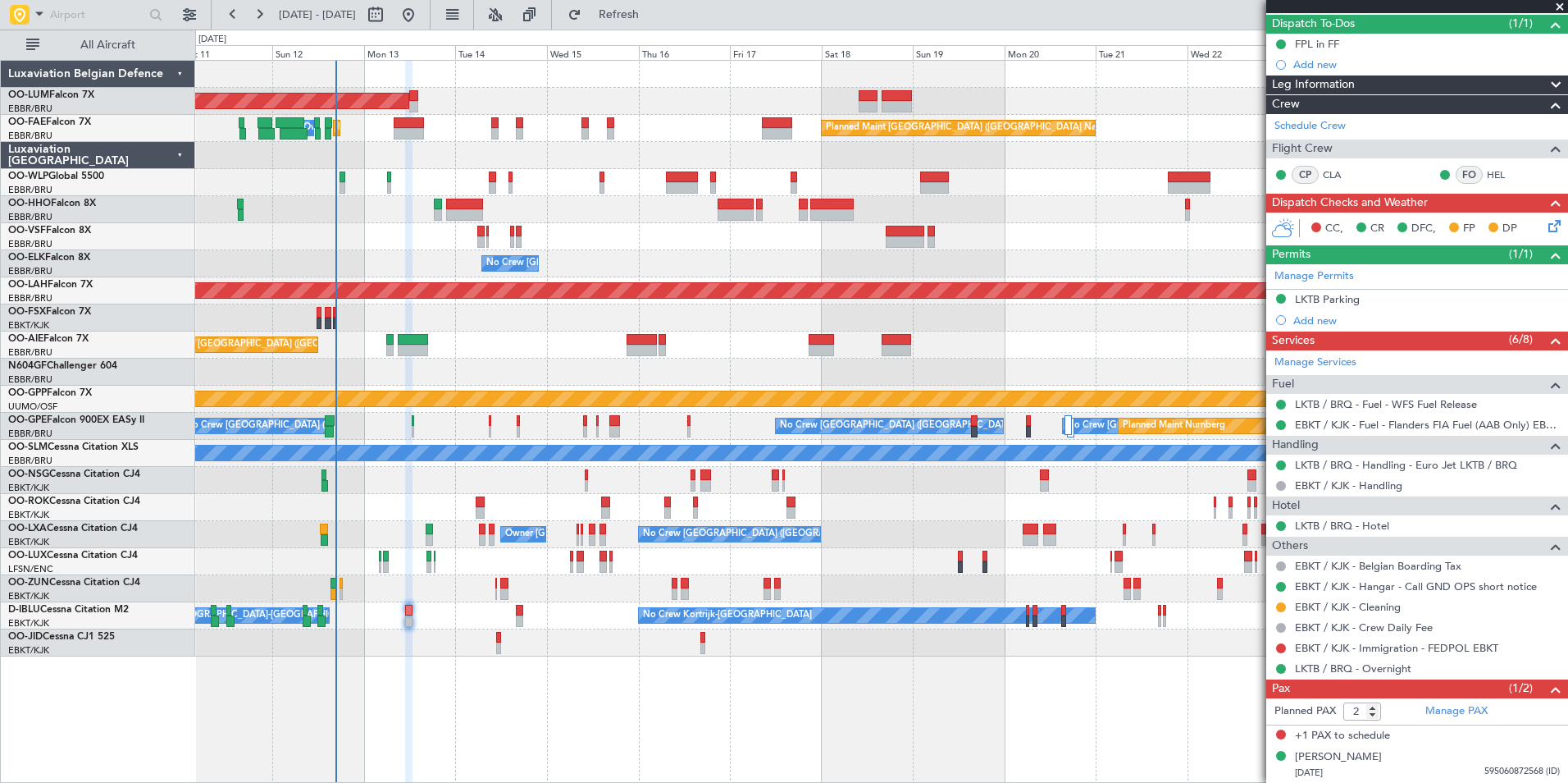
click at [725, 361] on div at bounding box center [881, 372] width 1372 height 27
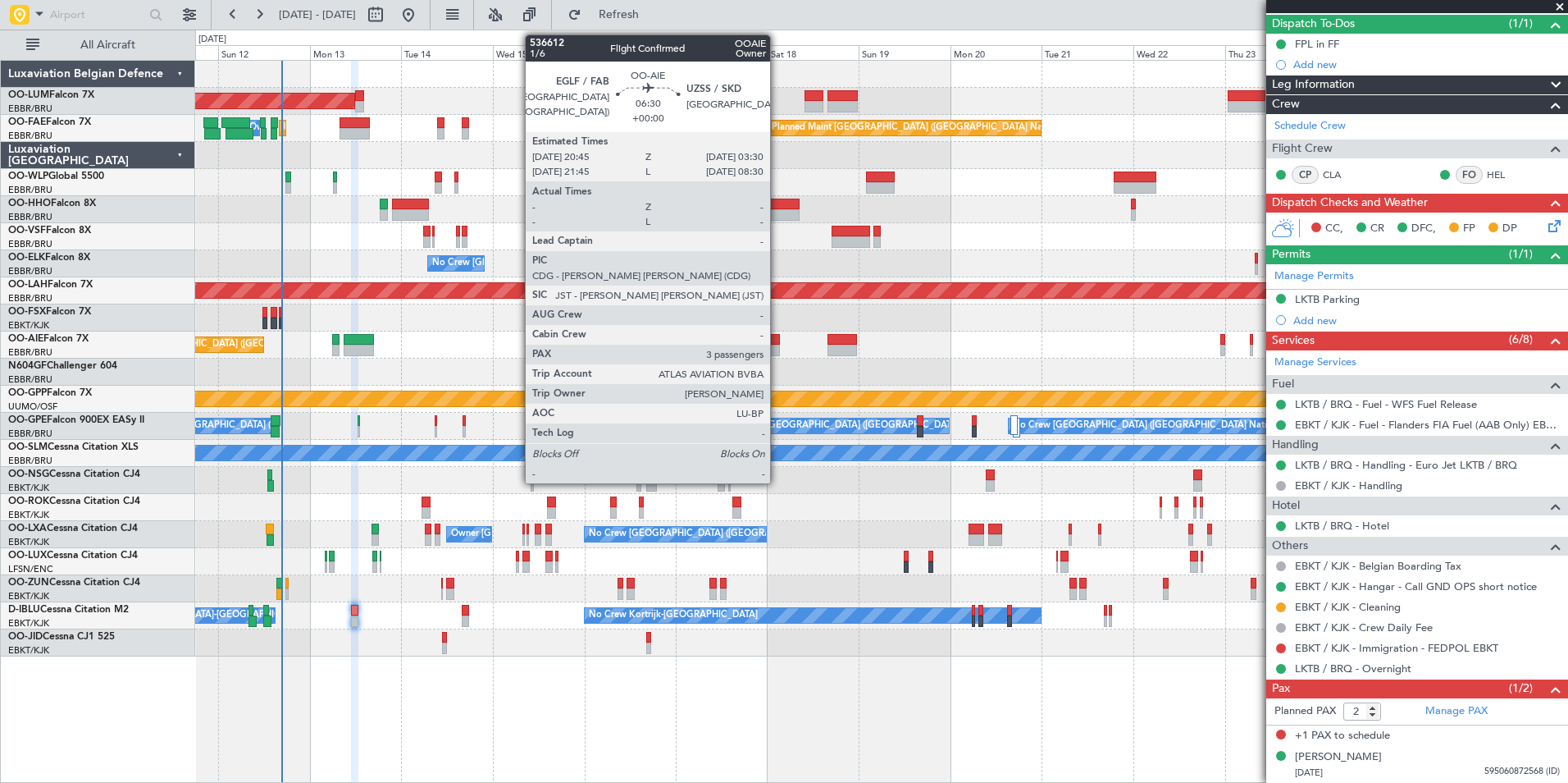
click at [778, 344] on div at bounding box center [767, 339] width 26 height 11
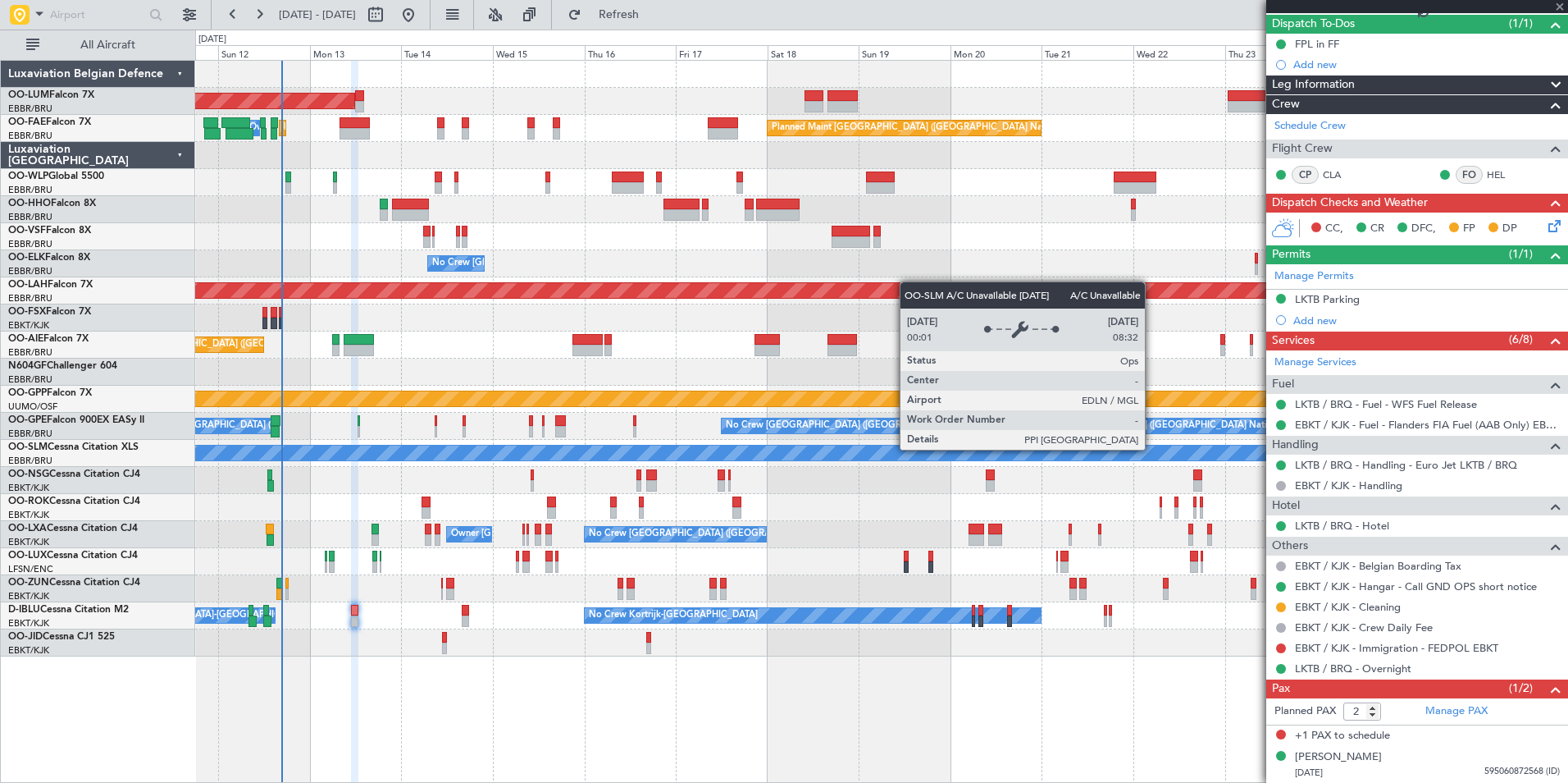
type input "3"
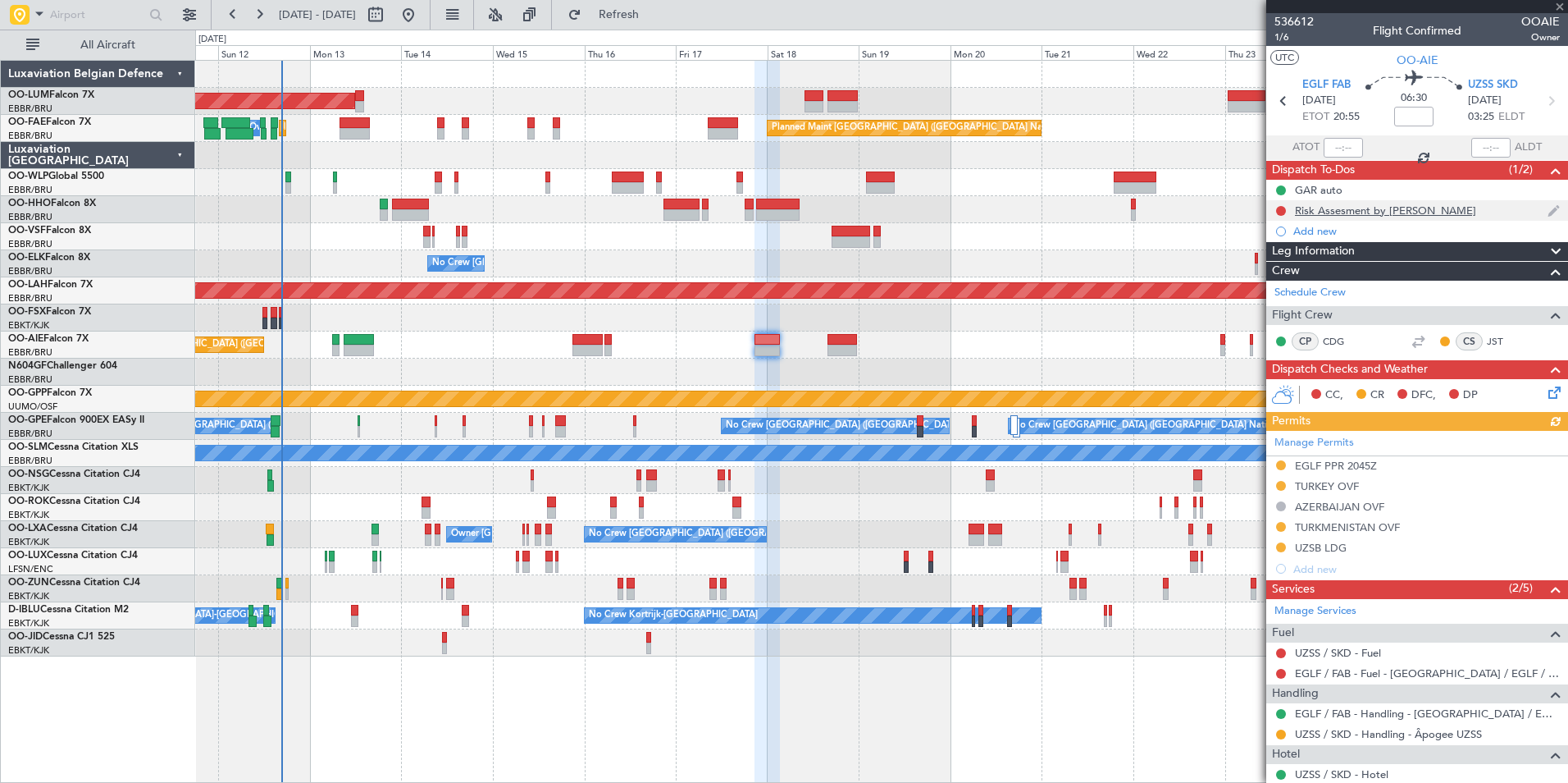
click at [1344, 208] on div "Risk Assesment by Eric" at bounding box center [1386, 211] width 182 height 14
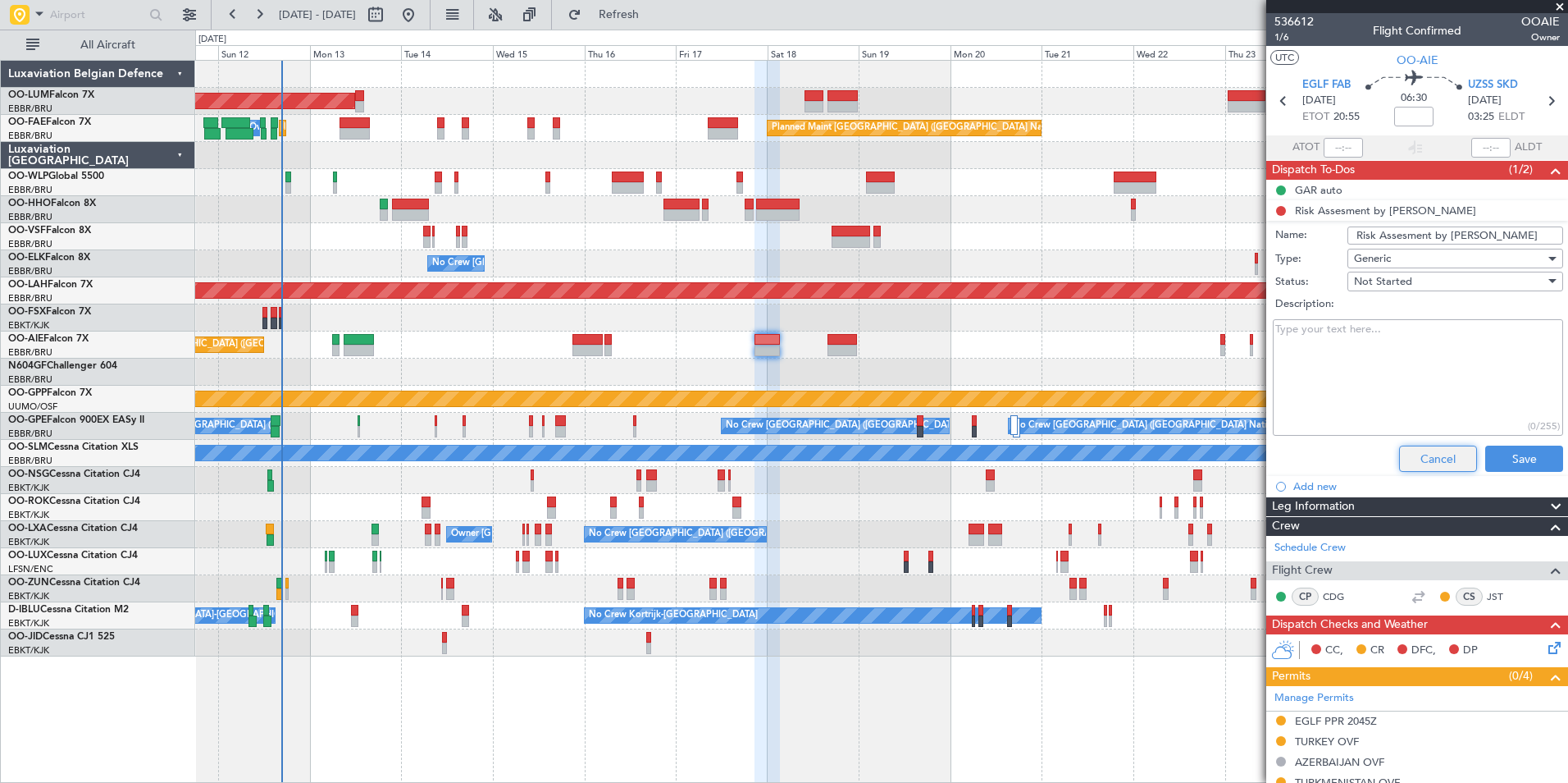
click at [1428, 455] on button "Cancel" at bounding box center [1438, 458] width 78 height 26
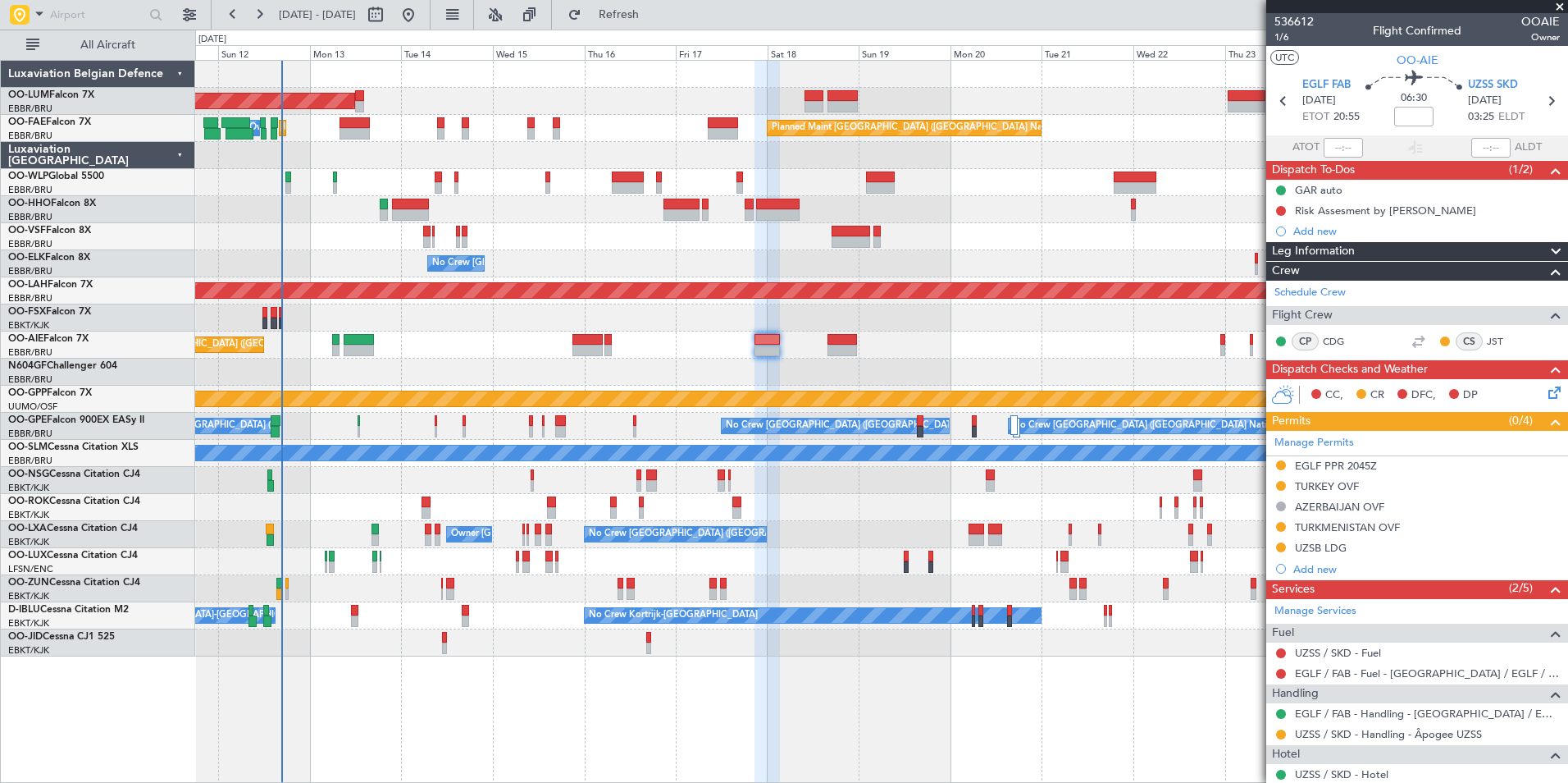
click at [831, 346] on div at bounding box center [842, 350] width 30 height 11
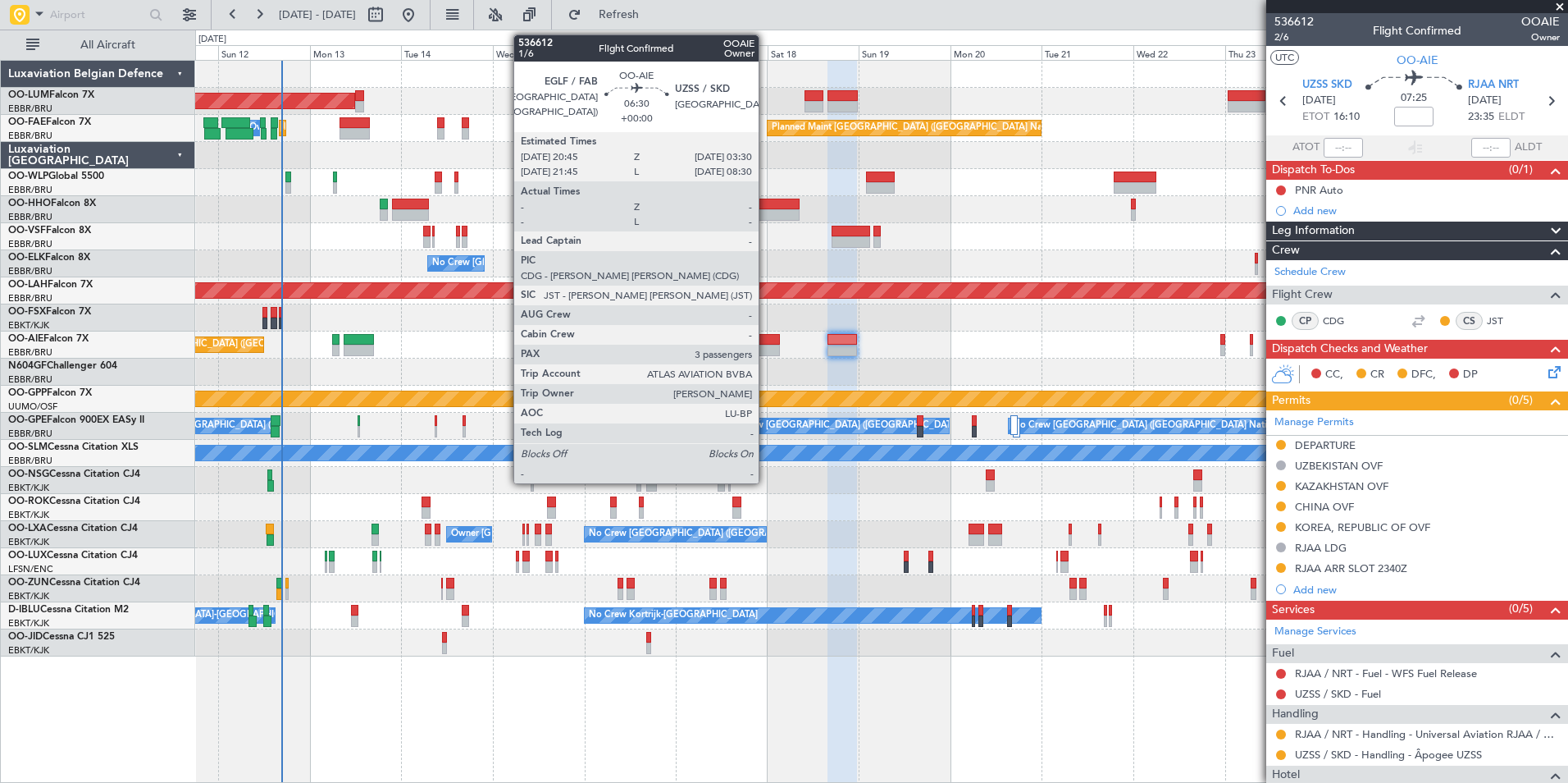
click at [766, 349] on div at bounding box center [767, 350] width 26 height 11
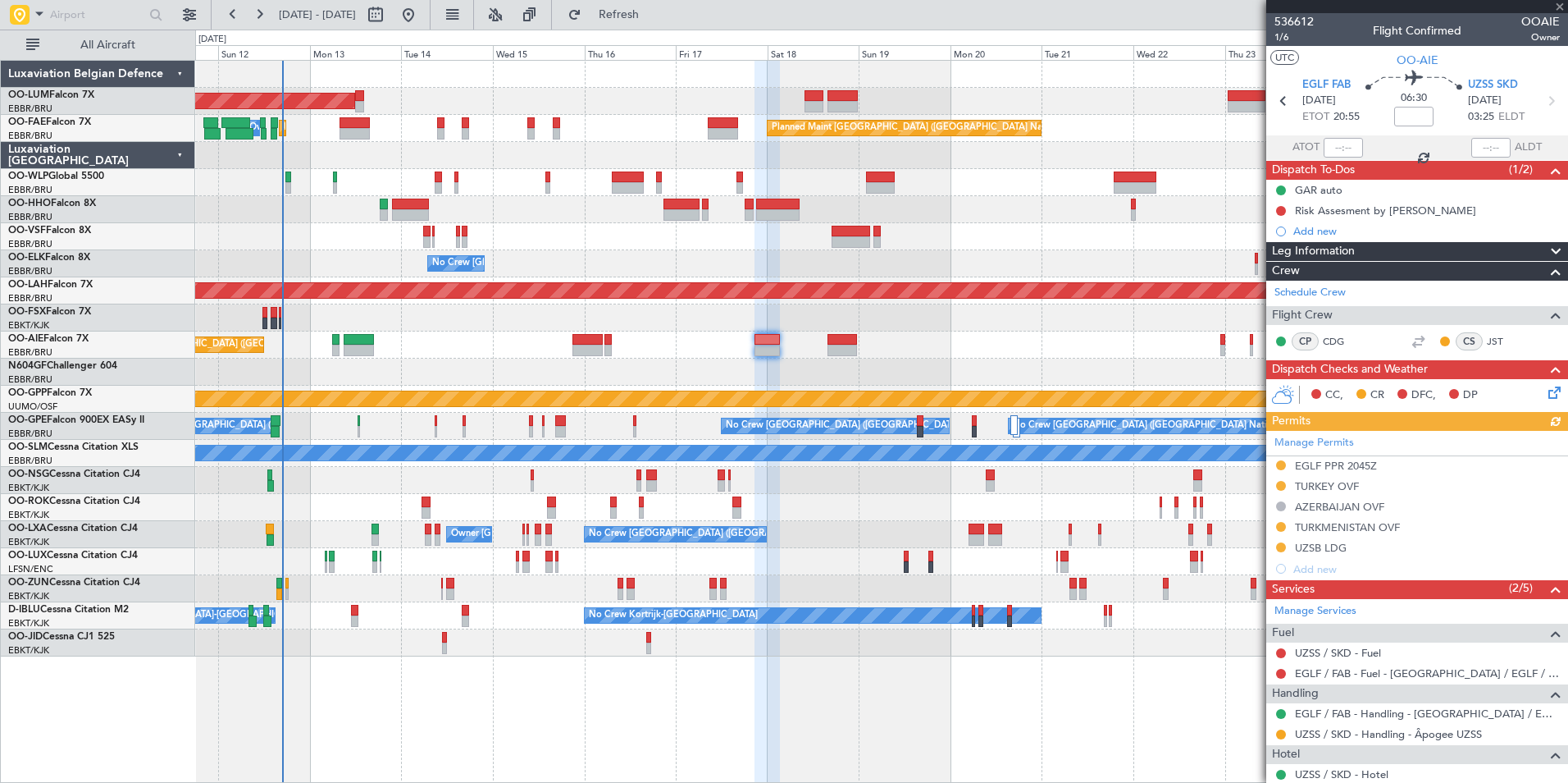
click at [568, 486] on div "Owner Melsbroek Air Base AOG Maint Sibiu Planned Maint Kortrijk-Wevelgem Owner …" at bounding box center [881, 358] width 1372 height 595
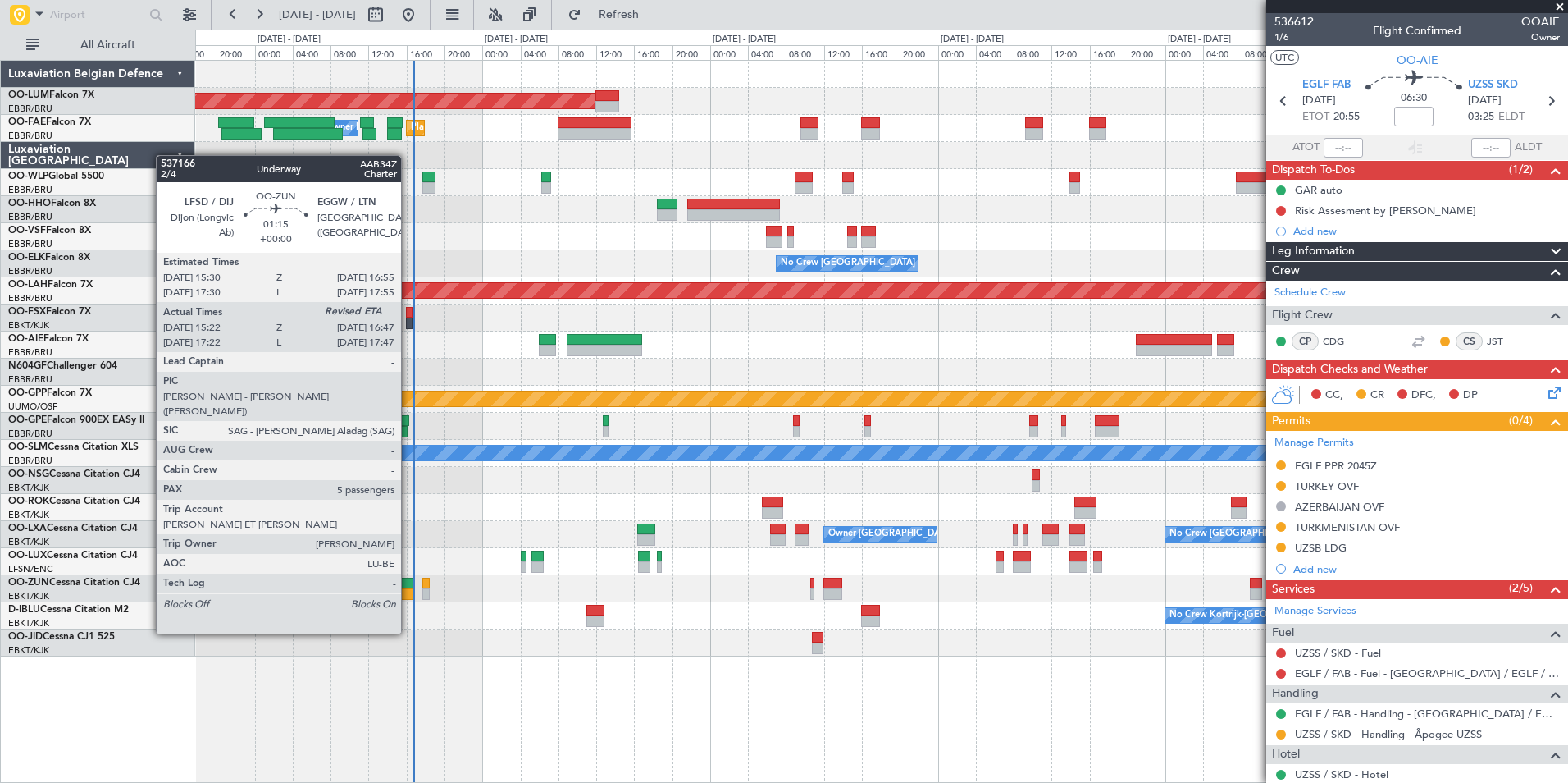
click at [408, 589] on div at bounding box center [406, 594] width 14 height 11
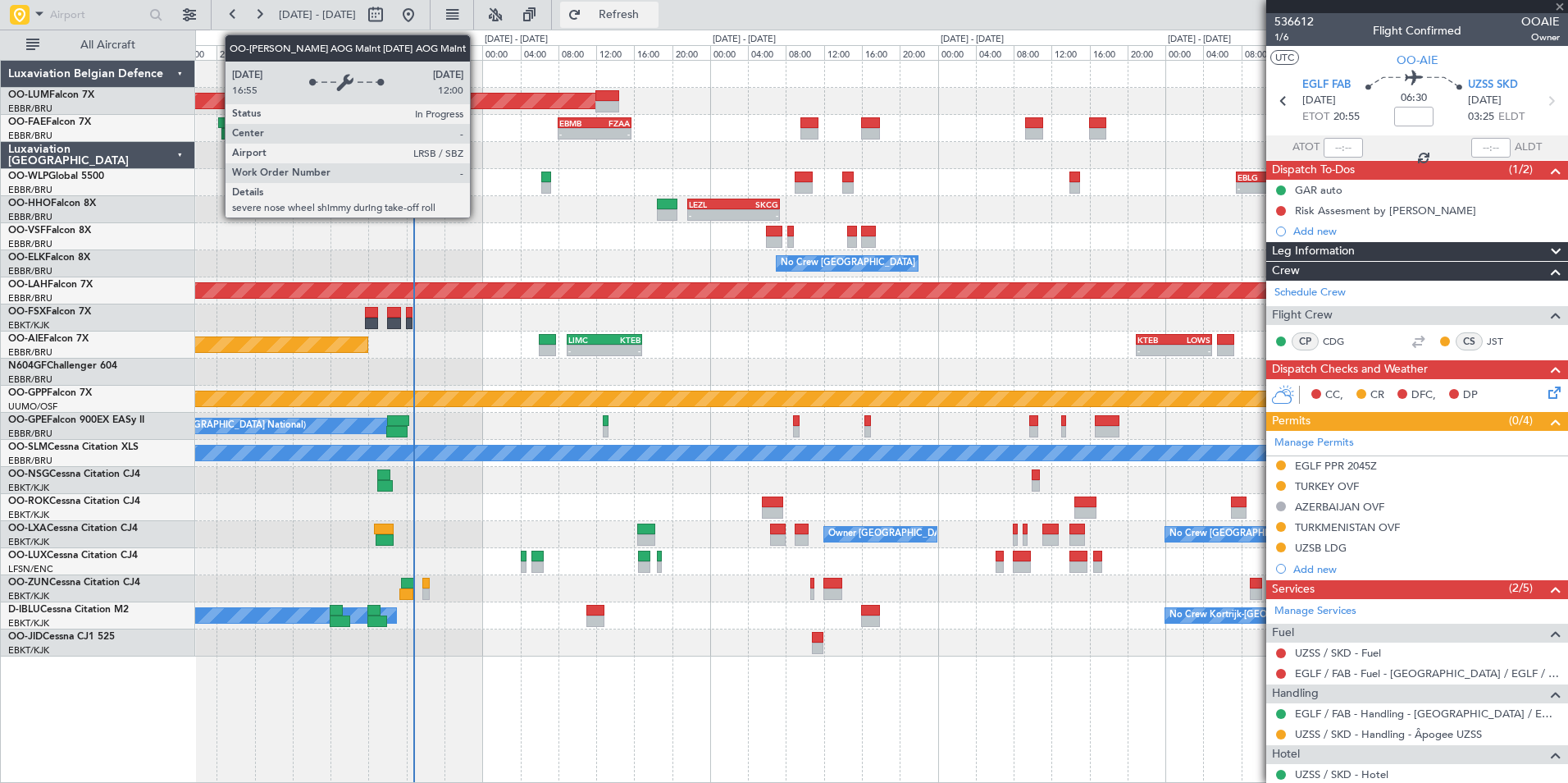
type input "15:27"
type input "5"
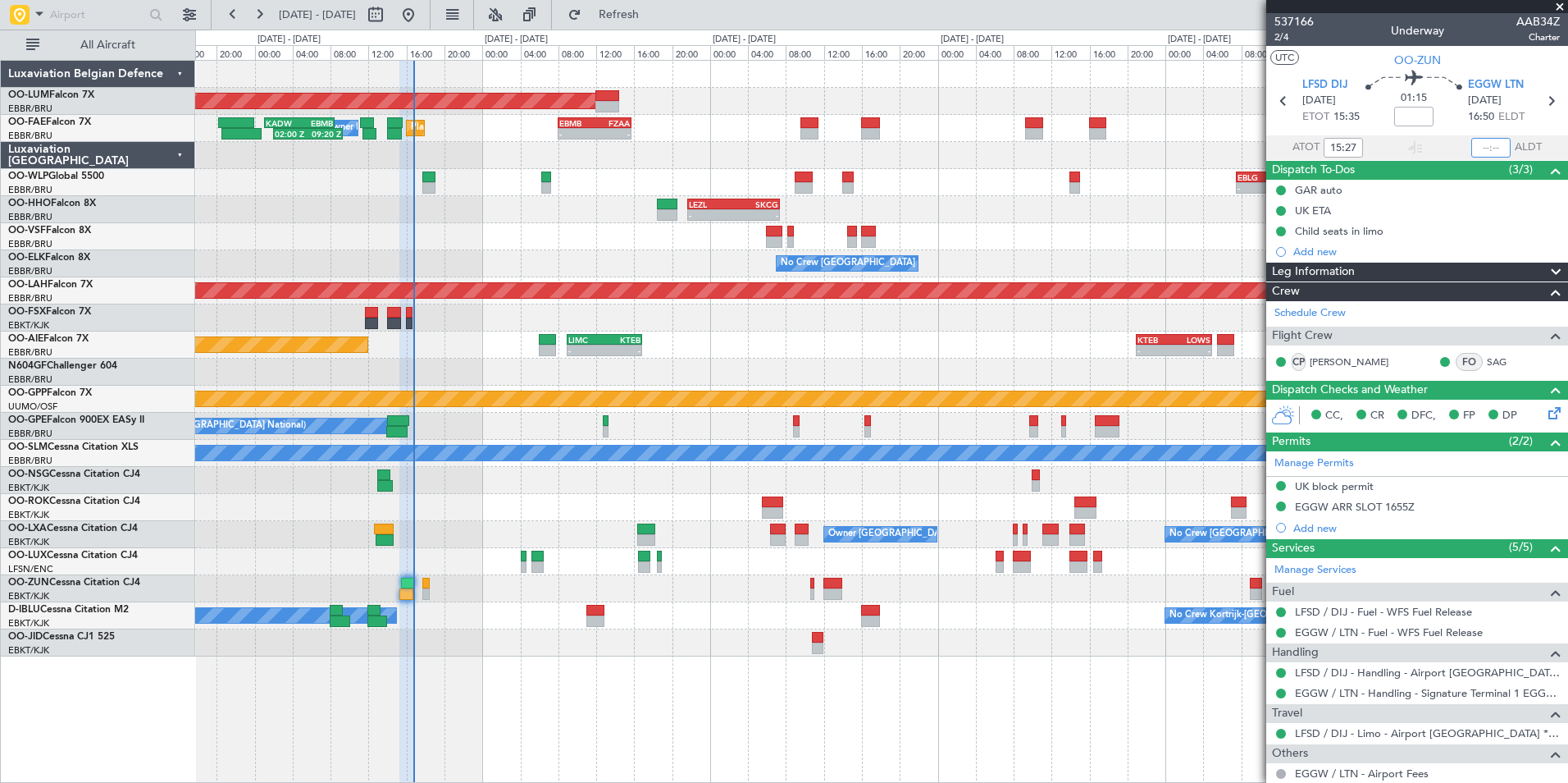
click at [1472, 142] on input "text" at bounding box center [1490, 148] width 39 height 20
type input "16:38"
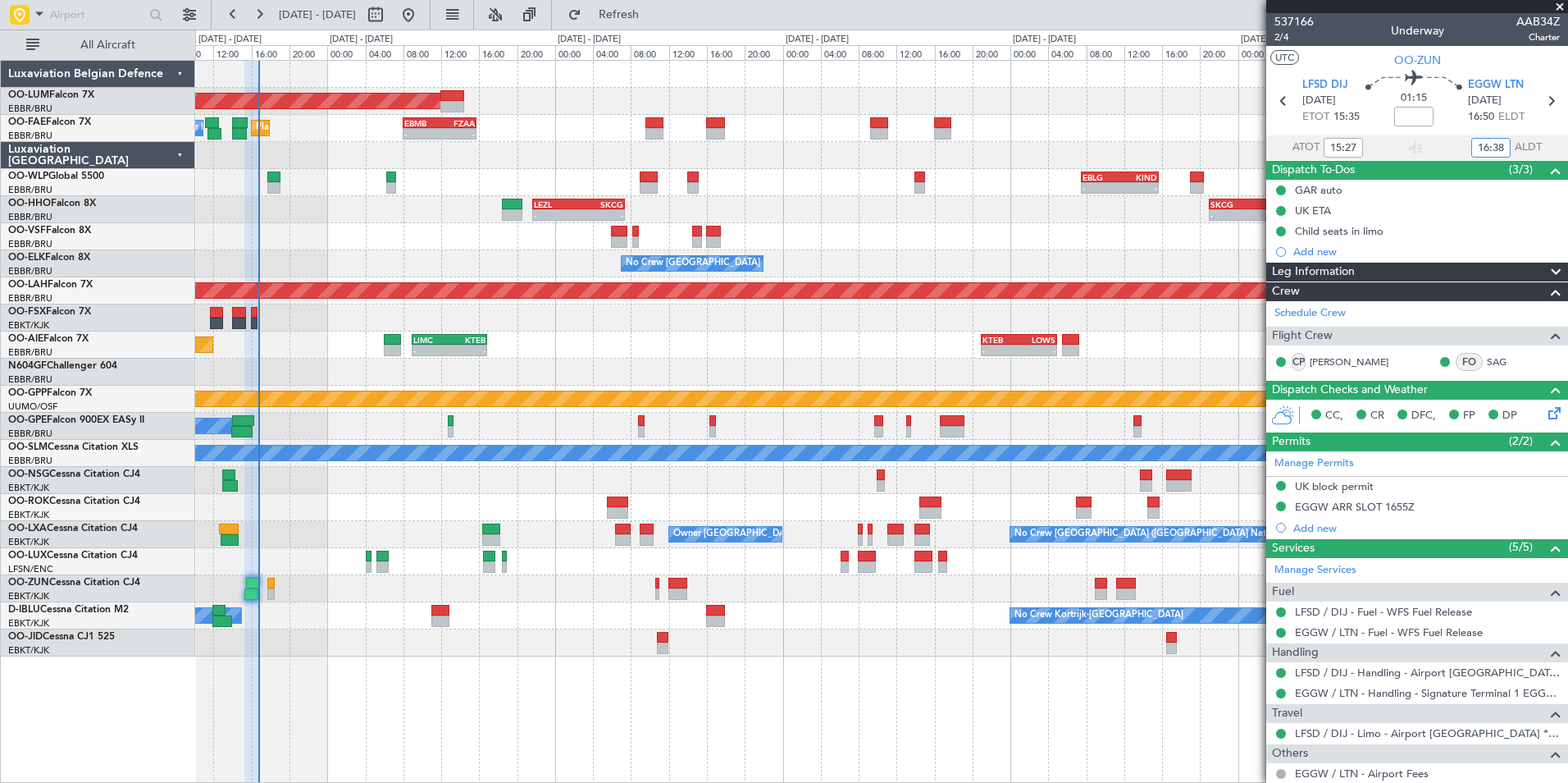
click at [819, 376] on div at bounding box center [881, 372] width 1372 height 27
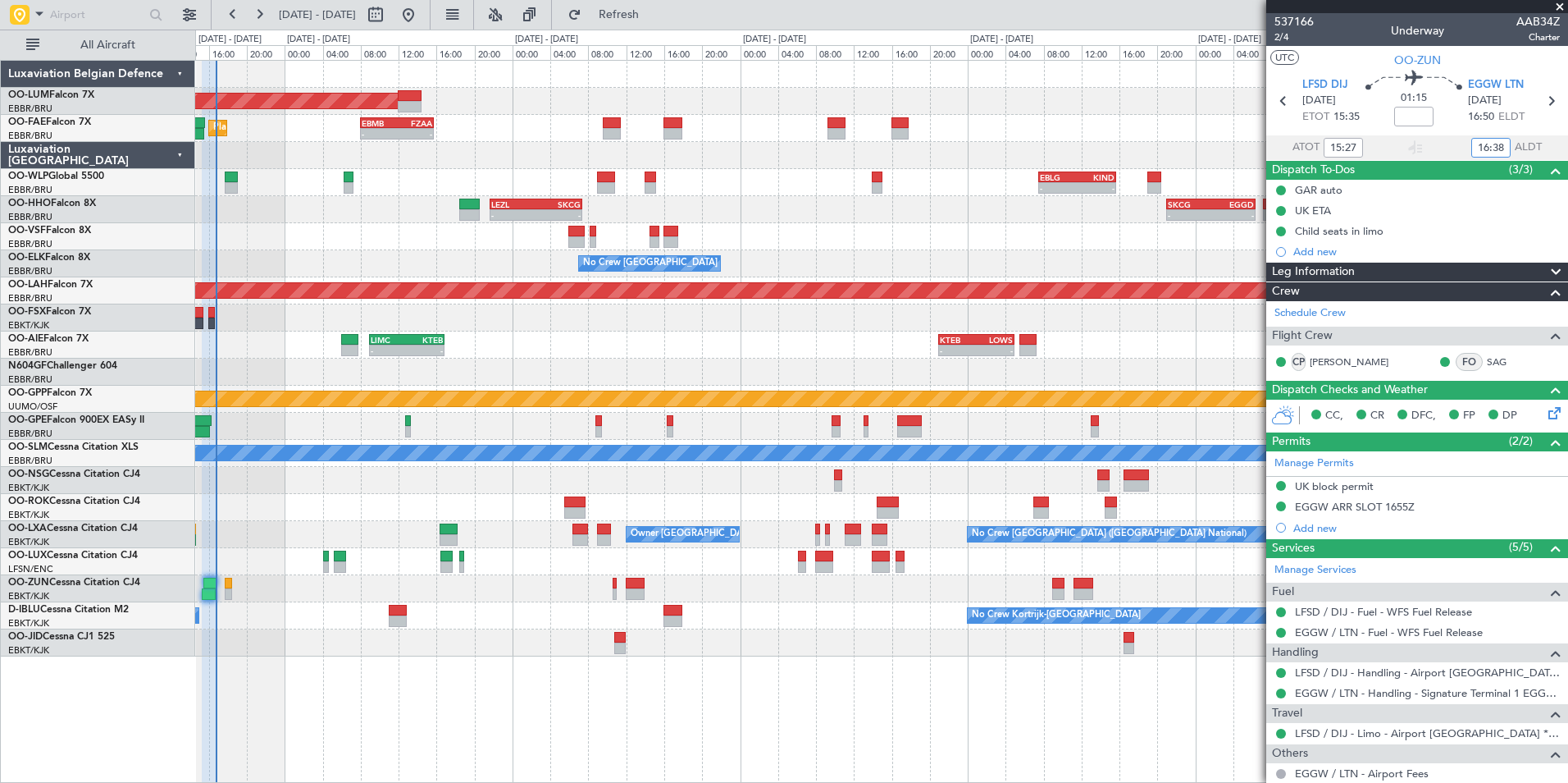
click at [706, 407] on div "AOG Maint Sibiu - - UBBB 16:05 Z RKSS 23:55 Z Planned Maint Melsbroek Air Base …" at bounding box center [881, 358] width 1372 height 595
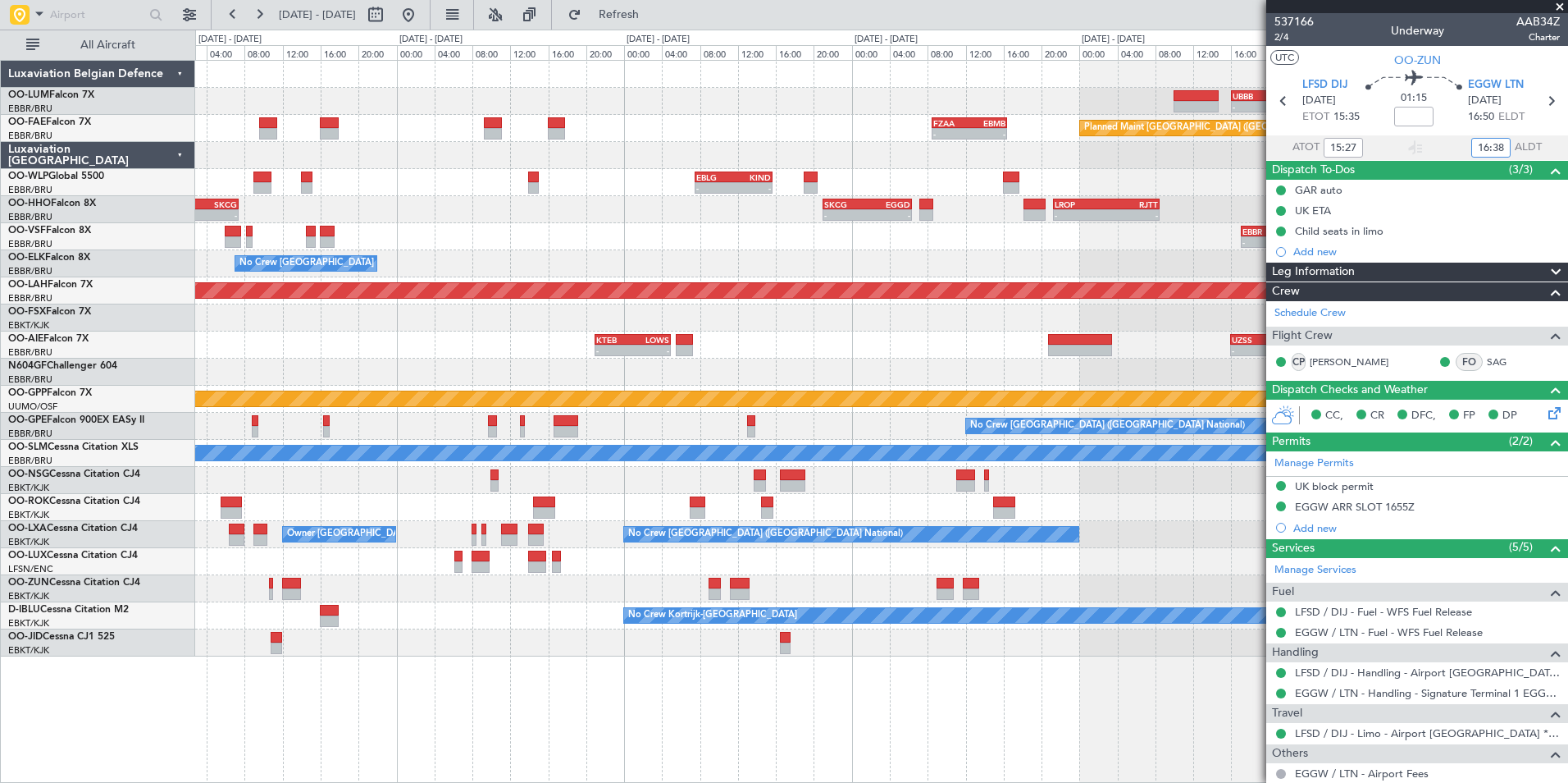
click at [768, 411] on div "- - UBBB 16:05 Z RKSS 23:55 Z AOG Maint Sibiu - - FZAA 08:30 Z EBMB 16:25 Z Pla…" at bounding box center [881, 358] width 1372 height 595
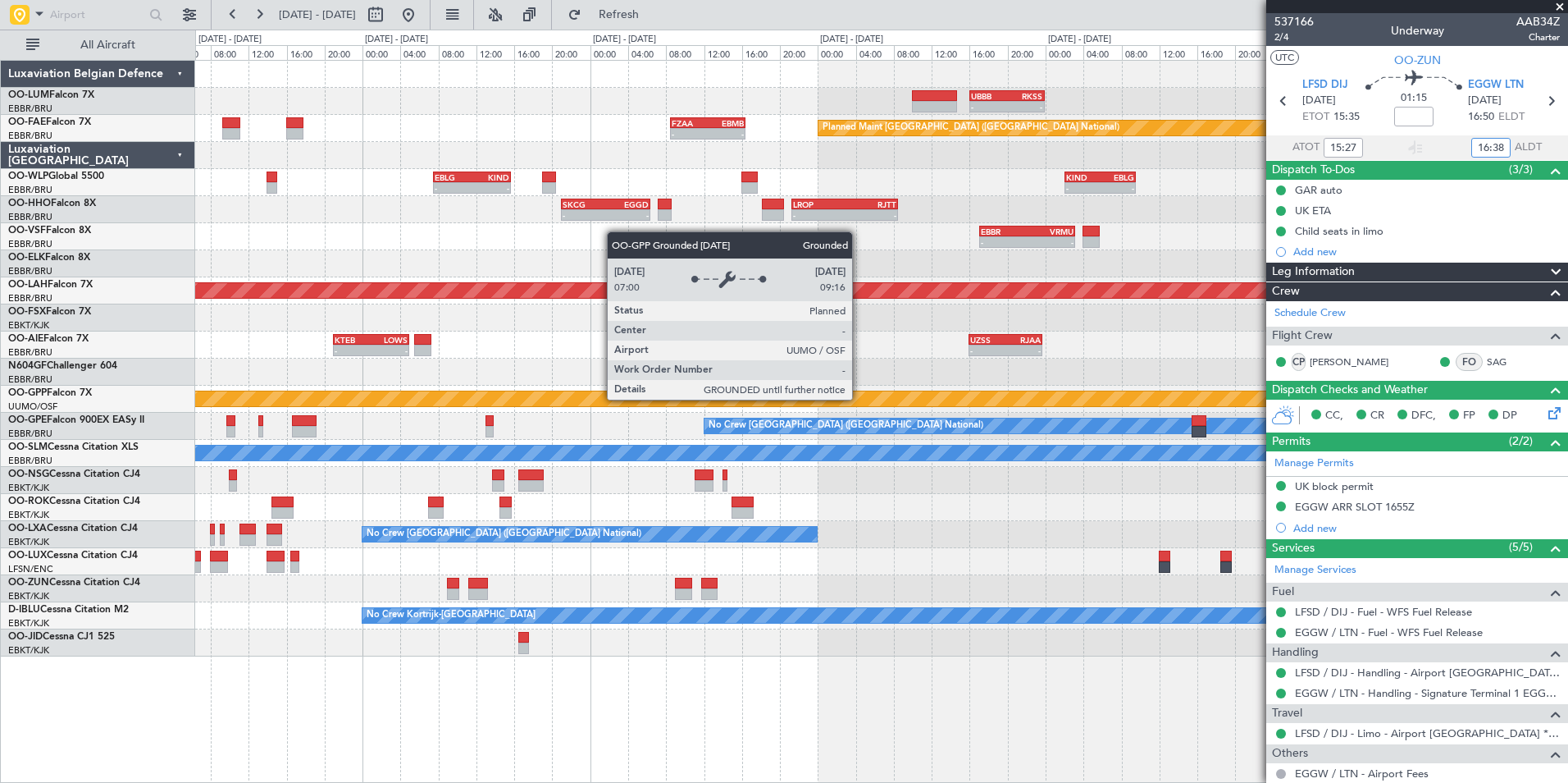
click at [790, 372] on div at bounding box center [881, 372] width 1372 height 27
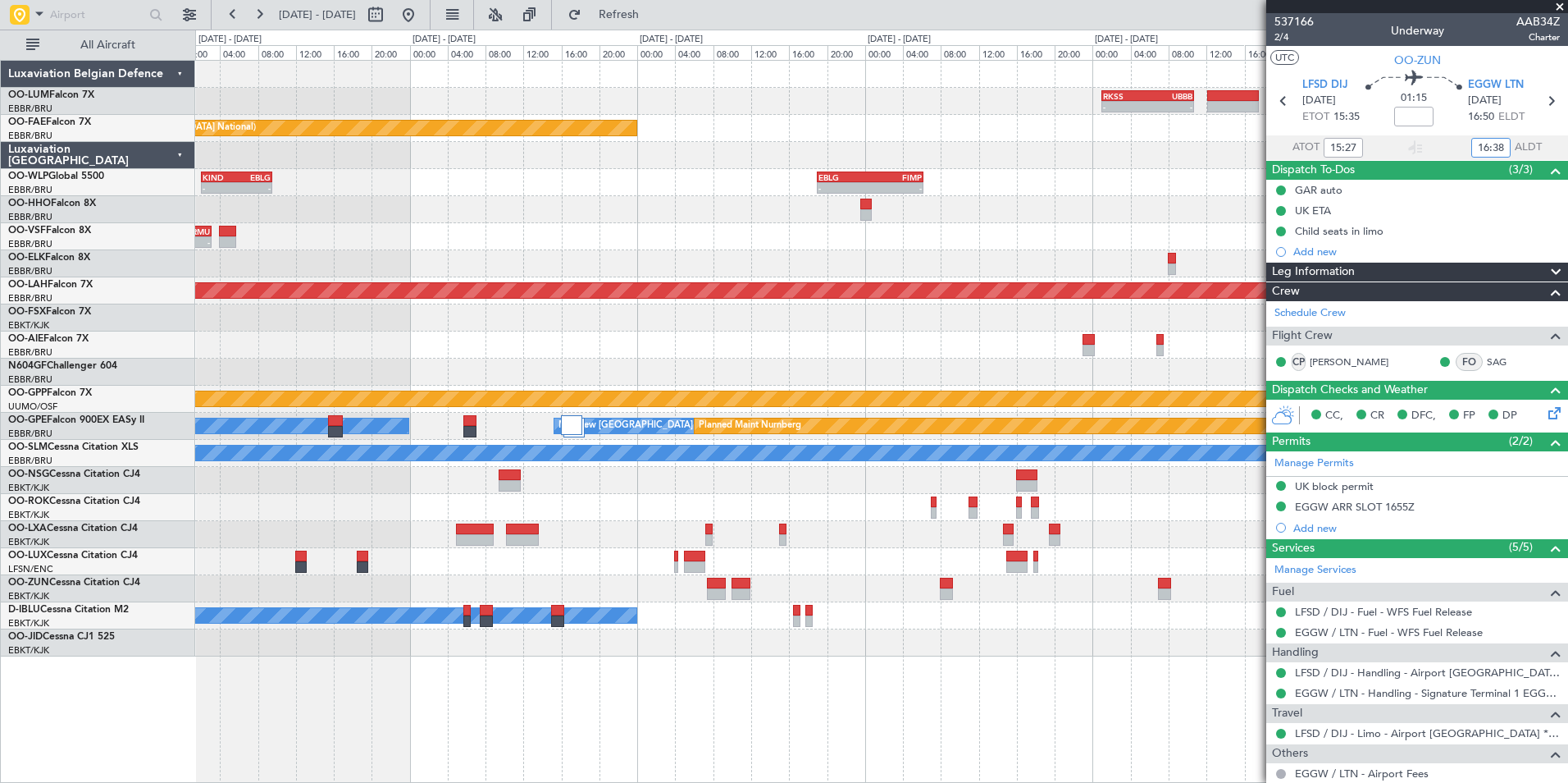
click at [520, 394] on div "- - RKSS 01:00 Z UBBB 10:45 Z - - UBBB 16:05 Z RKSS 23:55 Z Owner Melsbroek Air…" at bounding box center [881, 358] width 1372 height 595
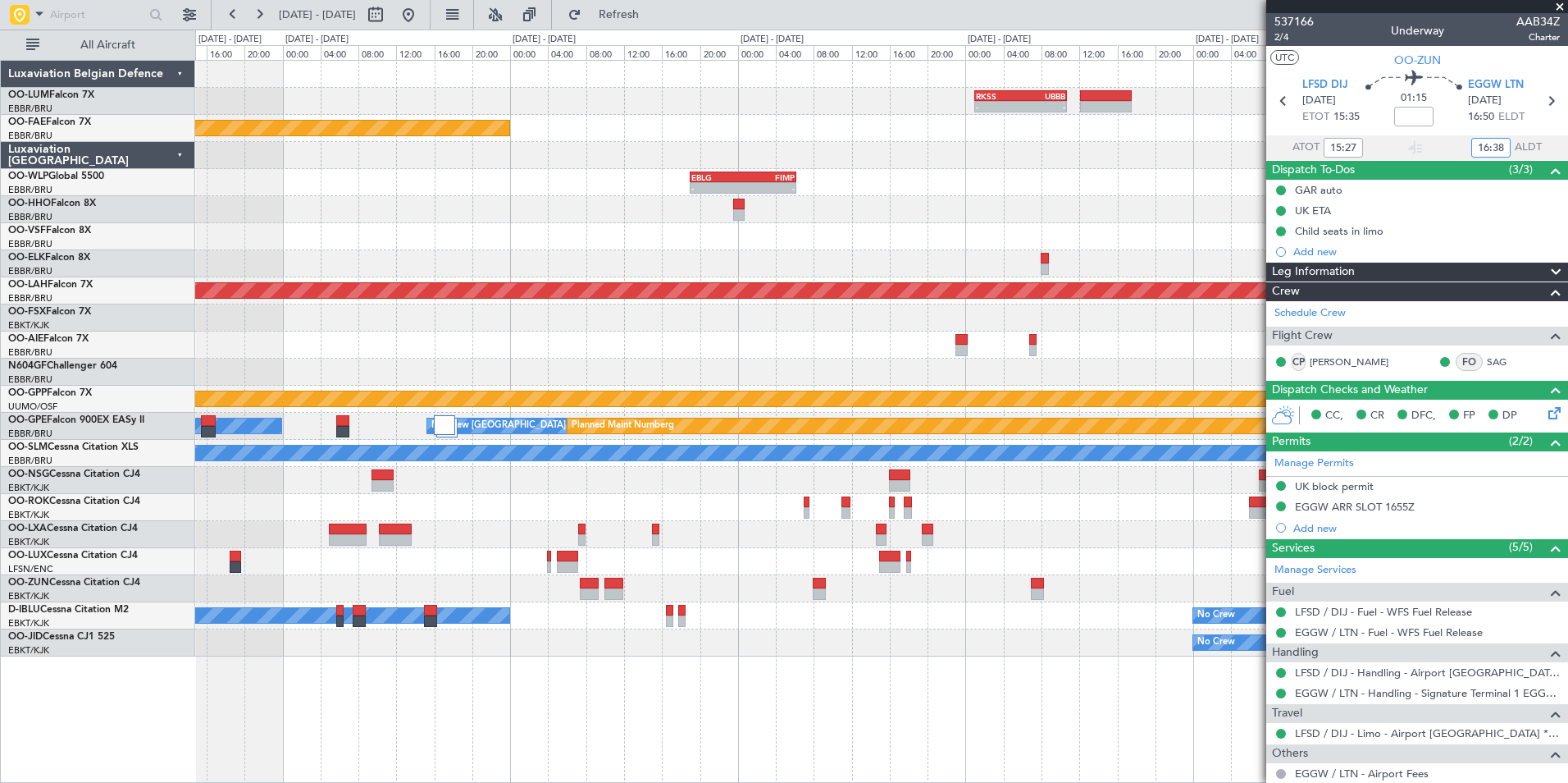
click at [456, 395] on div "- - RKSS 01:00 Z UBBB 10:45 Z - - UBBB 16:05 Z RKSS 23:55 Z Owner Melsbroek Air…" at bounding box center [881, 358] width 1372 height 595
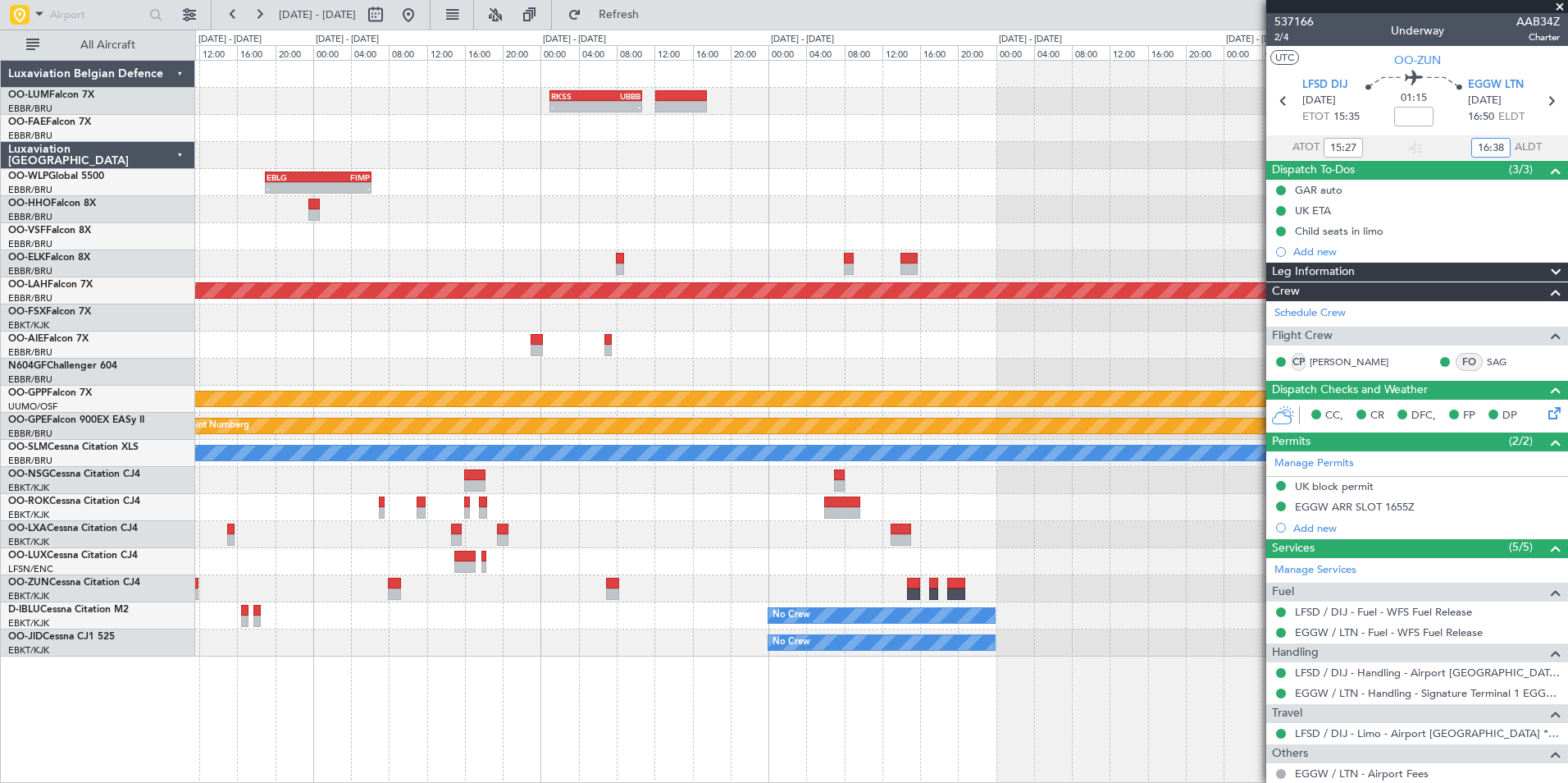
click at [618, 347] on div "- - RJBE 07:45 Z UBBB 19:00 Z" at bounding box center [881, 345] width 1372 height 27
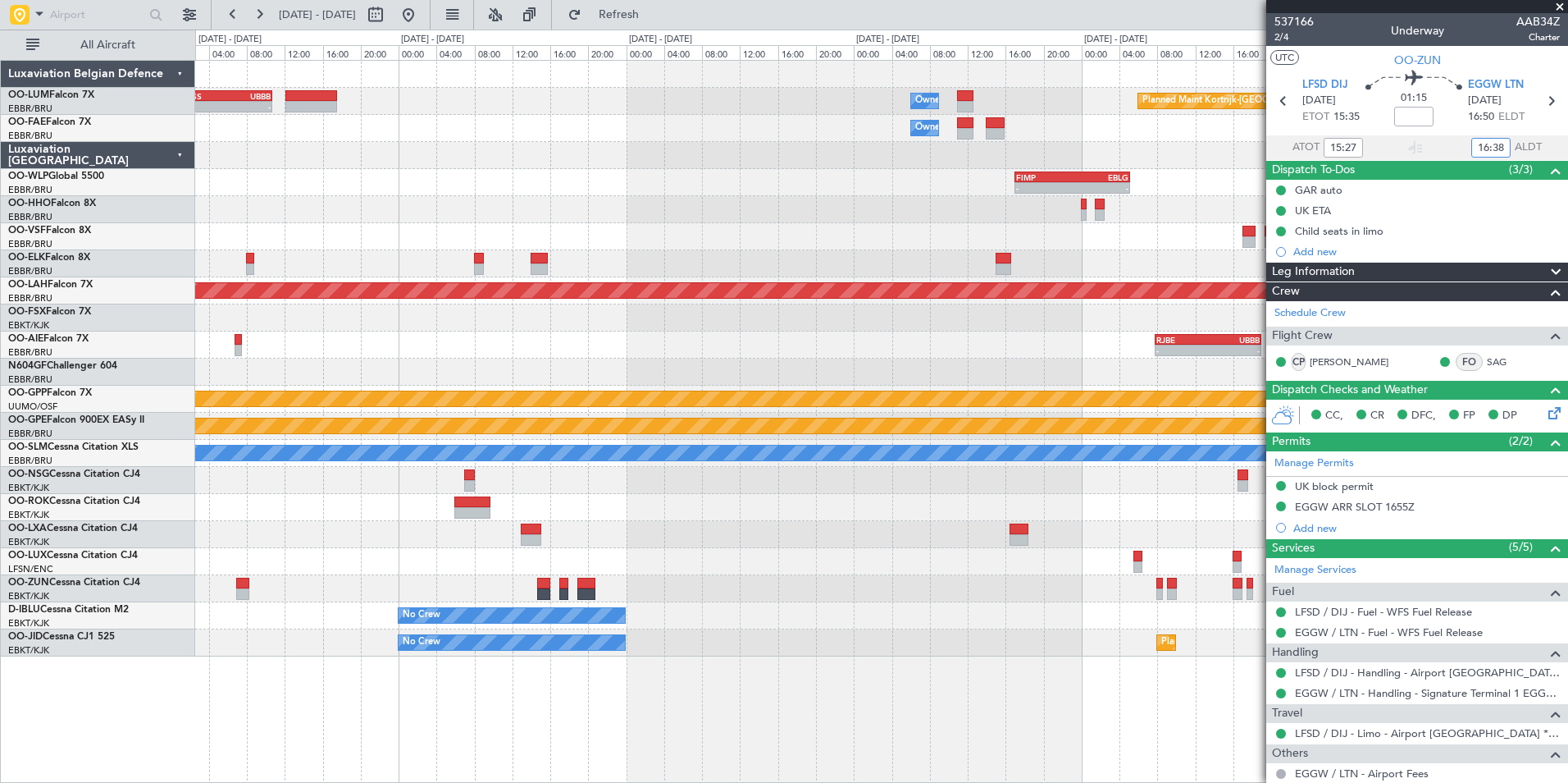
click at [631, 370] on div "- - RKSS 01:00 Z UBBB 10:45 Z Owner Melsbroek Air Base Planned Maint Kortrijk-W…" at bounding box center [881, 358] width 1372 height 595
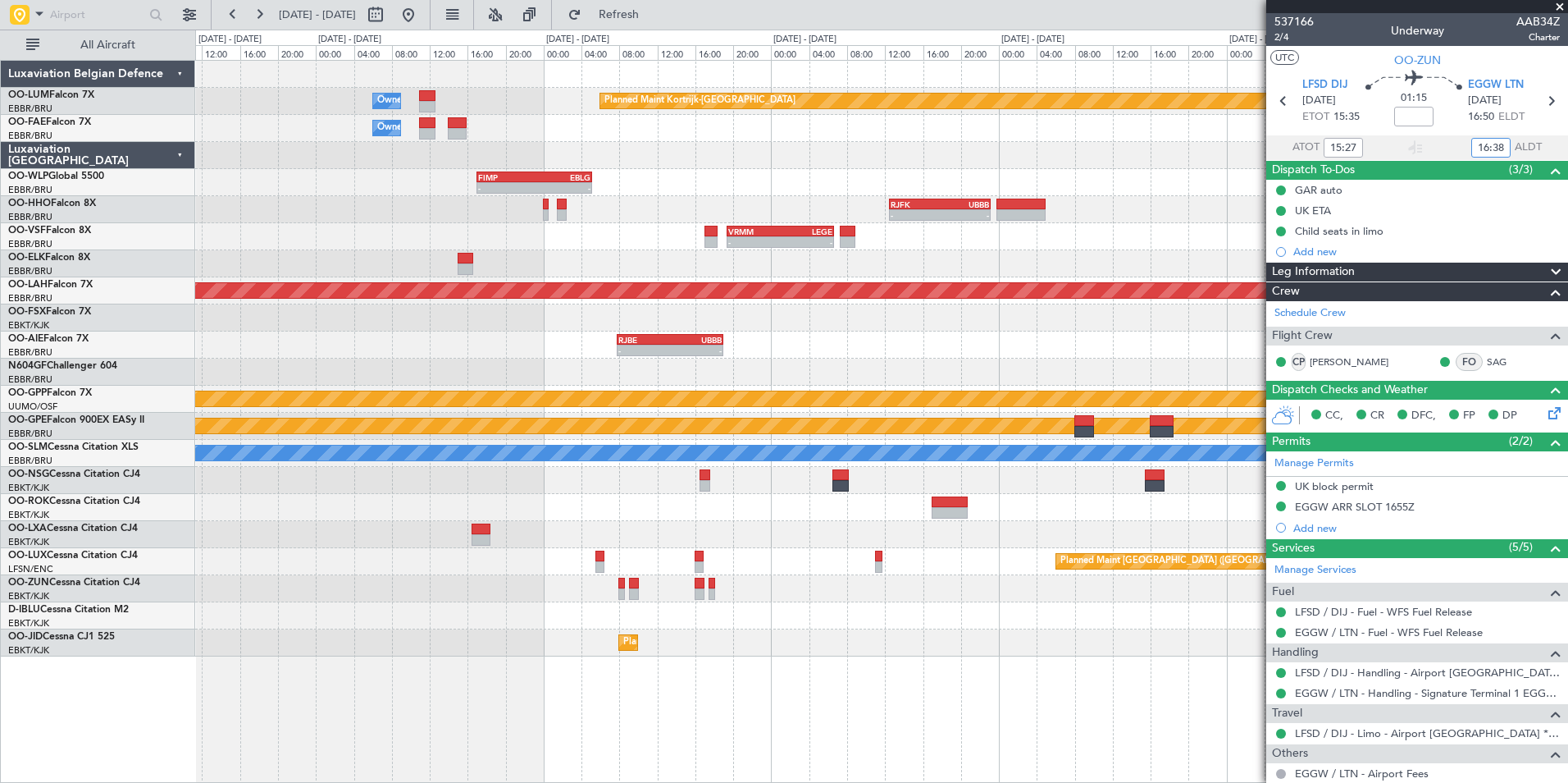
click at [734, 351] on div "- - RJBE 07:45 Z UBBB 19:00 Z" at bounding box center [881, 345] width 1372 height 27
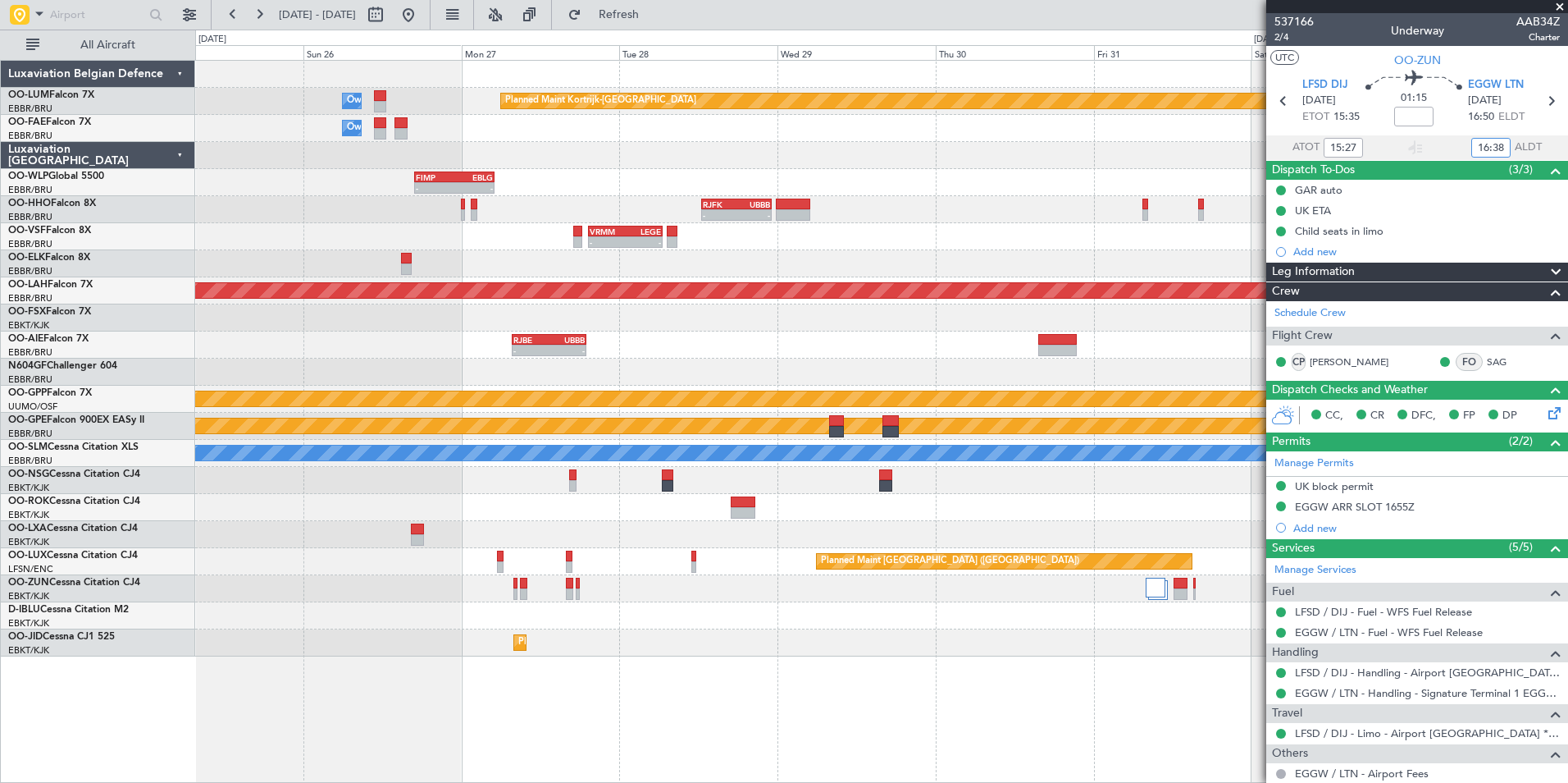
click at [745, 357] on div "Owner Melsbroek Air Base Planned Maint Kortrijk-Wevelgem RKSS 01:00 Z UBBB 10:4…" at bounding box center [881, 358] width 1372 height 595
